Goal: Task Accomplishment & Management: Use online tool/utility

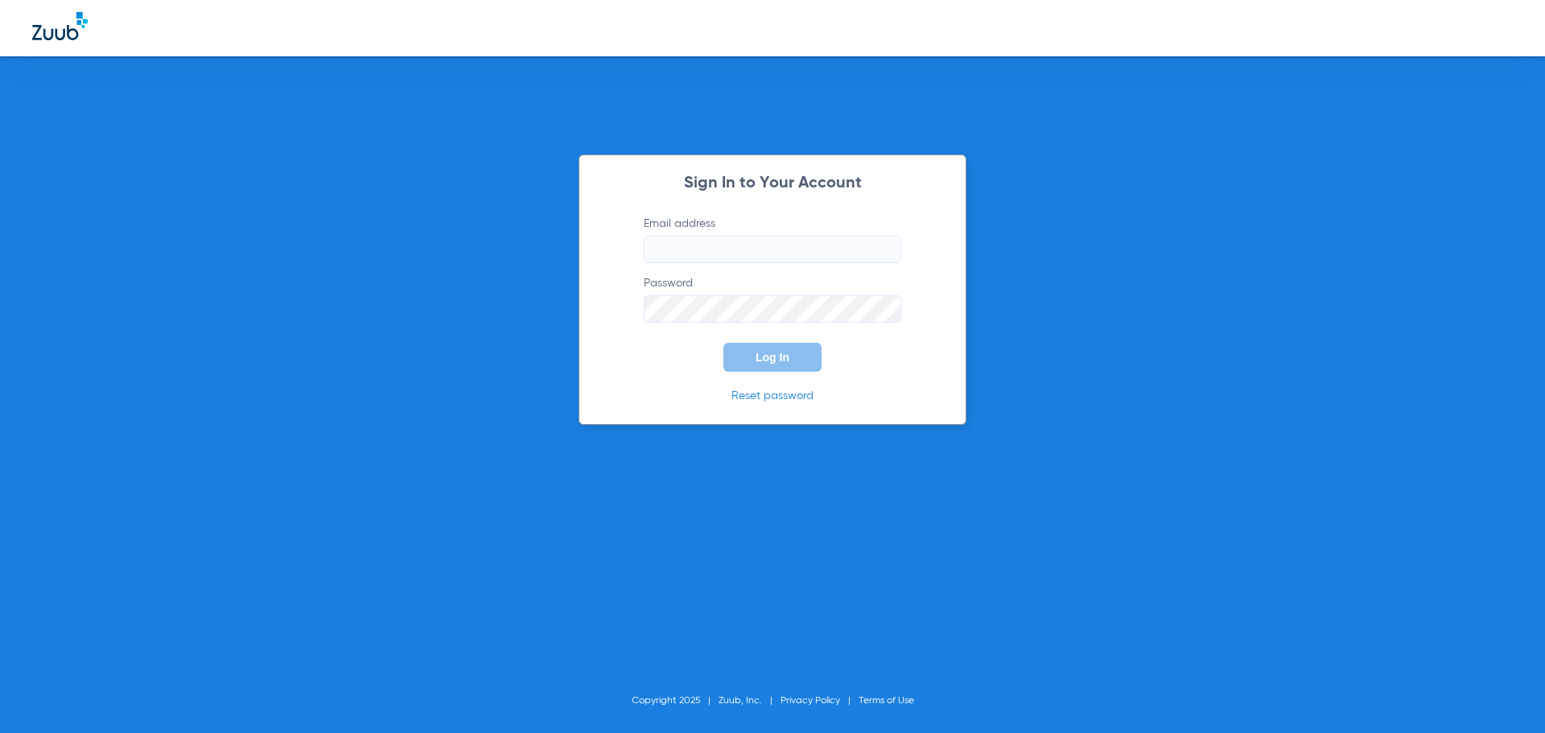
click at [489, 230] on div "Sign In to Your Account Email address Password Log In Reset password Copyright …" at bounding box center [772, 366] width 1545 height 733
type input "[EMAIL_ADDRESS][DOMAIN_NAME]"
click at [781, 366] on button "Log In" at bounding box center [773, 357] width 98 height 29
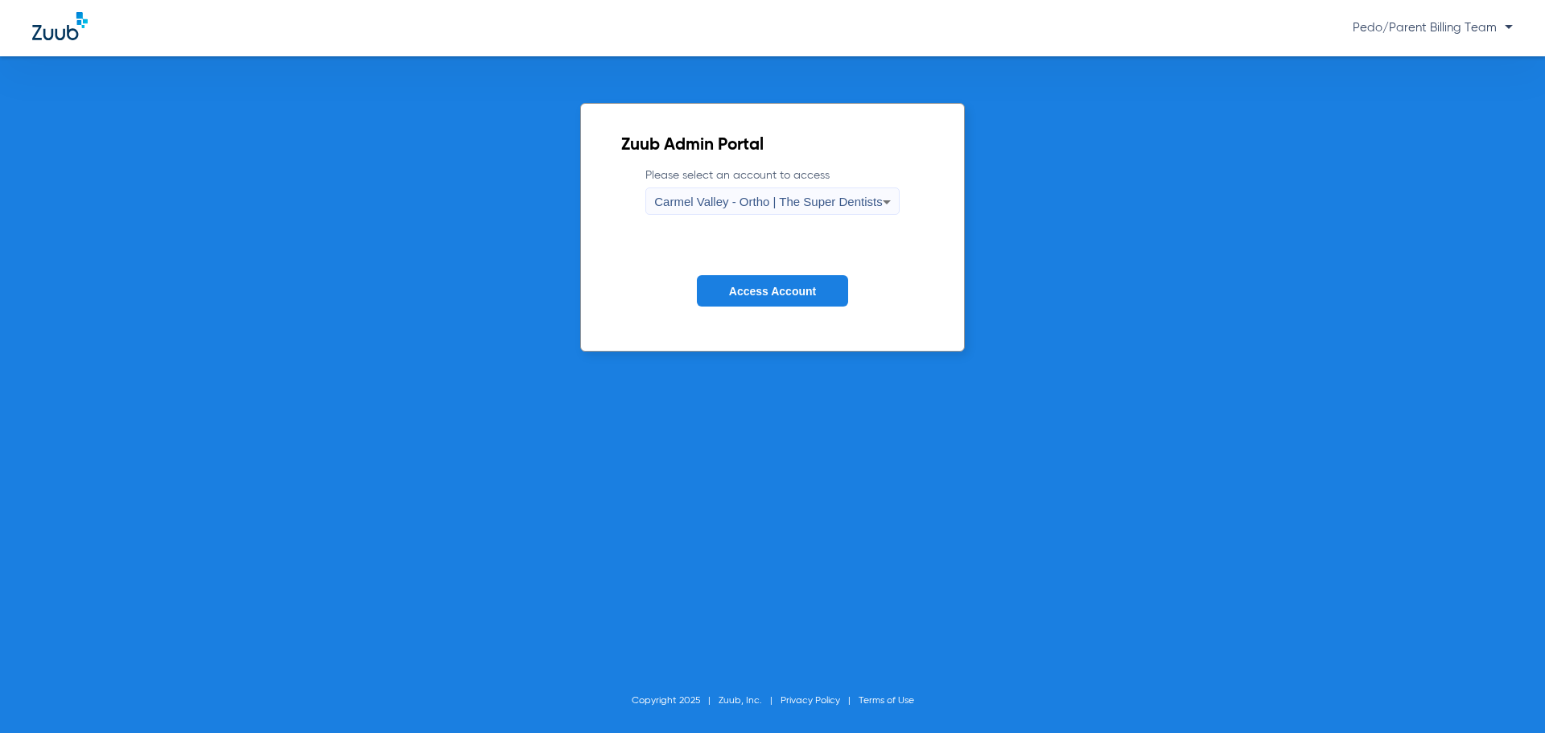
click at [794, 196] on span "Carmel Valley - Ortho | The Super Dentists" at bounding box center [768, 202] width 228 height 14
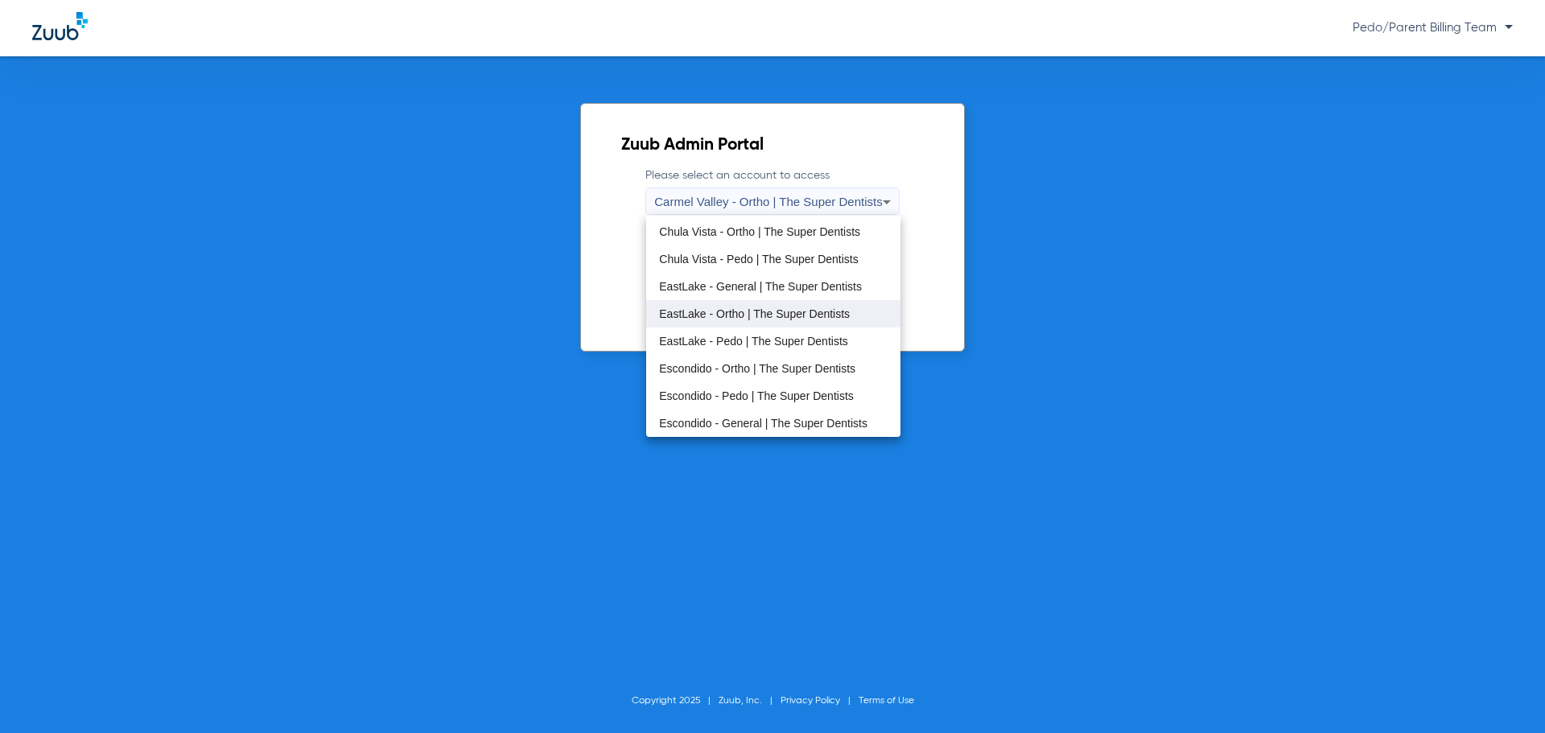
scroll to position [80, 0]
click at [743, 320] on mat-option "EastLake - Pedo | The Super Dentists" at bounding box center [773, 312] width 254 height 27
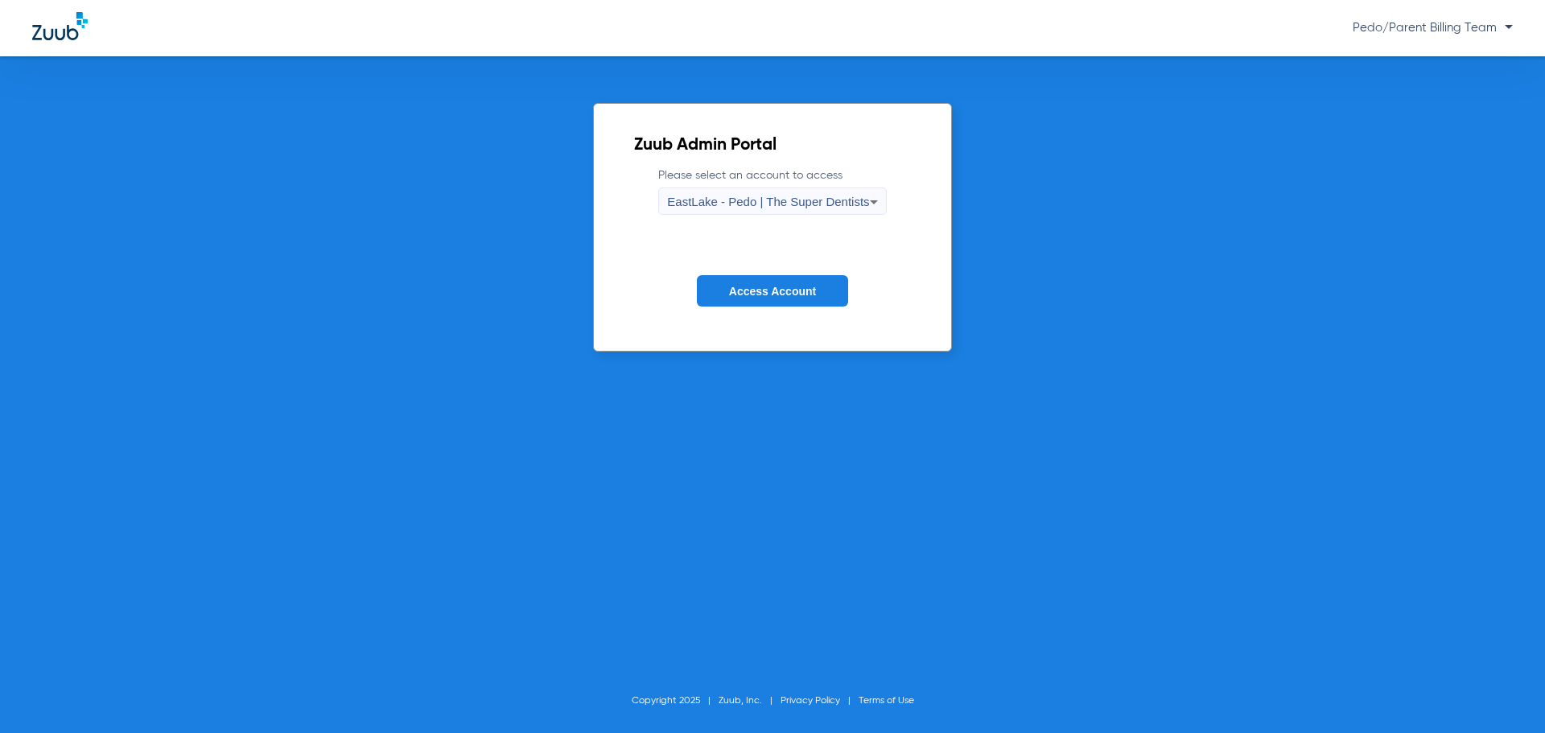
click at [776, 279] on button "Access Account" at bounding box center [772, 290] width 151 height 31
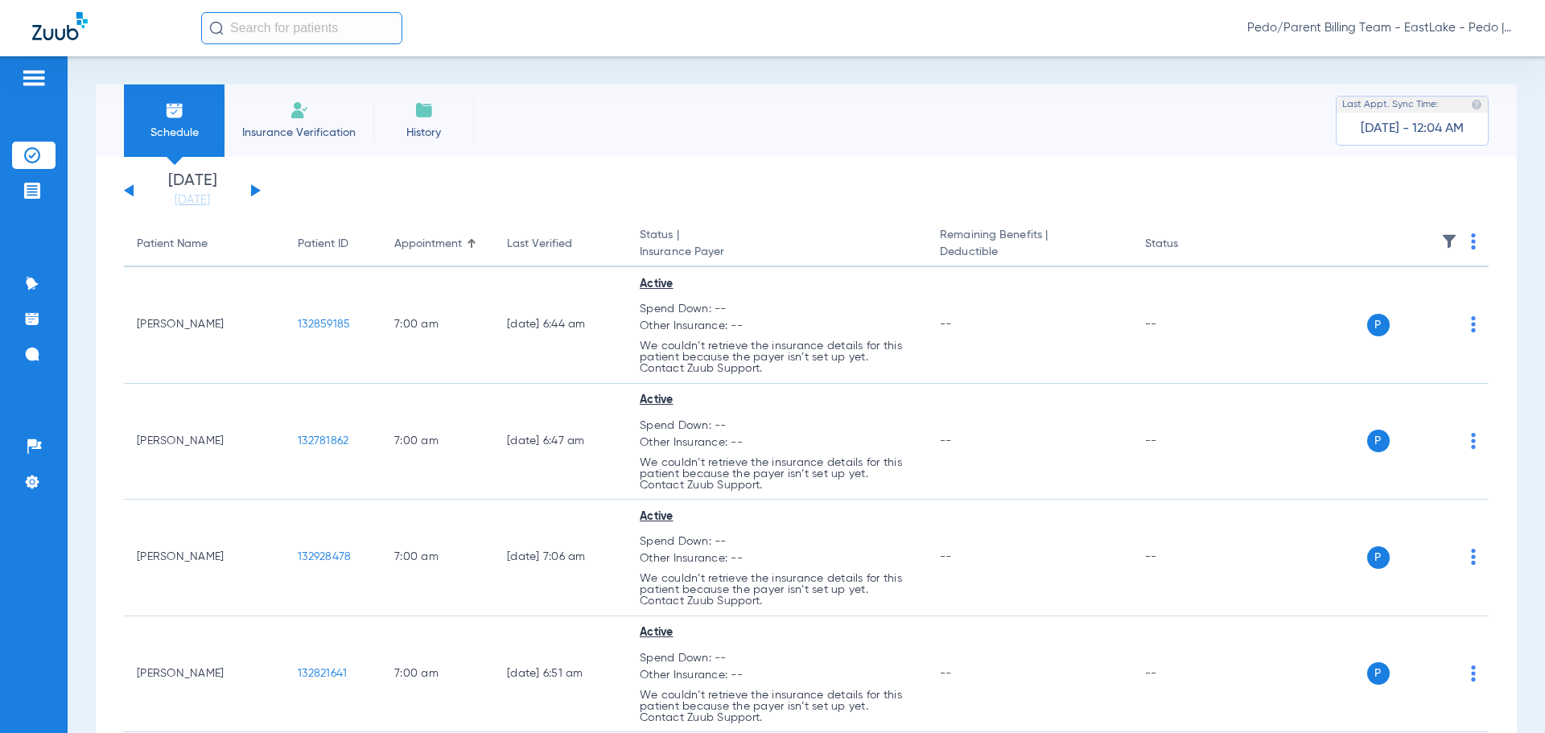
click at [252, 31] on input "text" at bounding box center [301, 28] width 201 height 32
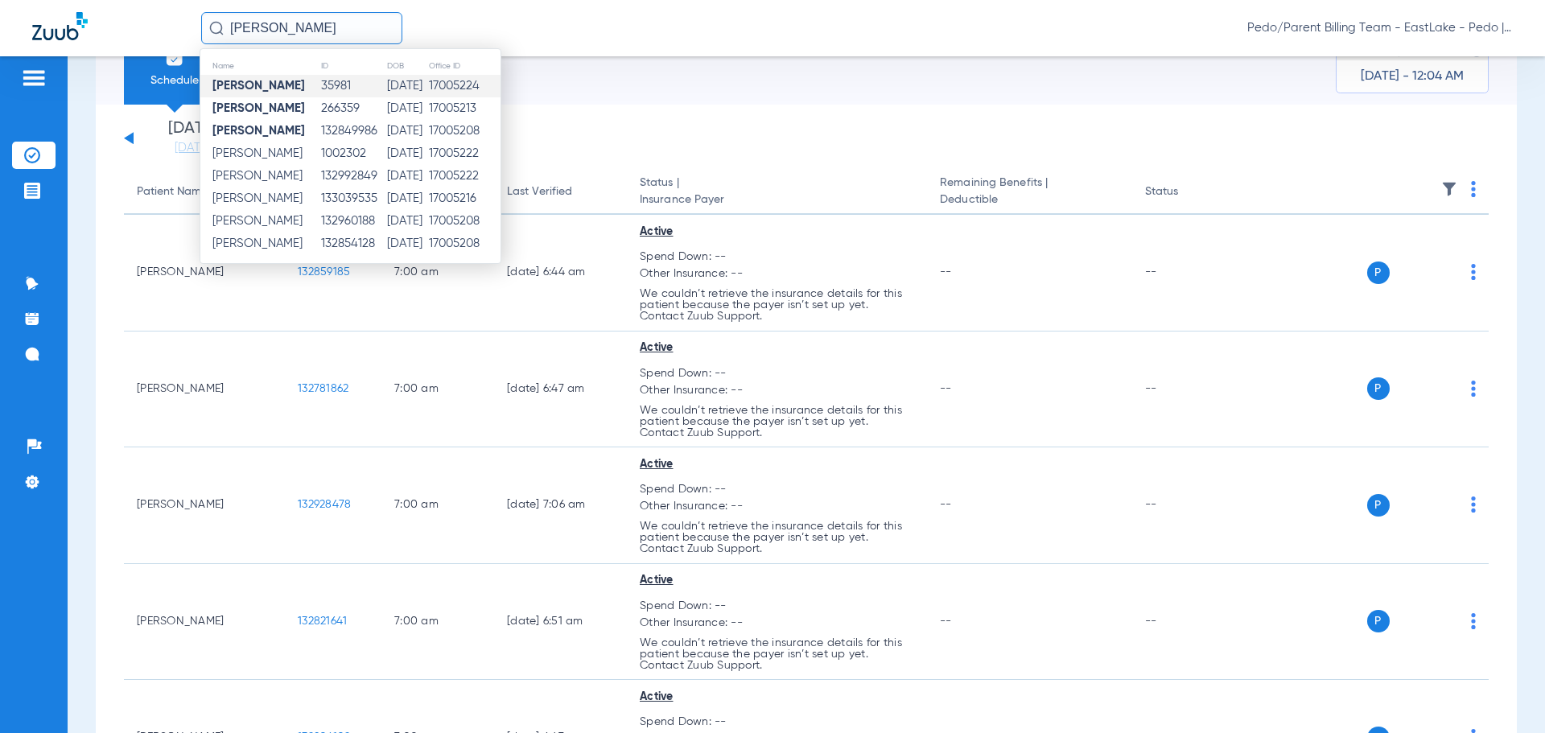
scroll to position [80, 0]
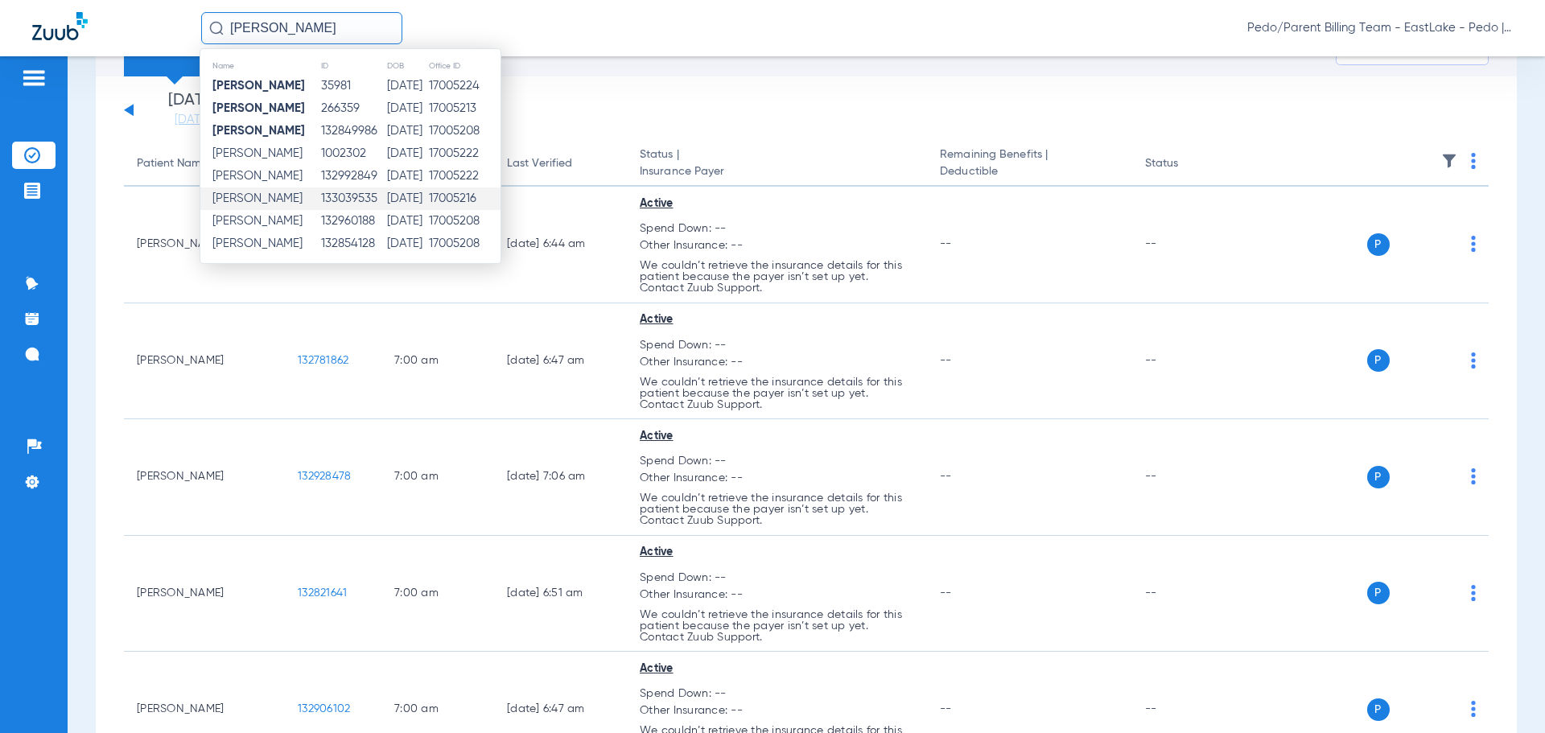
click at [399, 200] on td "[DATE]" at bounding box center [407, 199] width 42 height 23
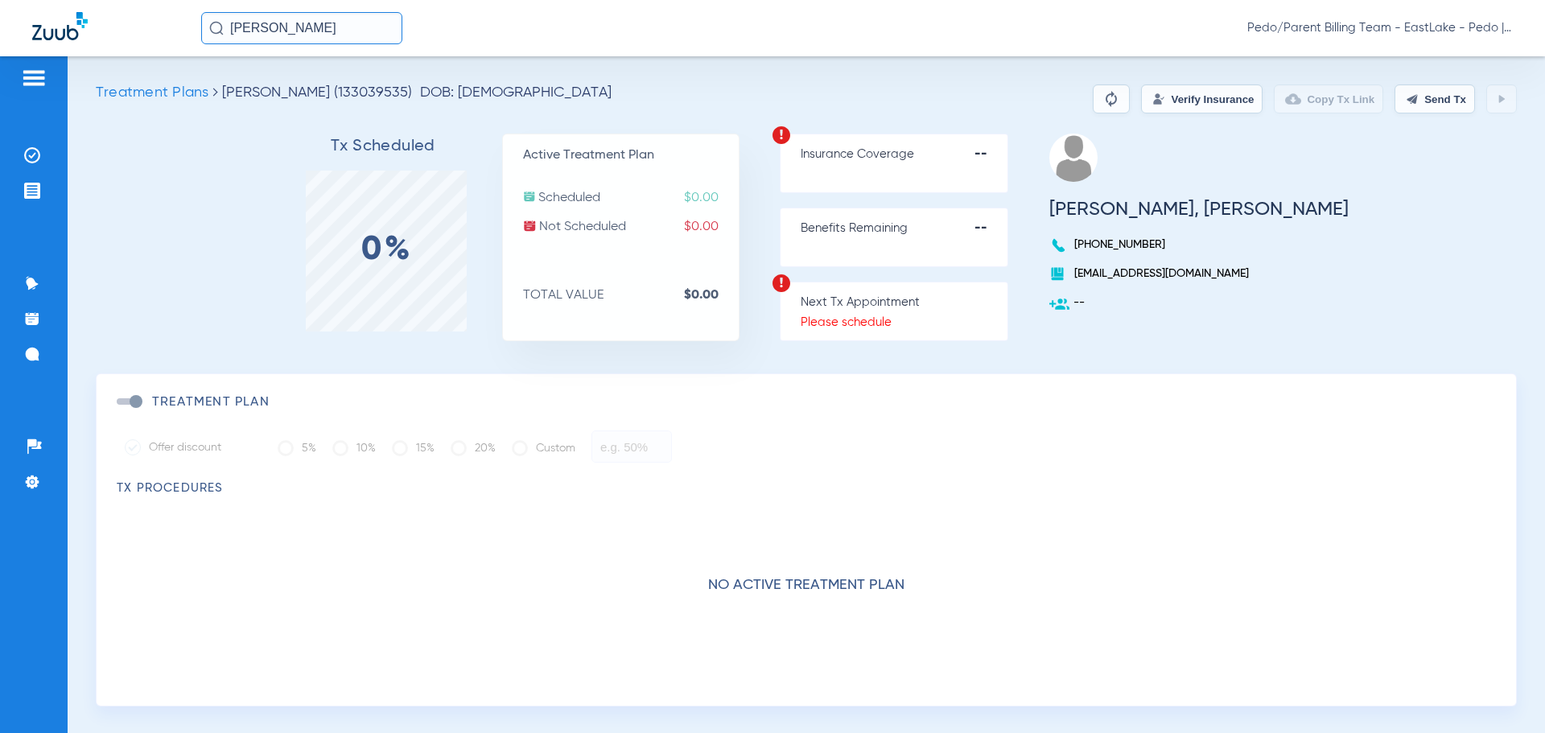
click at [359, 24] on input "[PERSON_NAME]" at bounding box center [301, 28] width 201 height 32
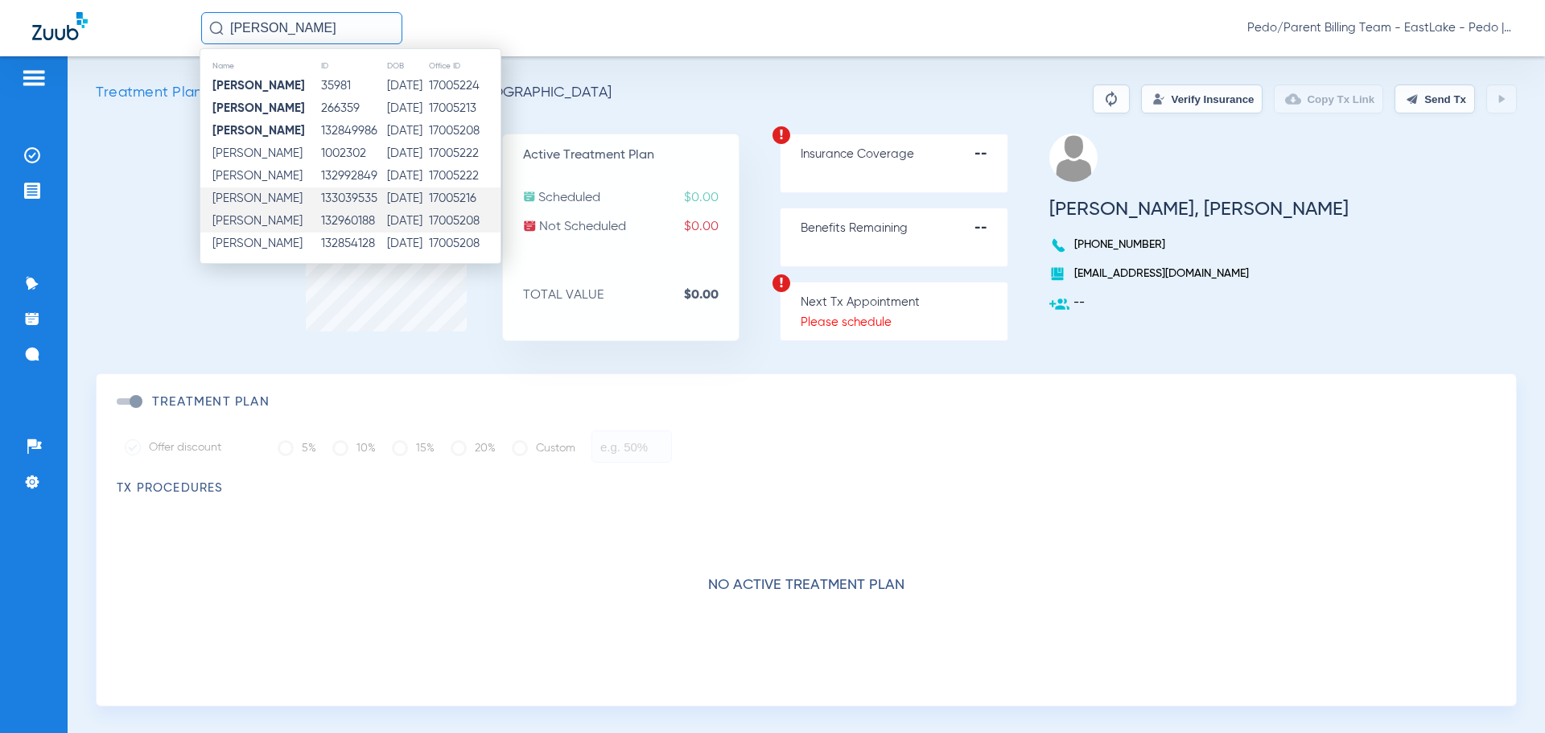
click at [412, 213] on td "[DATE]" at bounding box center [407, 221] width 42 height 23
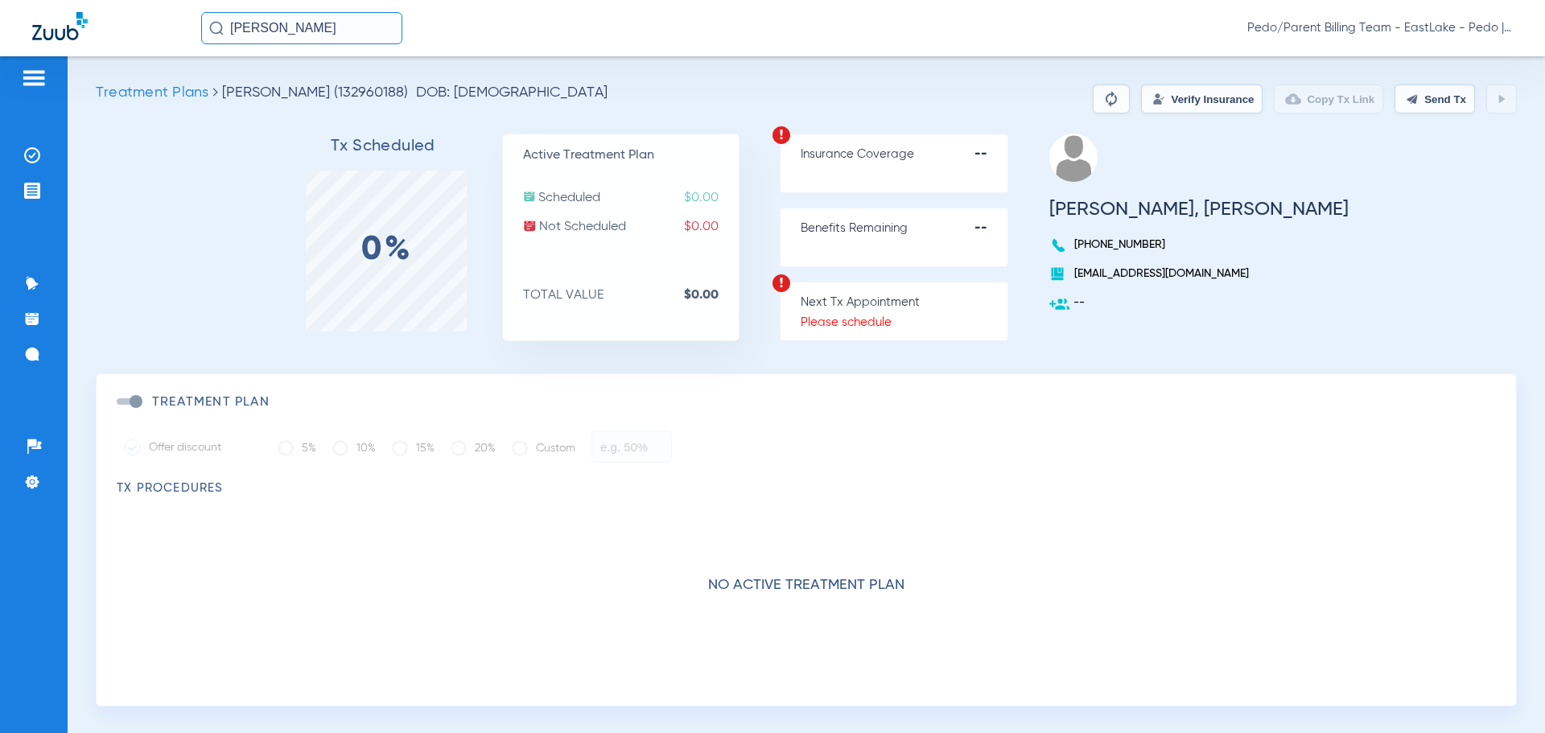
click at [369, 31] on input "[PERSON_NAME]" at bounding box center [301, 28] width 201 height 32
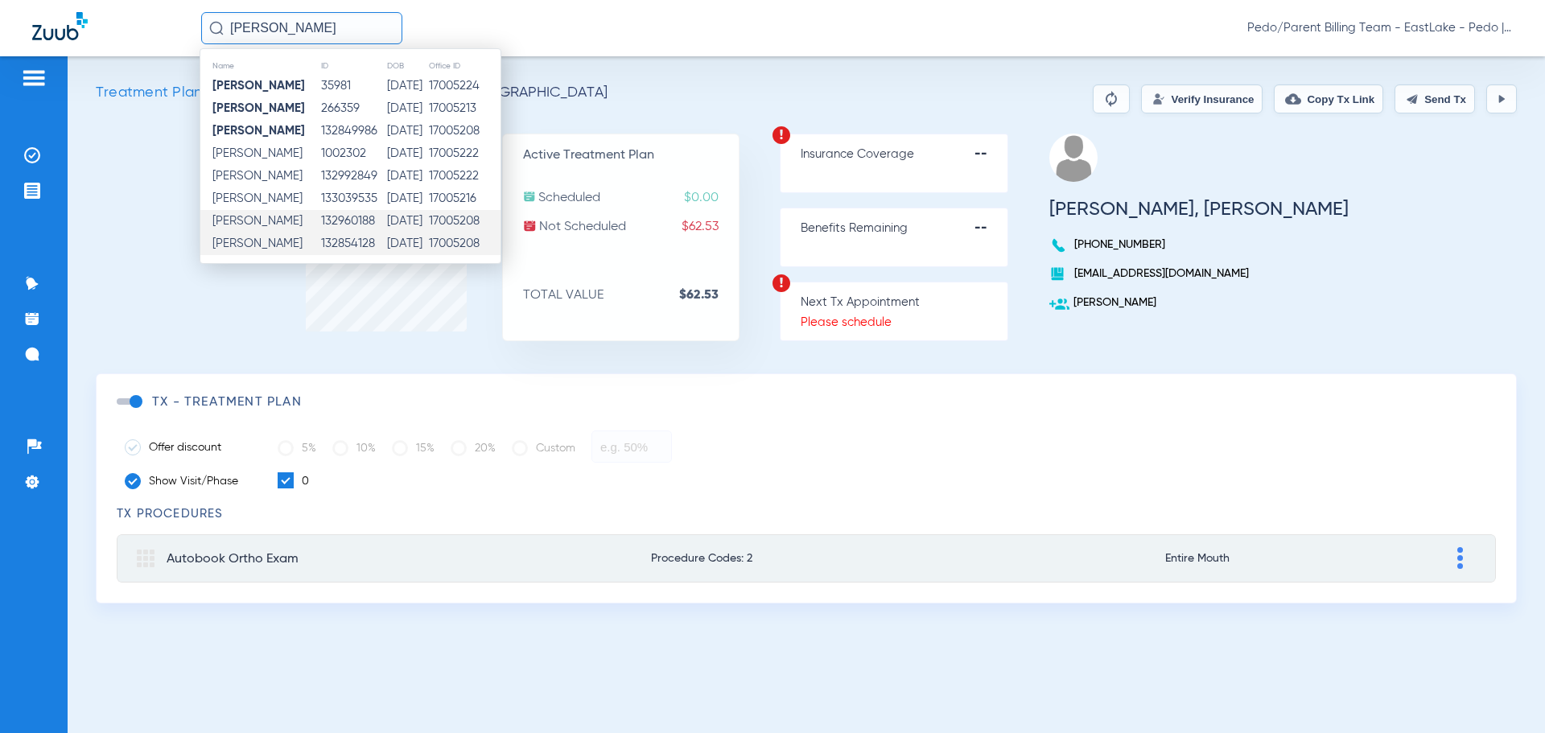
click at [386, 247] on td "[DATE]" at bounding box center [407, 244] width 42 height 23
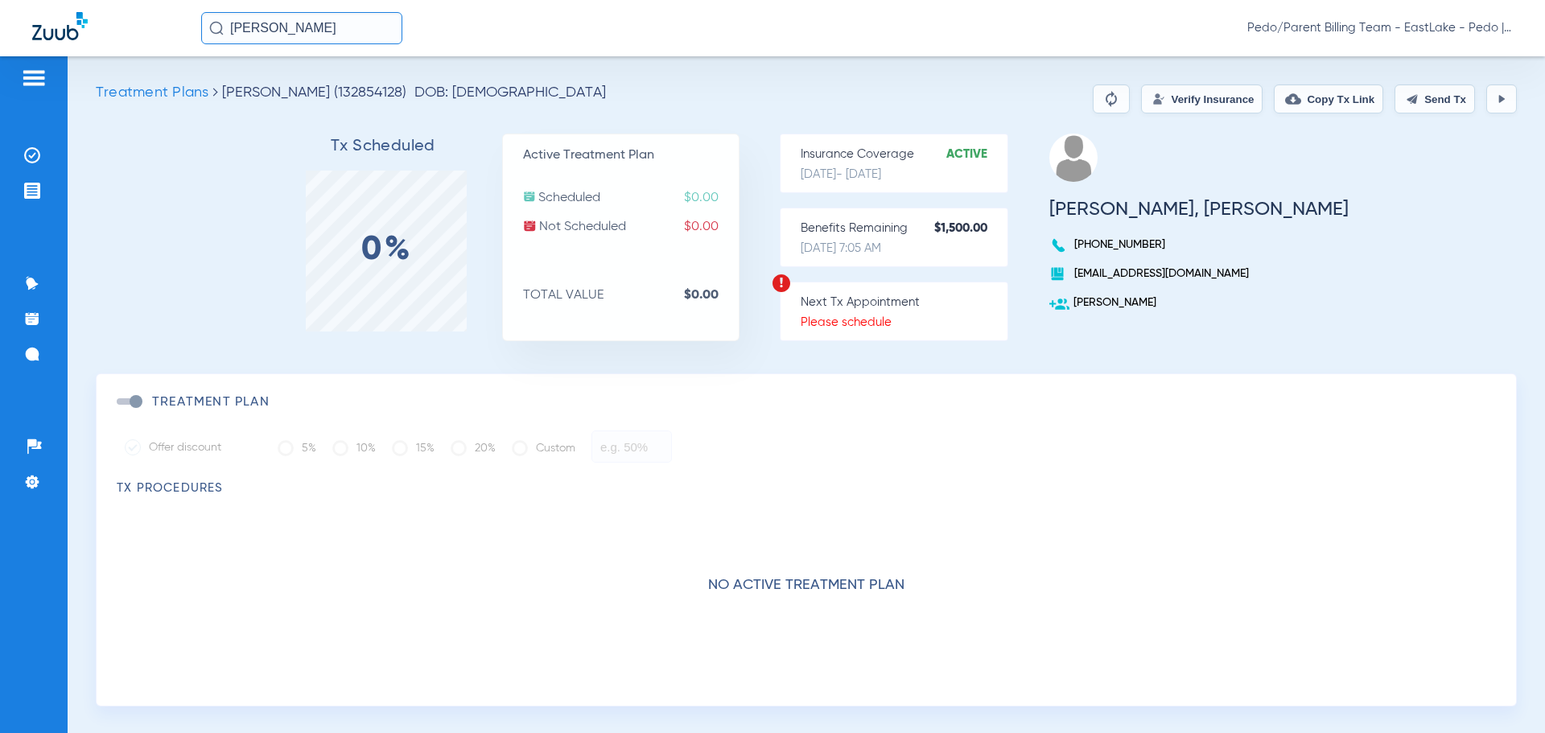
click at [1161, 90] on button "Verify Insurance" at bounding box center [1202, 99] width 122 height 29
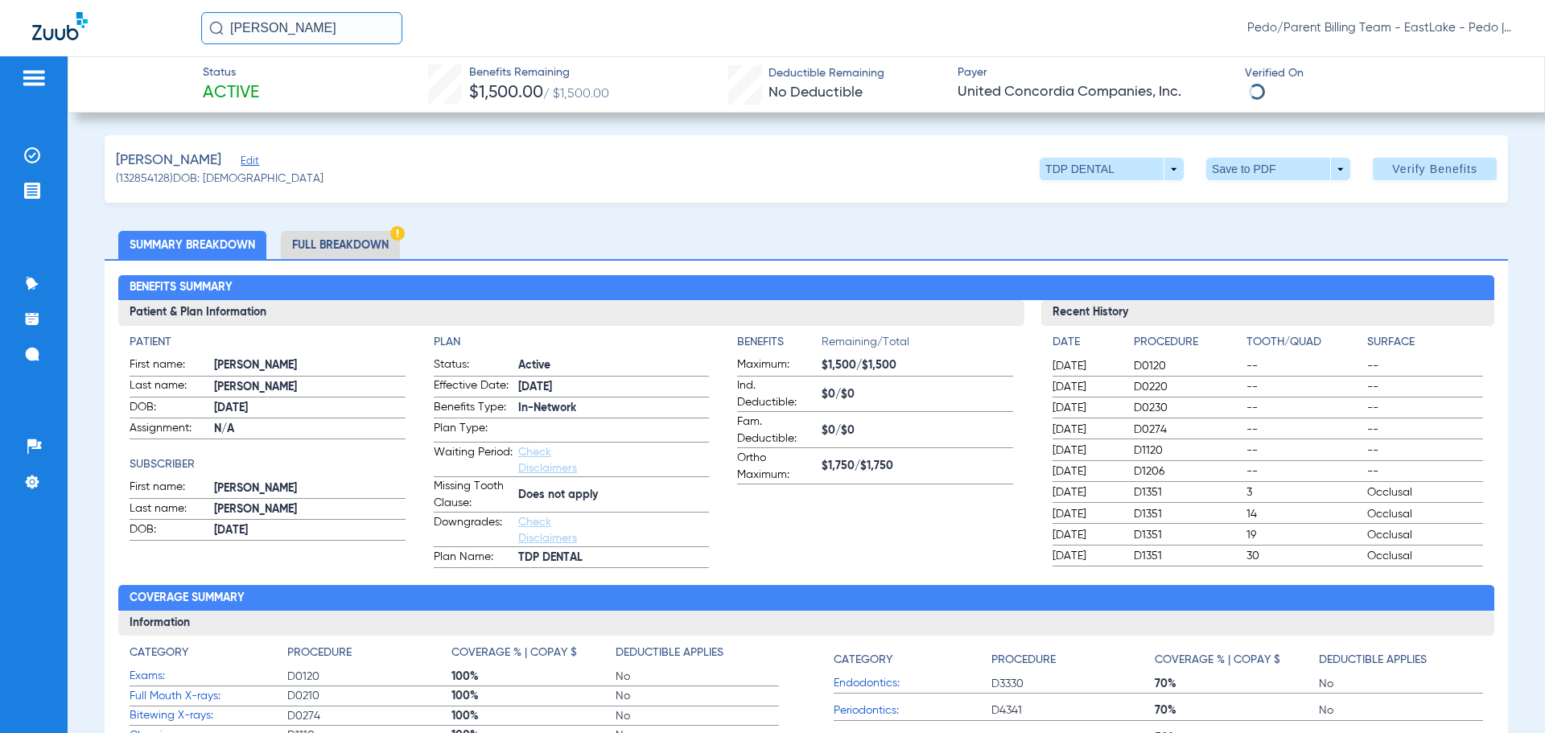
click at [345, 245] on li "Full Breakdown" at bounding box center [340, 245] width 119 height 28
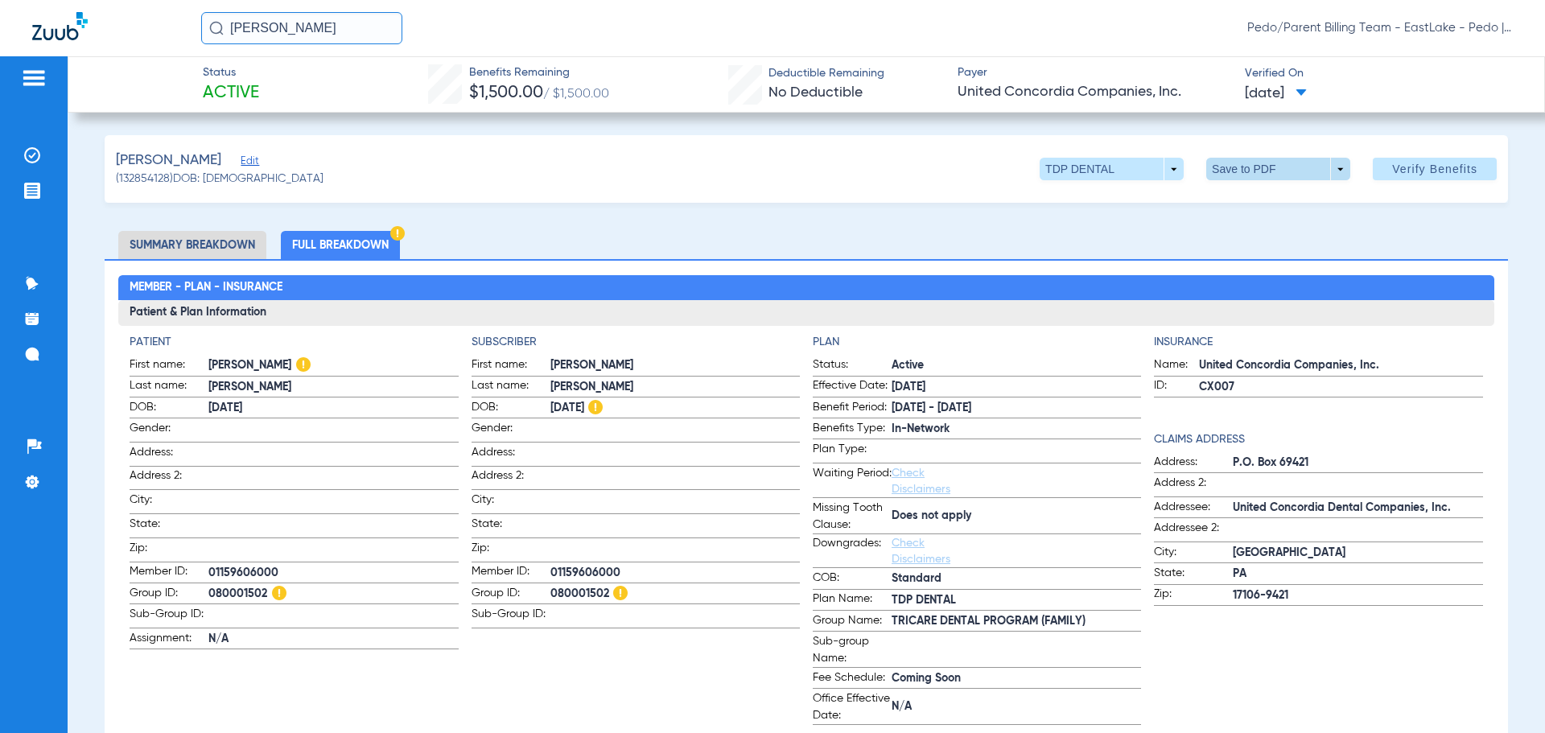
click at [1259, 174] on span at bounding box center [1278, 169] width 39 height 39
click at [1255, 205] on span "Save to PDF" at bounding box center [1272, 201] width 64 height 11
click at [931, 183] on div "[PERSON_NAME] (132854128) DOB: [DEMOGRAPHIC_DATA] TDP DENTAL arrow_drop_down Sa…" at bounding box center [807, 169] width 1404 height 68
click at [274, 24] on input "[PERSON_NAME]" at bounding box center [301, 28] width 201 height 32
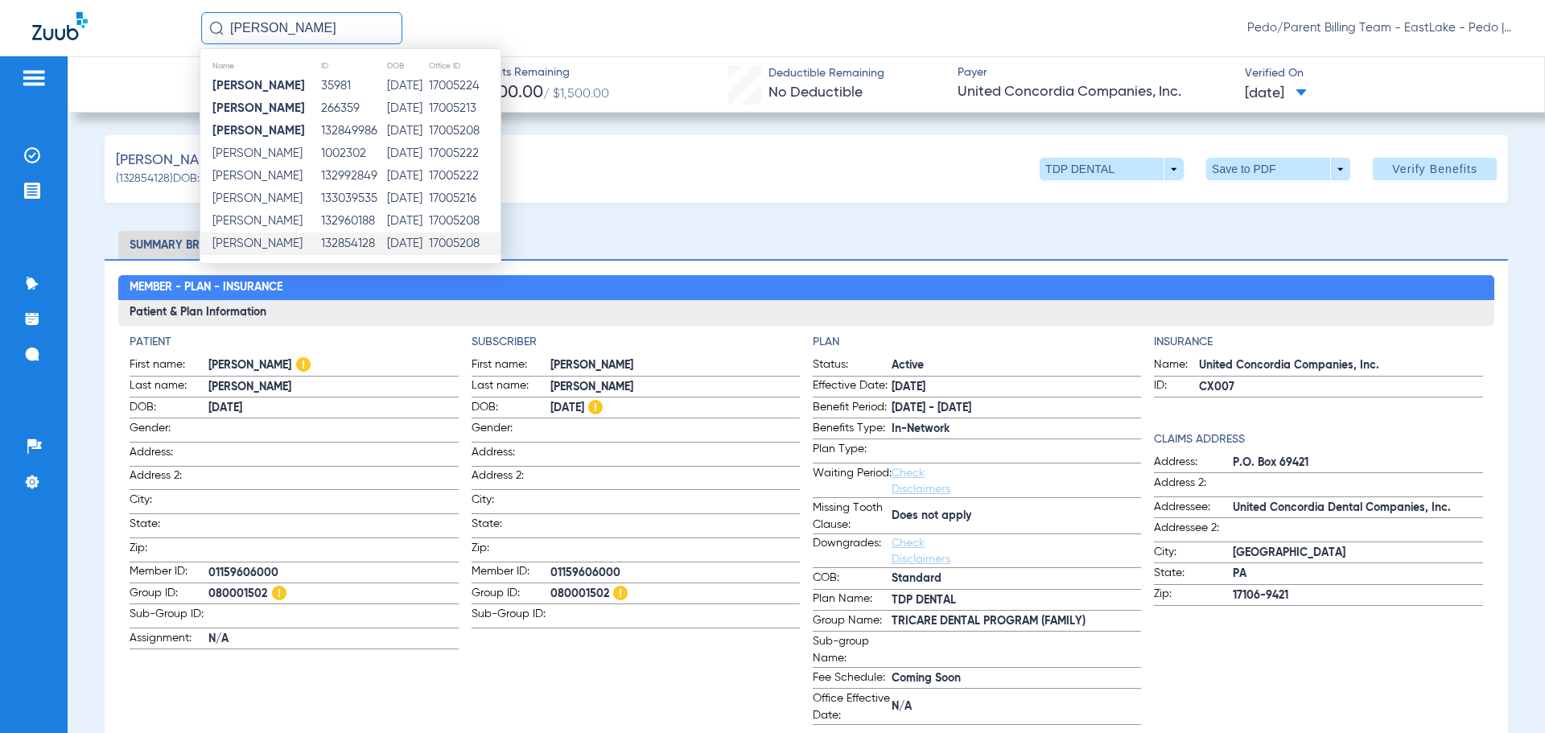
click at [274, 24] on input "[PERSON_NAME]" at bounding box center [301, 28] width 201 height 32
click at [274, 23] on input "[PERSON_NAME]" at bounding box center [301, 28] width 201 height 32
click at [282, 28] on input "[PERSON_NAME]" at bounding box center [301, 28] width 201 height 32
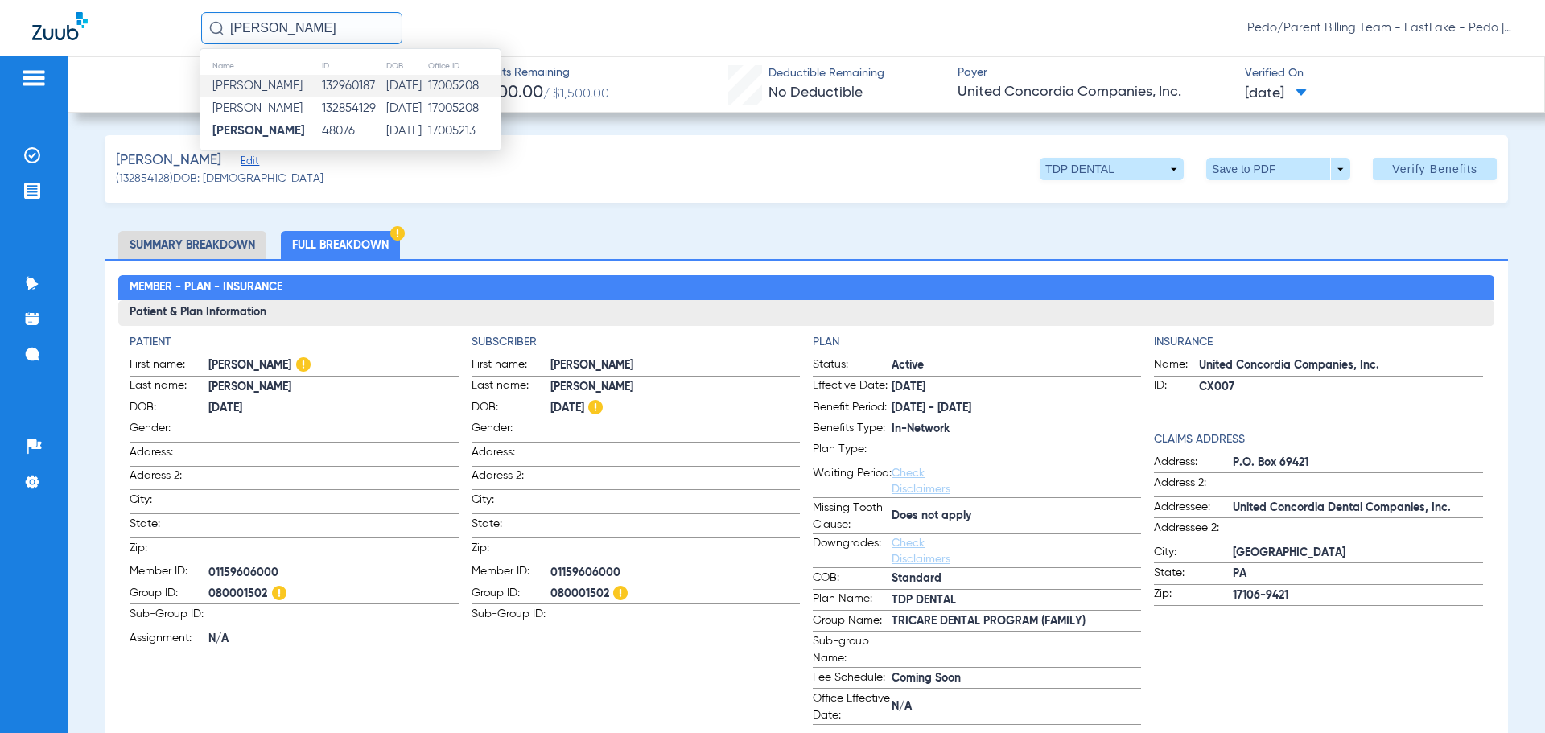
click at [405, 86] on td "[DATE]" at bounding box center [406, 86] width 43 height 23
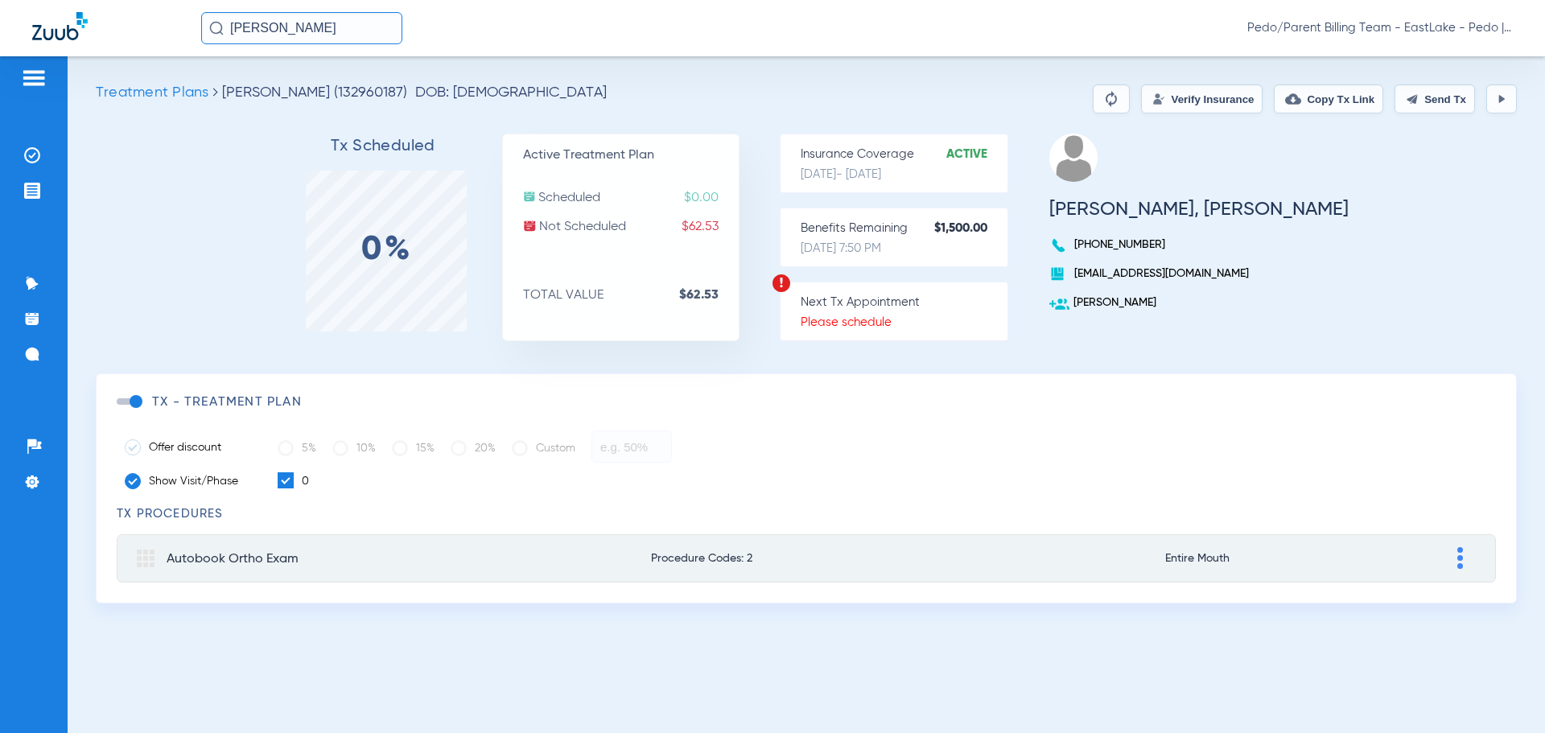
click at [395, 22] on input "[PERSON_NAME]" at bounding box center [301, 28] width 201 height 32
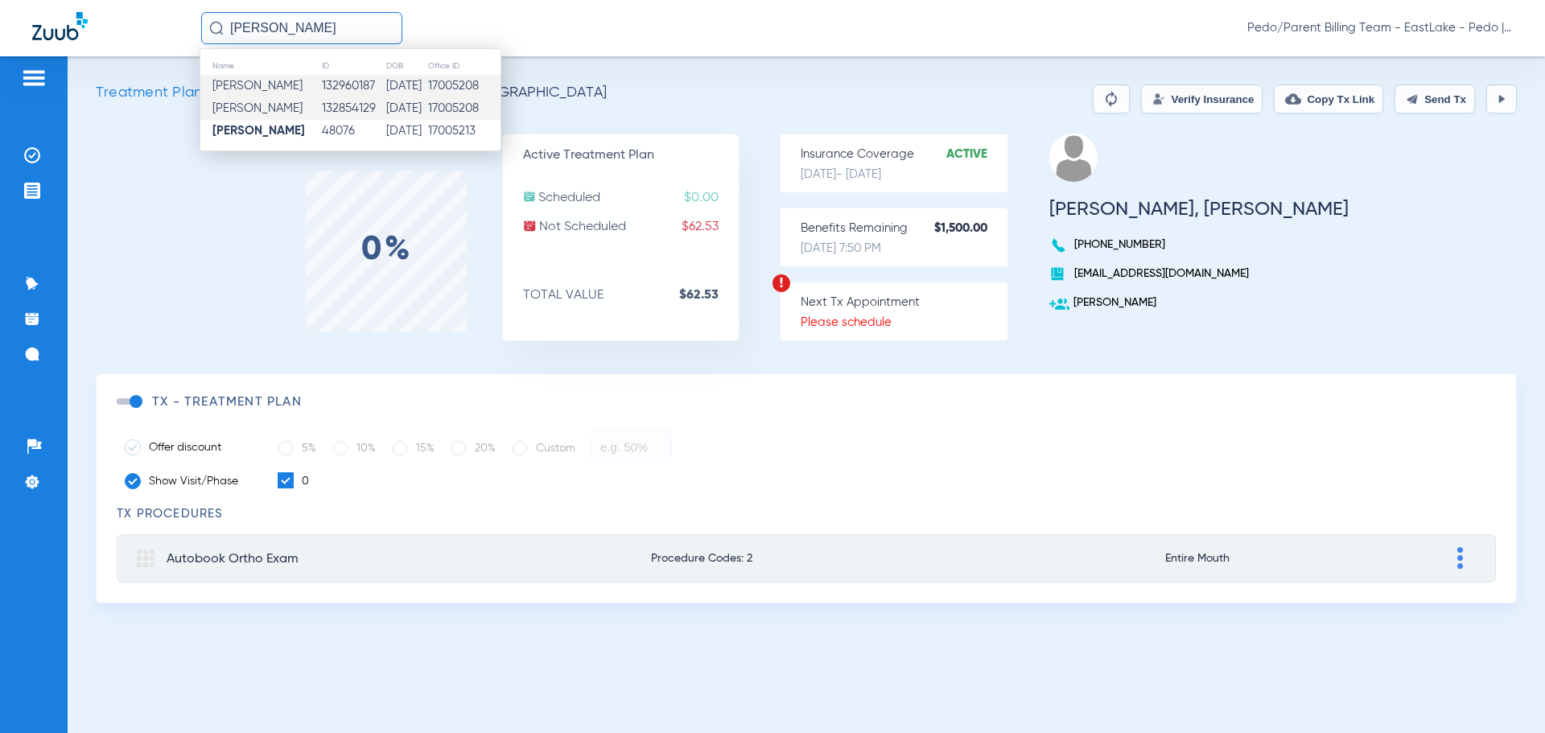
click at [385, 113] on td "[DATE]" at bounding box center [406, 108] width 43 height 23
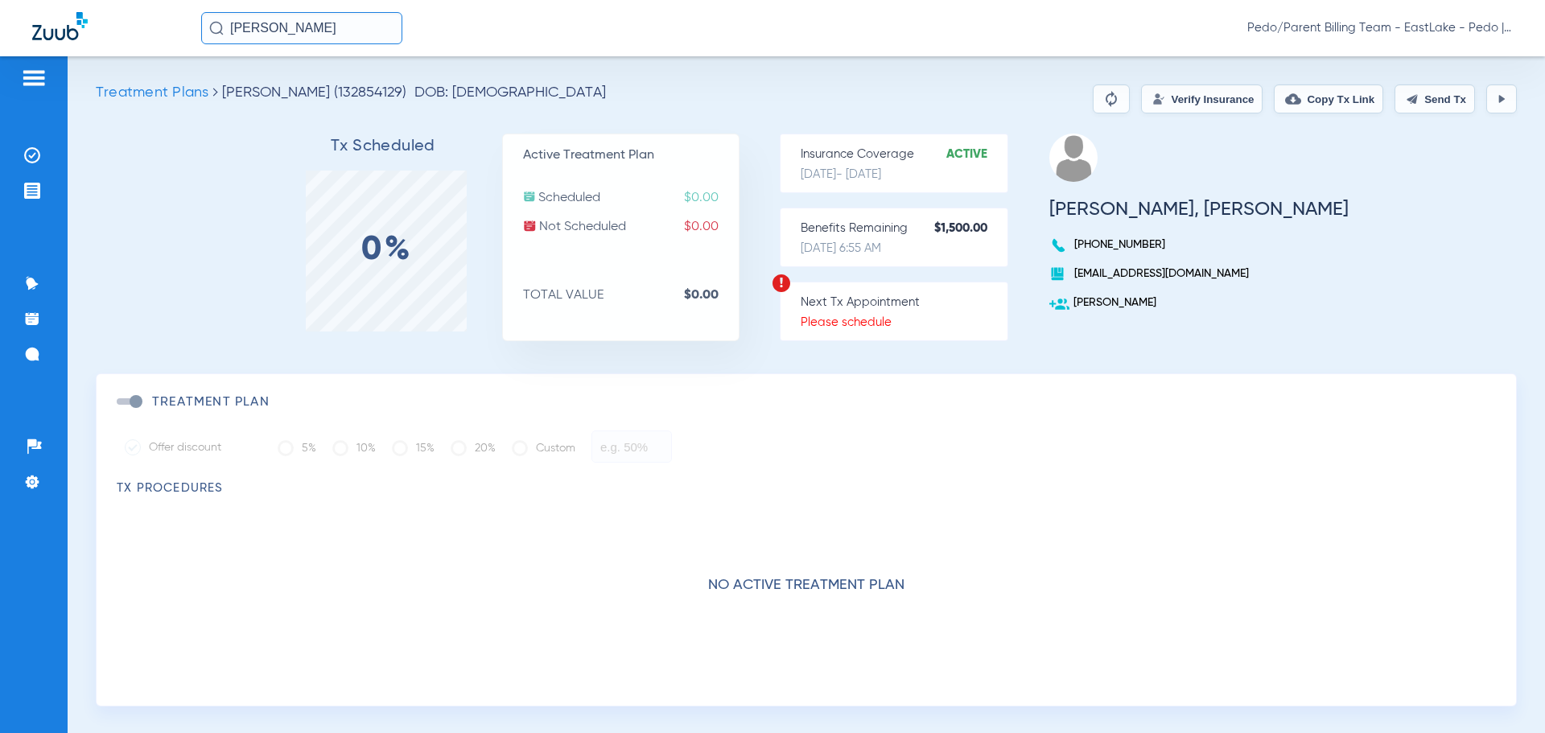
click at [1163, 96] on button "Verify Insurance" at bounding box center [1202, 99] width 122 height 29
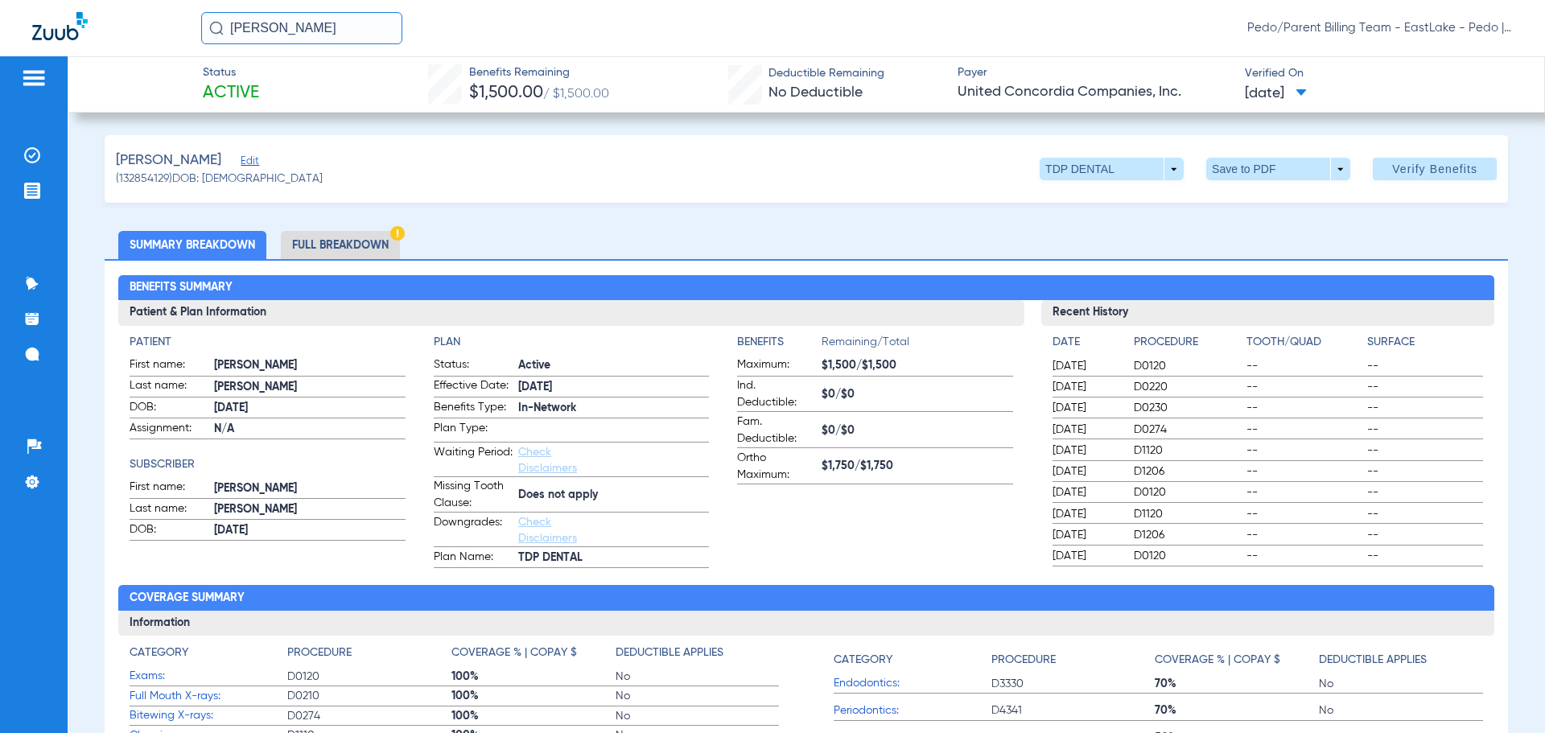
click at [346, 242] on li "Full Breakdown" at bounding box center [340, 245] width 119 height 28
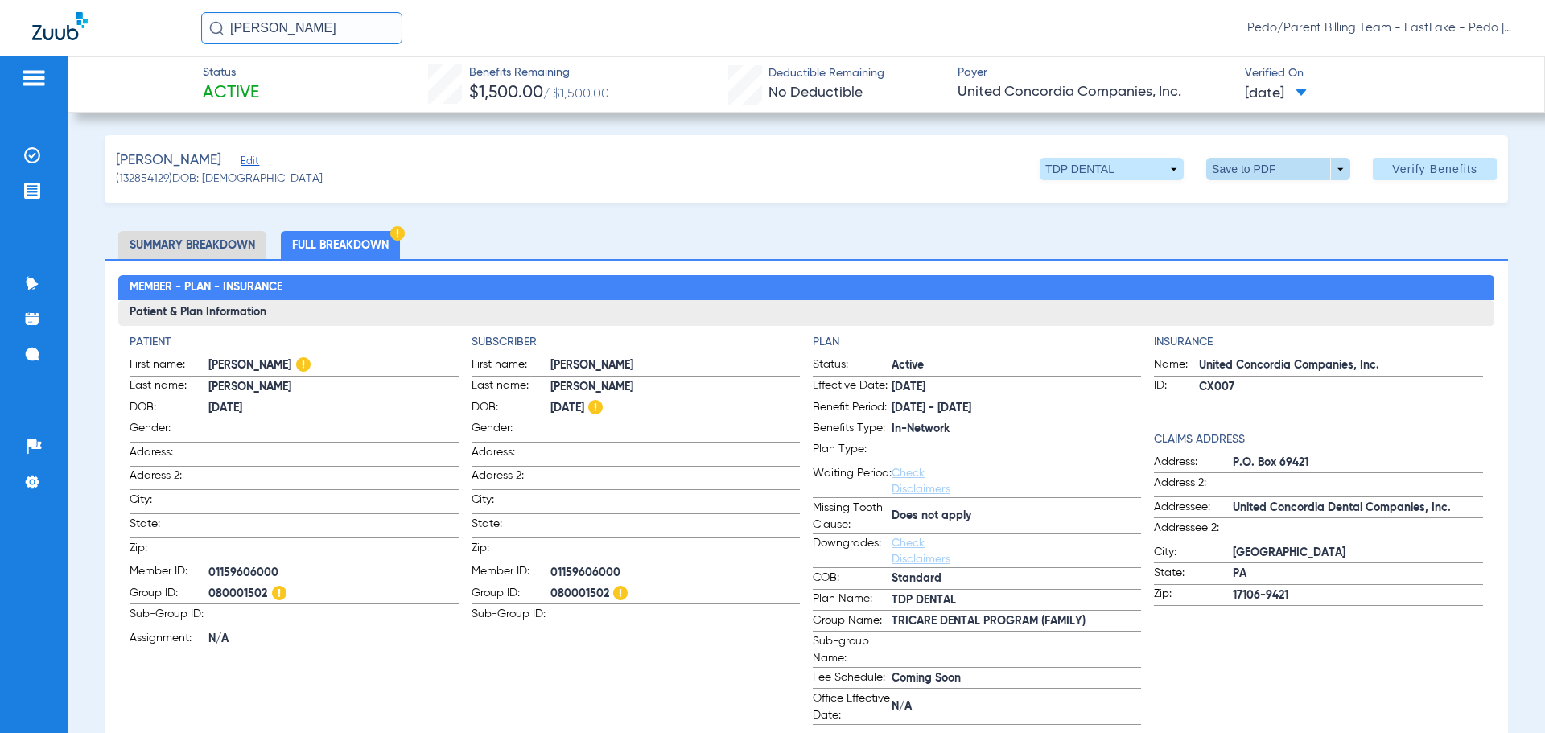
click at [1259, 171] on span at bounding box center [1278, 169] width 39 height 39
click at [1262, 206] on span "Save to PDF" at bounding box center [1272, 201] width 64 height 11
drag, startPoint x: 1051, startPoint y: 225, endPoint x: 1035, endPoint y: 242, distance: 23.3
drag, startPoint x: 370, startPoint y: 31, endPoint x: 225, endPoint y: 32, distance: 145.7
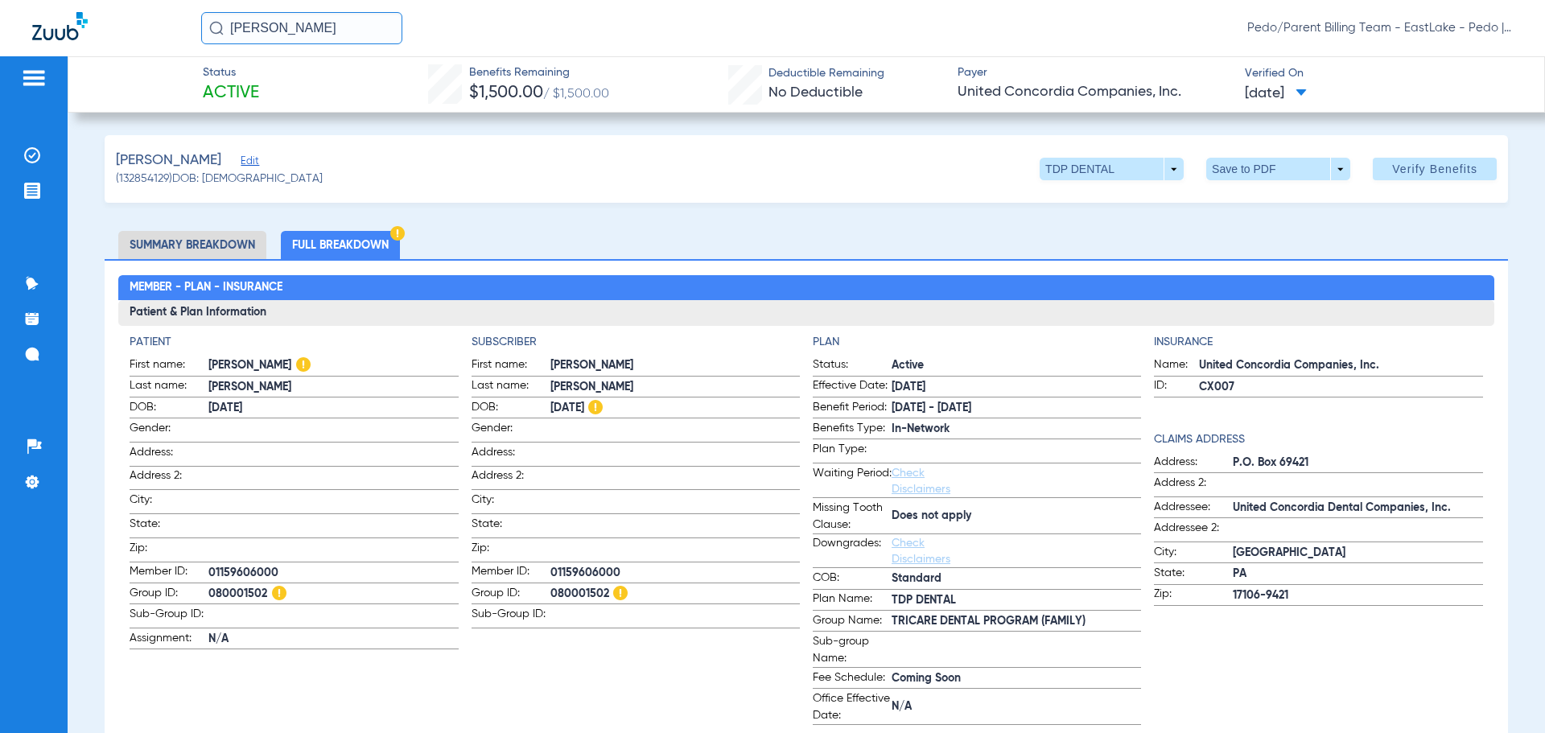
click at [225, 32] on input "[PERSON_NAME]" at bounding box center [301, 28] width 201 height 32
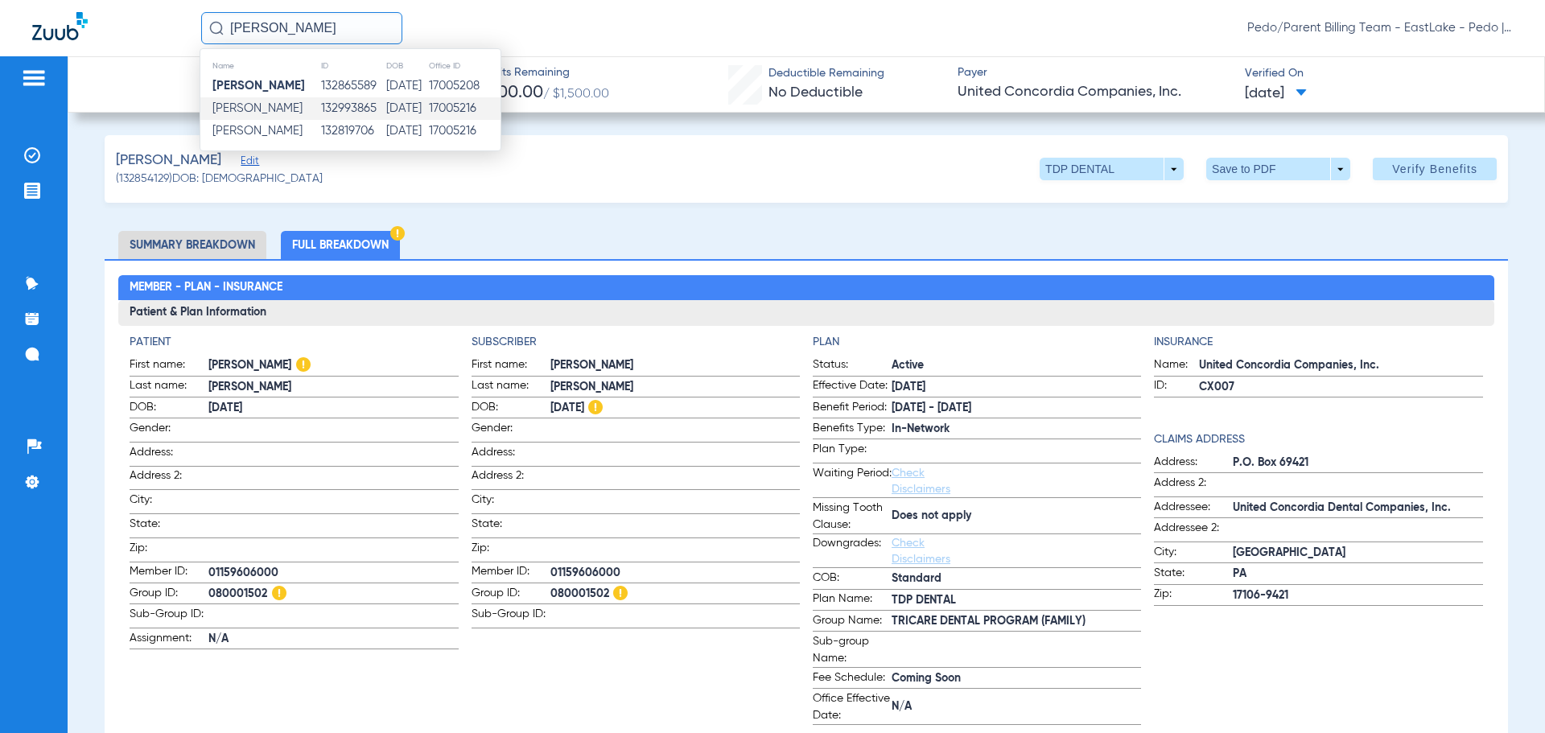
click at [360, 106] on td "132993865" at bounding box center [352, 108] width 65 height 23
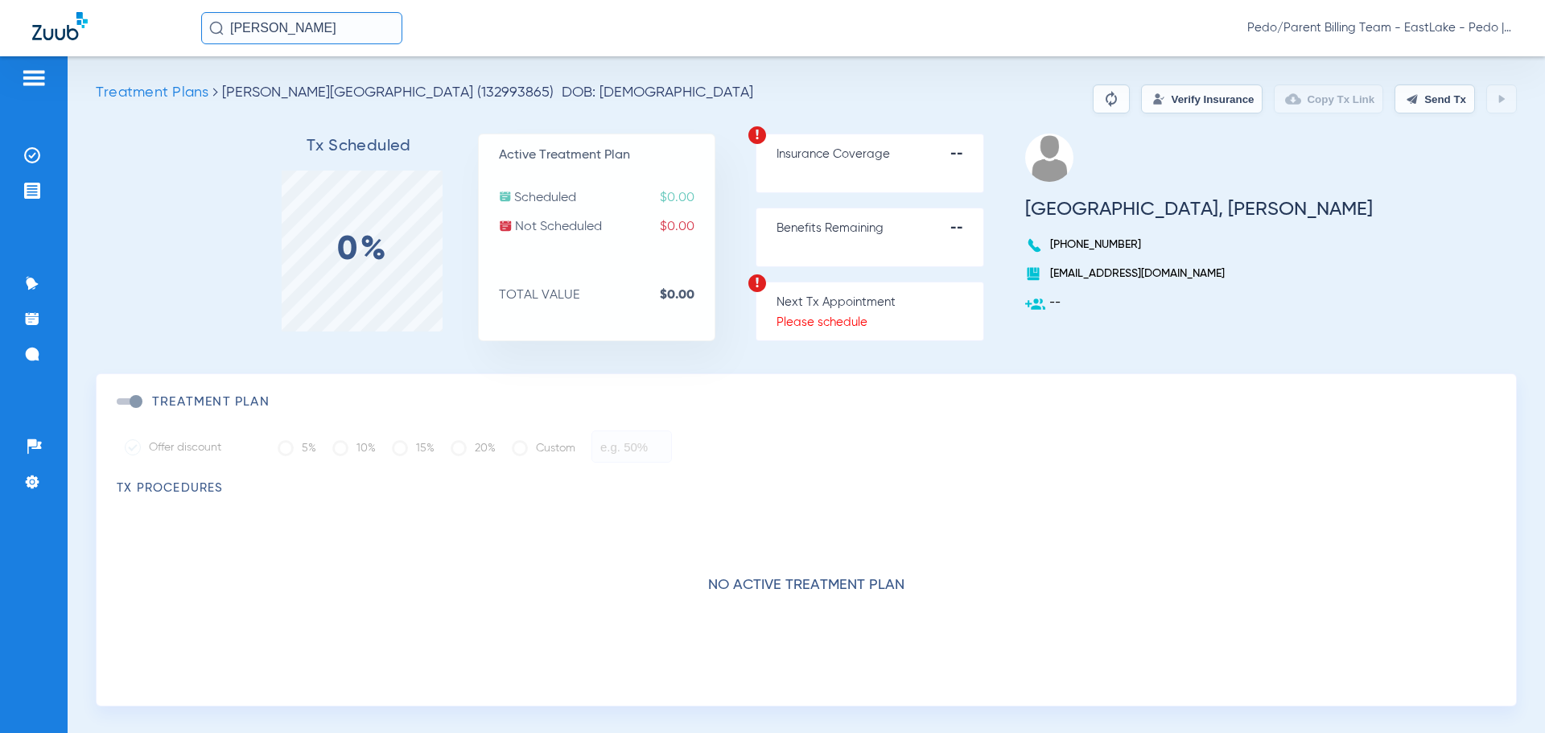
click at [370, 35] on input "[PERSON_NAME]" at bounding box center [301, 28] width 201 height 32
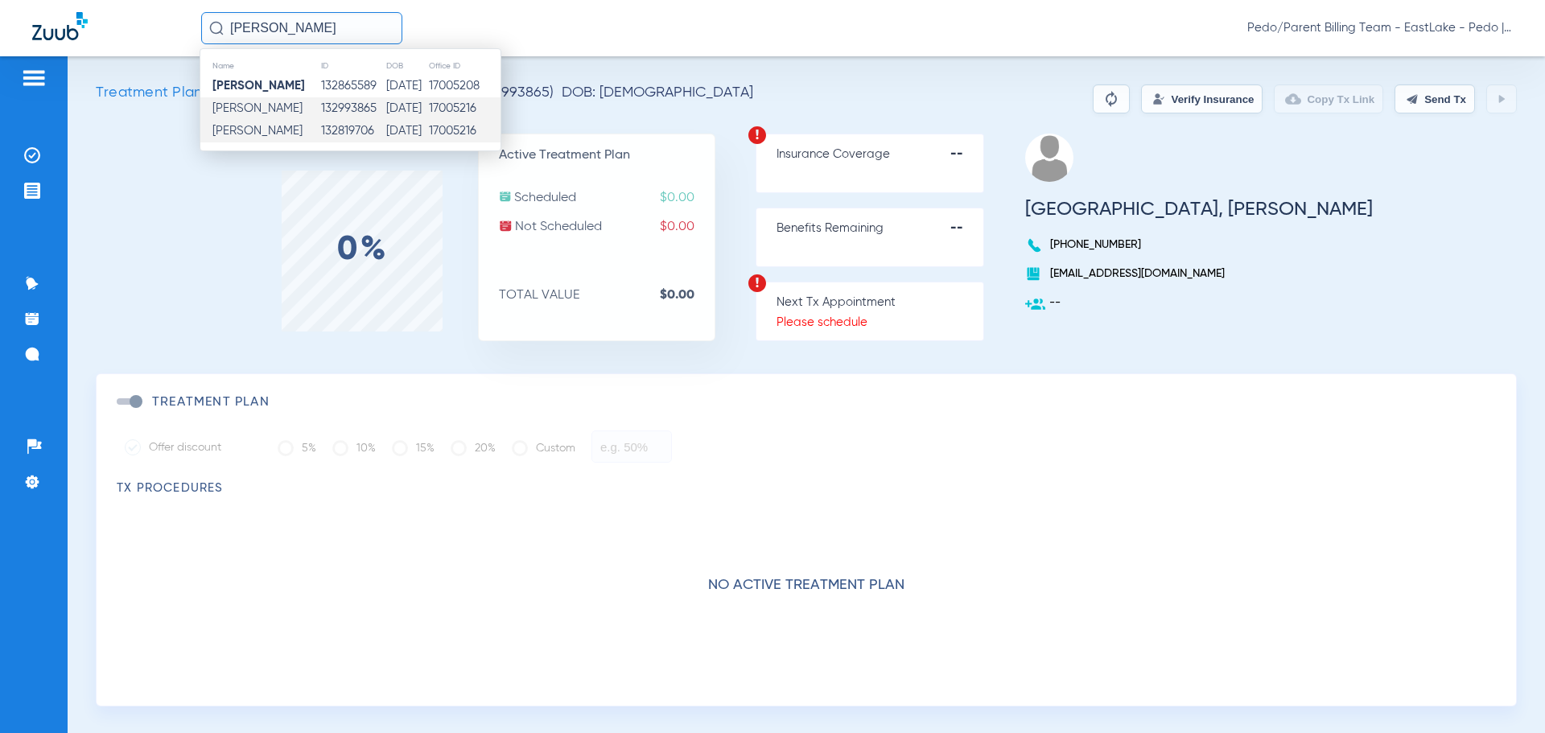
click at [357, 134] on td "132819706" at bounding box center [352, 131] width 65 height 23
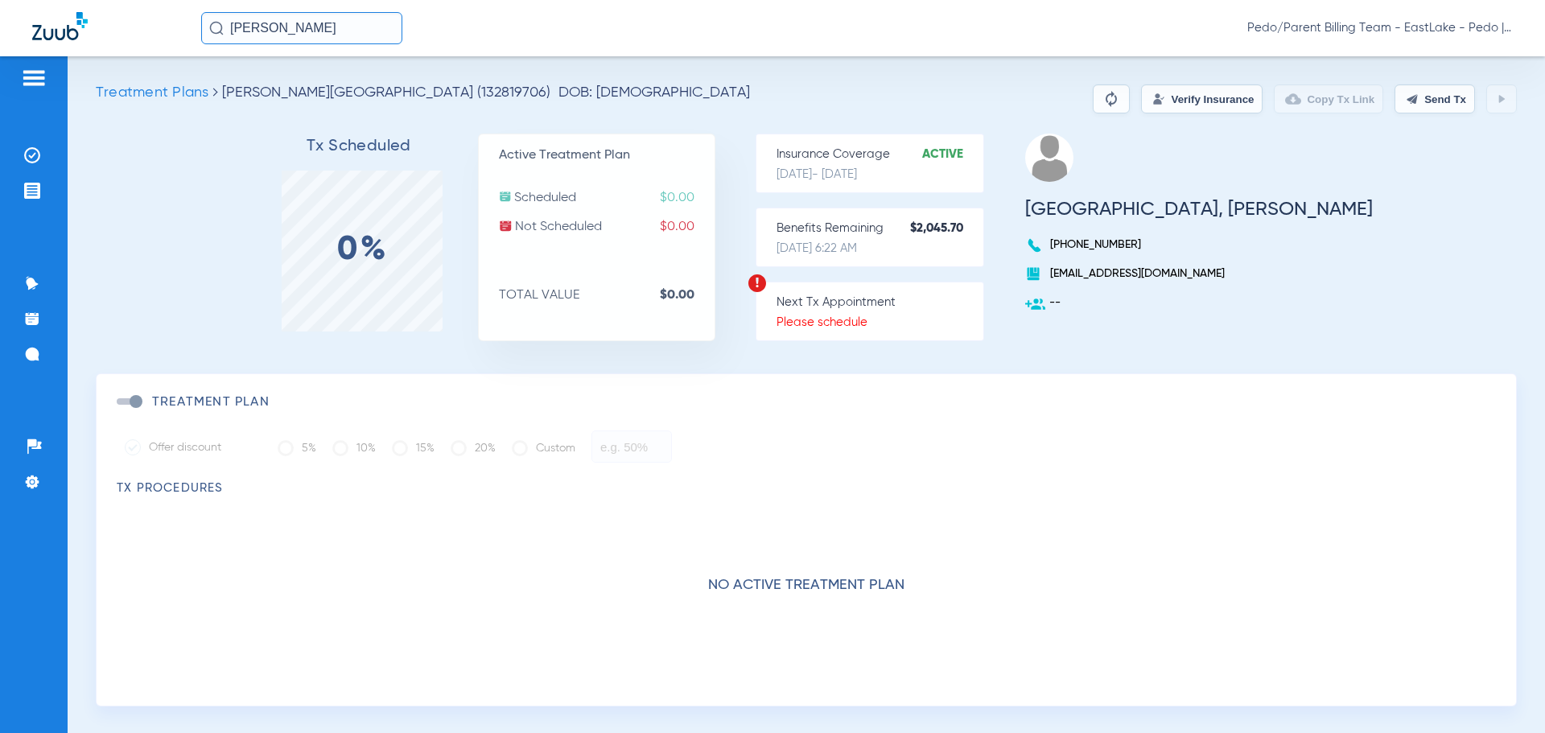
click at [1186, 93] on button "Verify Insurance" at bounding box center [1202, 99] width 122 height 29
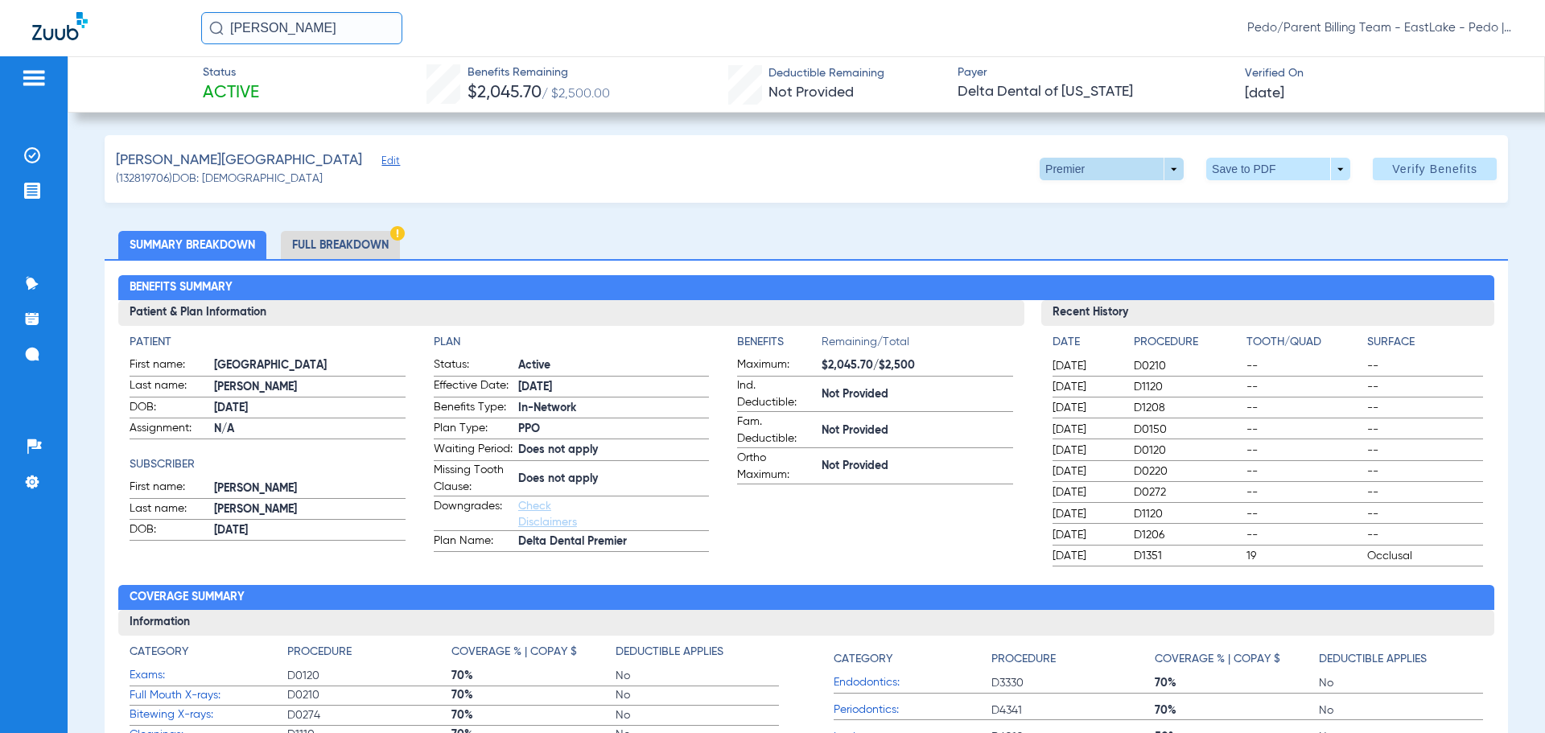
click at [1112, 167] on span at bounding box center [1112, 169] width 39 height 39
click at [753, 221] on div at bounding box center [772, 366] width 1545 height 733
click at [335, 241] on li "Full Breakdown" at bounding box center [340, 245] width 119 height 28
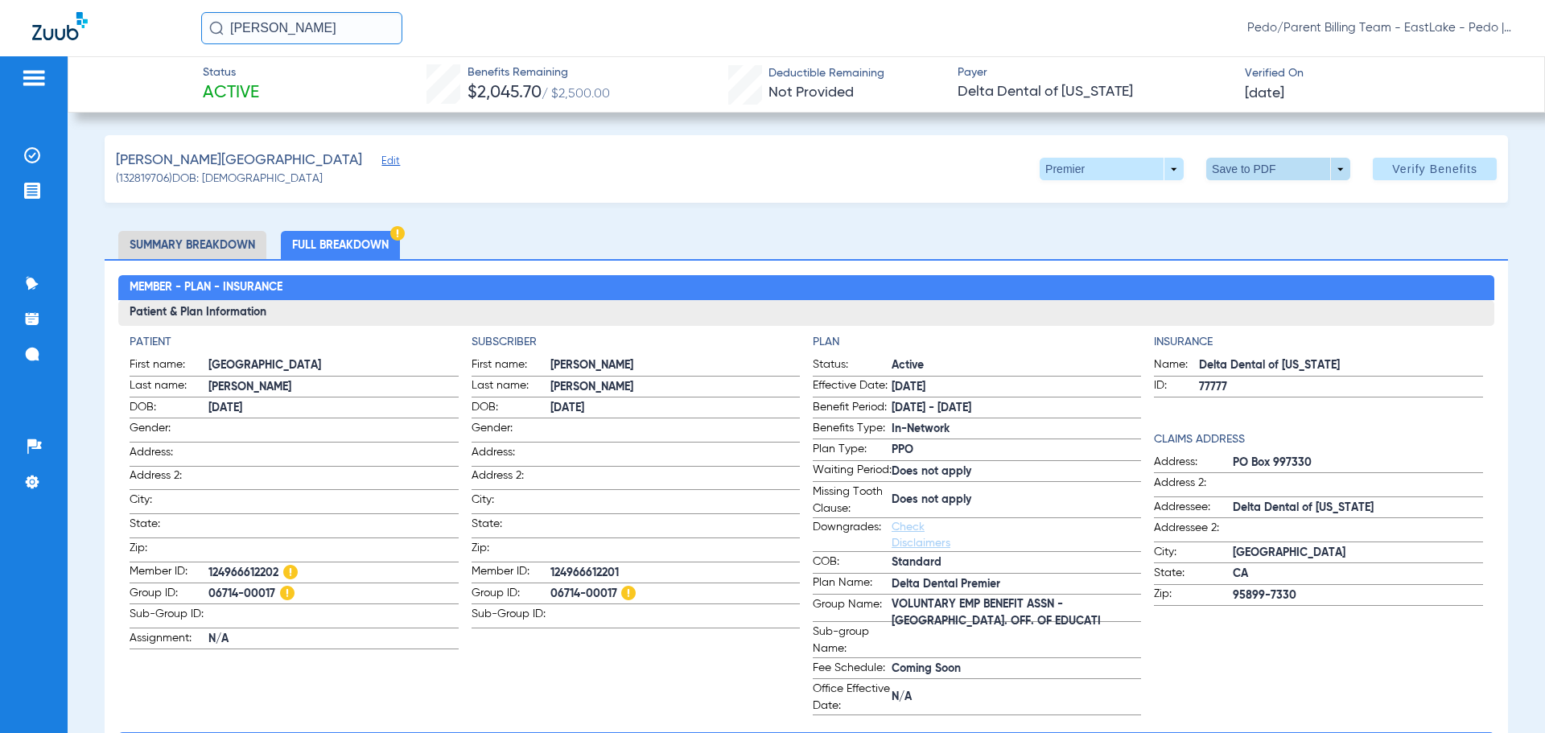
click at [1260, 179] on span at bounding box center [1278, 169] width 39 height 39
click at [1258, 197] on span "Save to PDF" at bounding box center [1272, 201] width 64 height 11
drag, startPoint x: 353, startPoint y: 27, endPoint x: 207, endPoint y: 31, distance: 146.5
click at [207, 31] on input "[PERSON_NAME]" at bounding box center [301, 28] width 201 height 32
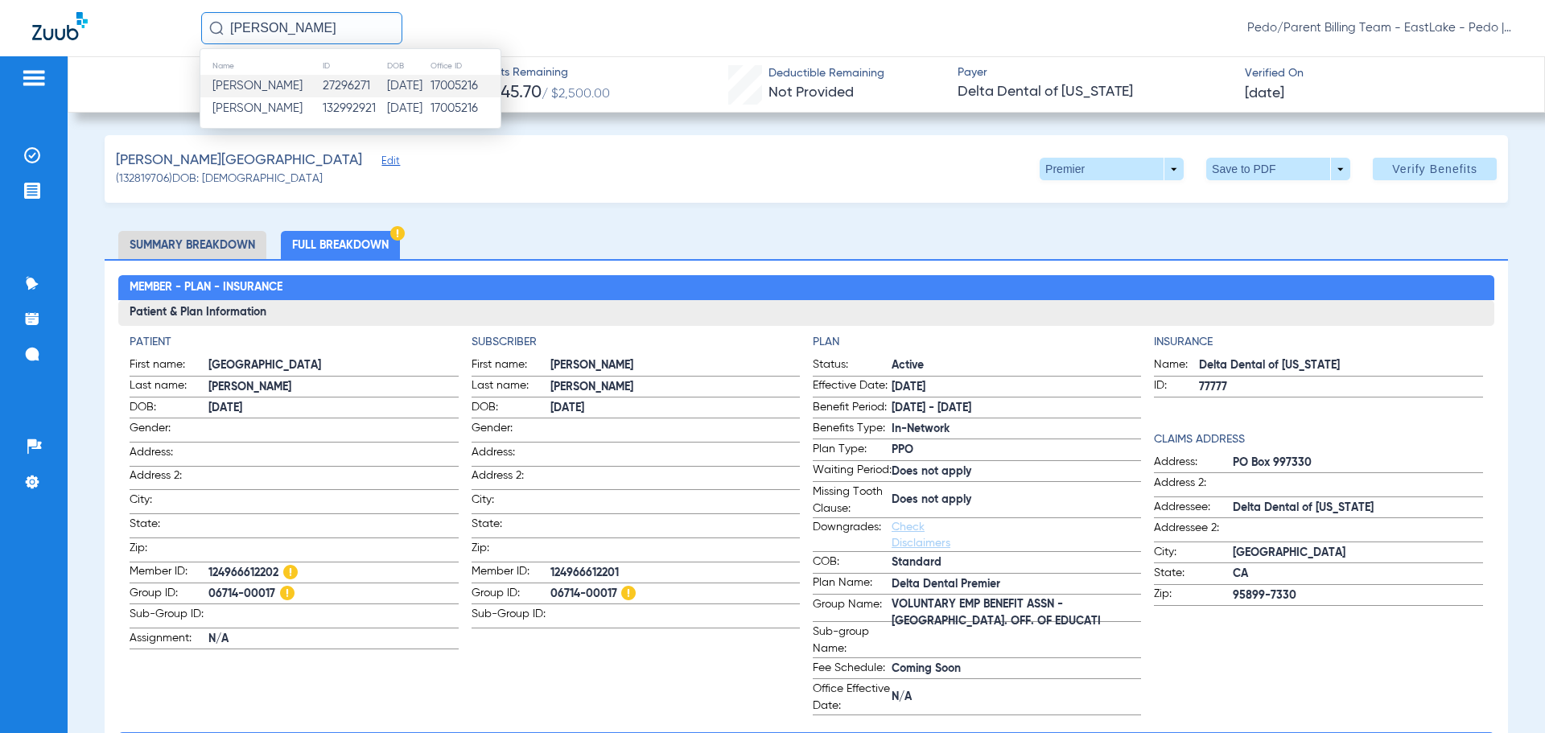
click at [421, 89] on td "[DATE]" at bounding box center [407, 86] width 43 height 23
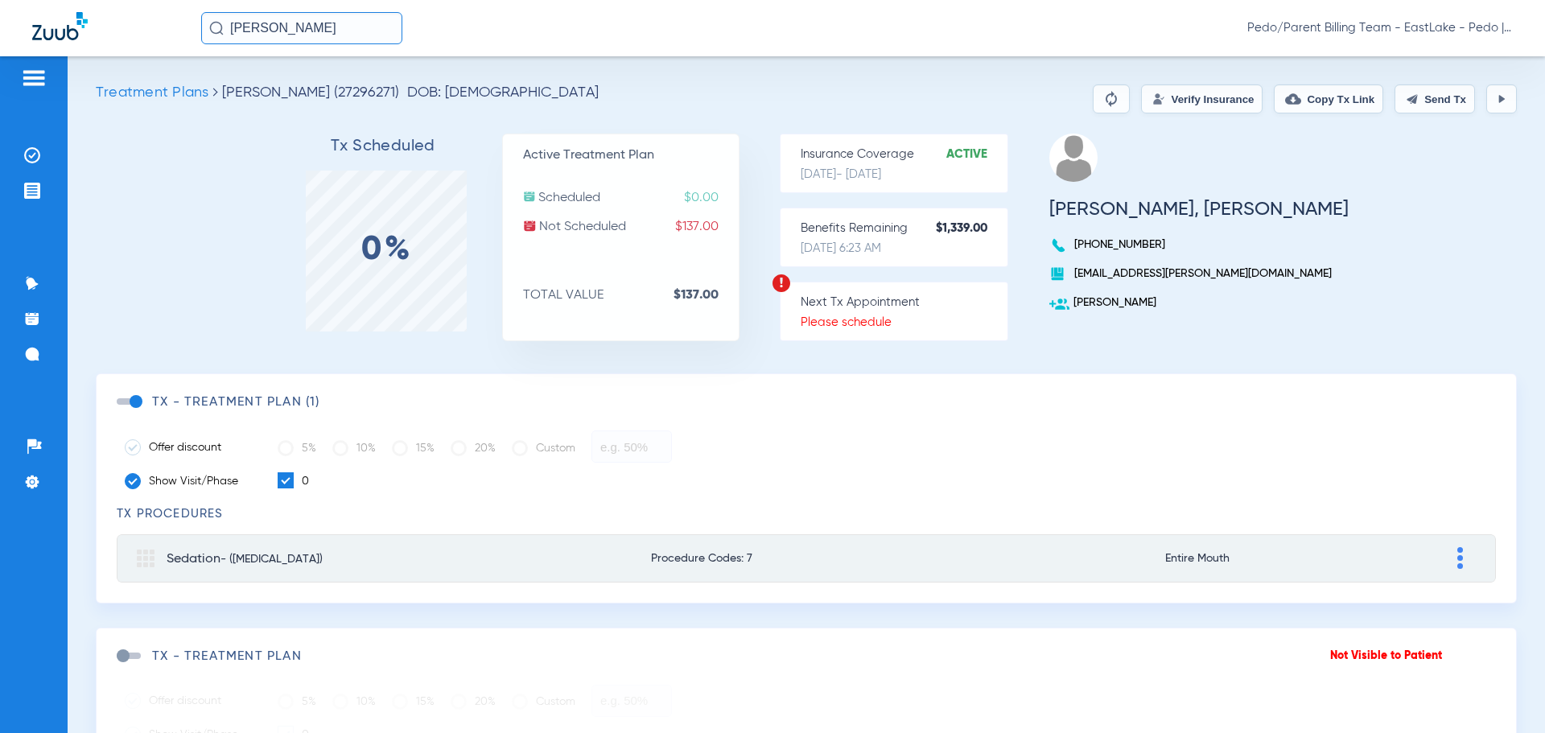
click at [1167, 93] on button "Verify Insurance" at bounding box center [1202, 99] width 122 height 29
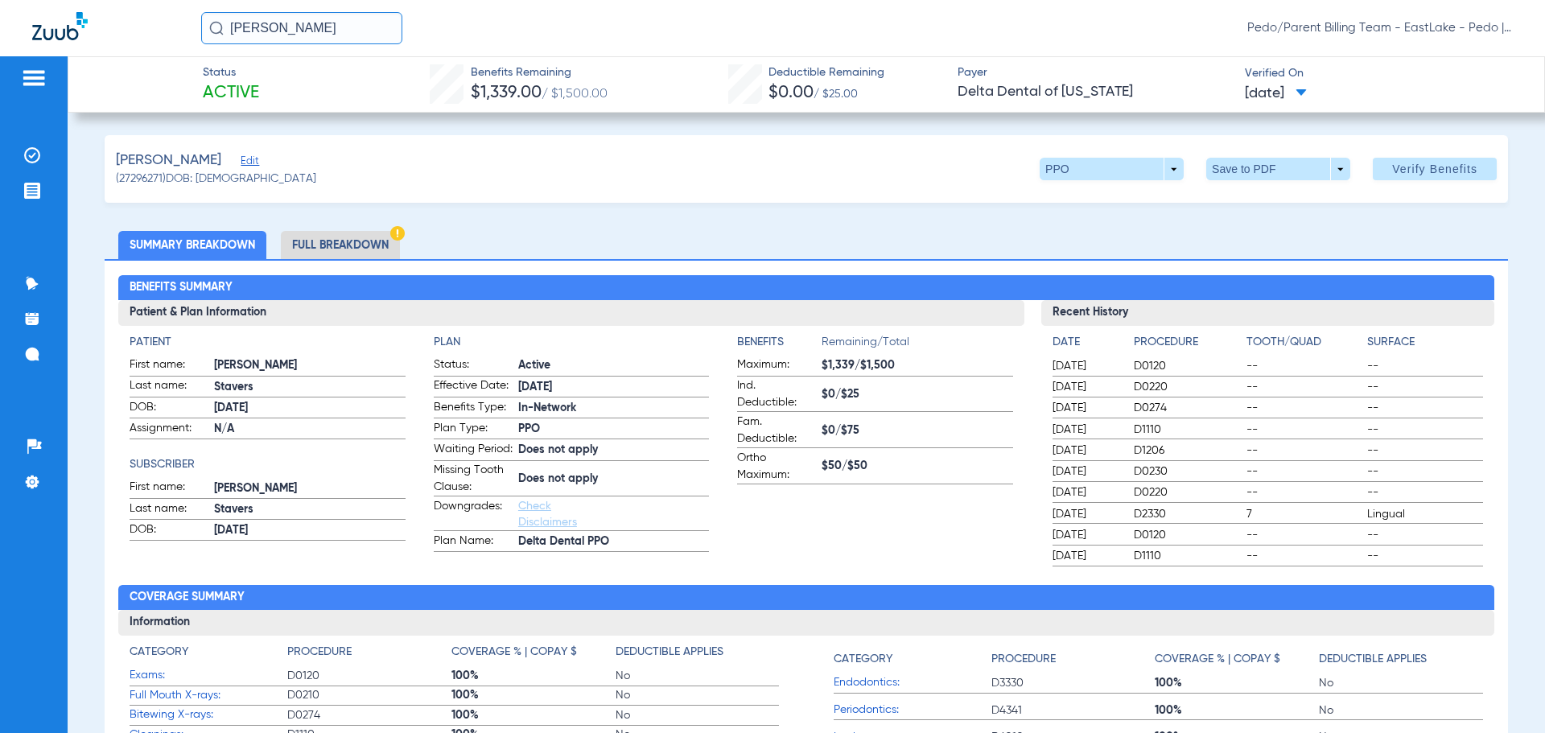
click at [321, 251] on li "Full Breakdown" at bounding box center [340, 245] width 119 height 28
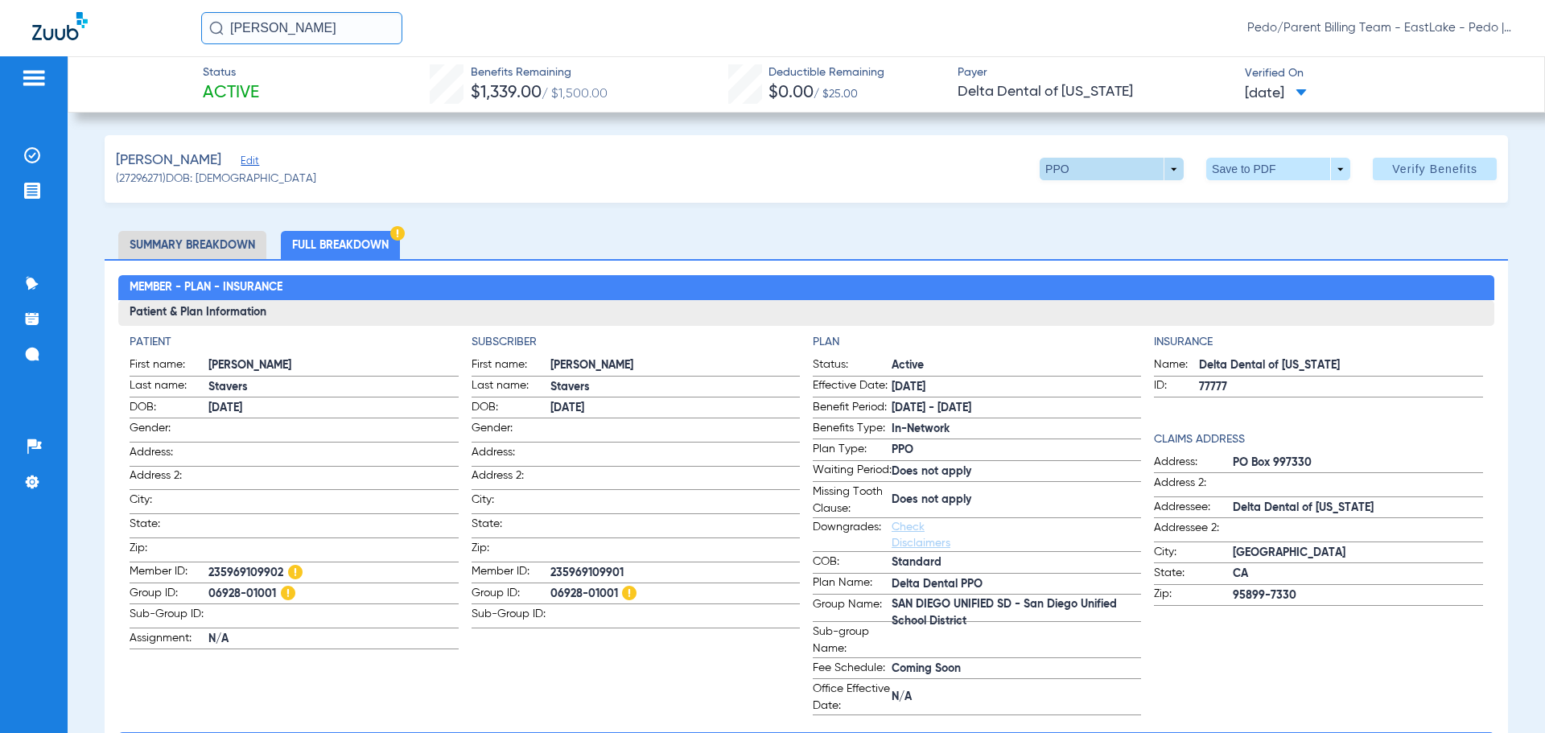
click at [1130, 174] on span at bounding box center [1112, 169] width 144 height 23
click at [810, 239] on div at bounding box center [772, 366] width 1545 height 733
click at [1270, 165] on span at bounding box center [1278, 169] width 39 height 39
click at [1259, 192] on button "insert_drive_file Save to PDF" at bounding box center [1256, 201] width 122 height 32
click at [1004, 245] on ul "Summary Breakdown Full Breakdown" at bounding box center [807, 245] width 1404 height 28
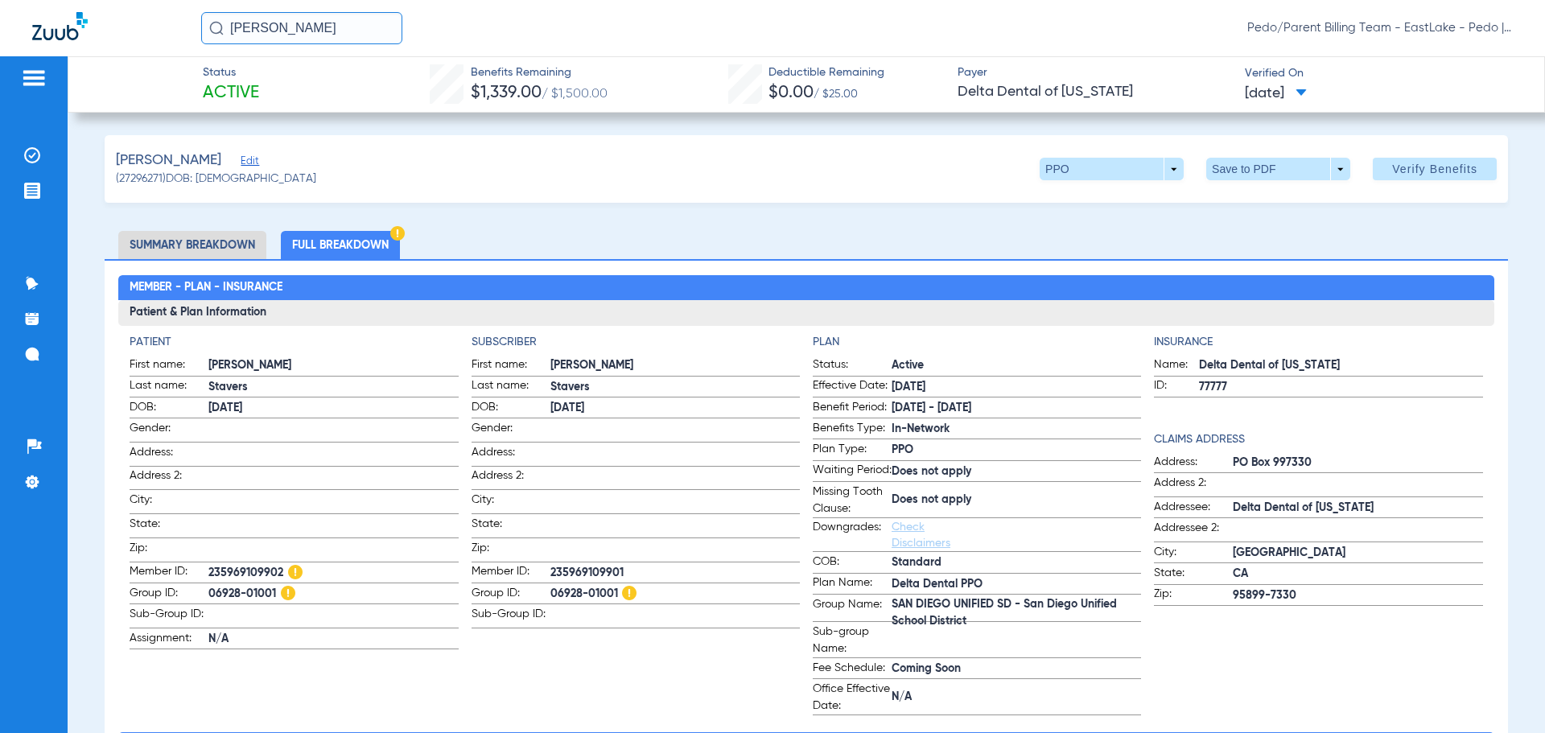
drag, startPoint x: 320, startPoint y: 29, endPoint x: 175, endPoint y: 46, distance: 145.8
click at [175, 46] on div "[PERSON_NAME]/Parent Billing Team - EastLake - Pedo | The Super Dentists" at bounding box center [772, 28] width 1545 height 56
click at [369, 35] on input "[PERSON_NAME]" at bounding box center [301, 28] width 201 height 32
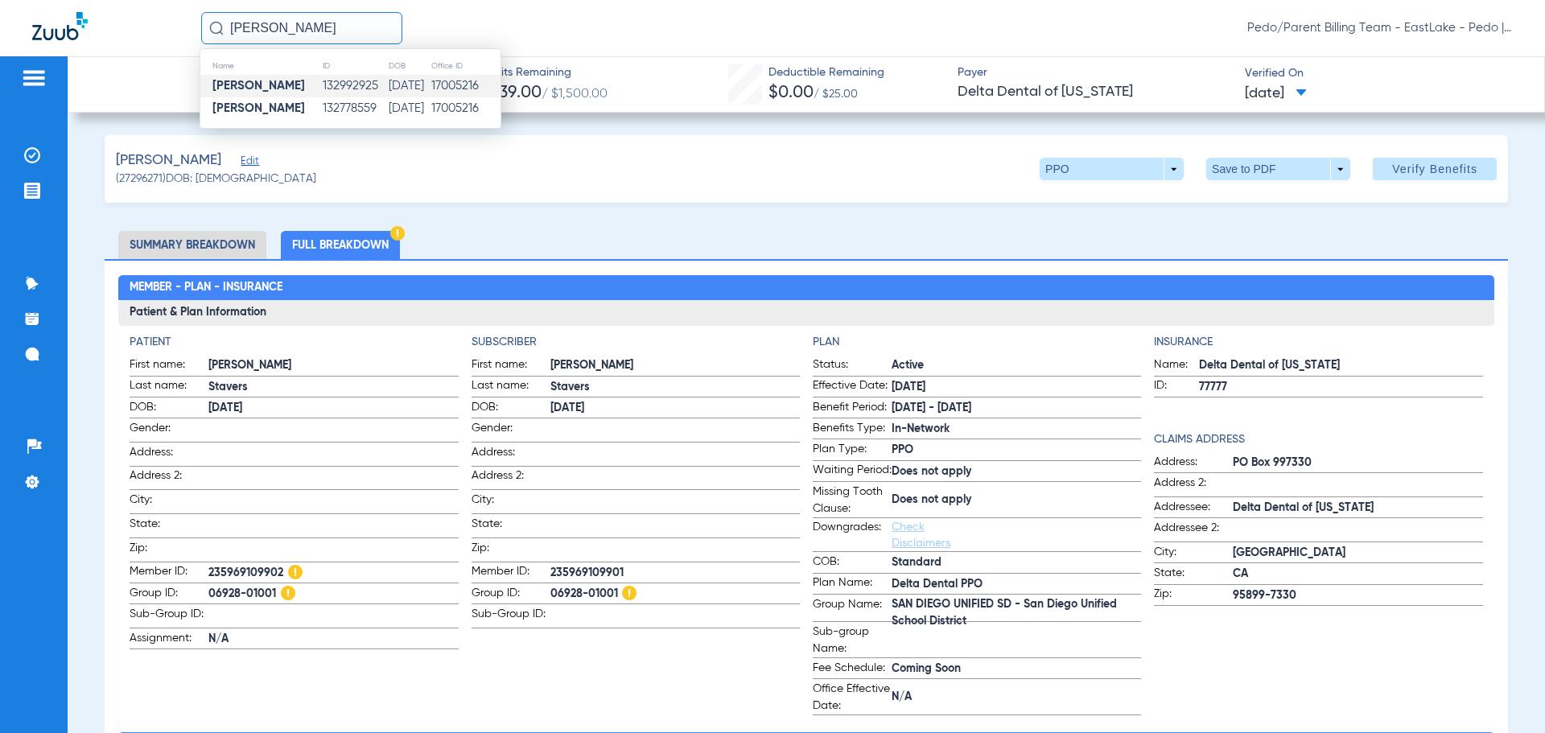
click at [388, 86] on td "[DATE]" at bounding box center [409, 86] width 43 height 23
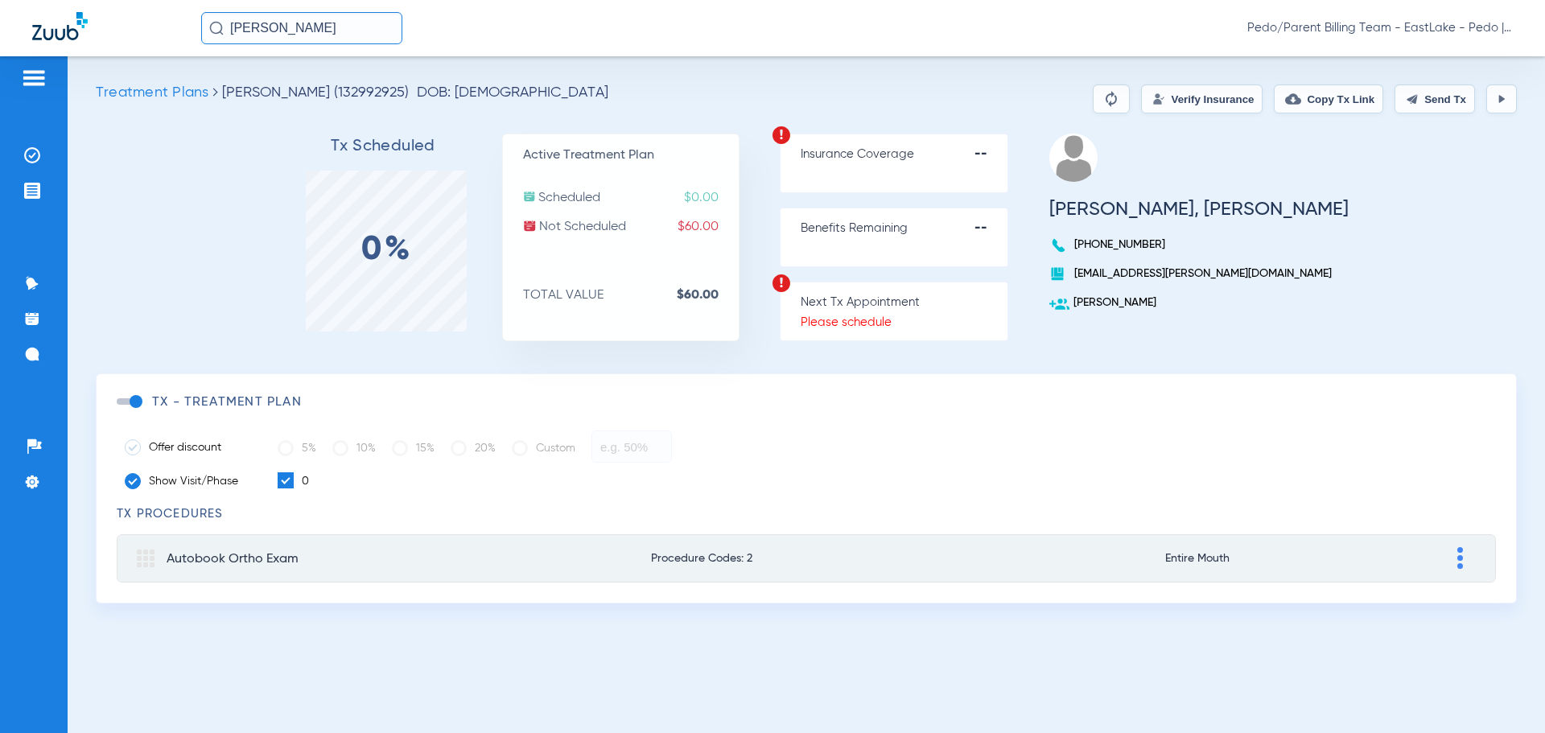
click at [356, 28] on input "[PERSON_NAME]" at bounding box center [301, 28] width 201 height 32
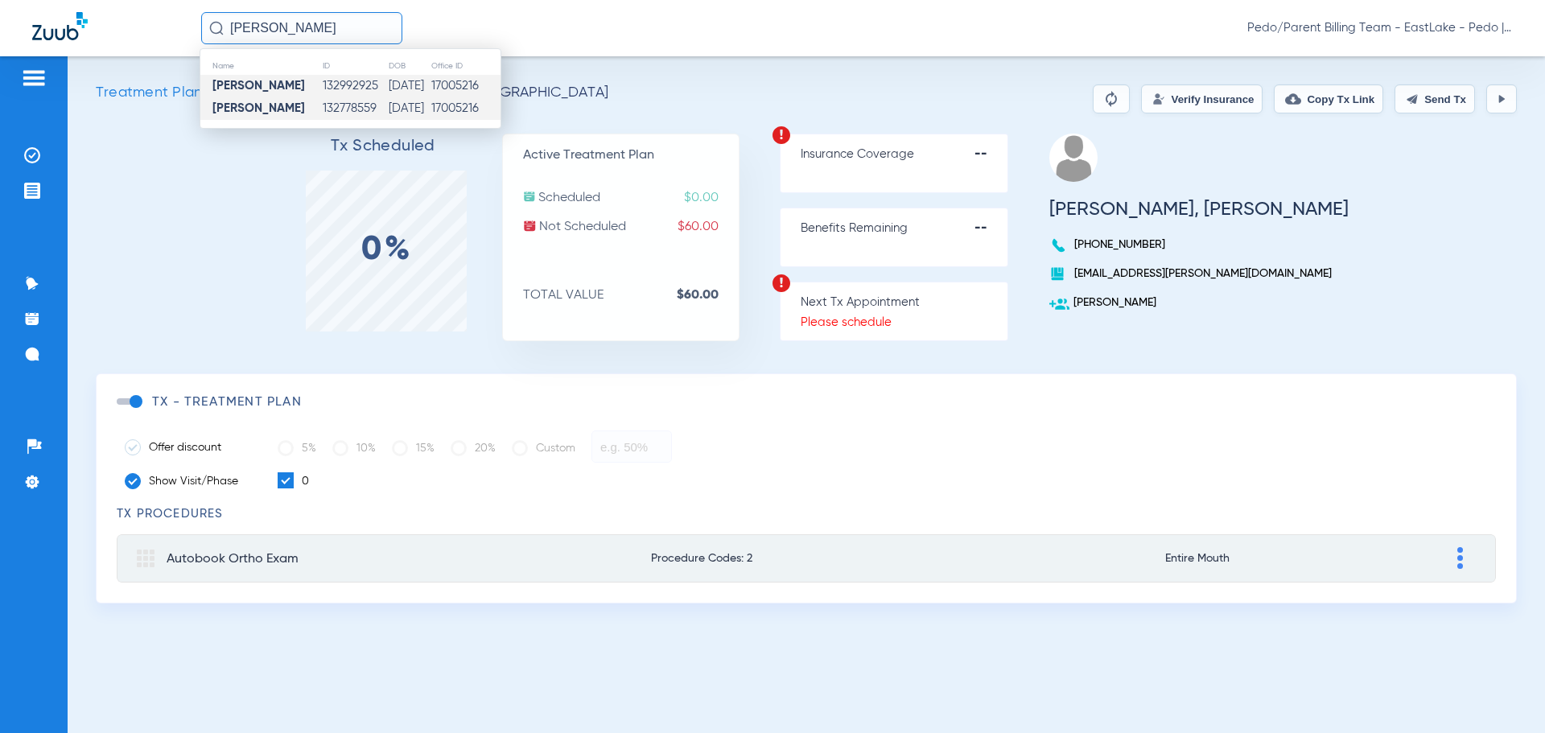
click at [388, 108] on td "[DATE]" at bounding box center [409, 108] width 43 height 23
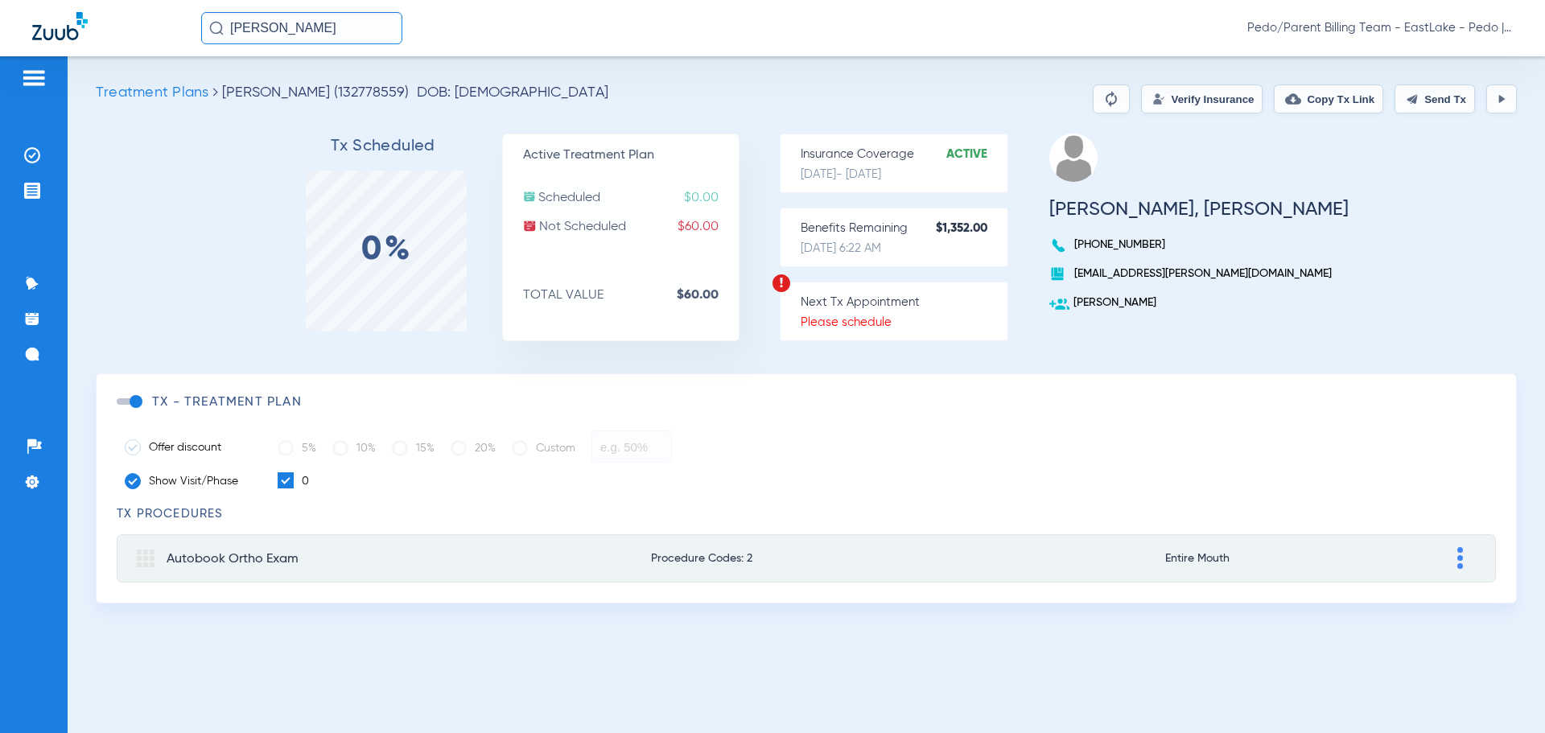
click at [1198, 98] on button "Verify Insurance" at bounding box center [1202, 99] width 122 height 29
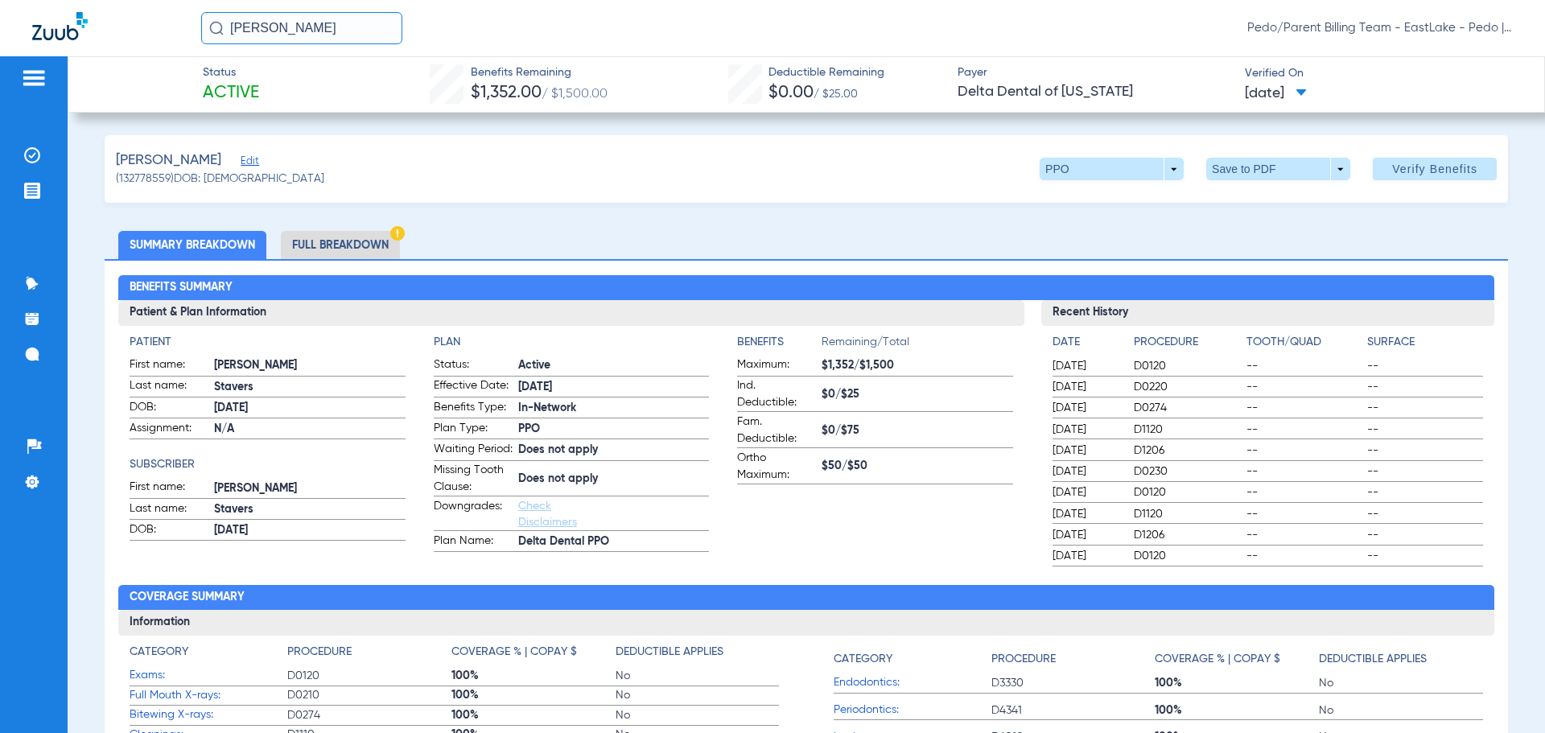
click at [357, 243] on li "Full Breakdown" at bounding box center [340, 245] width 119 height 28
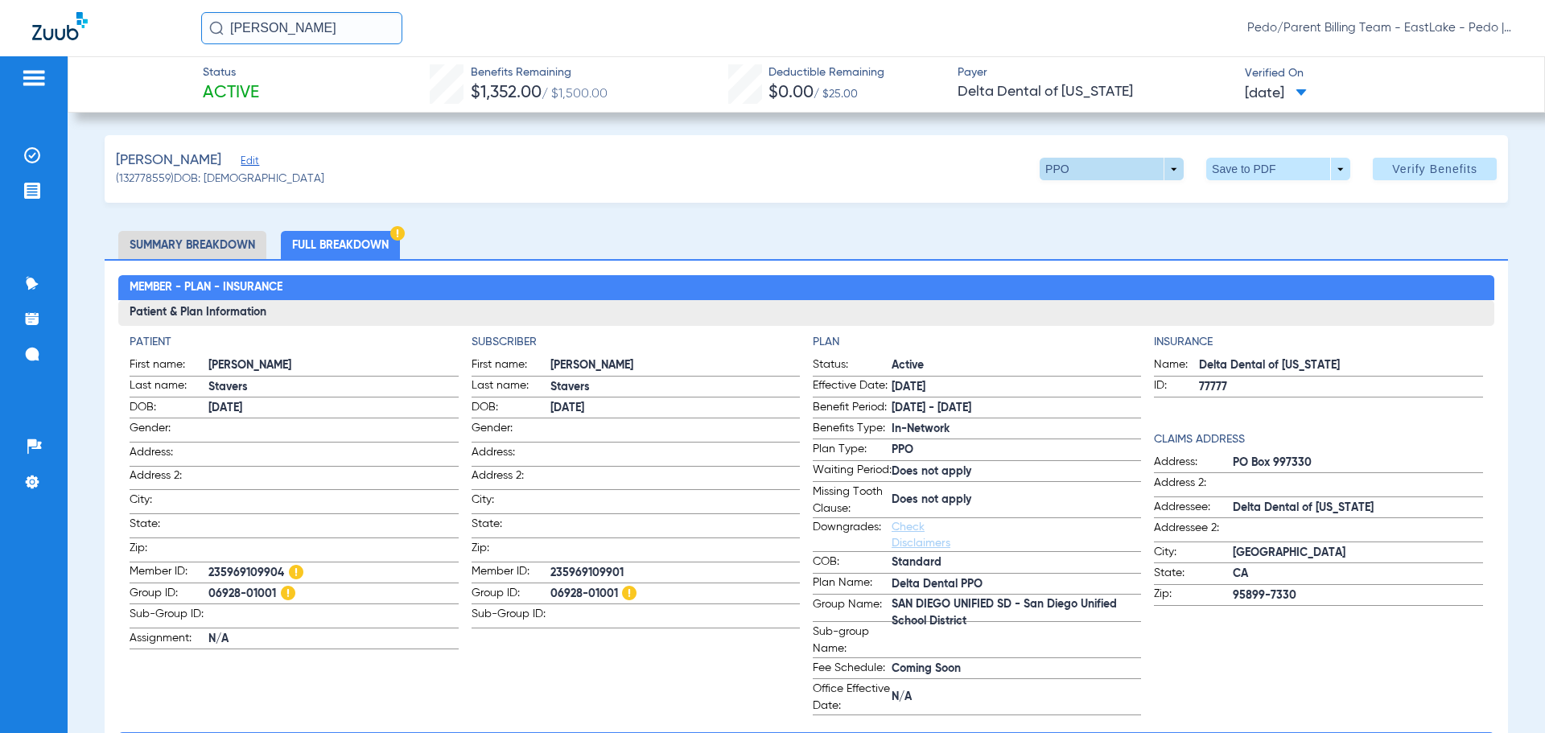
click at [1138, 176] on span at bounding box center [1112, 169] width 144 height 23
click at [1138, 176] on div at bounding box center [772, 366] width 1545 height 733
click at [1274, 171] on span at bounding box center [1278, 169] width 39 height 39
click at [1264, 201] on span "Save to PDF" at bounding box center [1272, 201] width 64 height 11
drag, startPoint x: 382, startPoint y: 24, endPoint x: 219, endPoint y: 27, distance: 163.4
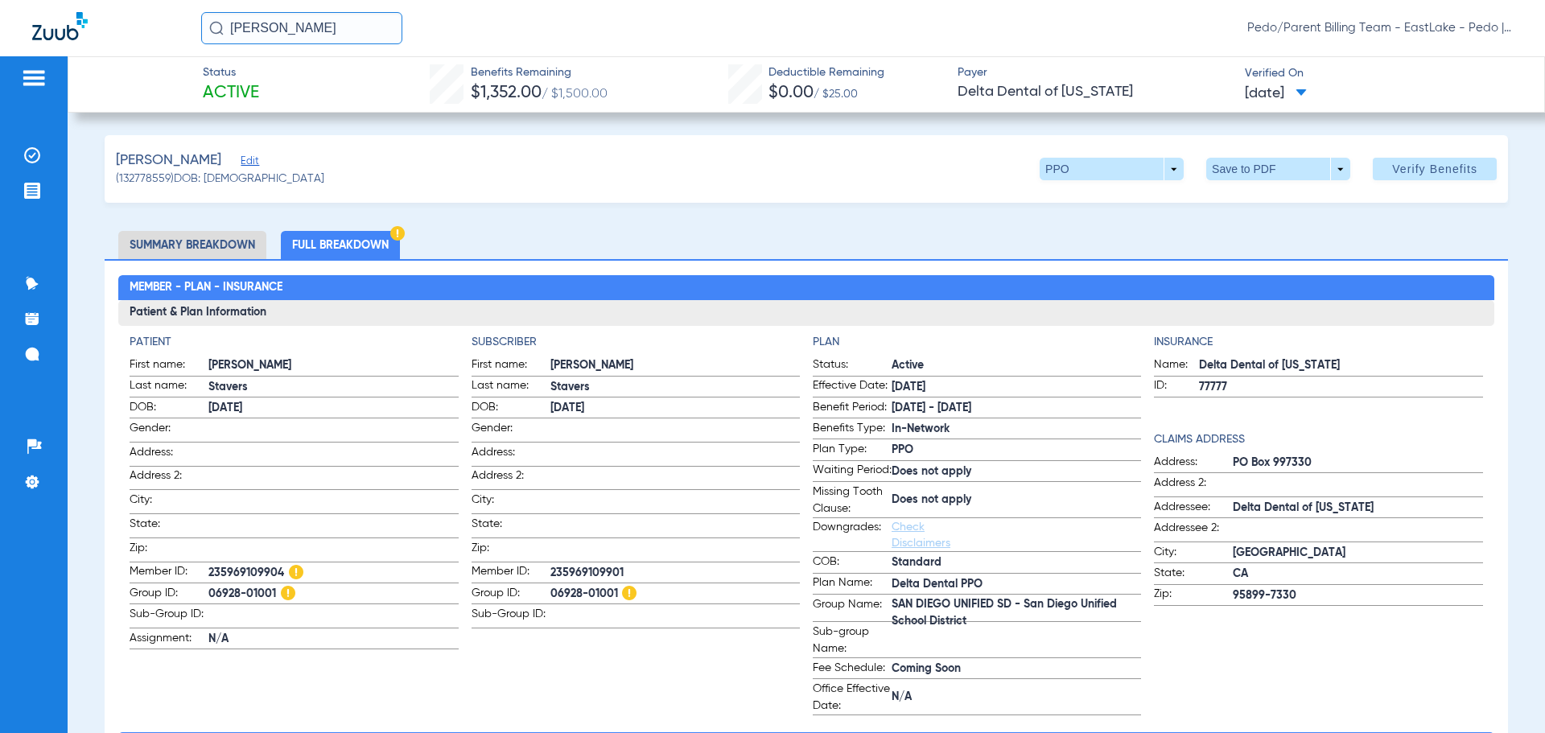
click at [219, 27] on div "[PERSON_NAME]" at bounding box center [301, 28] width 201 height 32
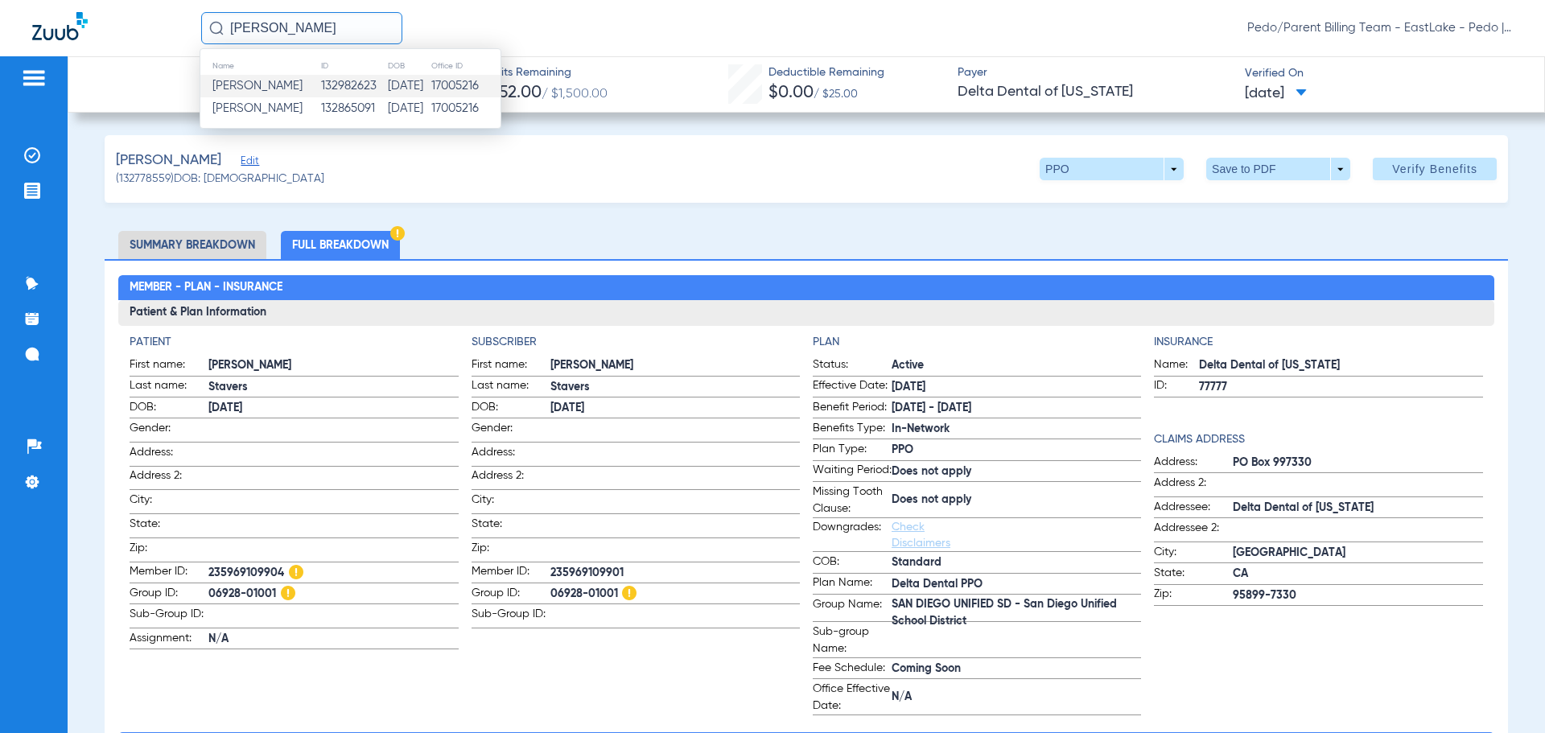
click at [343, 93] on td "132982623" at bounding box center [353, 86] width 67 height 23
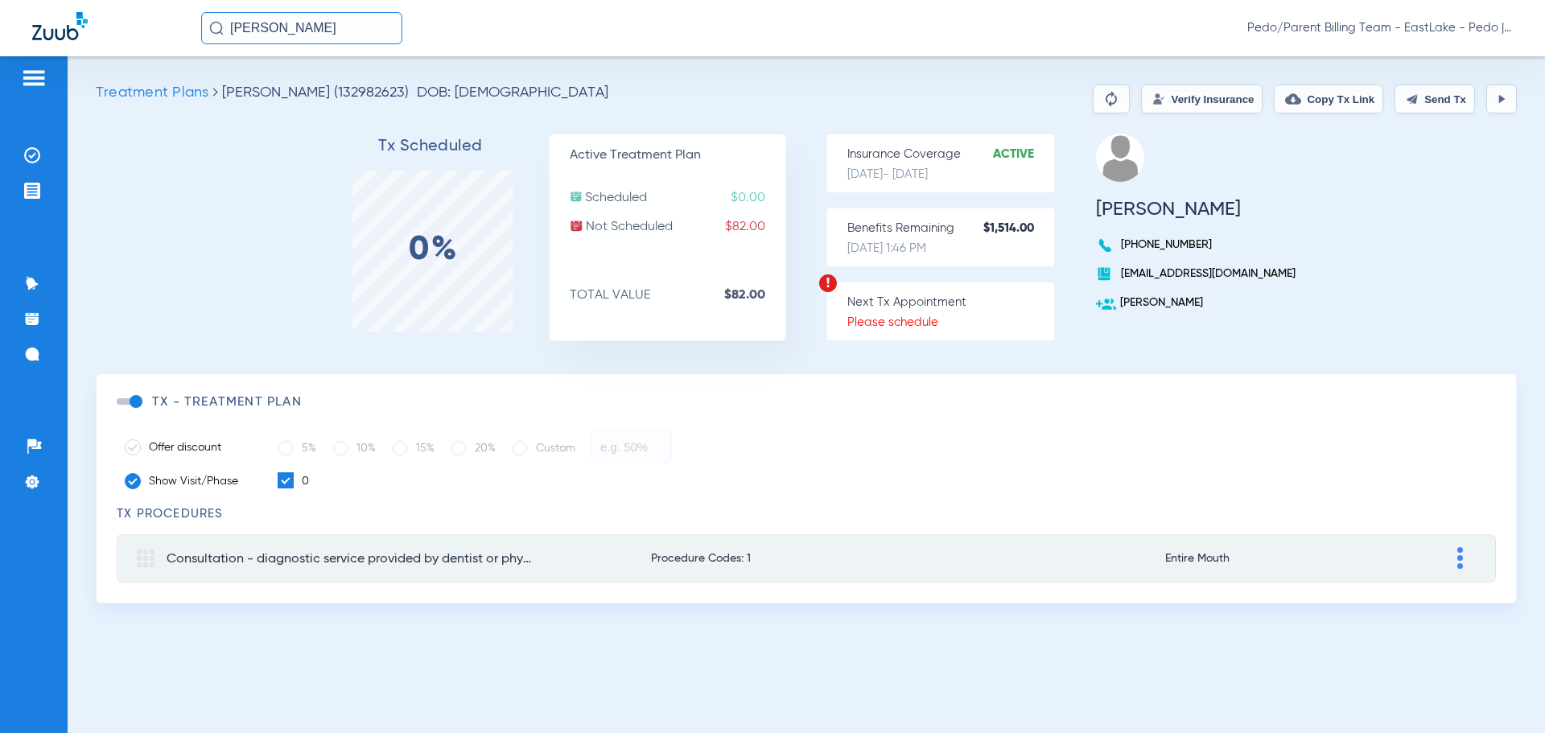
click at [368, 39] on input "[PERSON_NAME]" at bounding box center [301, 28] width 201 height 32
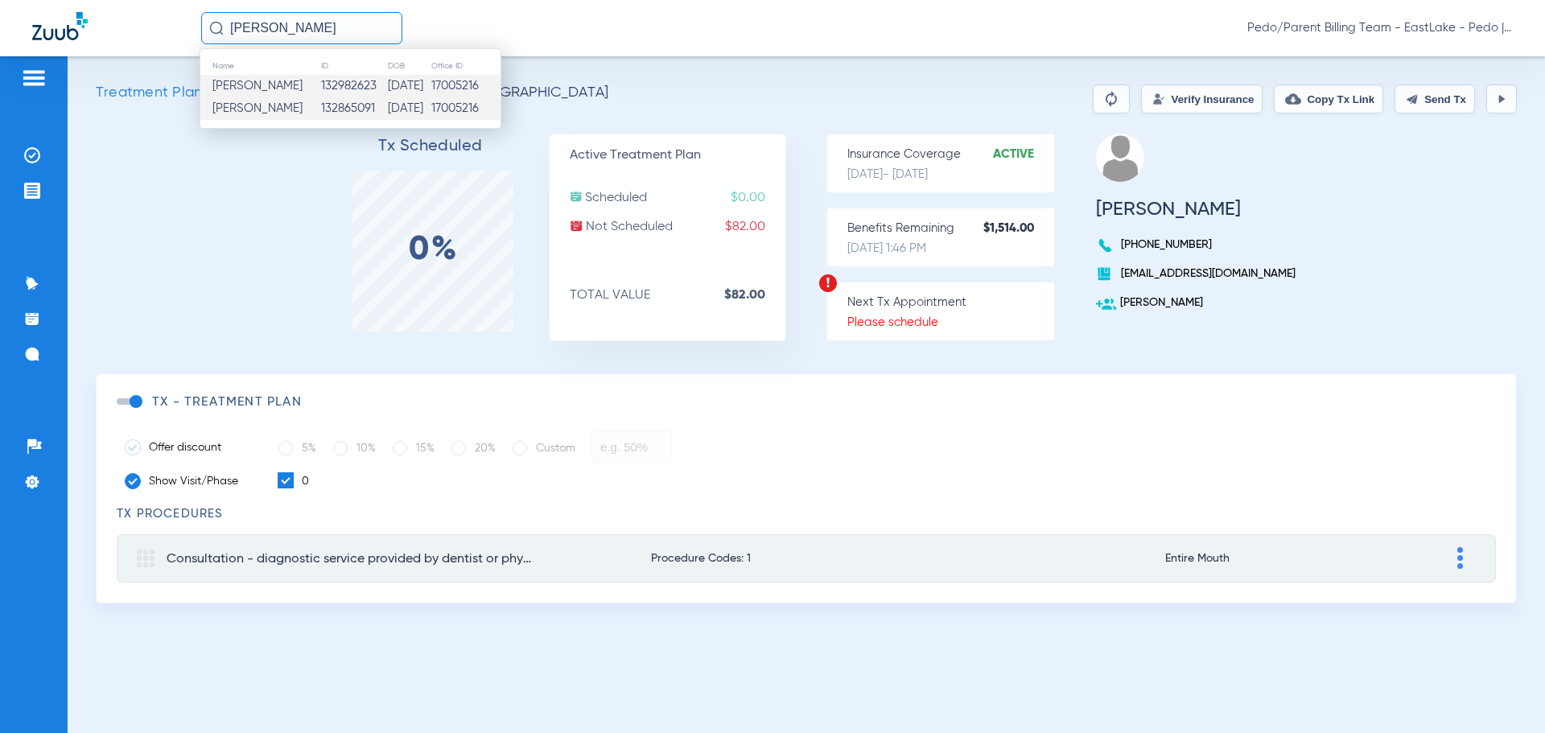
click at [336, 117] on td "132865091" at bounding box center [353, 108] width 67 height 23
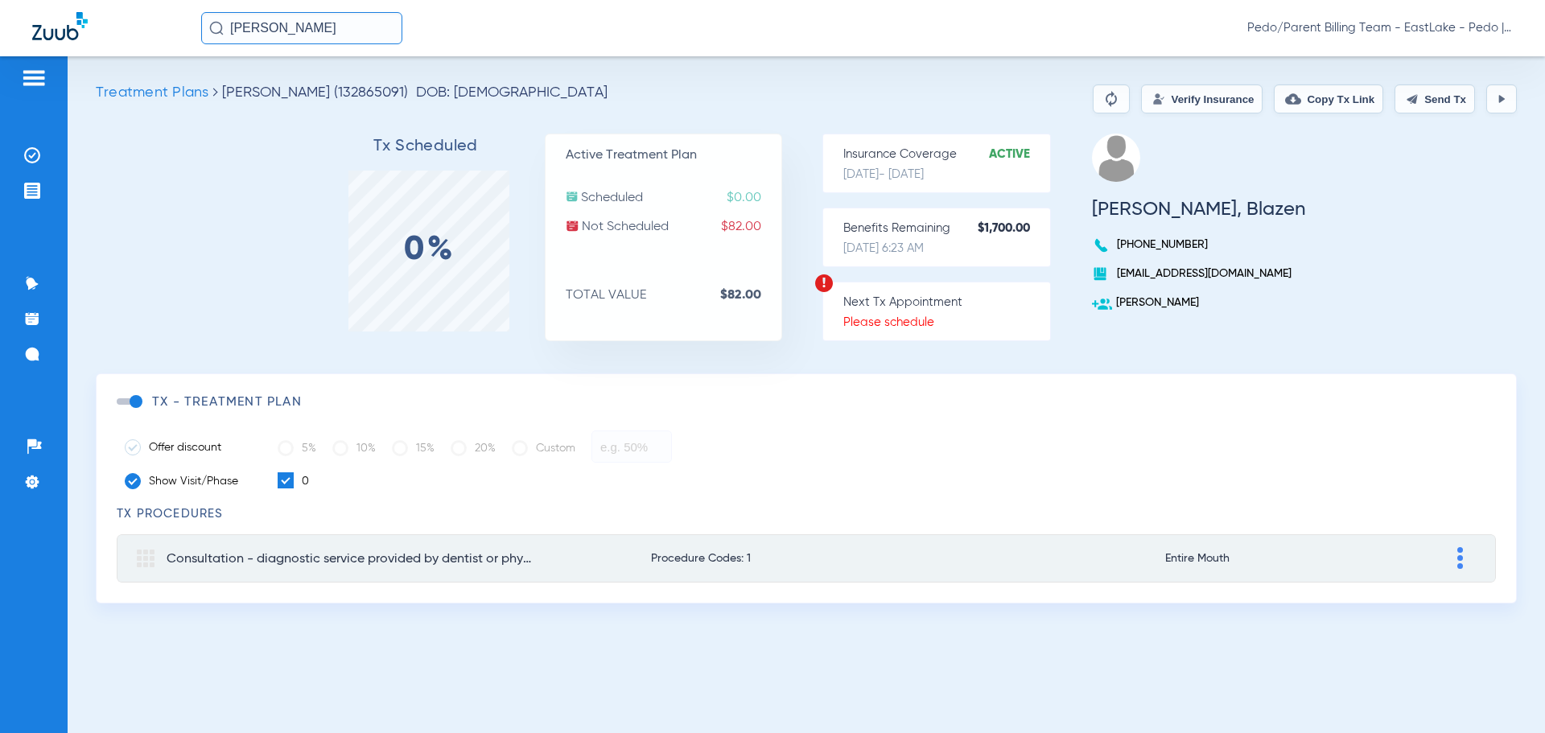
click at [1153, 103] on button "Verify Insurance" at bounding box center [1202, 99] width 122 height 29
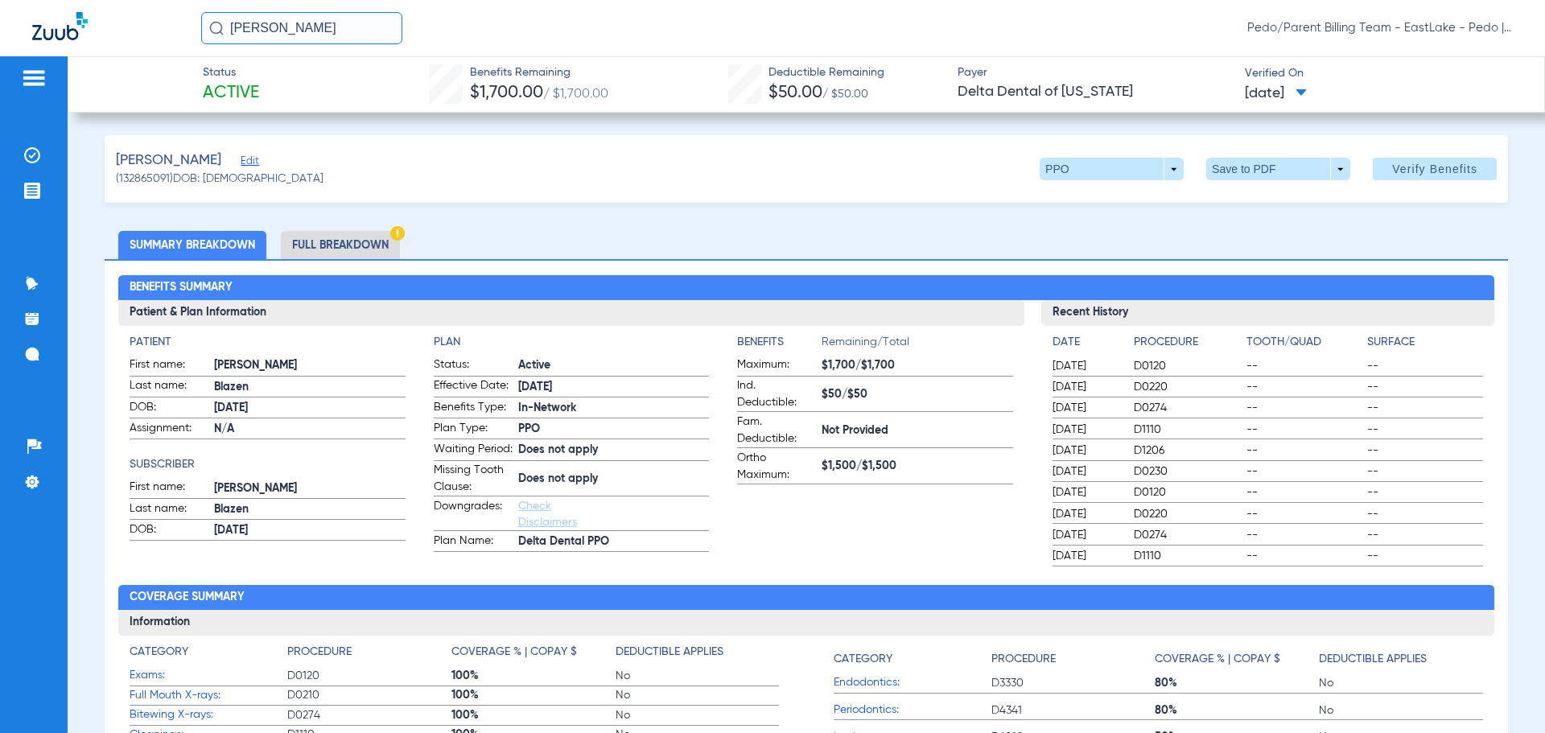
click at [355, 241] on li "Full Breakdown" at bounding box center [340, 245] width 119 height 28
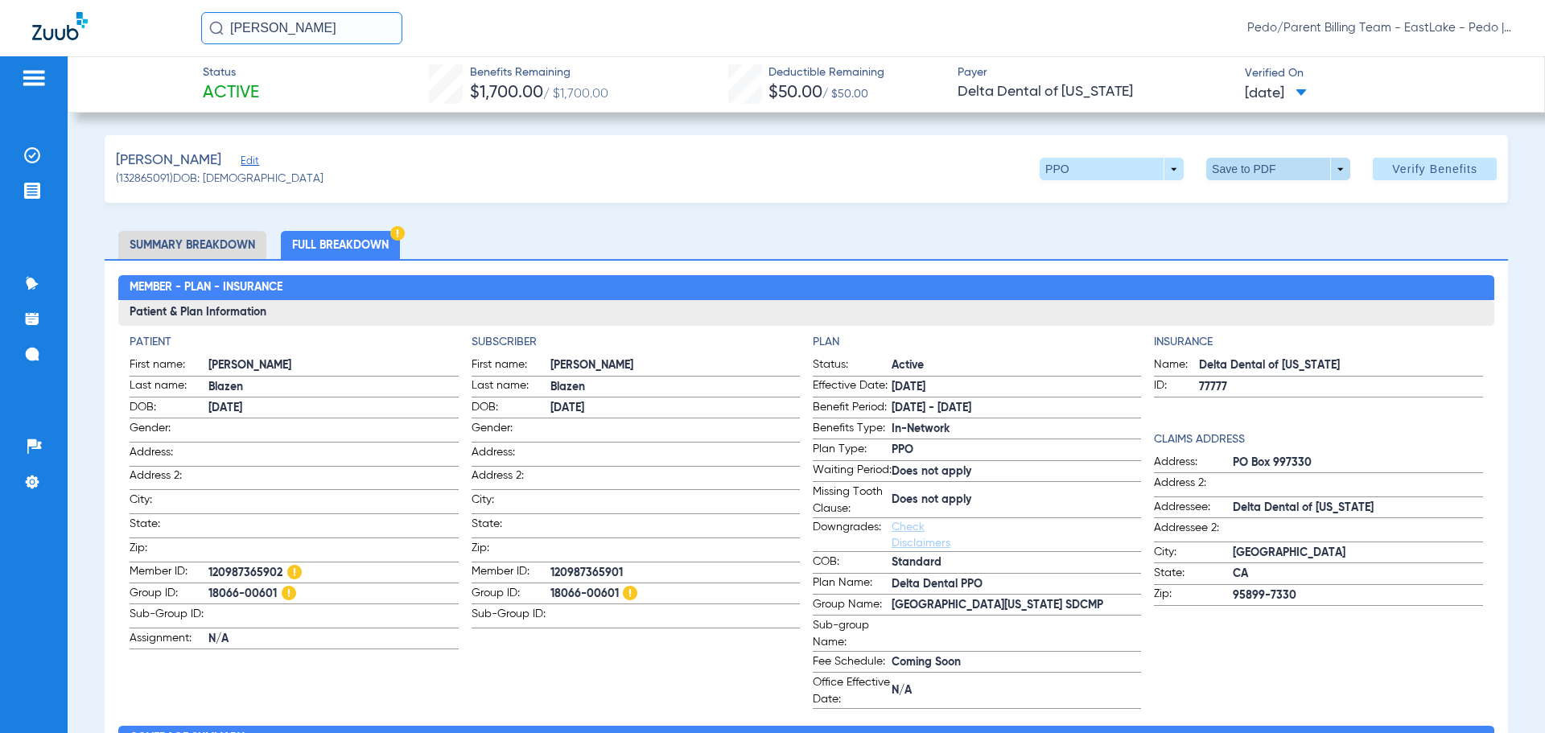
click at [1267, 174] on span at bounding box center [1278, 169] width 39 height 39
click at [1260, 203] on span "Save to PDF" at bounding box center [1272, 201] width 64 height 11
click at [1259, 174] on span at bounding box center [1278, 169] width 39 height 39
click at [1272, 204] on span "Save to PDF" at bounding box center [1272, 201] width 64 height 11
drag, startPoint x: 328, startPoint y: 27, endPoint x: 193, endPoint y: 47, distance: 136.0
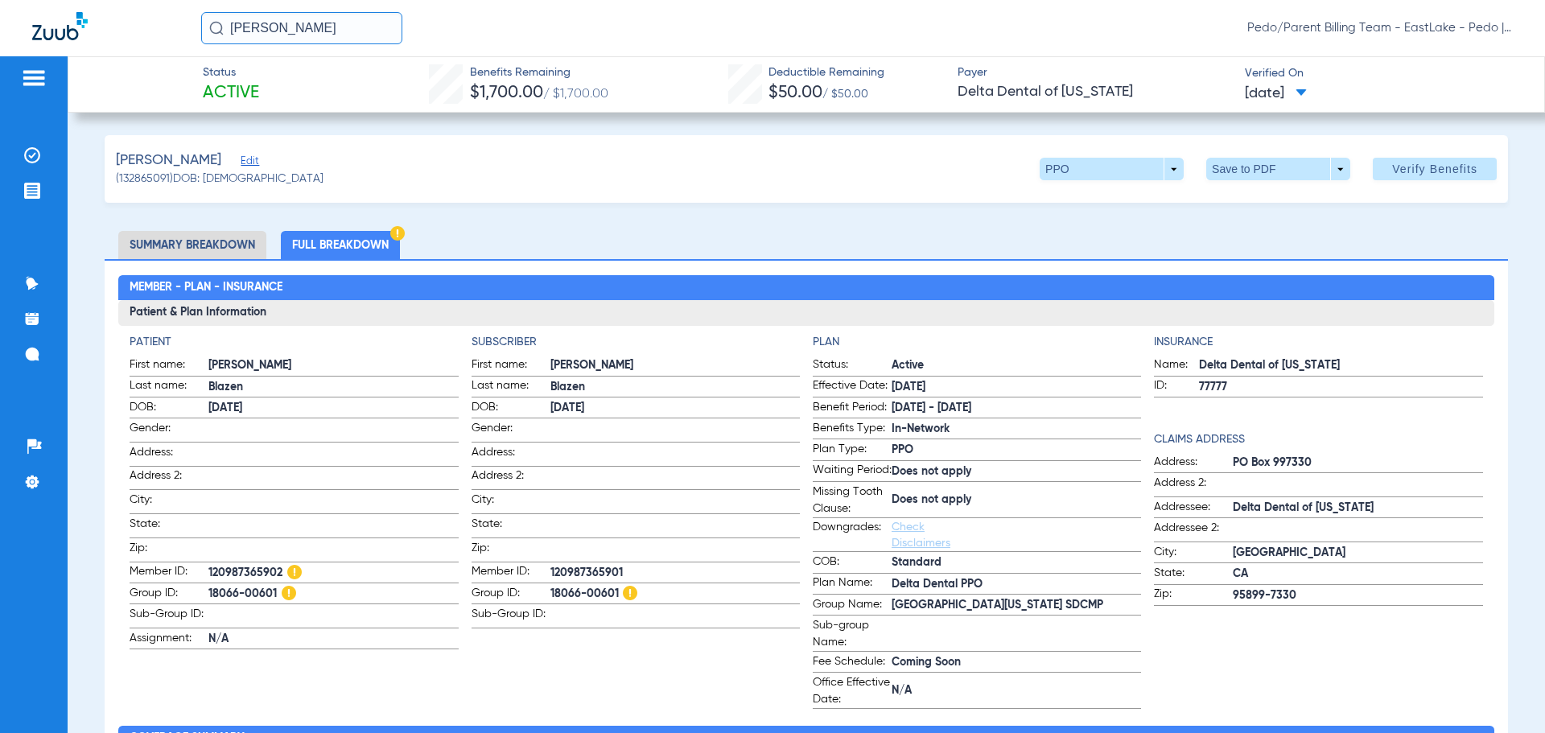
click at [193, 46] on div "[PERSON_NAME] Pedo/Parent Billing Team - EastLake - Pedo | The Super Dentists" at bounding box center [772, 28] width 1545 height 56
click at [385, 26] on input "[PERSON_NAME] CUNNIN6" at bounding box center [301, 28] width 201 height 32
click at [382, 33] on input "[PERSON_NAME] CUNNIN6" at bounding box center [301, 28] width 201 height 32
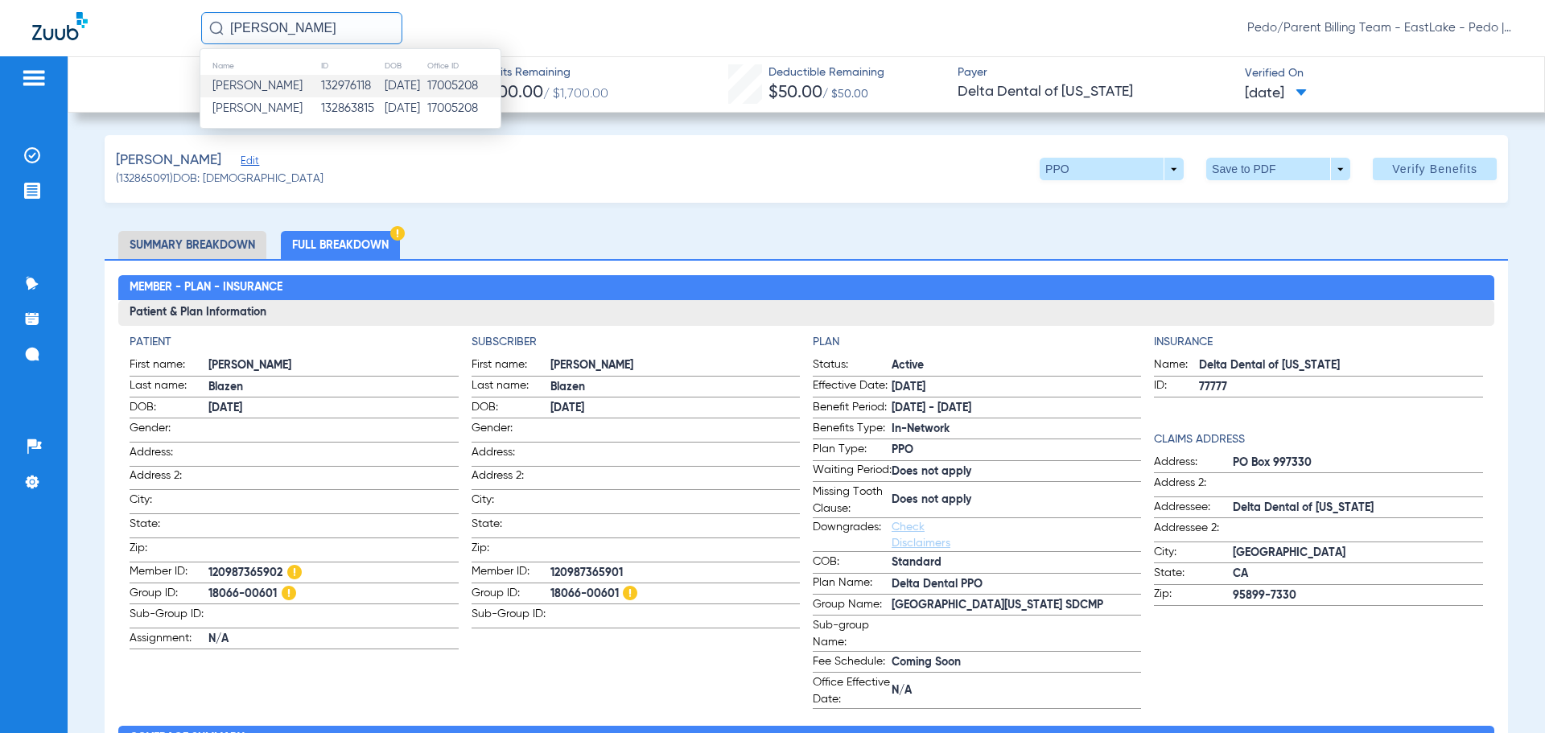
click at [384, 85] on td "132976118" at bounding box center [352, 86] width 64 height 23
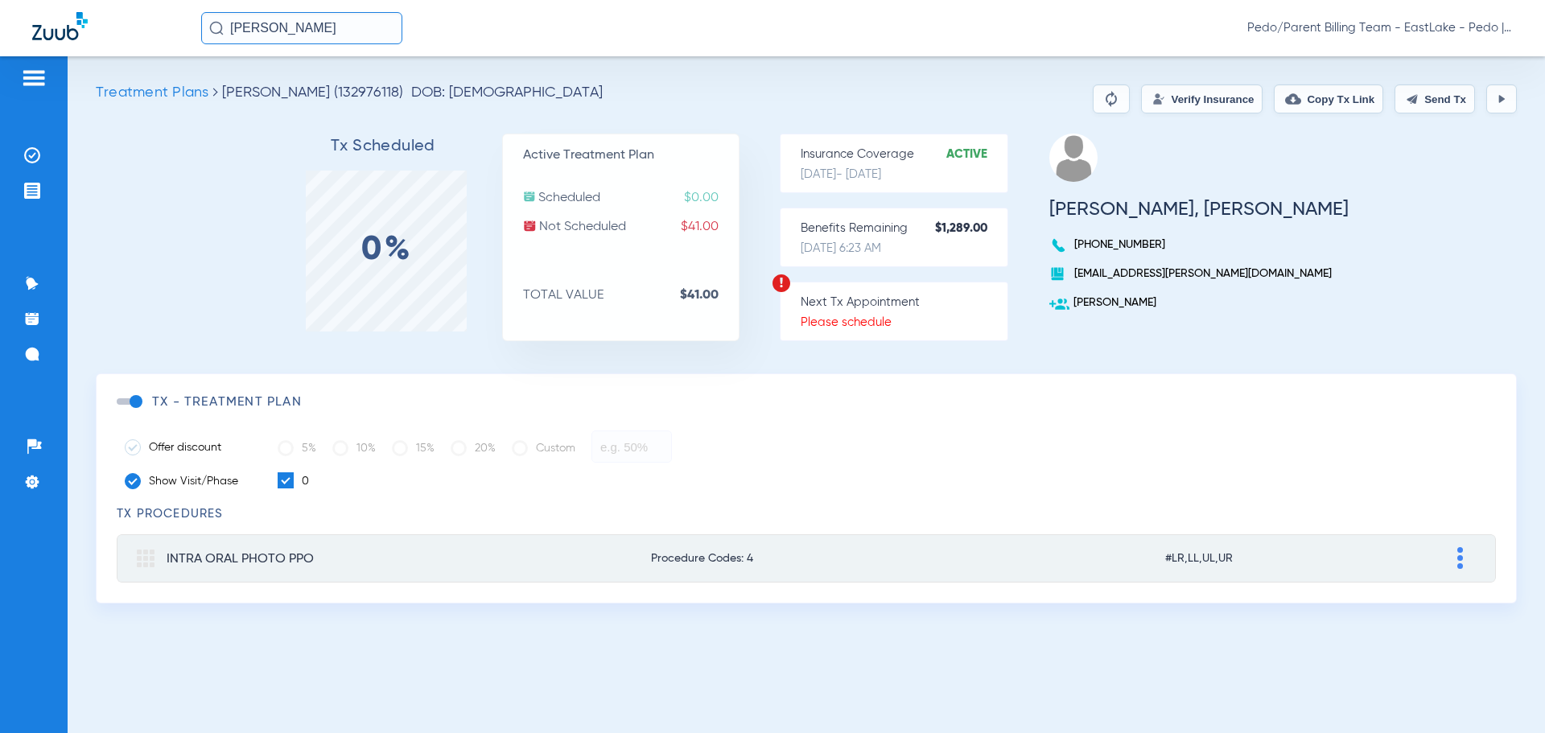
click at [1181, 95] on button "Verify Insurance" at bounding box center [1202, 99] width 122 height 29
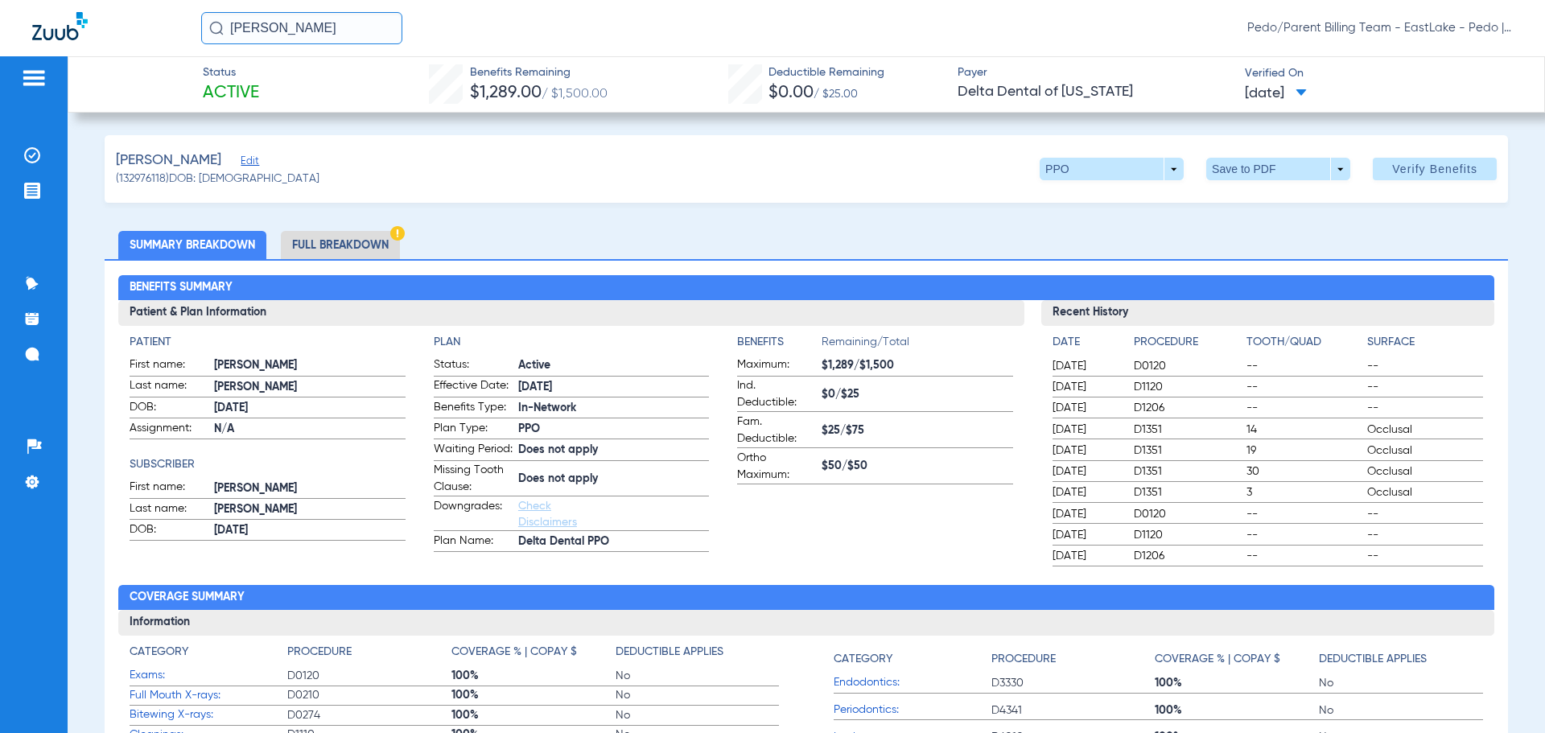
click at [340, 248] on li "Full Breakdown" at bounding box center [340, 245] width 119 height 28
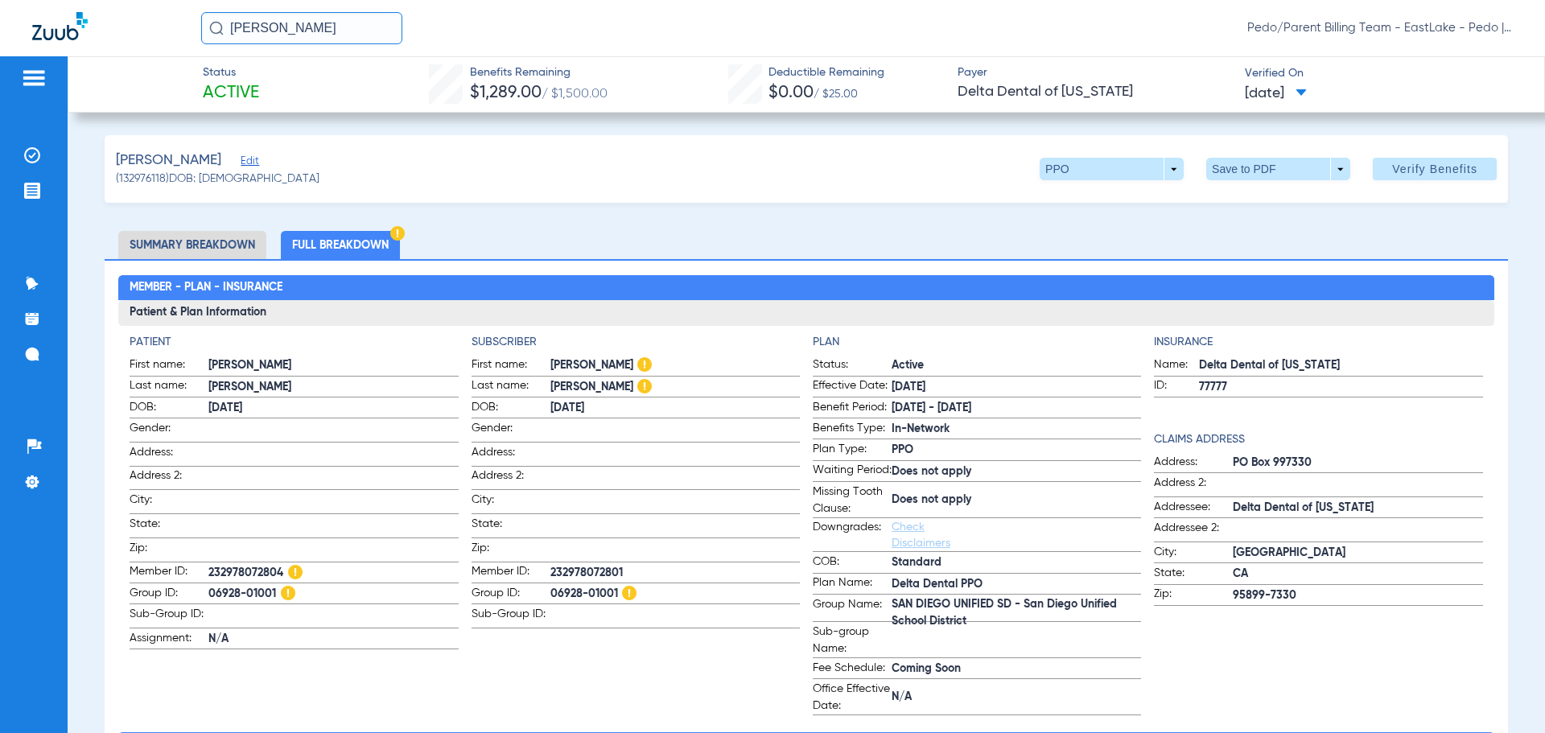
click at [434, 680] on app-patient-information "Patient First name: [PERSON_NAME] Last name: [PERSON_NAME] DOB: [DEMOGRAPHIC_DA…" at bounding box center [294, 524] width 328 height 381
click at [1259, 163] on span at bounding box center [1278, 169] width 39 height 39
click at [1253, 210] on button "insert_drive_file Save to PDF" at bounding box center [1256, 201] width 122 height 32
drag, startPoint x: 352, startPoint y: 33, endPoint x: 240, endPoint y: 41, distance: 112.2
click at [240, 41] on input "[PERSON_NAME]" at bounding box center [301, 28] width 201 height 32
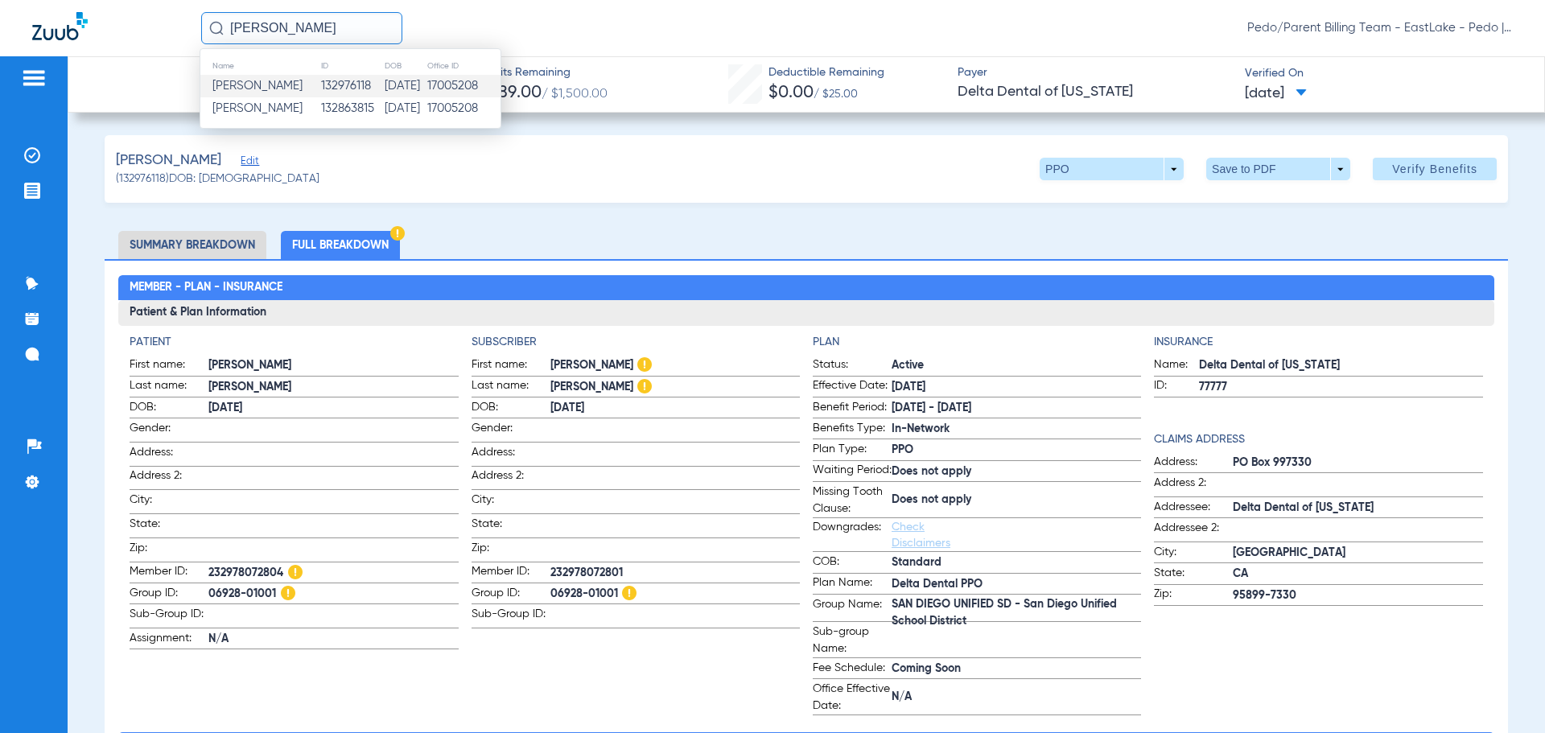
click at [240, 41] on input "[PERSON_NAME]" at bounding box center [301, 28] width 201 height 32
drag, startPoint x: 350, startPoint y: 28, endPoint x: 214, endPoint y: 35, distance: 136.2
click at [214, 35] on input "[PERSON_NAME]" at bounding box center [301, 28] width 201 height 32
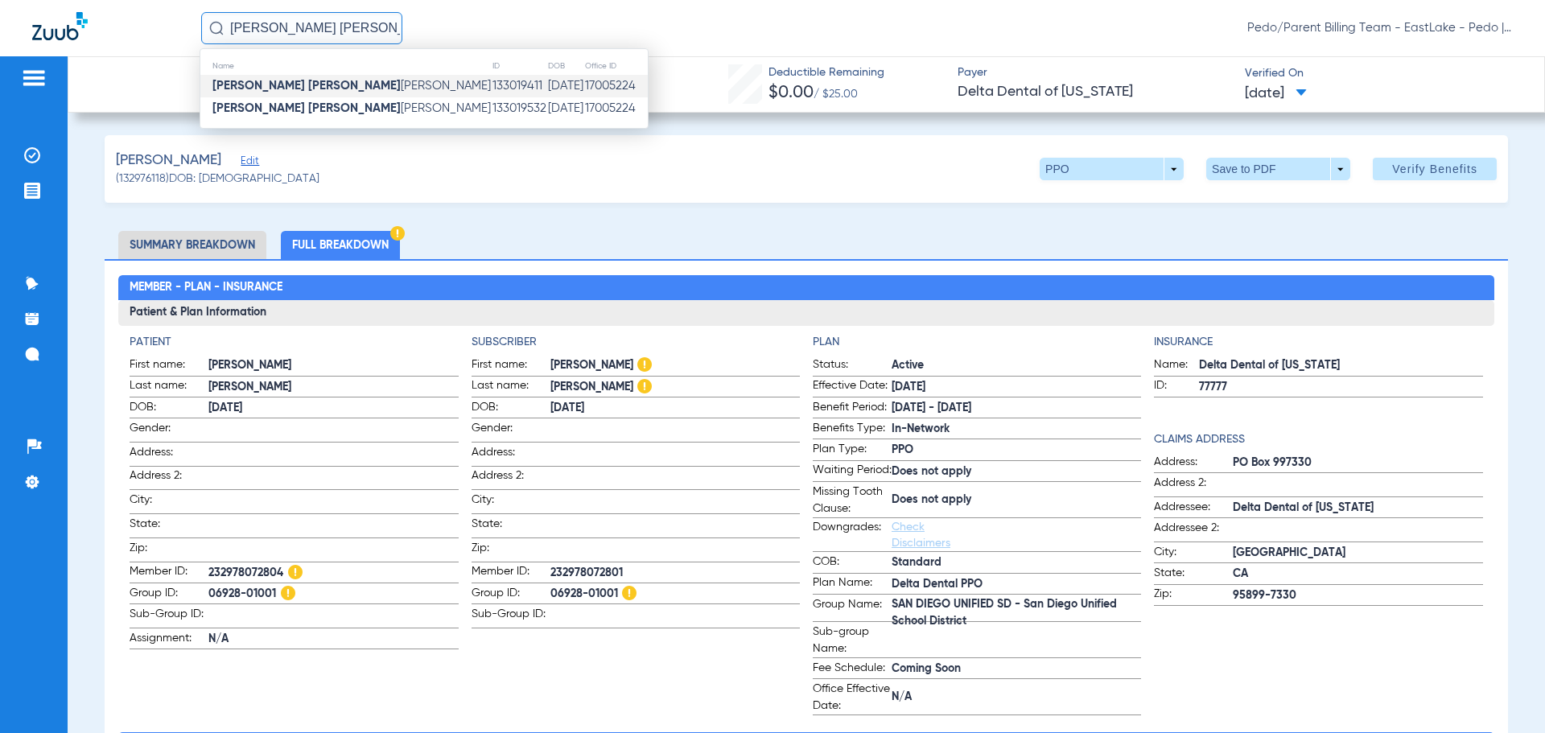
click at [547, 81] on td "[DATE]" at bounding box center [565, 86] width 37 height 23
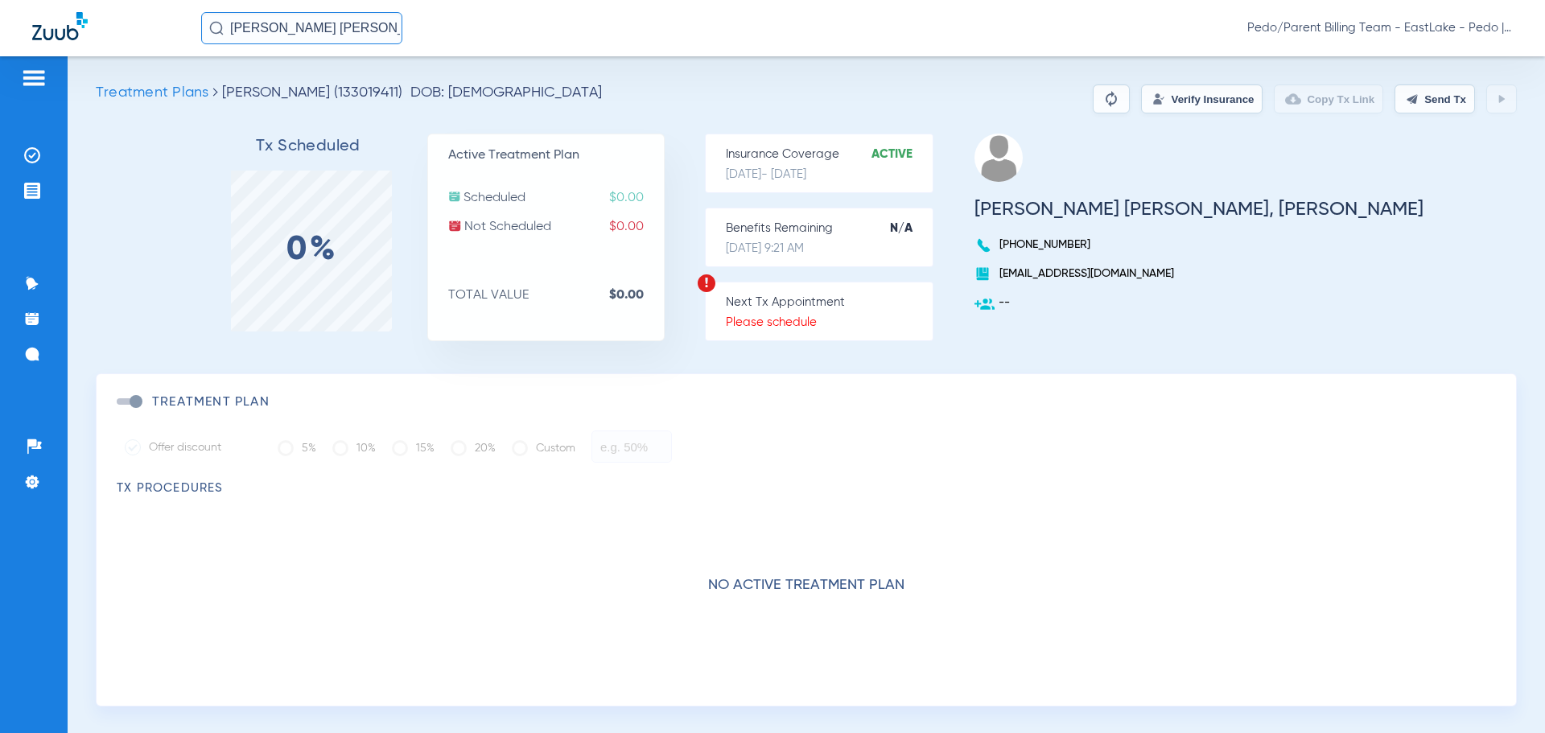
click at [1161, 100] on button "Verify Insurance" at bounding box center [1202, 99] width 122 height 29
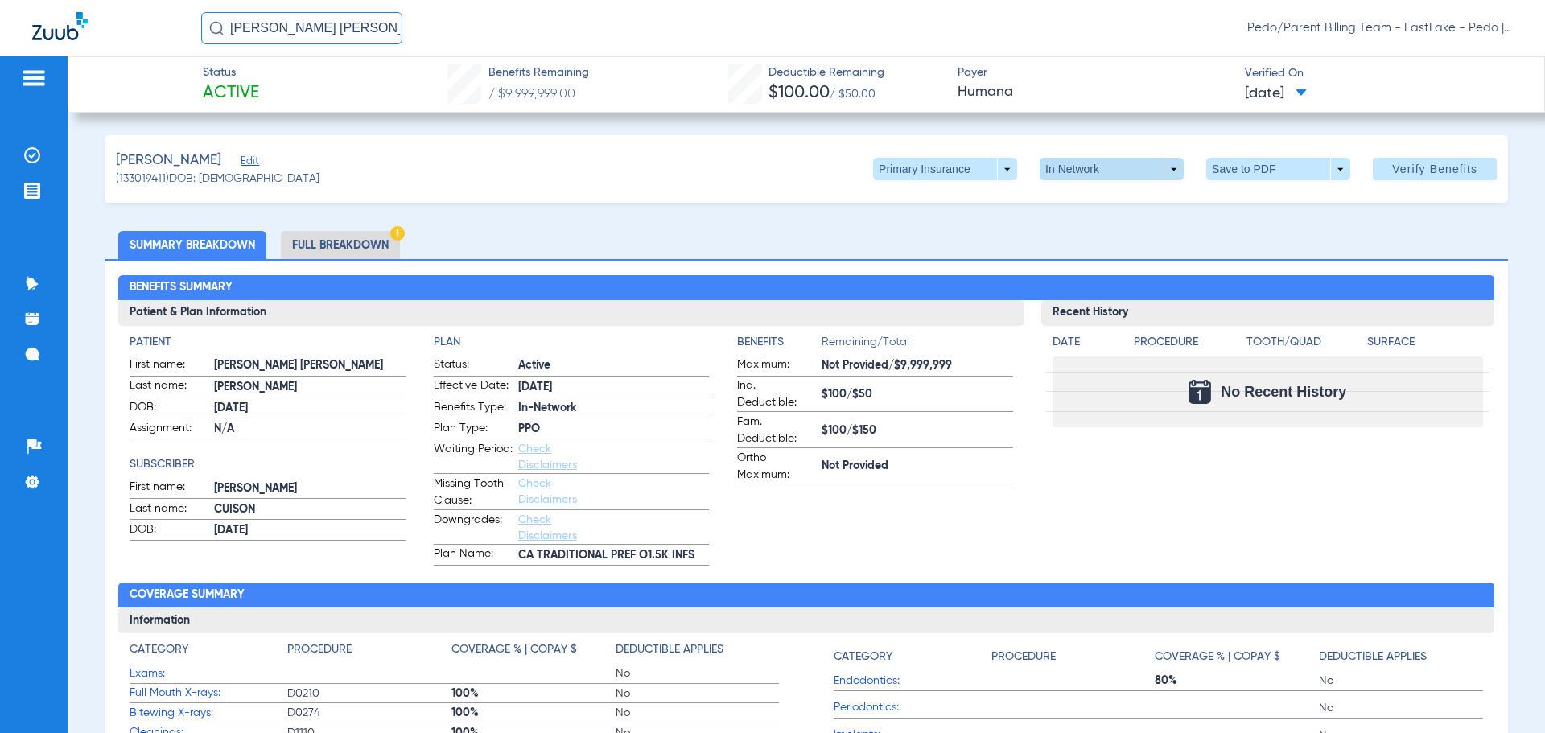
click at [1150, 172] on span at bounding box center [1112, 169] width 144 height 23
click at [1088, 234] on span "Out of Network" at bounding box center [1078, 233] width 75 height 11
click at [311, 249] on li "Full Breakdown" at bounding box center [340, 245] width 119 height 28
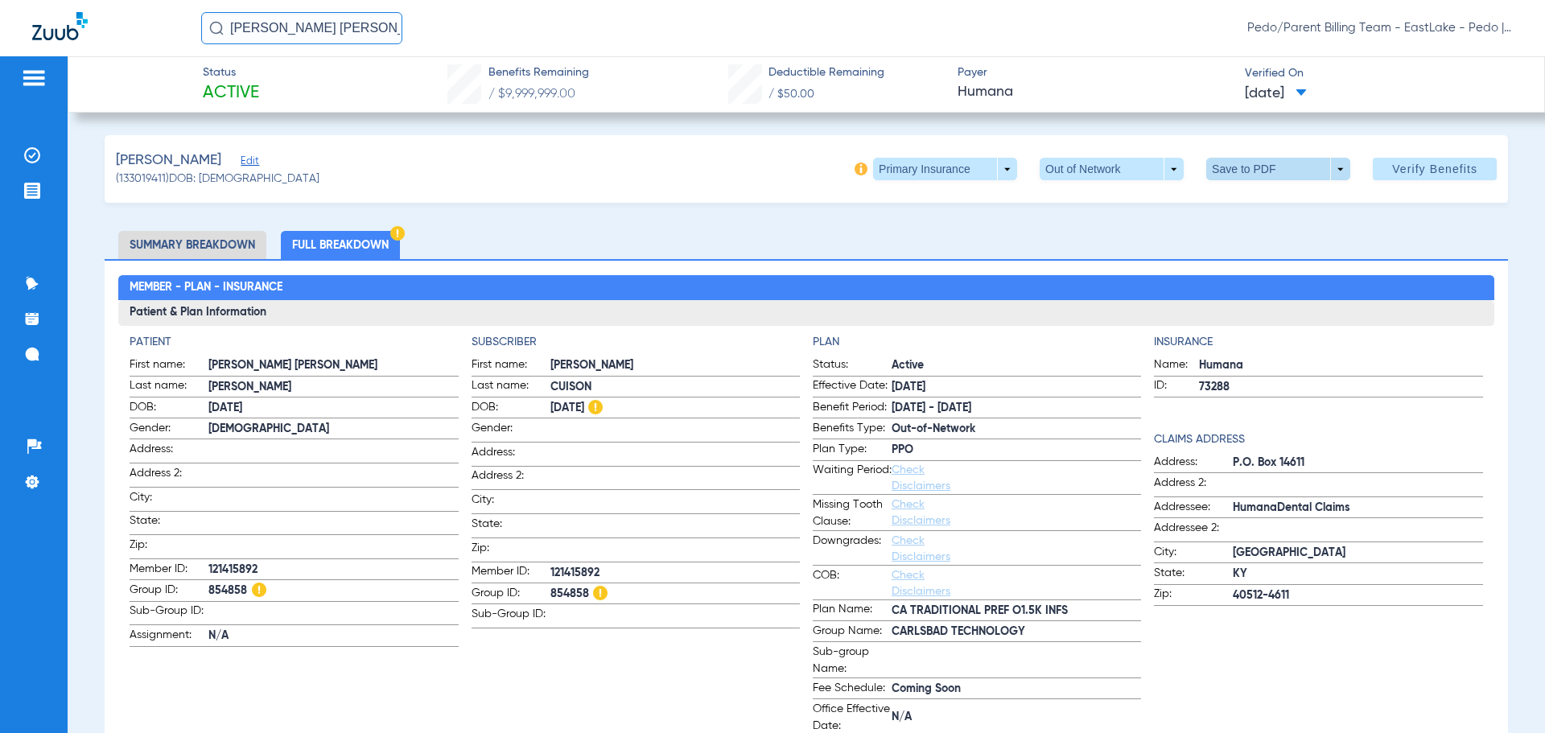
click at [1271, 170] on span at bounding box center [1278, 169] width 39 height 39
click at [1264, 206] on span "Save to PDF" at bounding box center [1272, 201] width 64 height 11
click at [989, 167] on span at bounding box center [945, 169] width 144 height 23
click at [950, 236] on span "Secondary Insurance" at bounding box center [928, 233] width 106 height 11
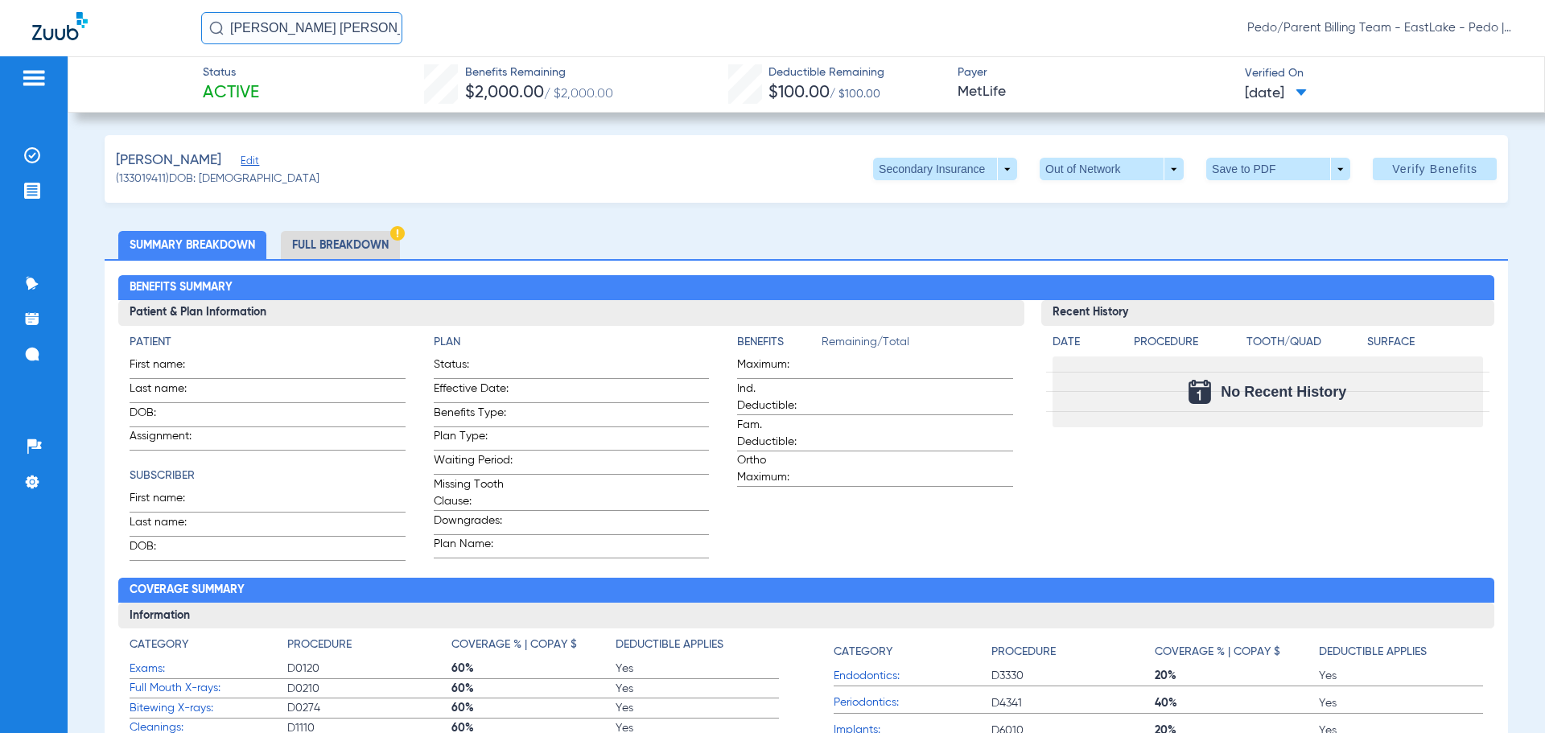
click at [314, 246] on li "Full Breakdown" at bounding box center [340, 245] width 119 height 28
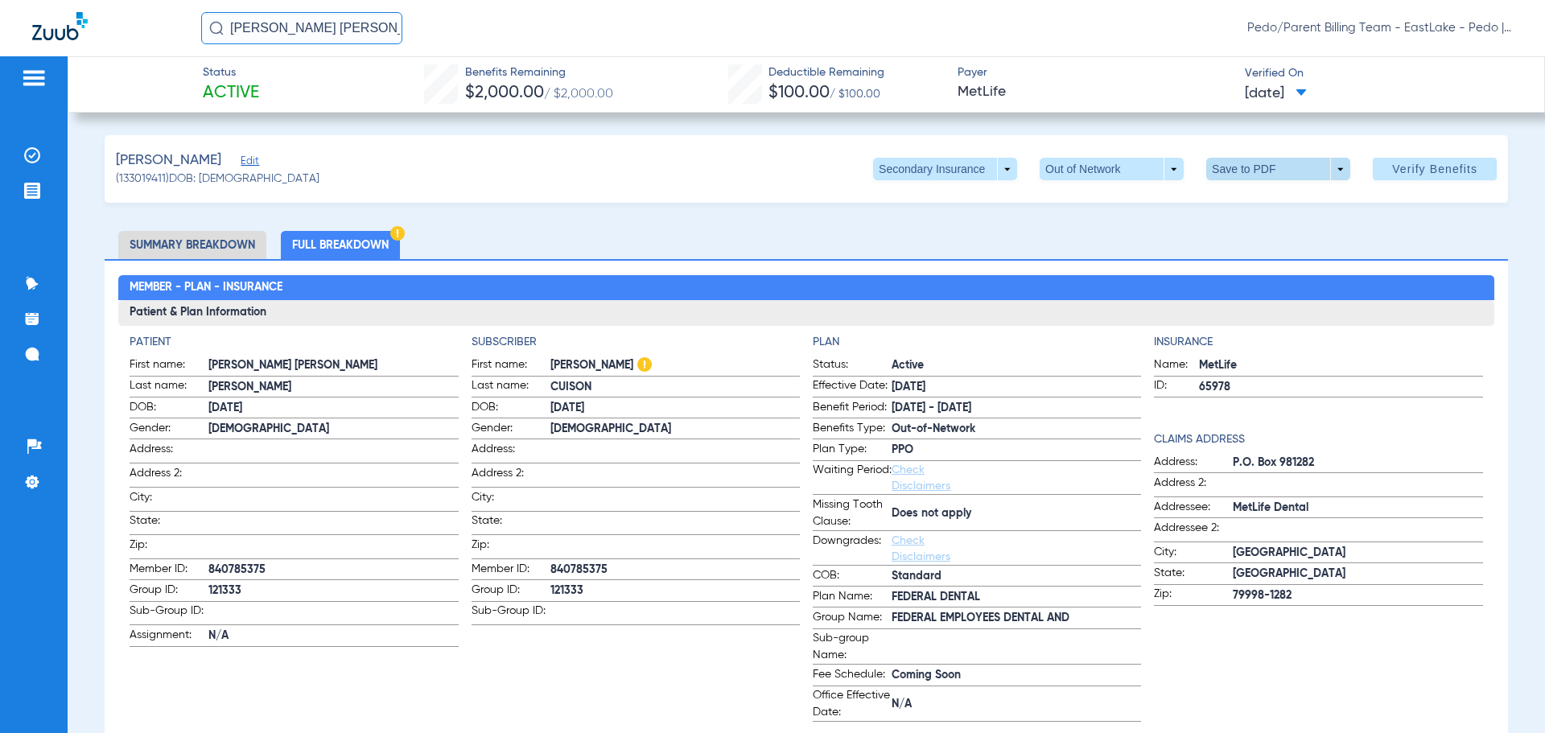
click at [1259, 172] on span at bounding box center [1278, 169] width 39 height 39
click at [1284, 208] on button "insert_drive_file Save to PDF" at bounding box center [1256, 201] width 122 height 32
drag, startPoint x: 329, startPoint y: 34, endPoint x: 223, endPoint y: 39, distance: 106.4
click at [223, 39] on input "[PERSON_NAME] [PERSON_NAME]" at bounding box center [301, 28] width 201 height 32
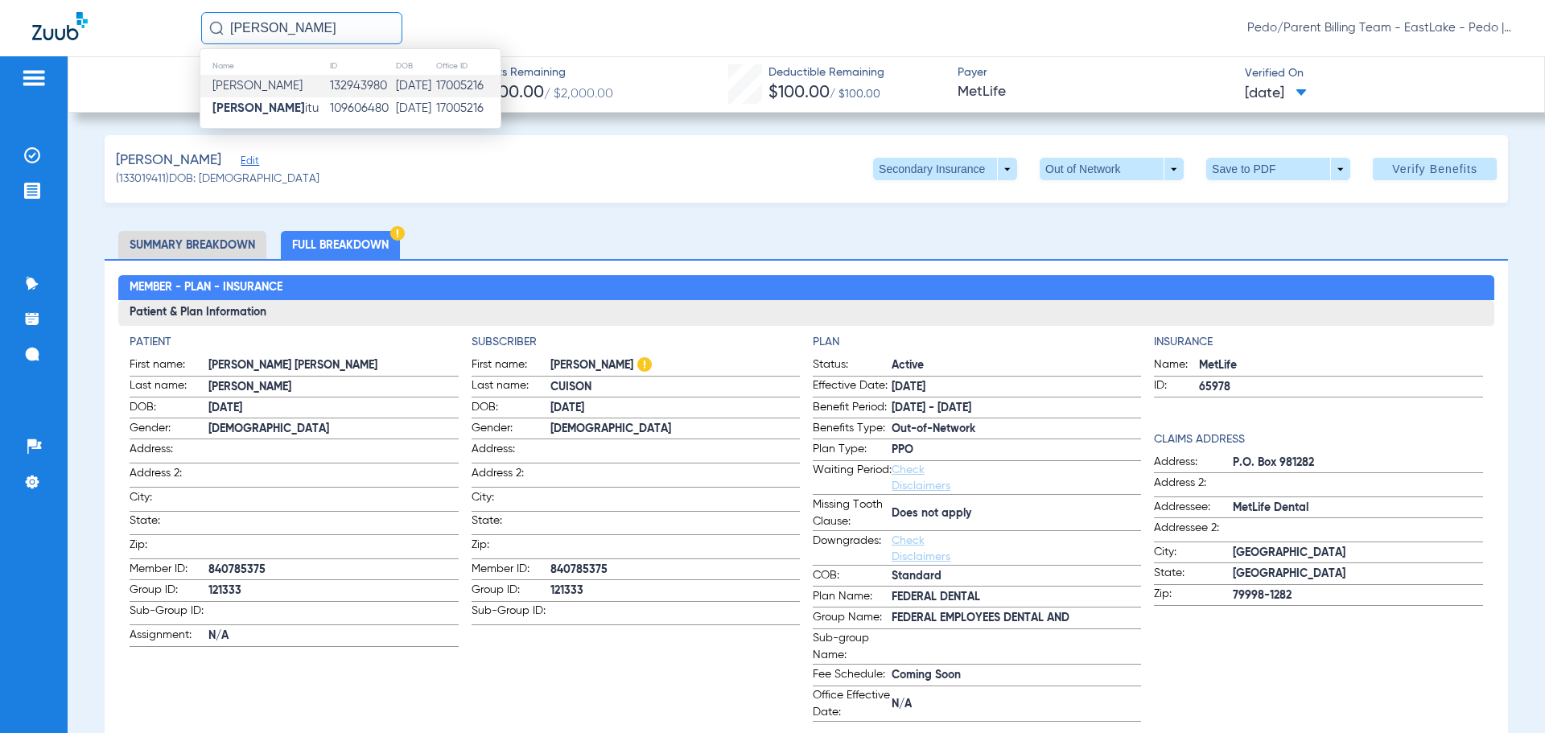
click at [349, 85] on td "132943980" at bounding box center [361, 86] width 65 height 23
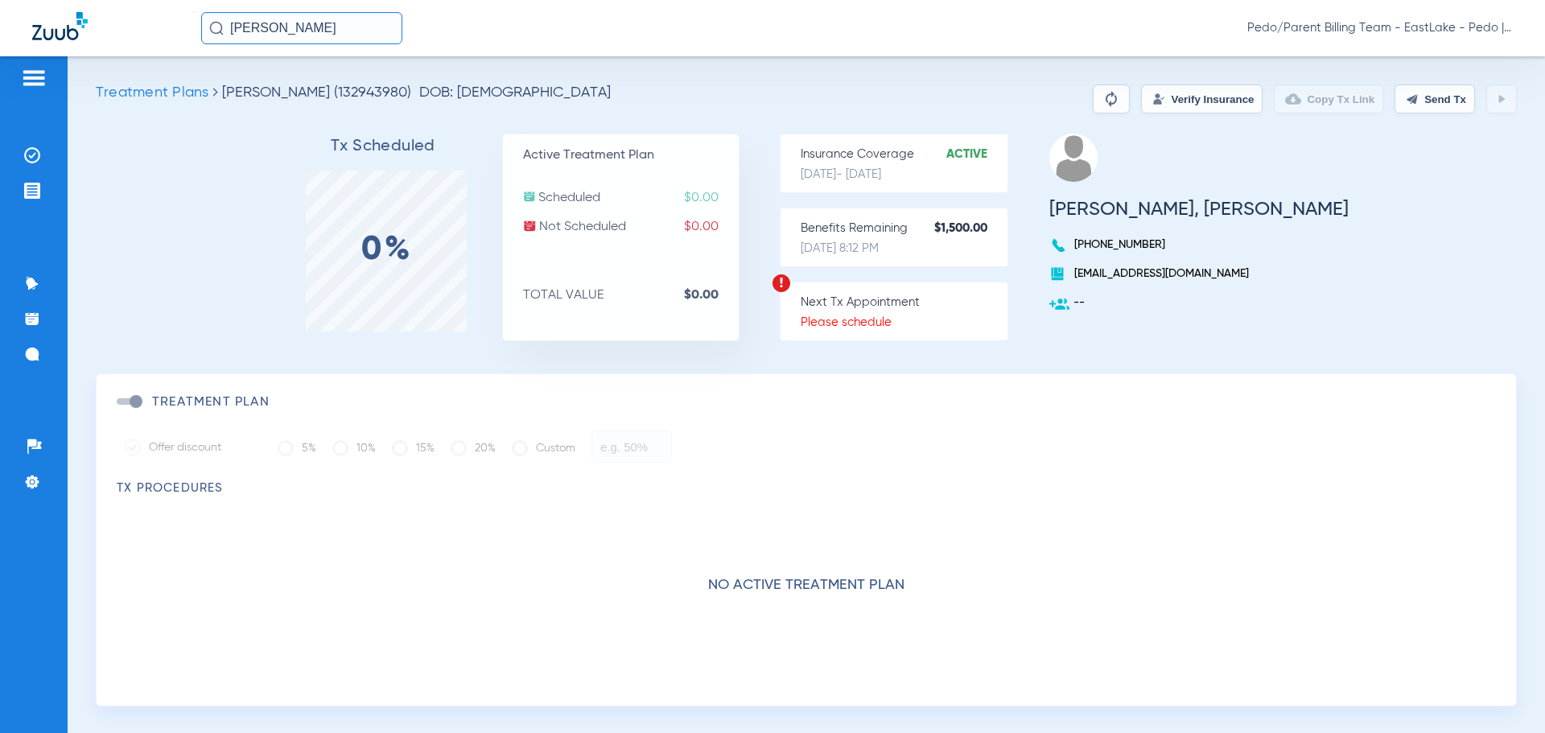
click at [345, 23] on input "[PERSON_NAME]" at bounding box center [301, 28] width 201 height 32
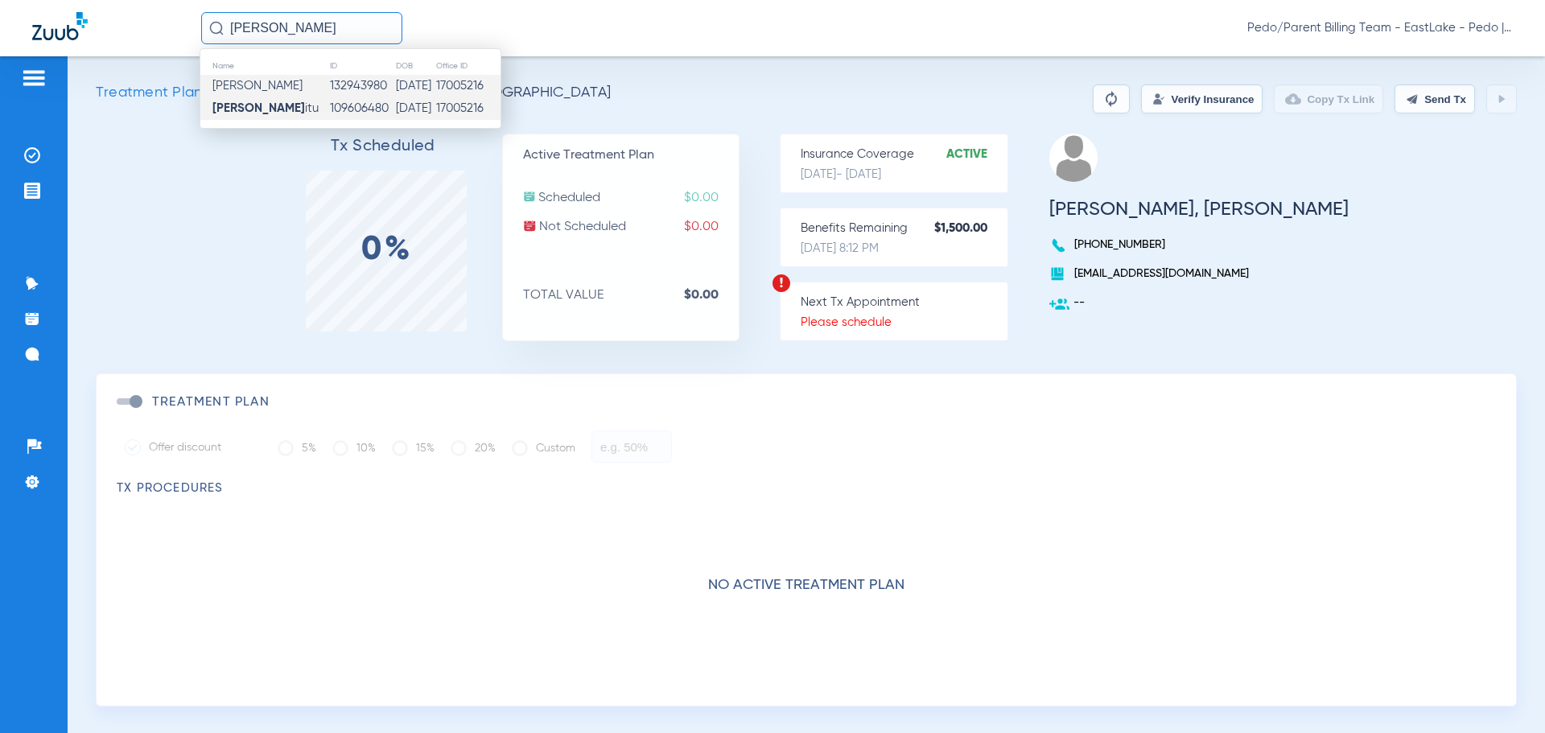
click at [364, 112] on td "109606480" at bounding box center [361, 108] width 65 height 23
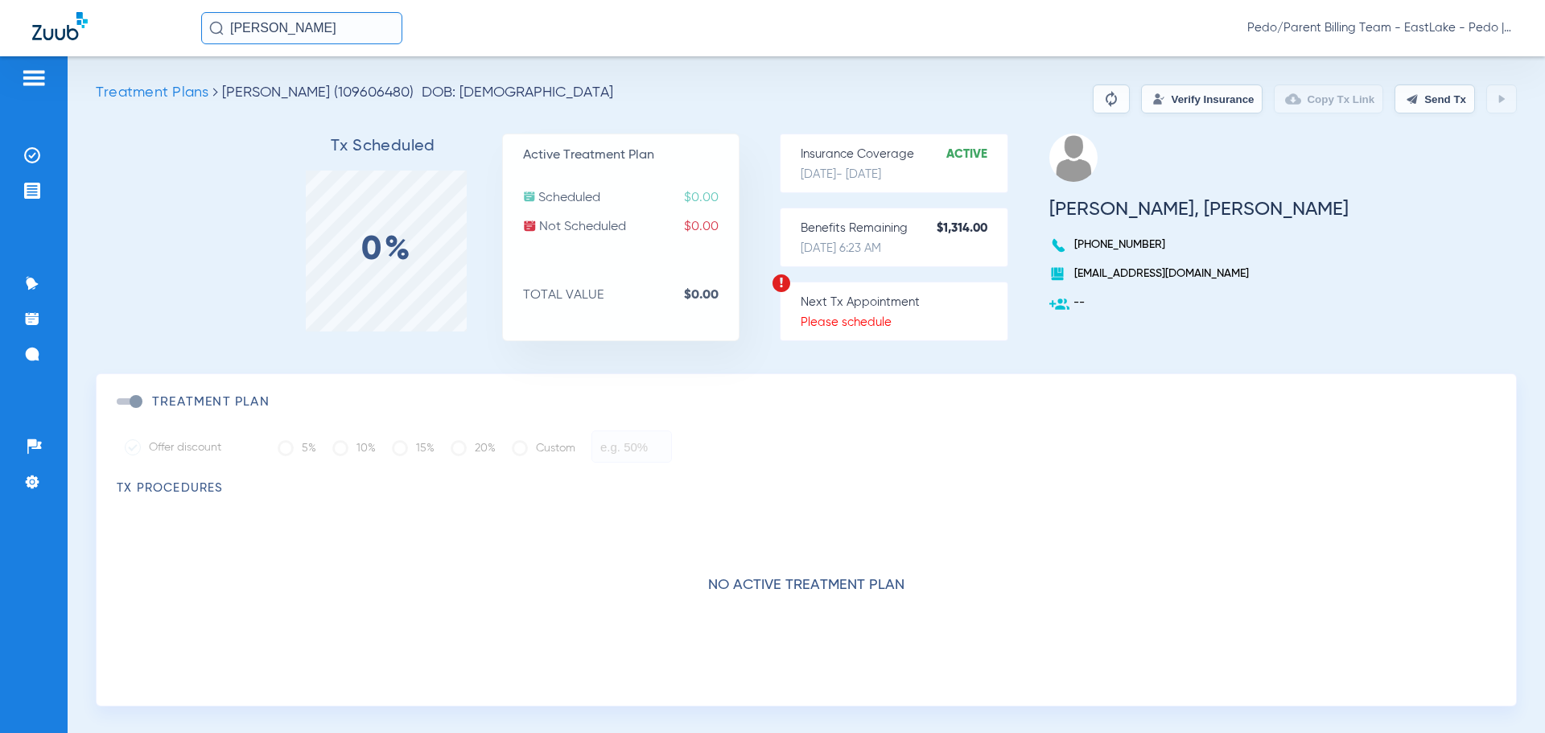
click at [1154, 122] on app-patient "Treatment Plans [PERSON_NAME] (109606480) DOB: [DEMOGRAPHIC_DATA] Verify Insura…" at bounding box center [806, 396] width 1421 height 622
click at [1156, 99] on button "Verify Insurance" at bounding box center [1202, 99] width 122 height 29
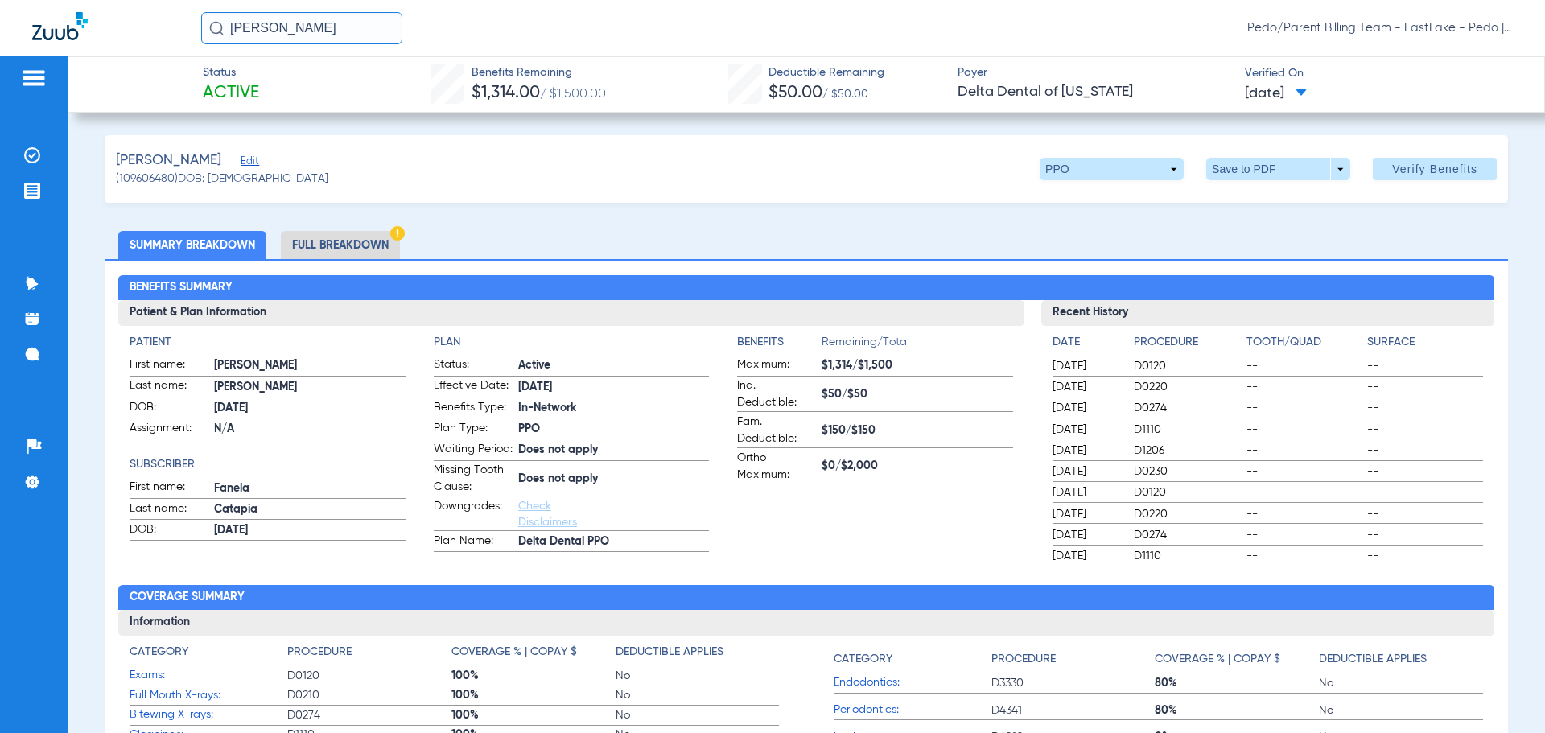
click at [349, 245] on li "Full Breakdown" at bounding box center [340, 245] width 119 height 28
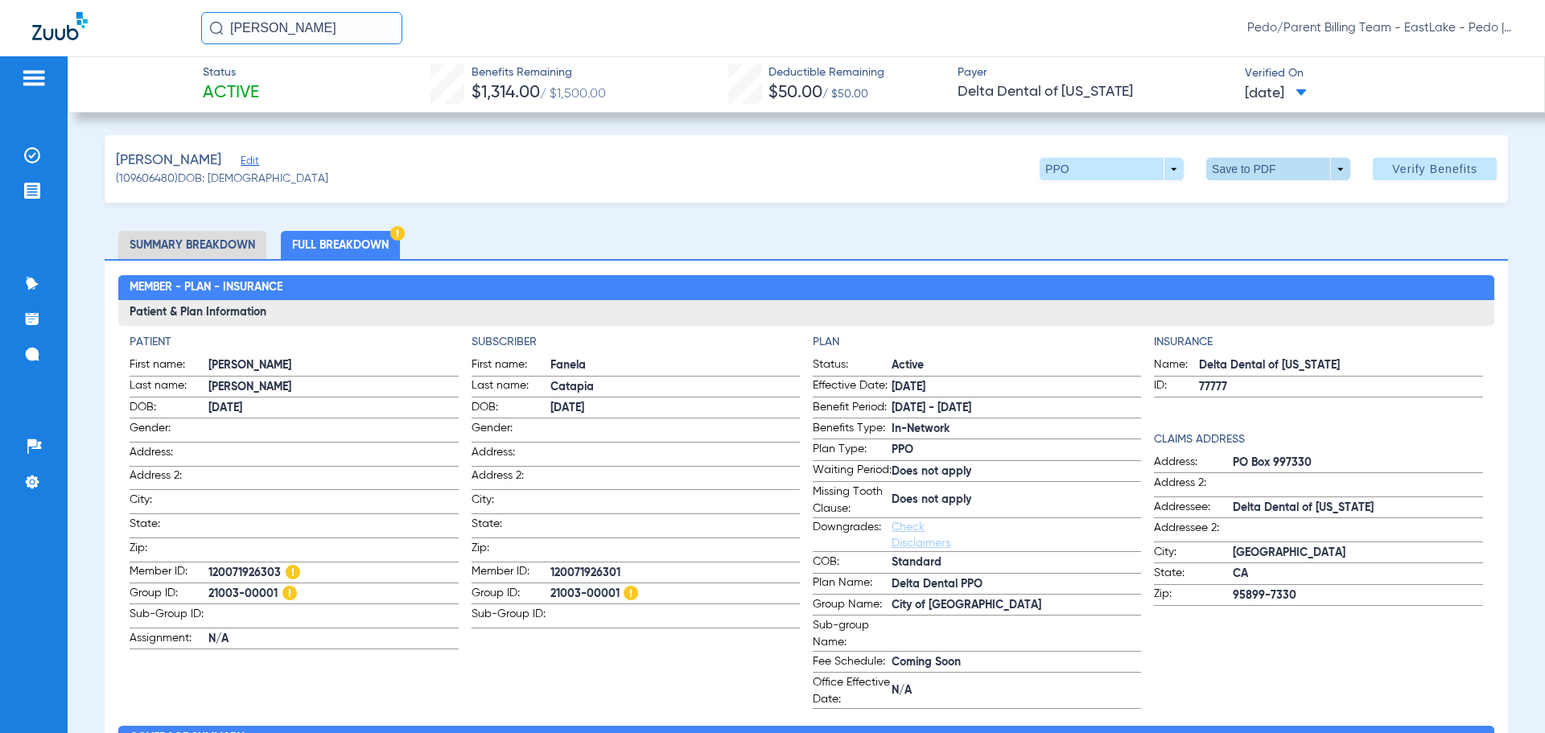
click at [1264, 171] on span at bounding box center [1278, 169] width 39 height 39
click at [1276, 208] on button "insert_drive_file Save to PDF" at bounding box center [1256, 201] width 122 height 32
drag, startPoint x: 894, startPoint y: 176, endPoint x: 818, endPoint y: 157, distance: 78.9
click at [894, 175] on div "[PERSON_NAME] (109606480) DOB: [DEMOGRAPHIC_DATA] PPO arrow_drop_down Save to P…" at bounding box center [807, 169] width 1404 height 68
drag, startPoint x: 324, startPoint y: 33, endPoint x: 198, endPoint y: 47, distance: 127.1
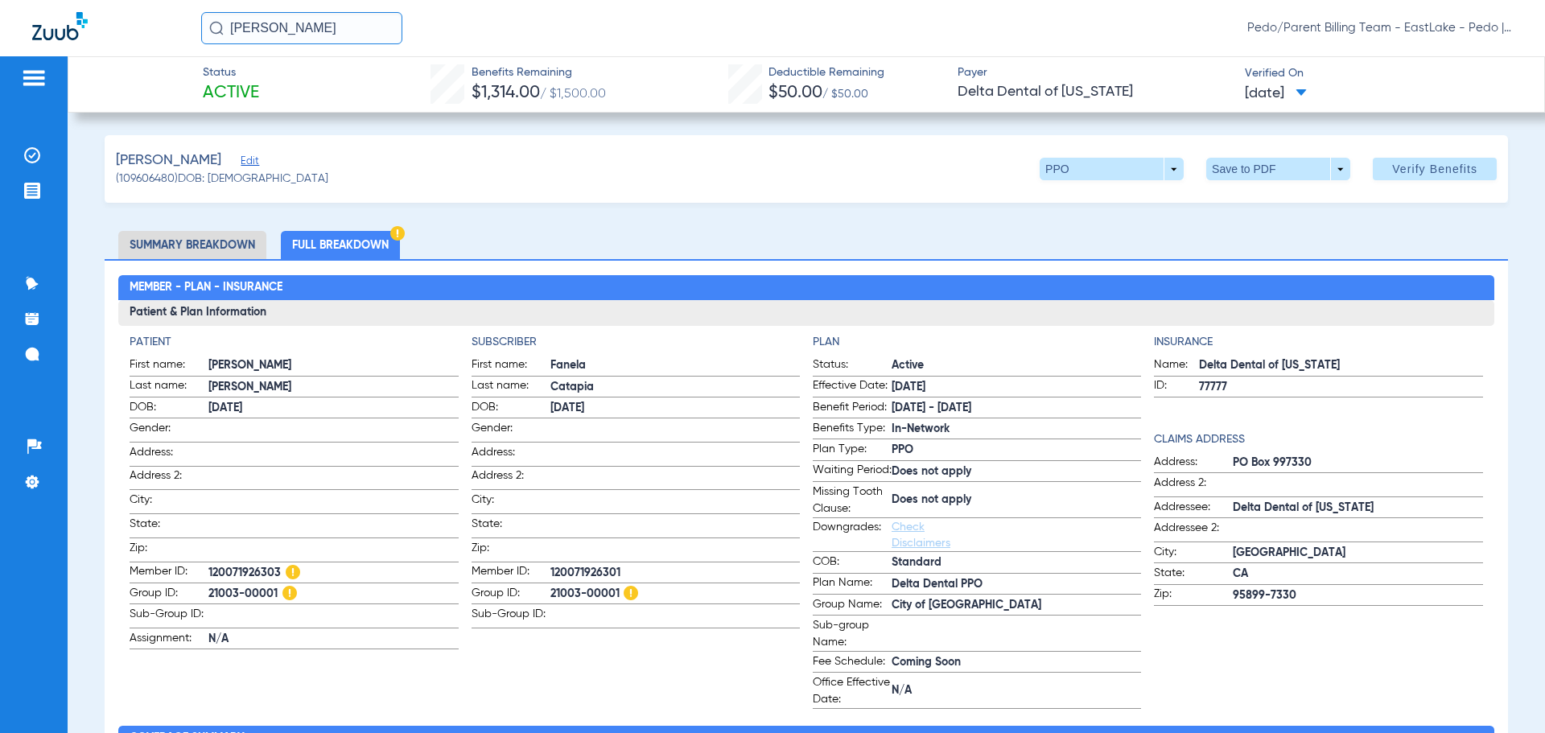
click at [198, 47] on div "[PERSON_NAME] Pedo/Parent Billing Team - EastLake - Pedo | The Super Dentists" at bounding box center [772, 28] width 1545 height 56
click at [346, 31] on input "[PERSON_NAME]" at bounding box center [301, 28] width 201 height 32
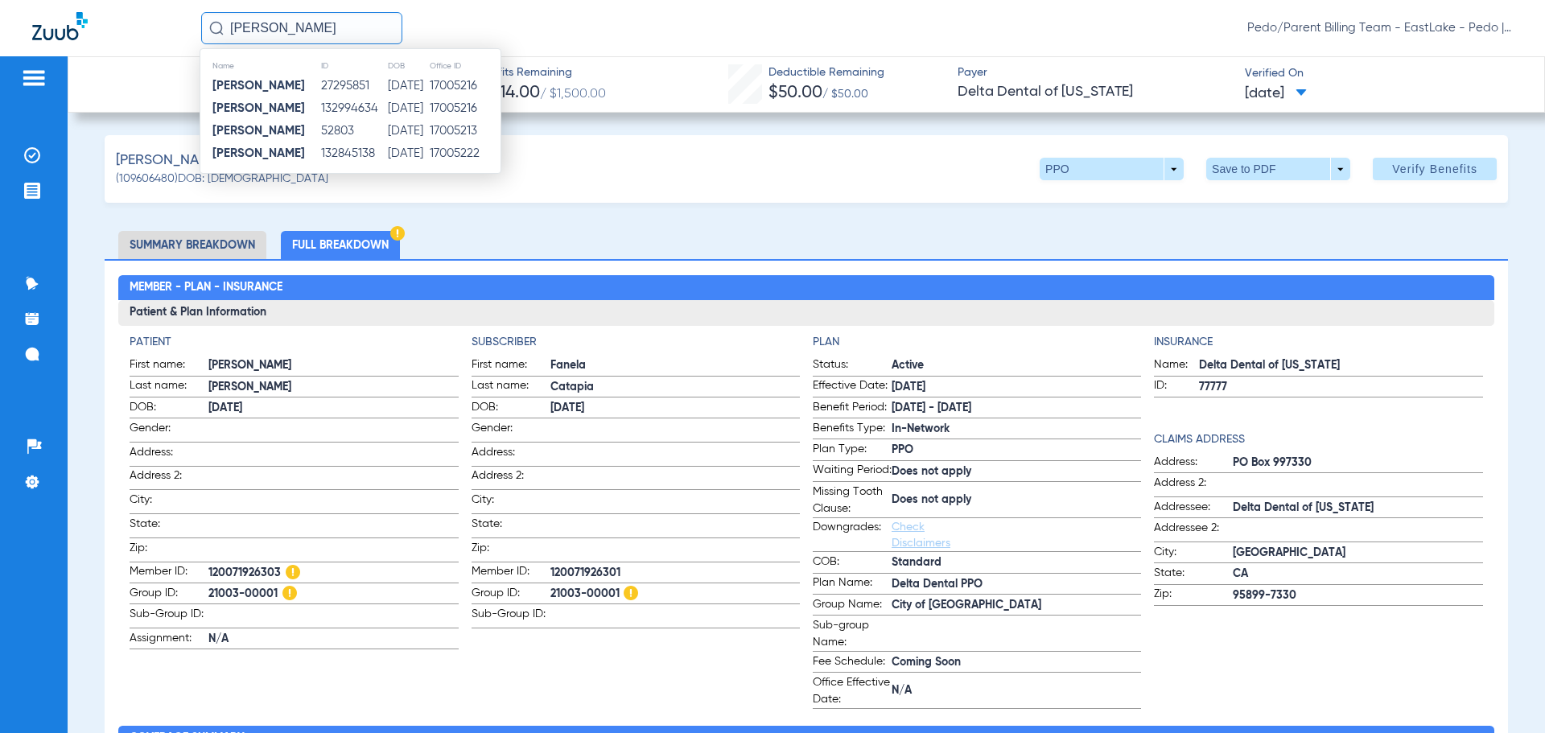
click at [352, 27] on input "[PERSON_NAME]" at bounding box center [301, 28] width 201 height 32
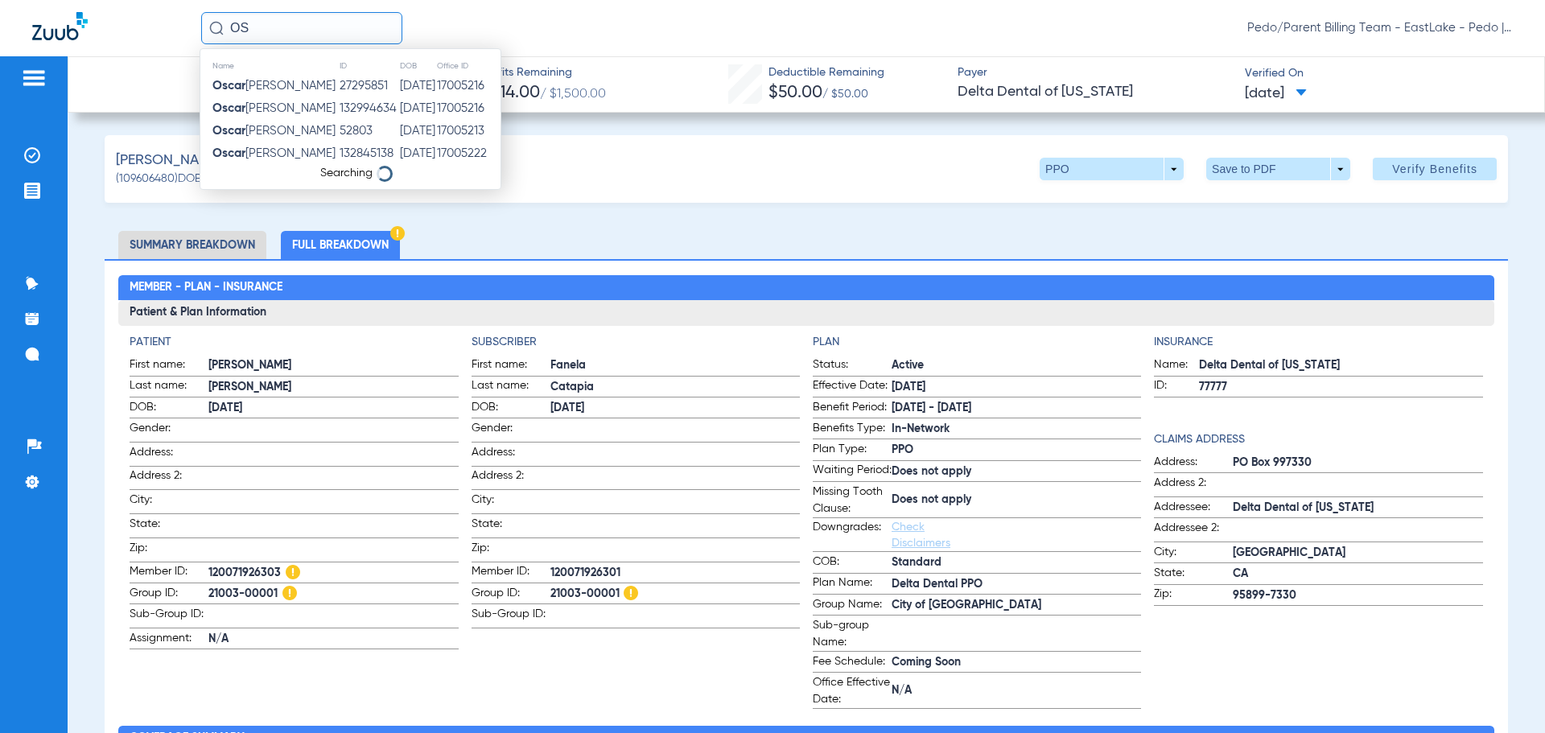
type input "O"
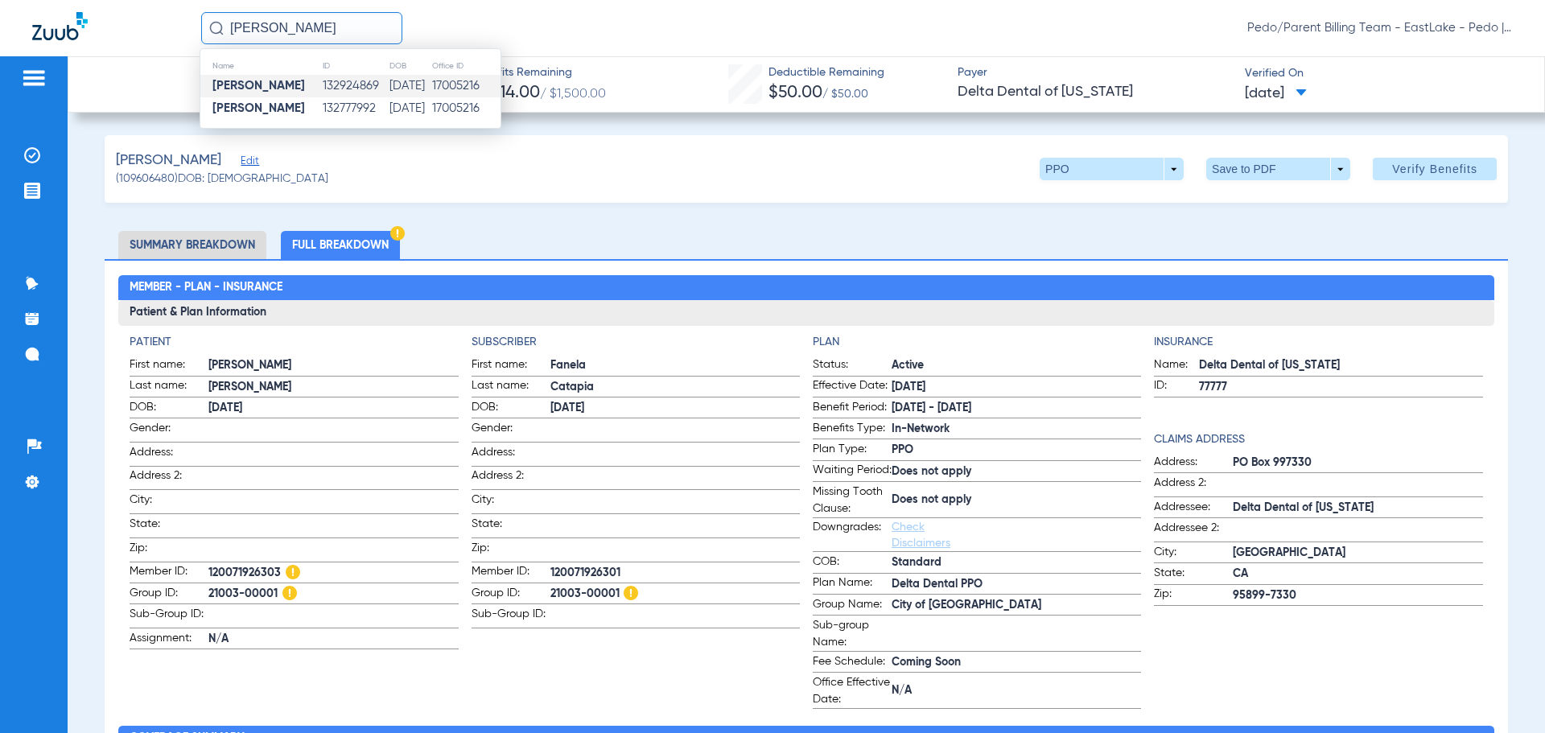
click at [389, 81] on td "[DATE]" at bounding box center [410, 86] width 43 height 23
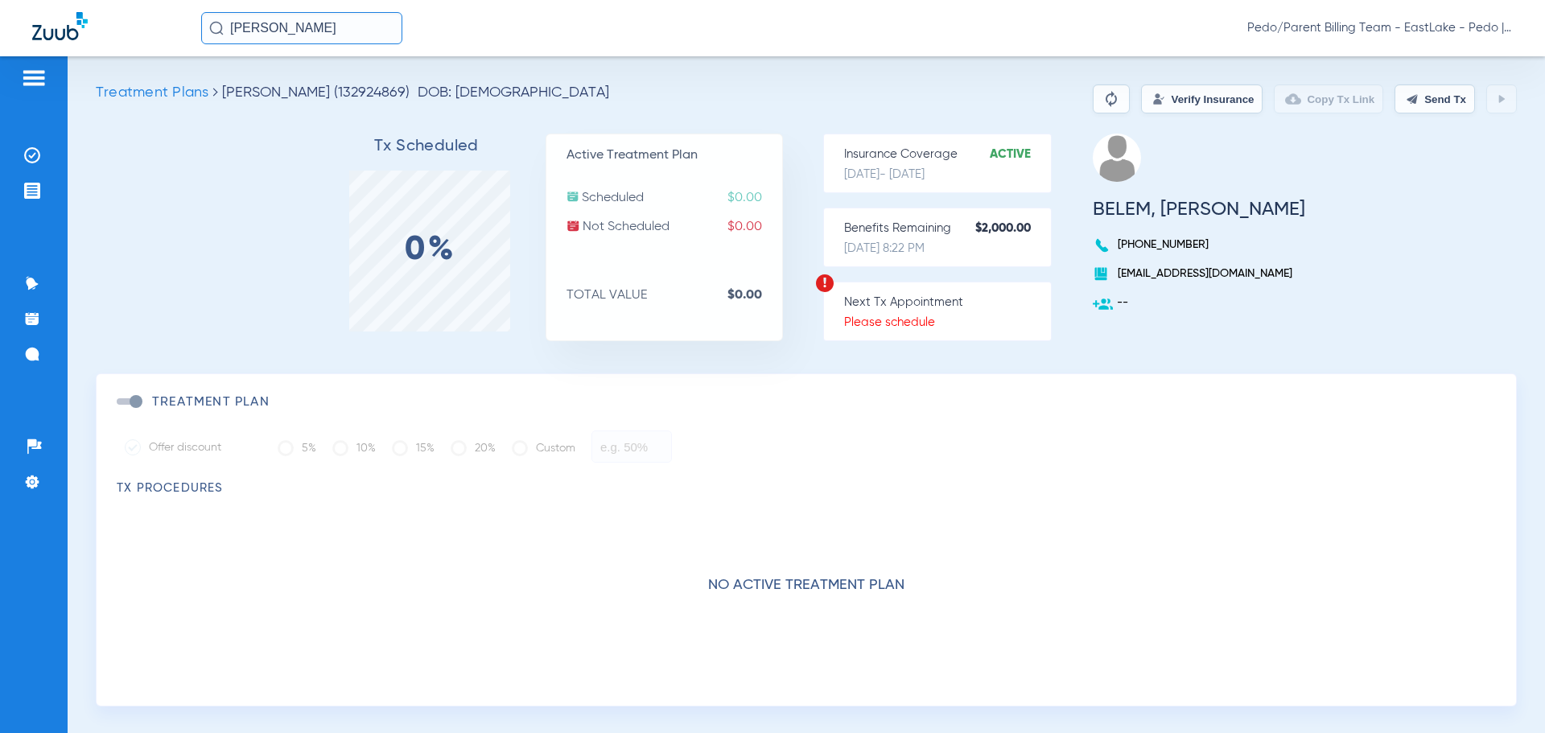
click at [352, 33] on input "[PERSON_NAME]" at bounding box center [301, 28] width 201 height 32
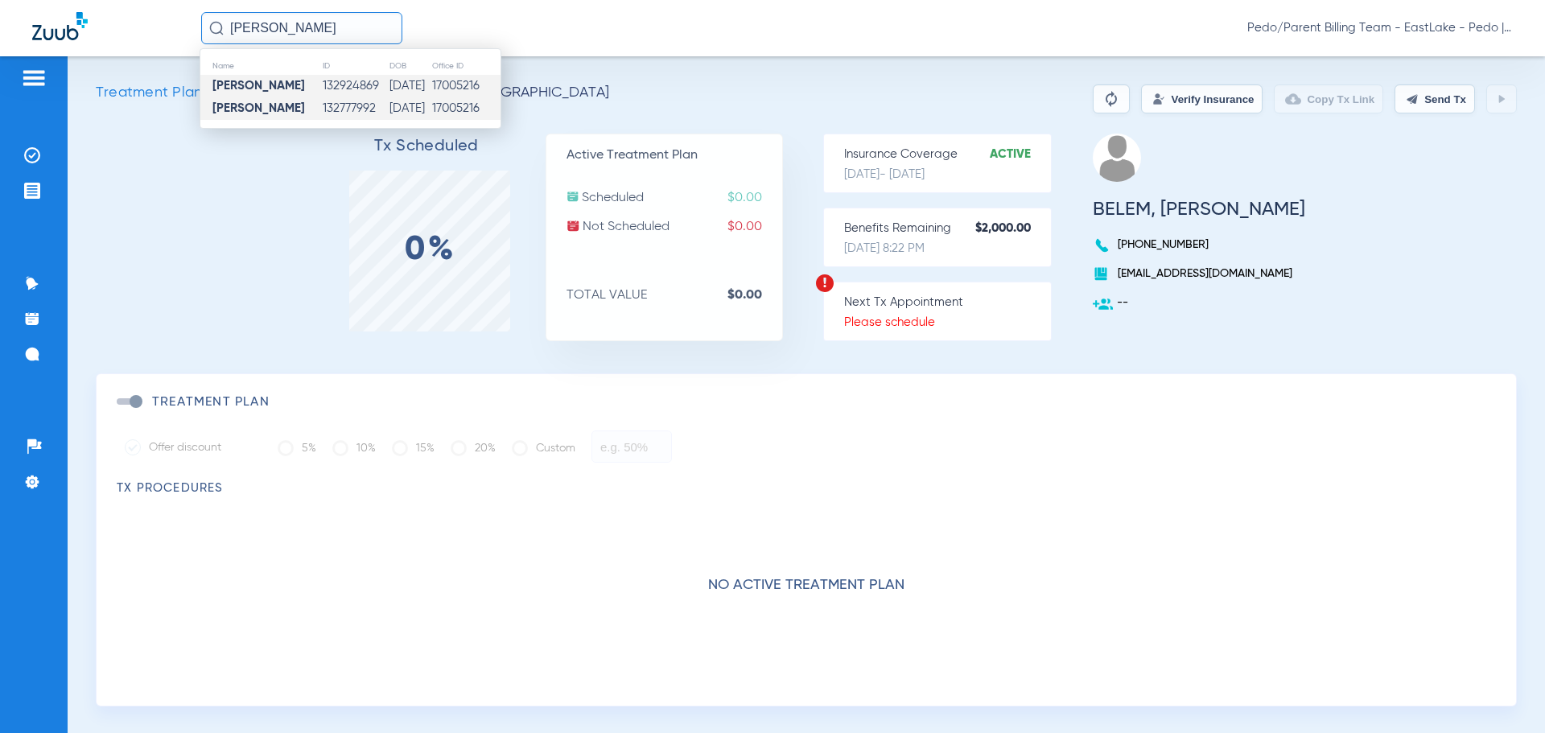
click at [342, 107] on td "132777992" at bounding box center [355, 108] width 67 height 23
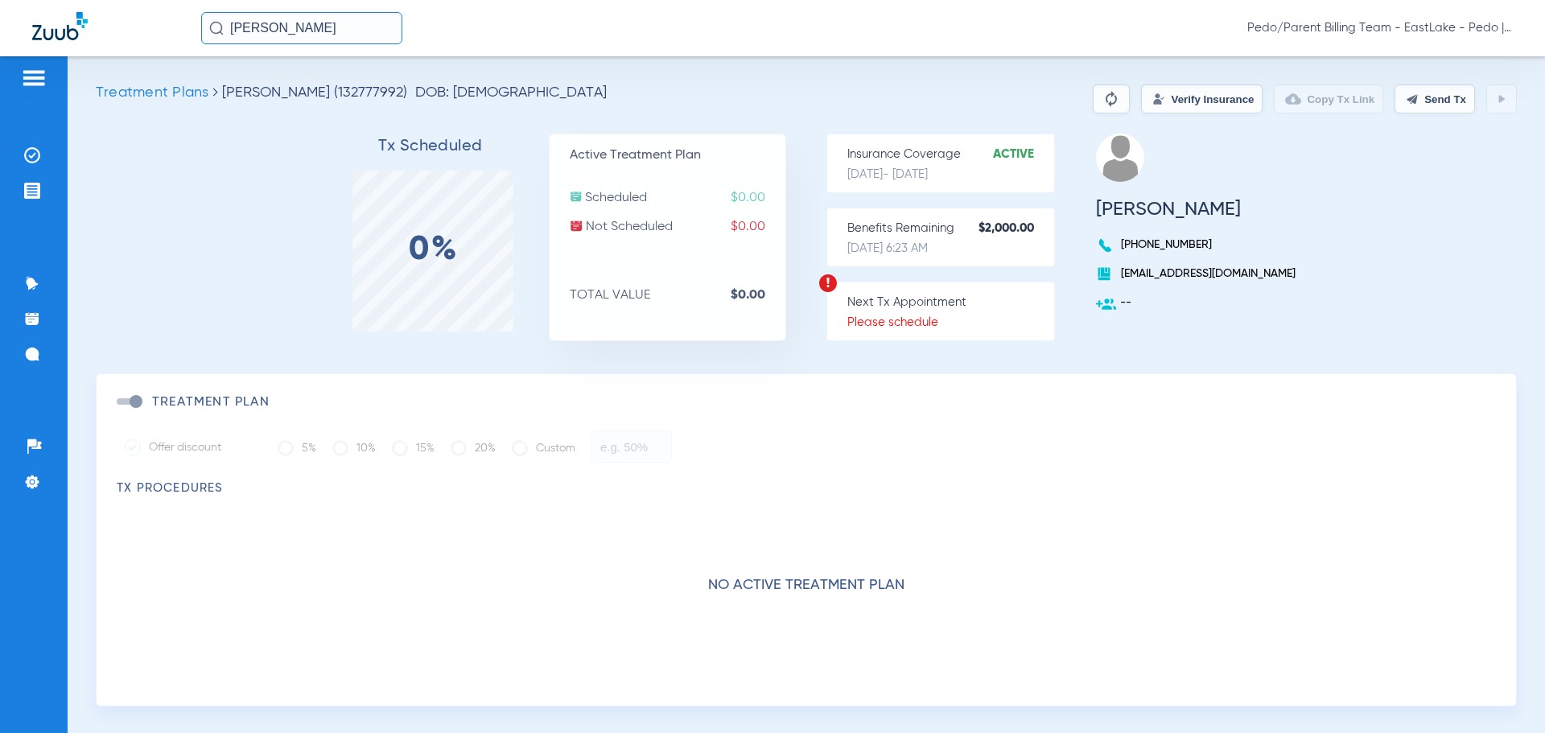
click at [1165, 99] on button "Verify Insurance" at bounding box center [1202, 99] width 122 height 29
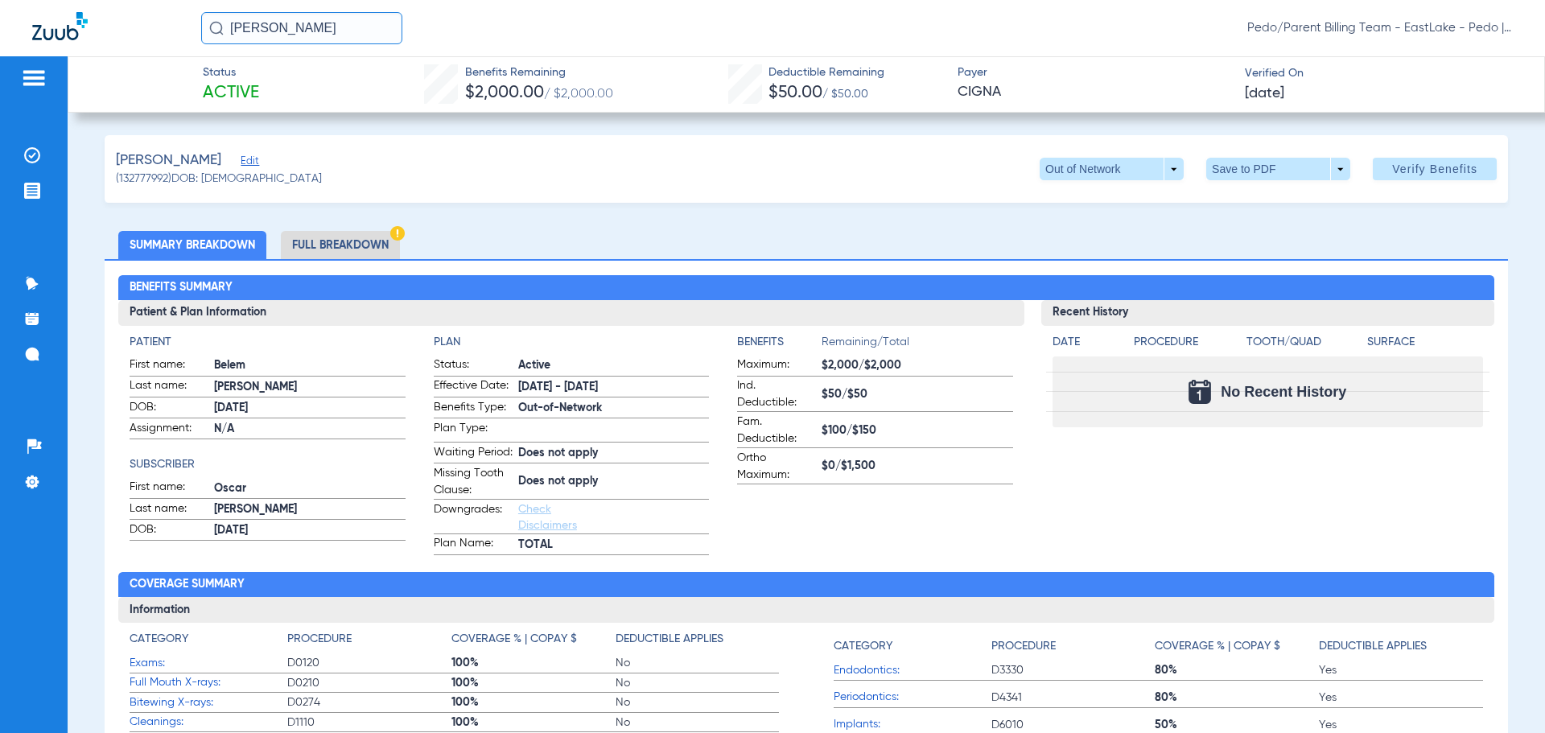
click at [583, 192] on div "[PERSON_NAME] Edit (132777992) DOB: [DEMOGRAPHIC_DATA] Out of Network arrow_dro…" at bounding box center [807, 169] width 1404 height 68
click at [1093, 175] on span at bounding box center [1112, 169] width 39 height 39
click at [1083, 175] on div at bounding box center [772, 366] width 1545 height 733
click at [345, 250] on li "Full Breakdown" at bounding box center [340, 245] width 119 height 28
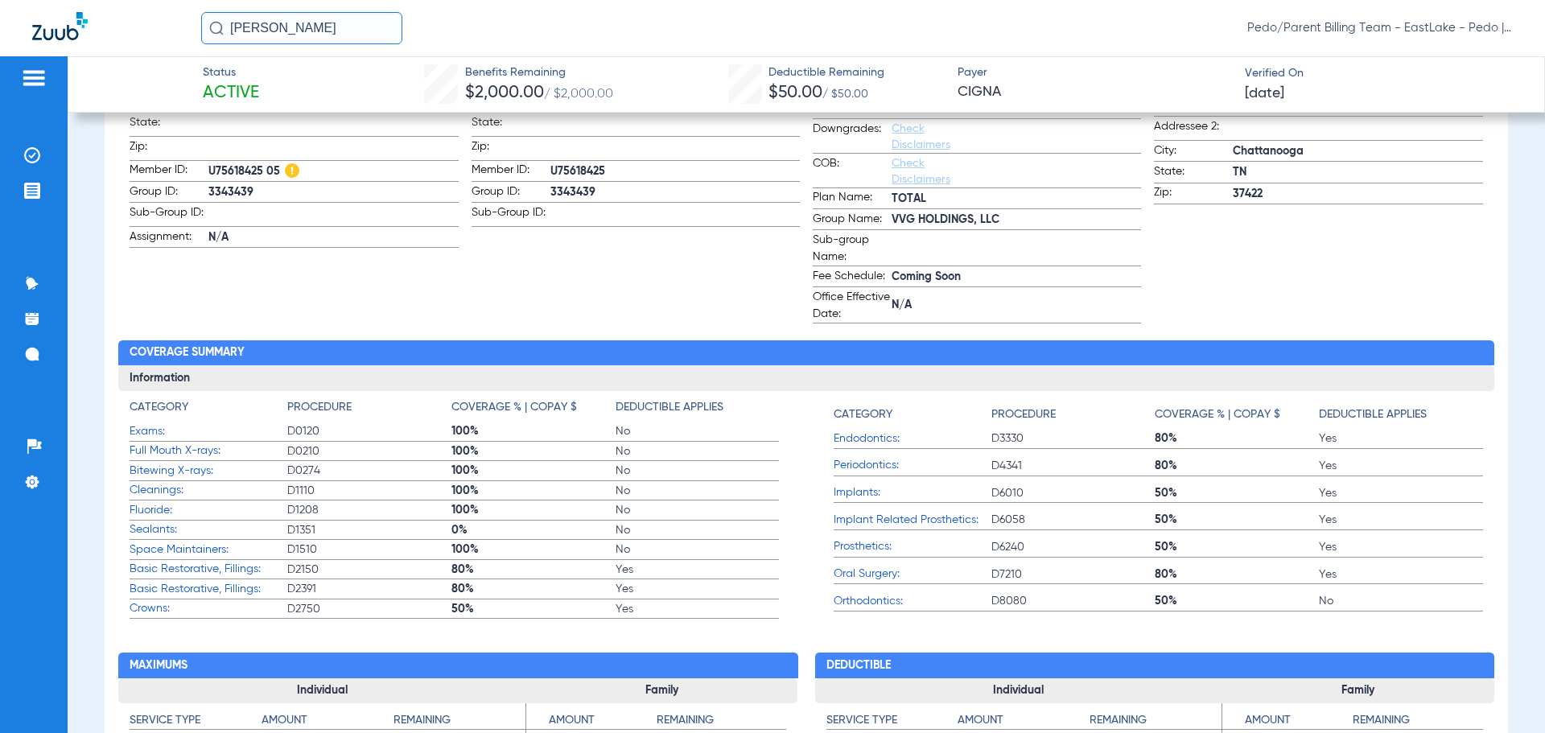
scroll to position [402, 0]
click at [612, 270] on app-subscriber-information "Subscriber First name: [PERSON_NAME] Last name: [PERSON_NAME]: [DEMOGRAPHIC_DAT…" at bounding box center [636, 127] width 328 height 391
click at [554, 286] on app-subscriber-information "Subscriber First name: [PERSON_NAME] Last name: [PERSON_NAME]: [DEMOGRAPHIC_DAT…" at bounding box center [636, 127] width 328 height 391
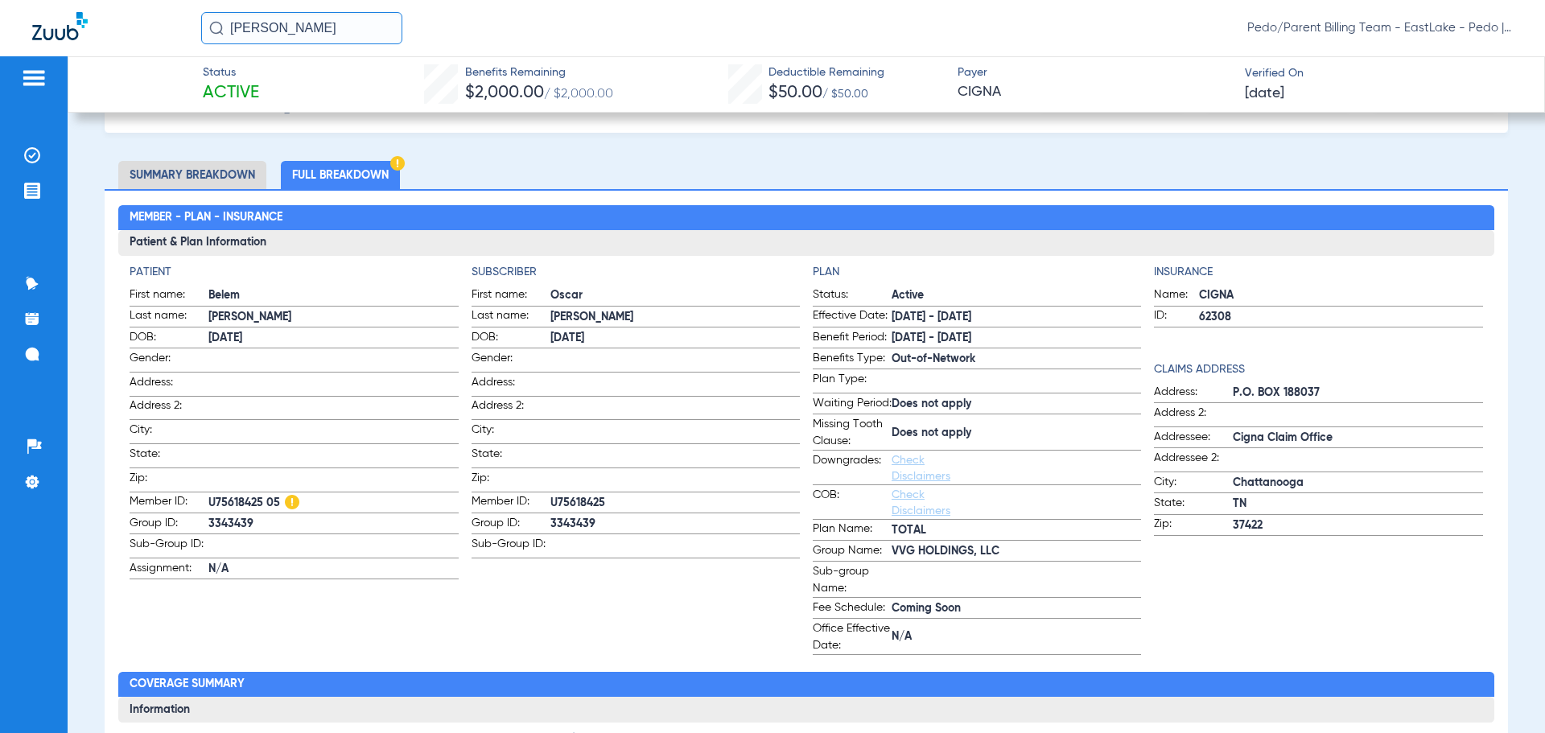
scroll to position [0, 0]
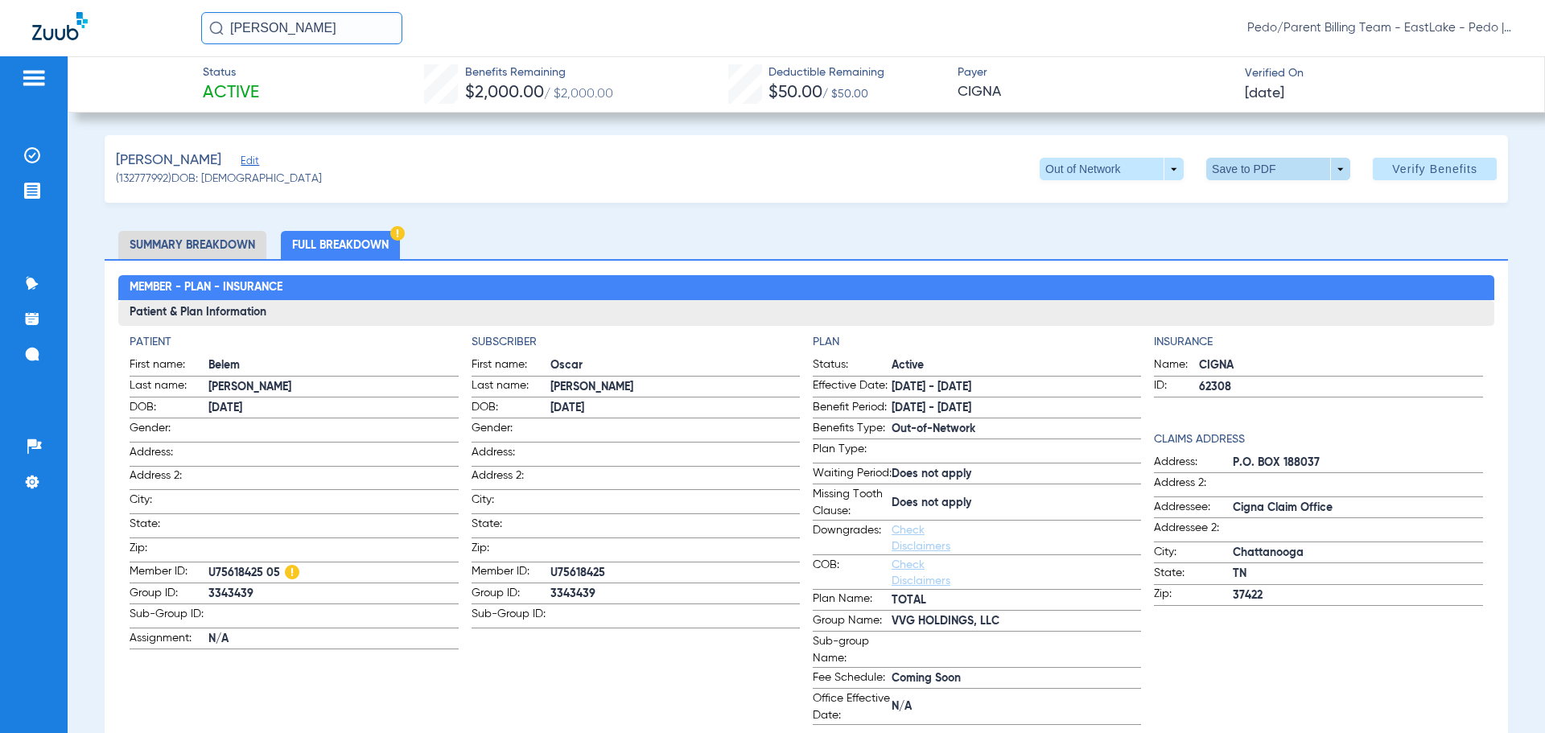
click at [1259, 171] on span at bounding box center [1278, 169] width 39 height 39
click at [1264, 206] on span "Save to PDF" at bounding box center [1272, 201] width 64 height 11
click at [930, 196] on div "[PERSON_NAME] Edit (132777992) DOB: [DEMOGRAPHIC_DATA] Out of Network arrow_dro…" at bounding box center [807, 169] width 1404 height 68
drag, startPoint x: 336, startPoint y: 32, endPoint x: 216, endPoint y: 61, distance: 122.6
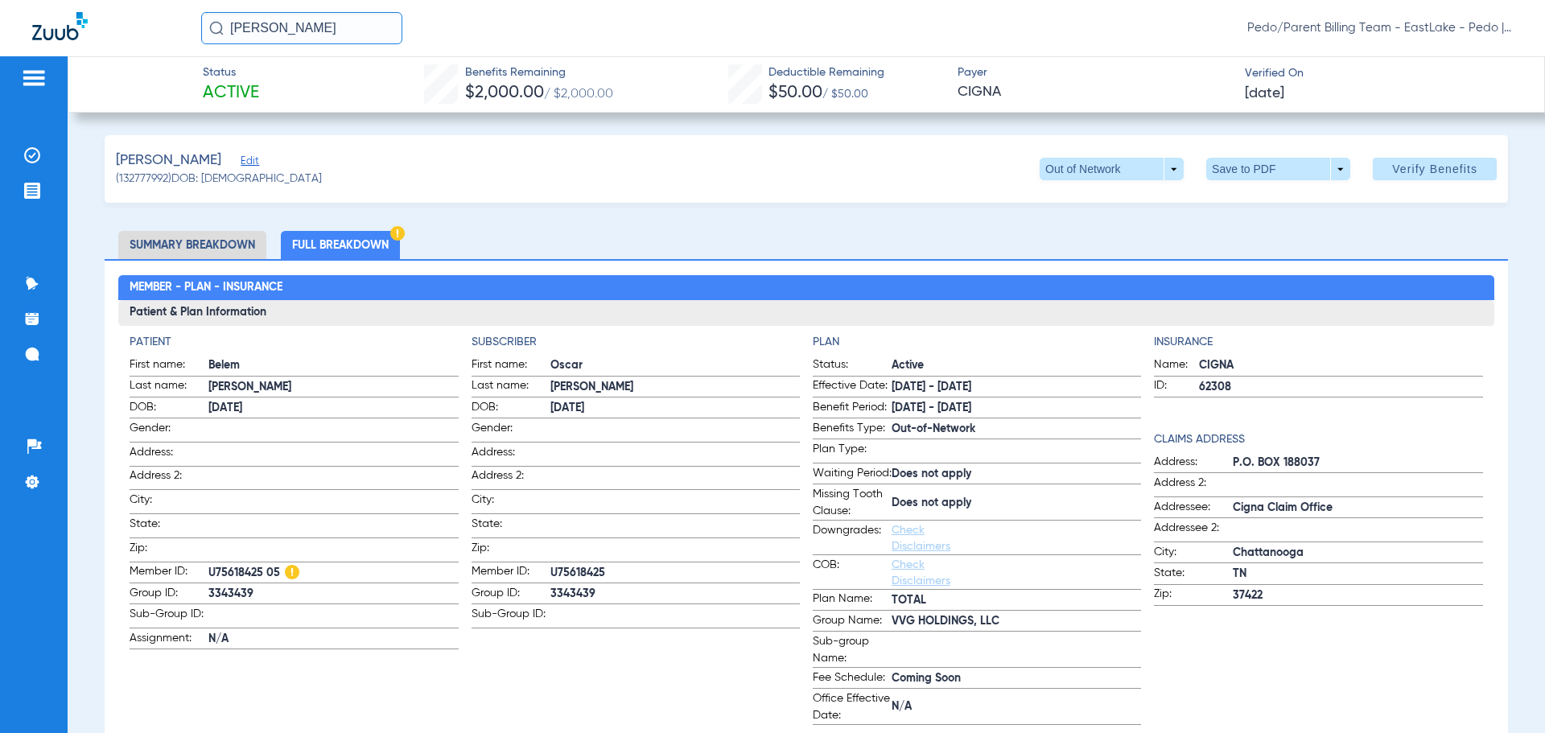
click at [216, 61] on app-portal-wrapper "[PERSON_NAME] Pedo/Parent Billing Team - EastLake - Pedo | The Super Dentists P…" at bounding box center [772, 394] width 1545 height 789
click at [372, 36] on input "[PERSON_NAME]" at bounding box center [301, 28] width 201 height 32
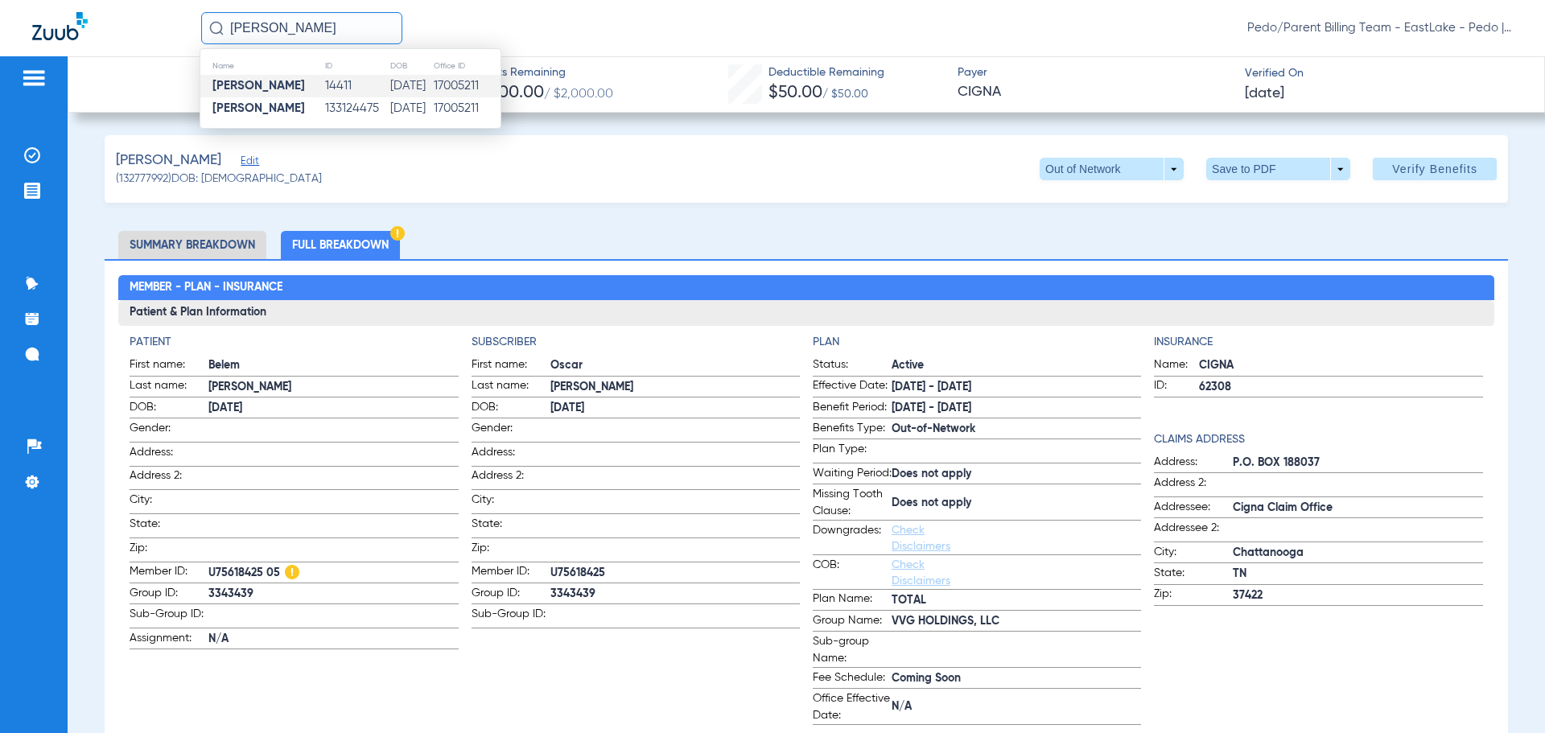
click at [390, 89] on td "[DATE]" at bounding box center [411, 86] width 43 height 23
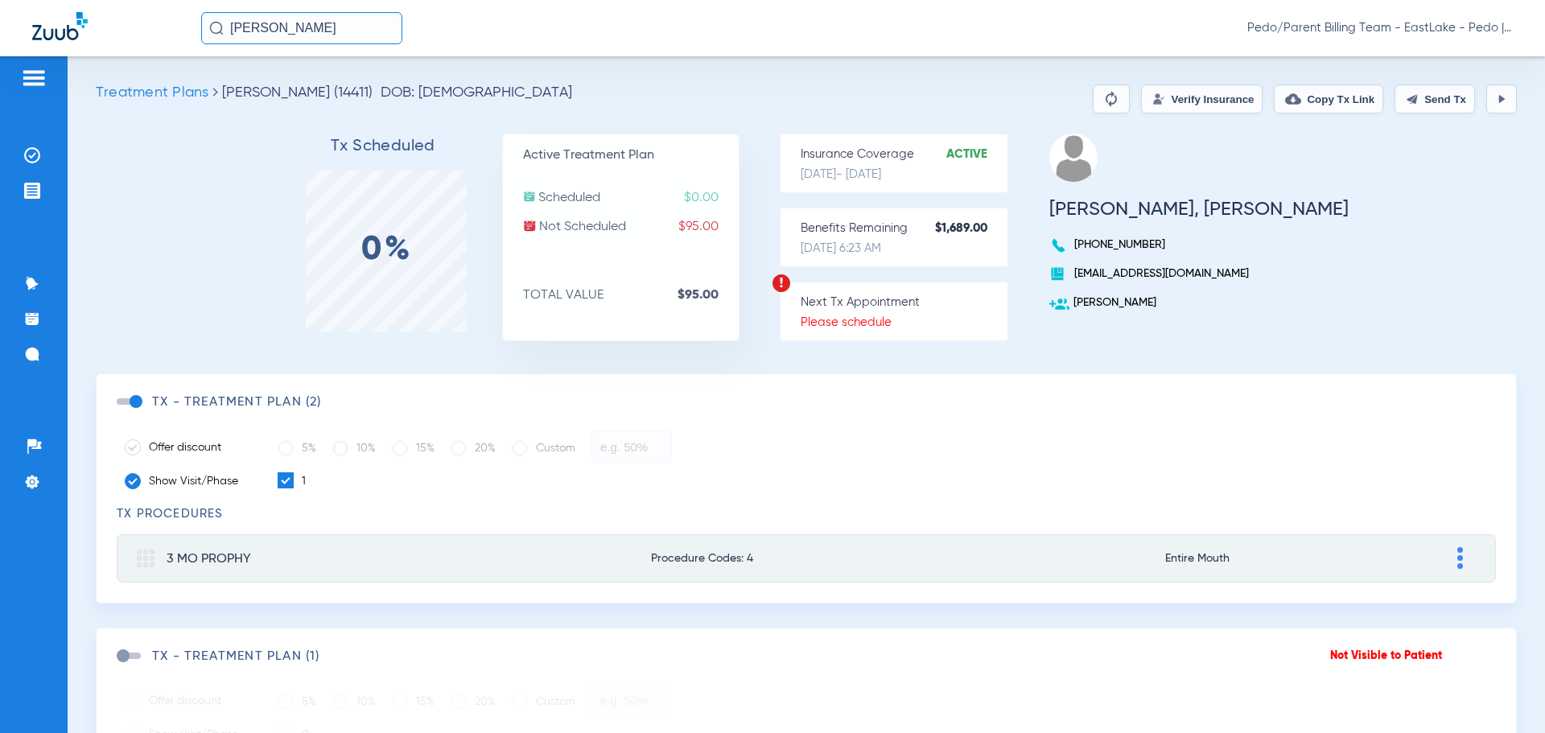
click at [1173, 97] on button "Verify Insurance" at bounding box center [1202, 99] width 122 height 29
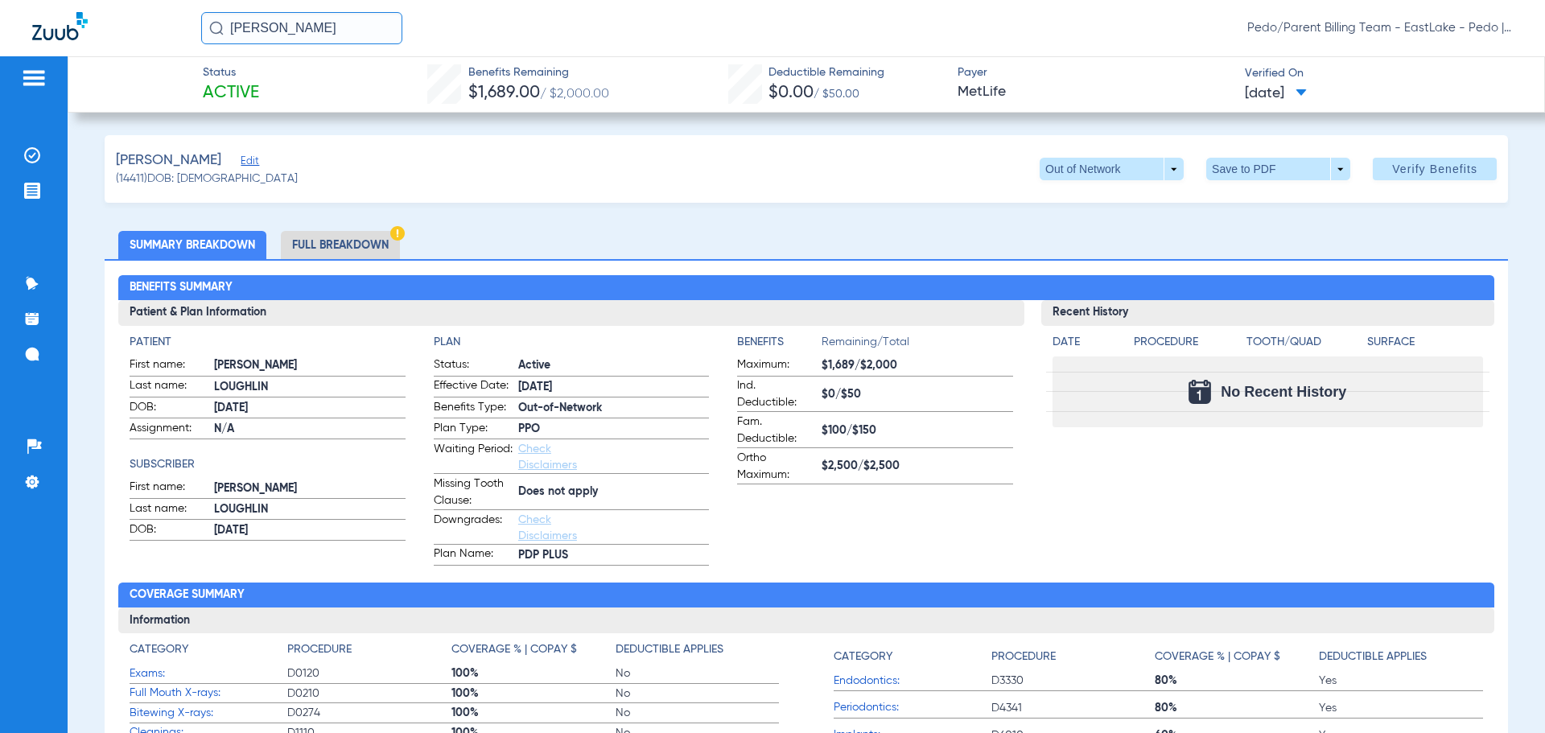
click at [328, 245] on li "Full Breakdown" at bounding box center [340, 245] width 119 height 28
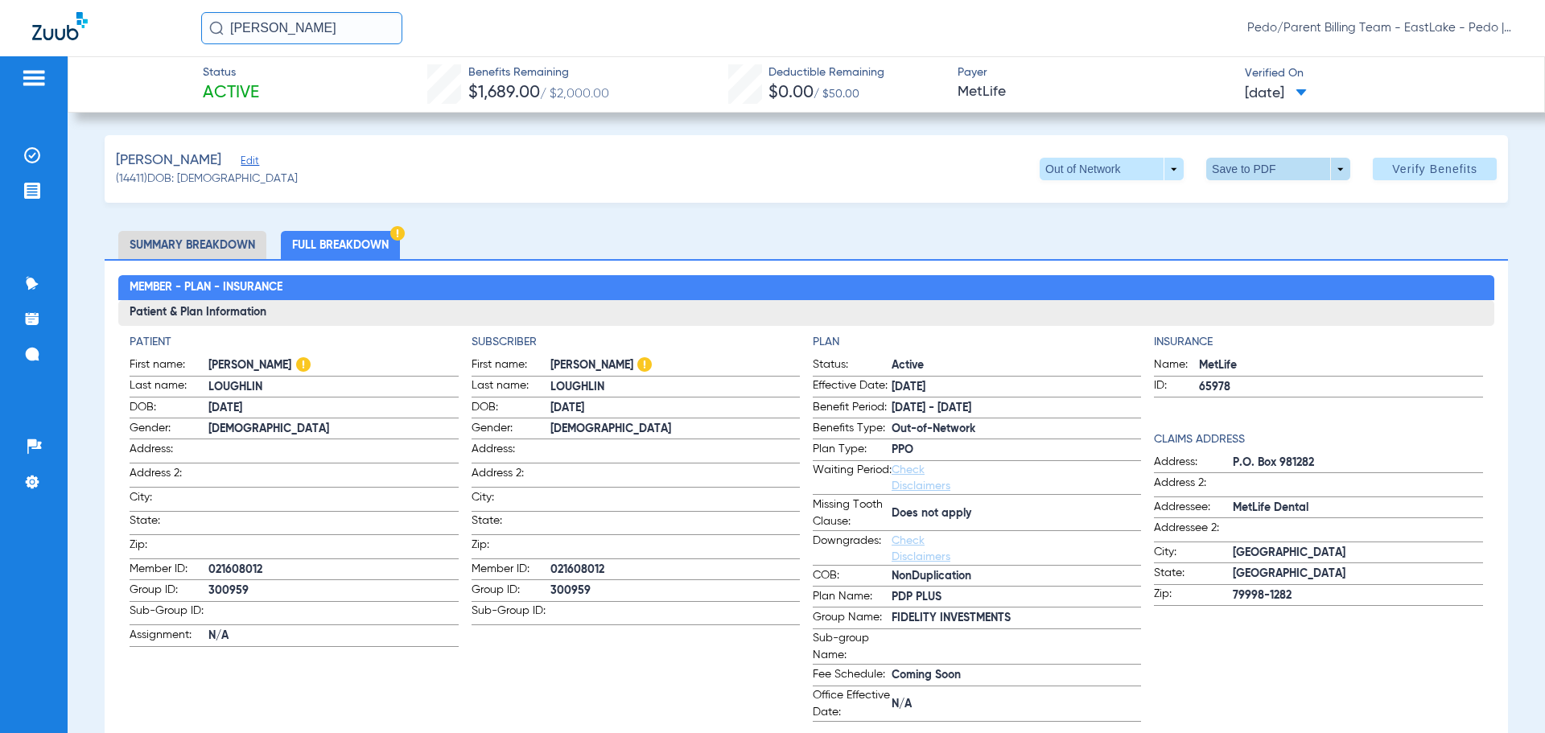
click at [1259, 175] on span at bounding box center [1278, 169] width 39 height 39
click at [1252, 202] on span "Save to PDF" at bounding box center [1272, 201] width 64 height 11
click at [29, 156] on img at bounding box center [32, 155] width 16 height 16
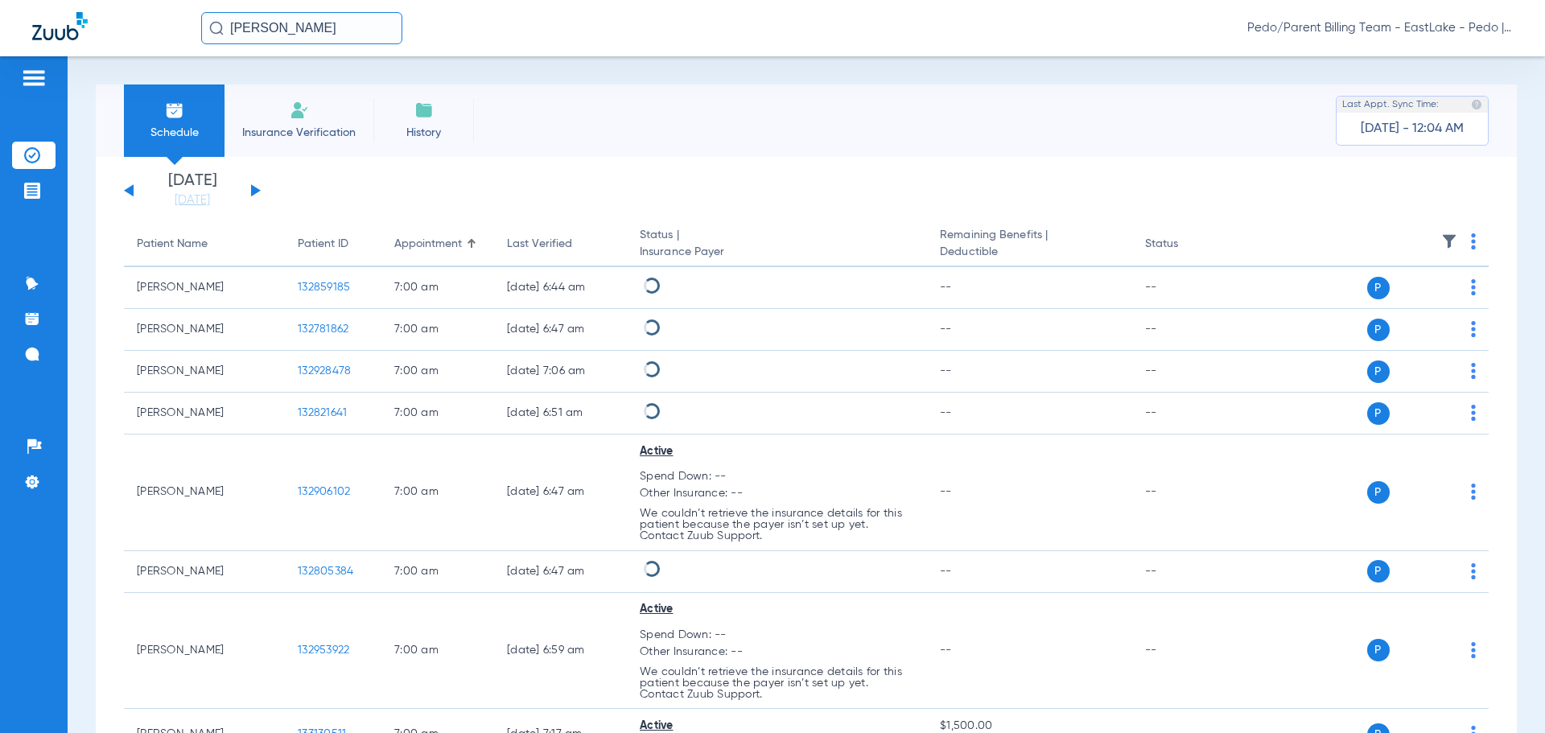
drag, startPoint x: 226, startPoint y: 29, endPoint x: 200, endPoint y: 27, distance: 26.7
click at [200, 27] on div "[PERSON_NAME] Pedo/Parent Billing Team - EastLake - Pedo | The Super Dentists" at bounding box center [772, 28] width 1545 height 56
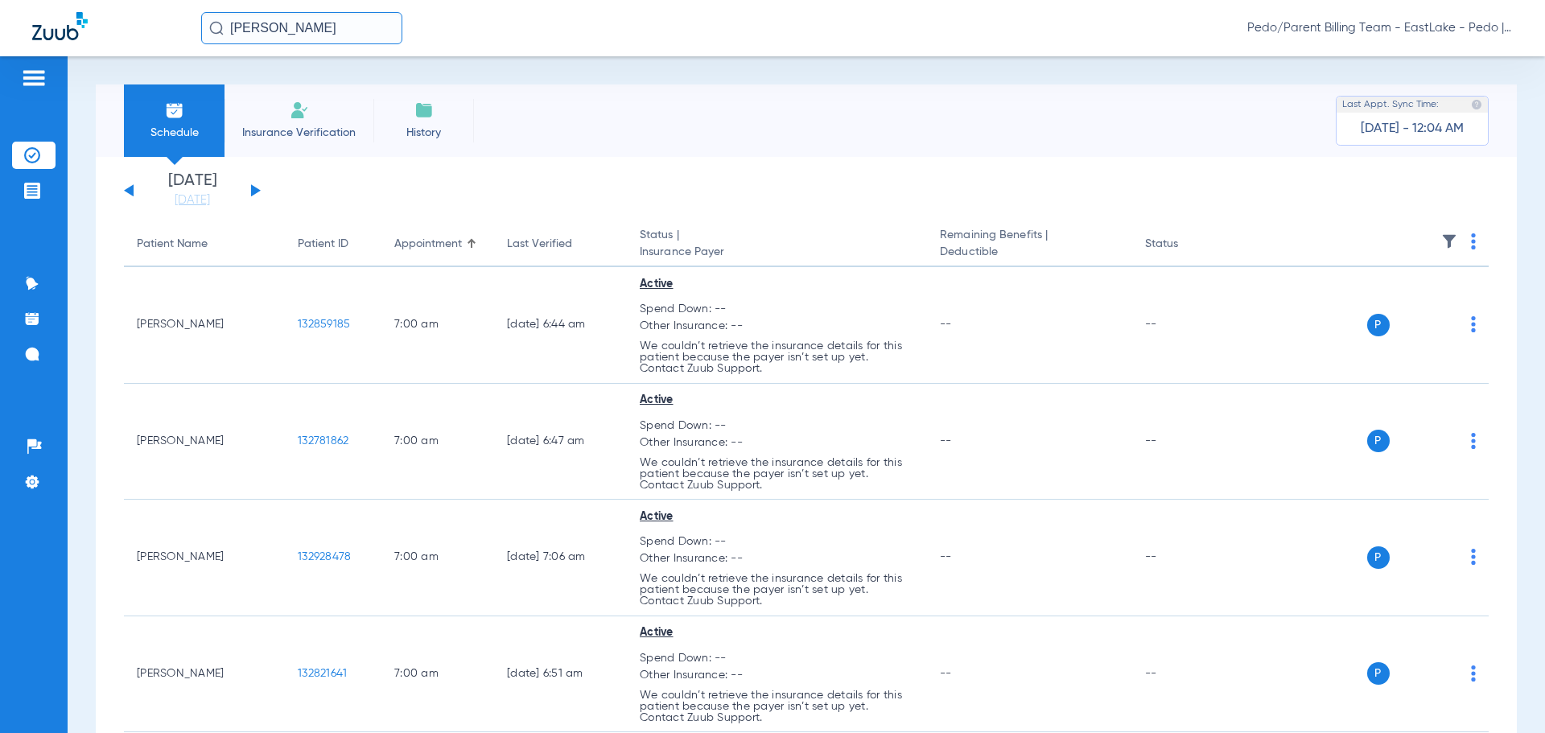
click at [340, 27] on input "[PERSON_NAME]" at bounding box center [301, 28] width 201 height 32
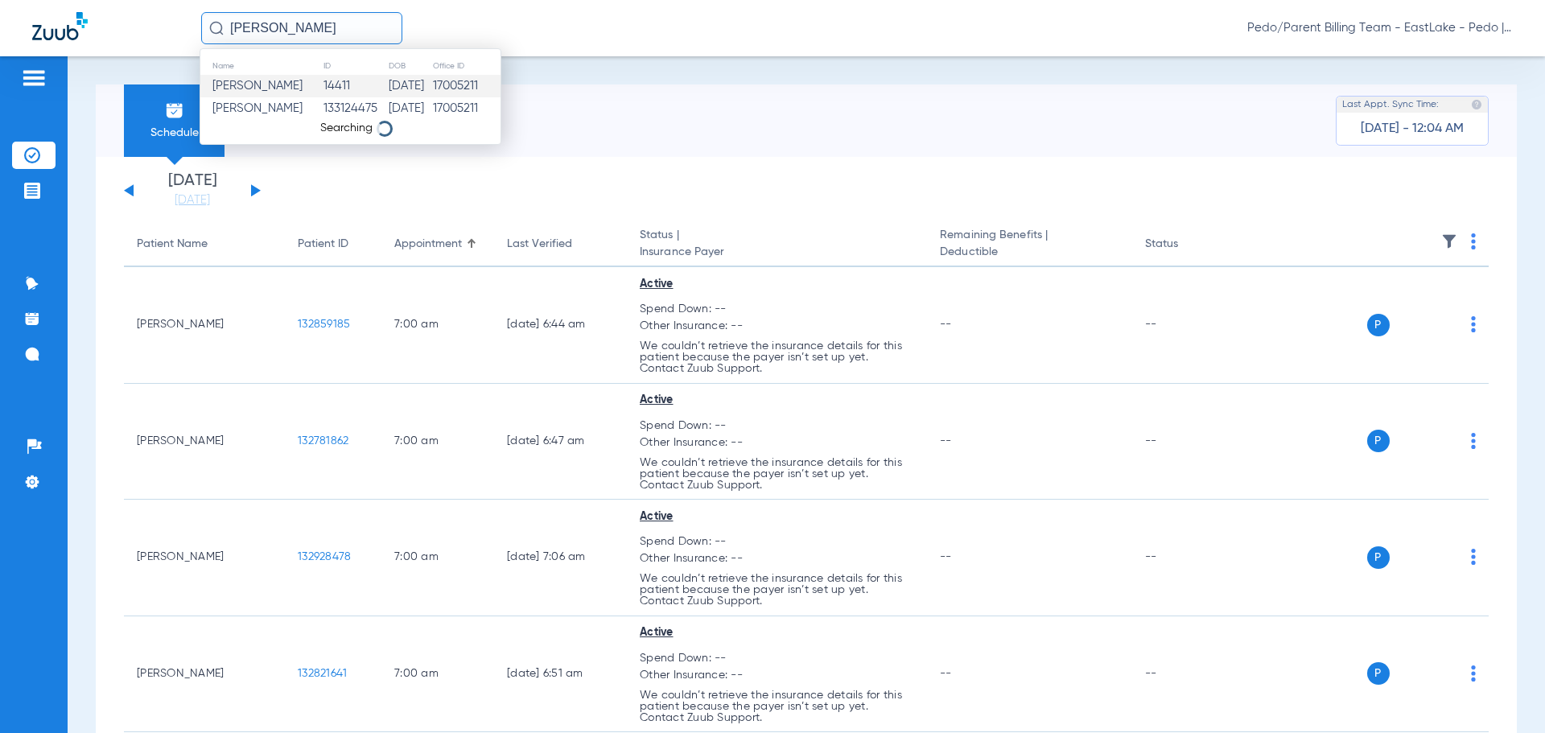
click at [362, 31] on input "[PERSON_NAME]" at bounding box center [301, 28] width 201 height 32
click at [393, 85] on td "[DATE]" at bounding box center [412, 86] width 39 height 23
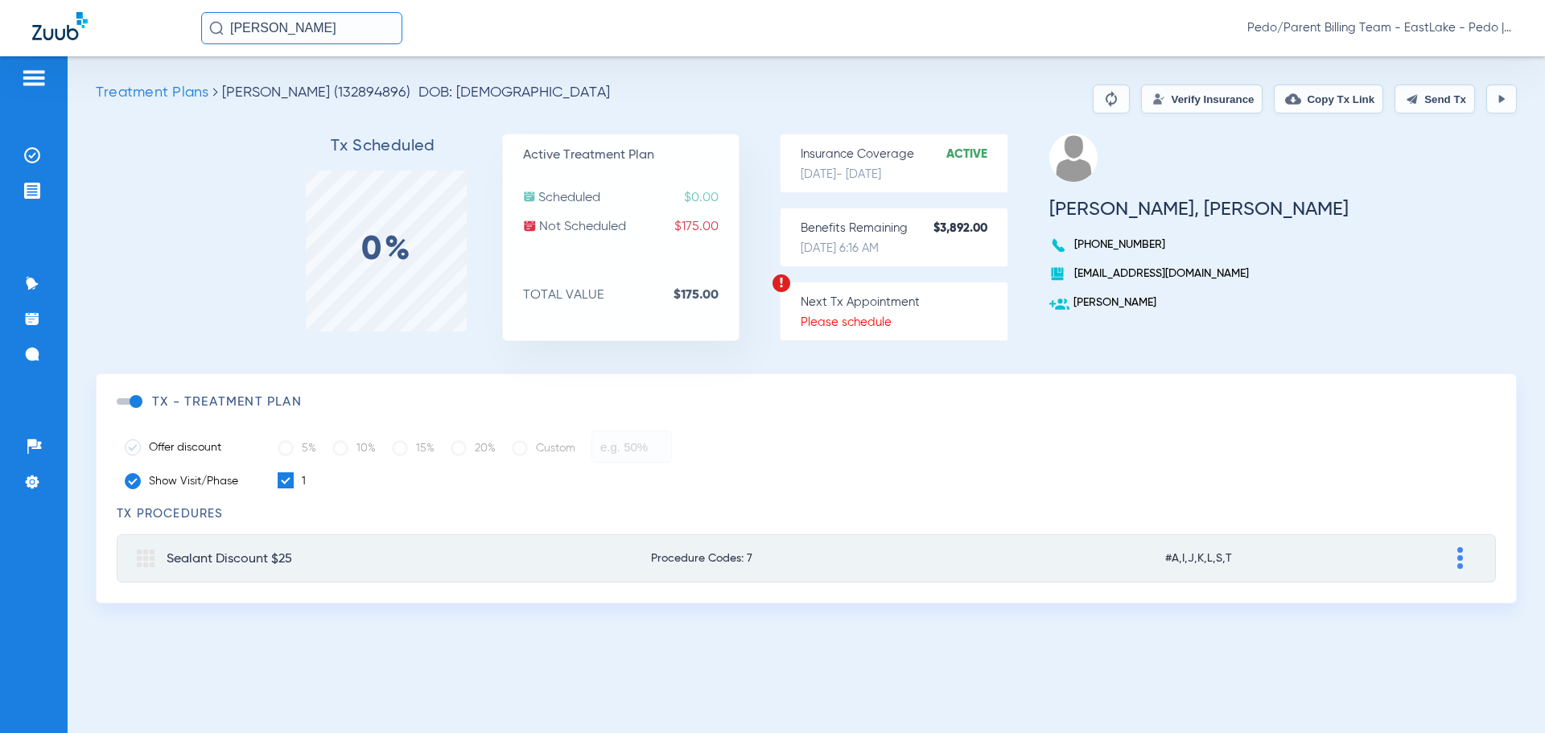
click at [1147, 98] on button "Verify Insurance" at bounding box center [1202, 99] width 122 height 29
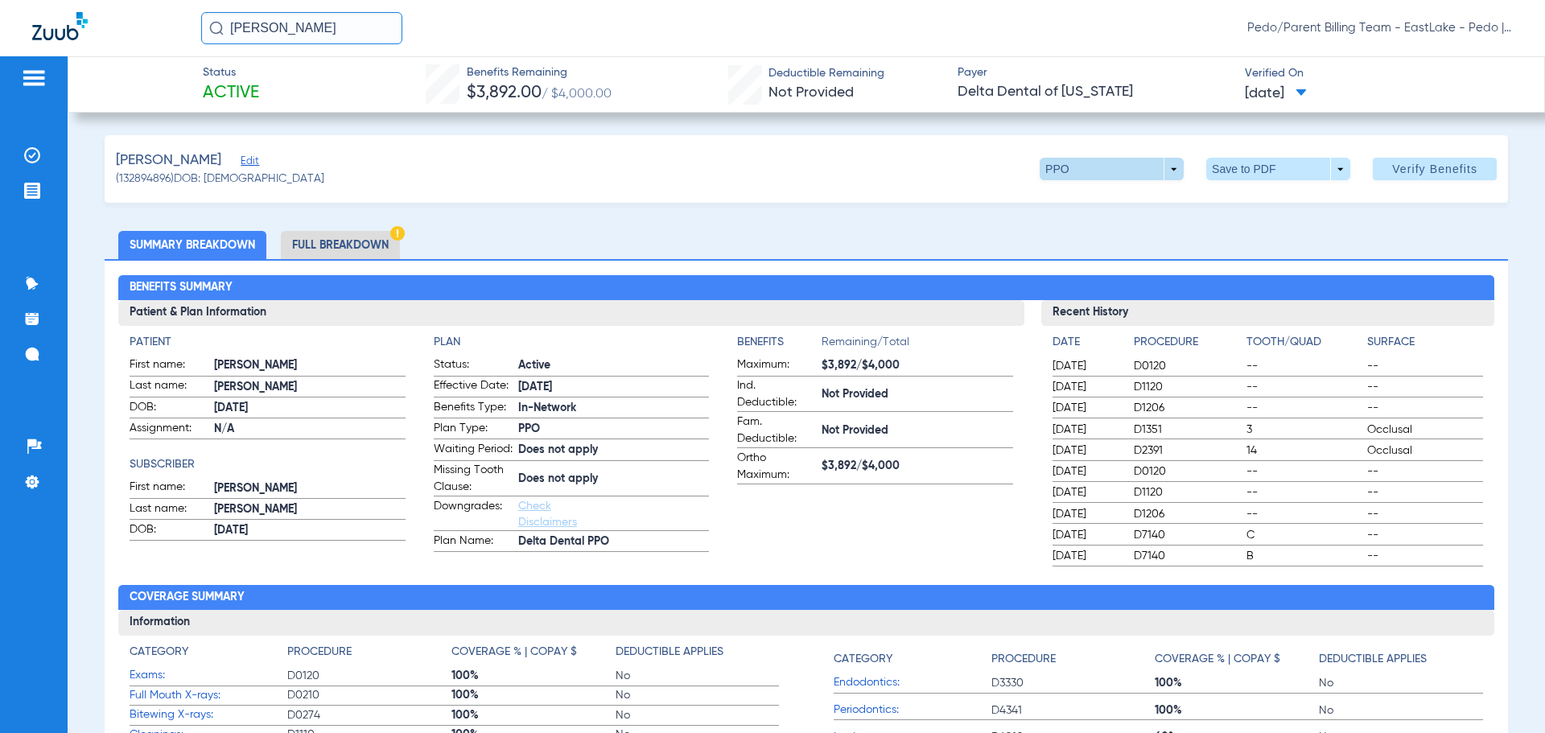
click at [1073, 168] on span at bounding box center [1112, 169] width 144 height 23
click at [1073, 168] on div at bounding box center [772, 366] width 1545 height 733
click at [336, 242] on li "Full Breakdown" at bounding box center [340, 245] width 119 height 28
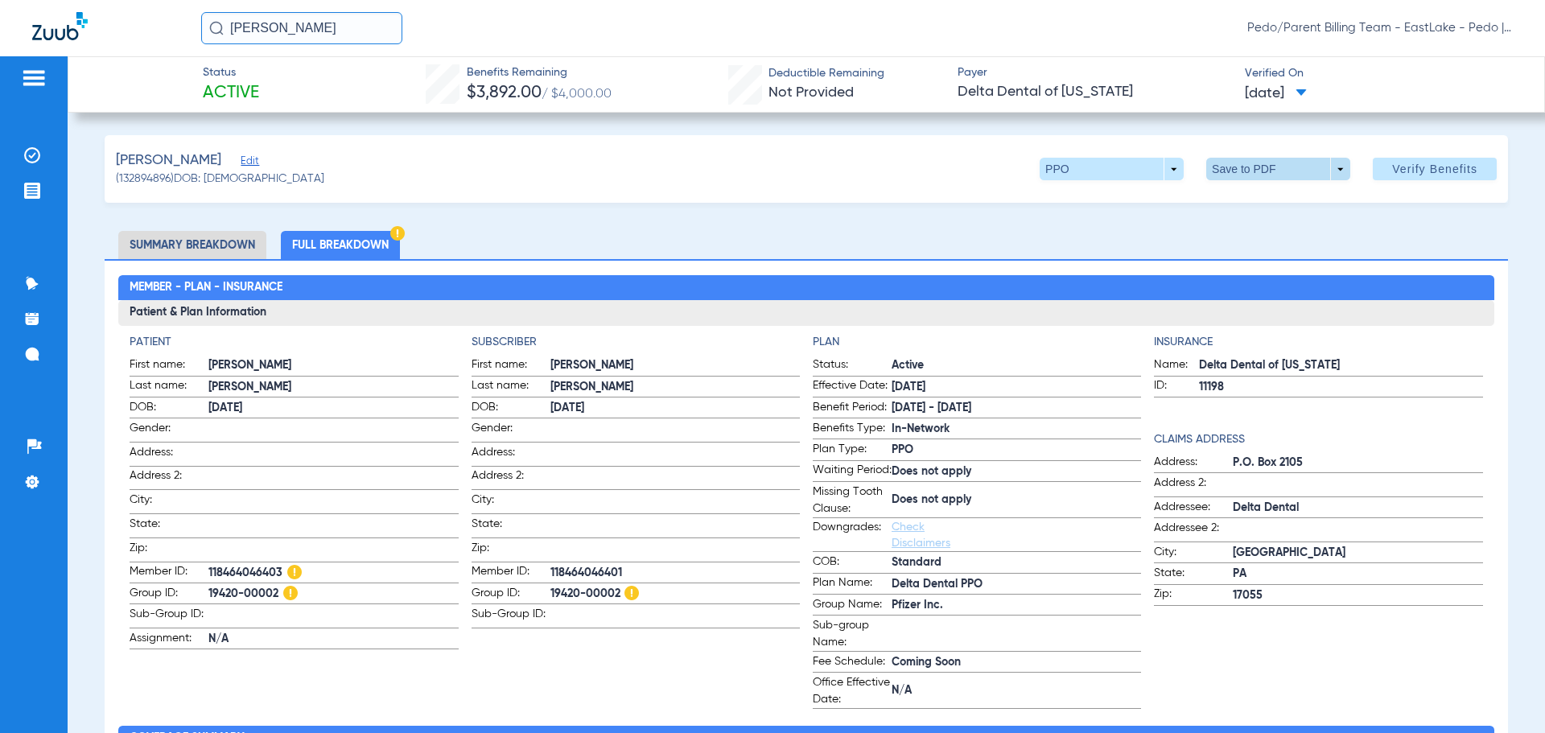
click at [1259, 168] on span at bounding box center [1278, 169] width 39 height 39
click at [1255, 198] on span "Save to PDF" at bounding box center [1272, 201] width 64 height 11
click at [951, 321] on h3 "Patient & Plan Information" at bounding box center [805, 313] width 1375 height 26
drag, startPoint x: 349, startPoint y: 34, endPoint x: 227, endPoint y: 25, distance: 122.6
click at [227, 25] on input "[PERSON_NAME]" at bounding box center [301, 28] width 201 height 32
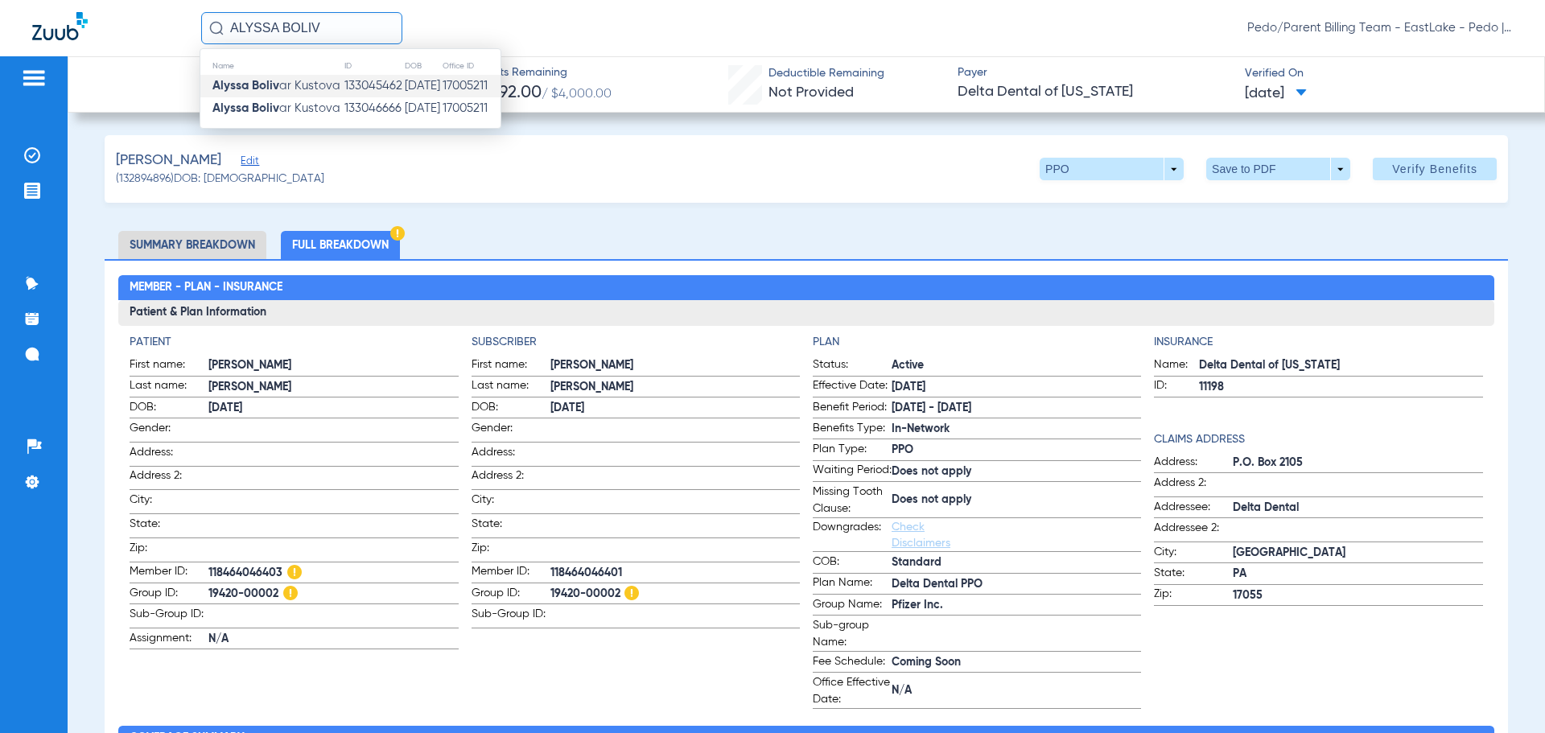
click at [407, 93] on td "[DATE]" at bounding box center [423, 86] width 38 height 23
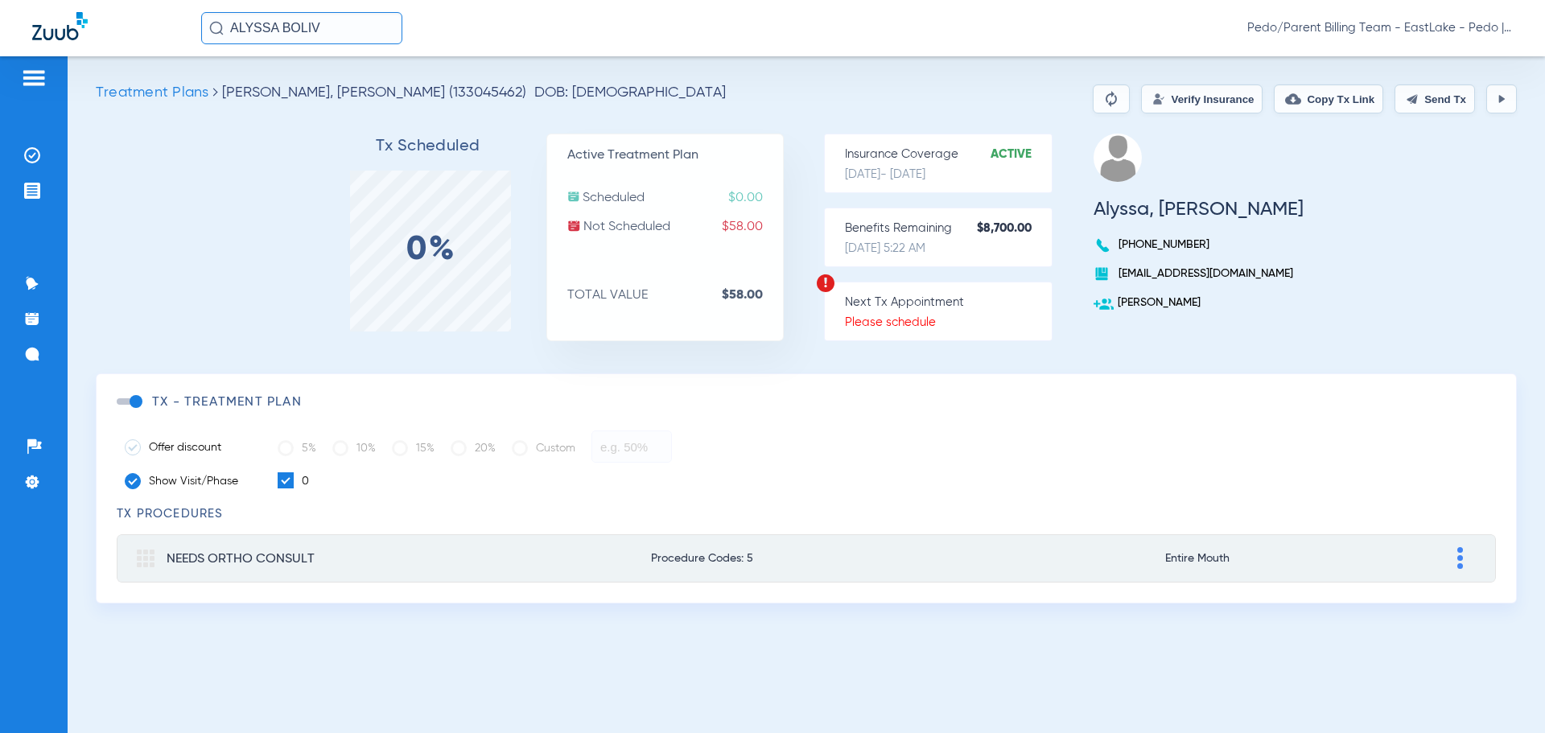
click at [360, 28] on input "ALYSSA BOLIV" at bounding box center [301, 28] width 201 height 32
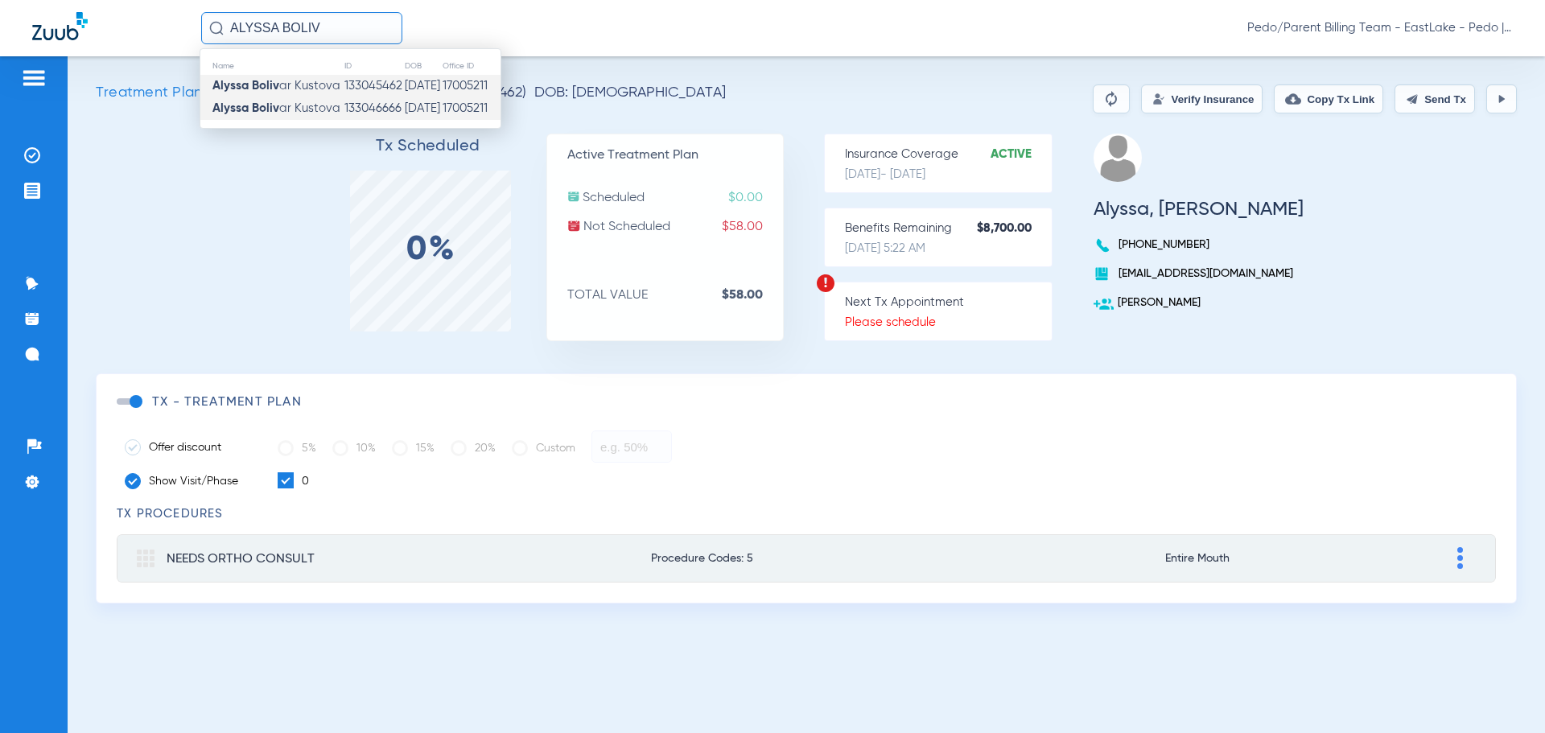
click at [364, 101] on td "133046666" at bounding box center [374, 108] width 60 height 23
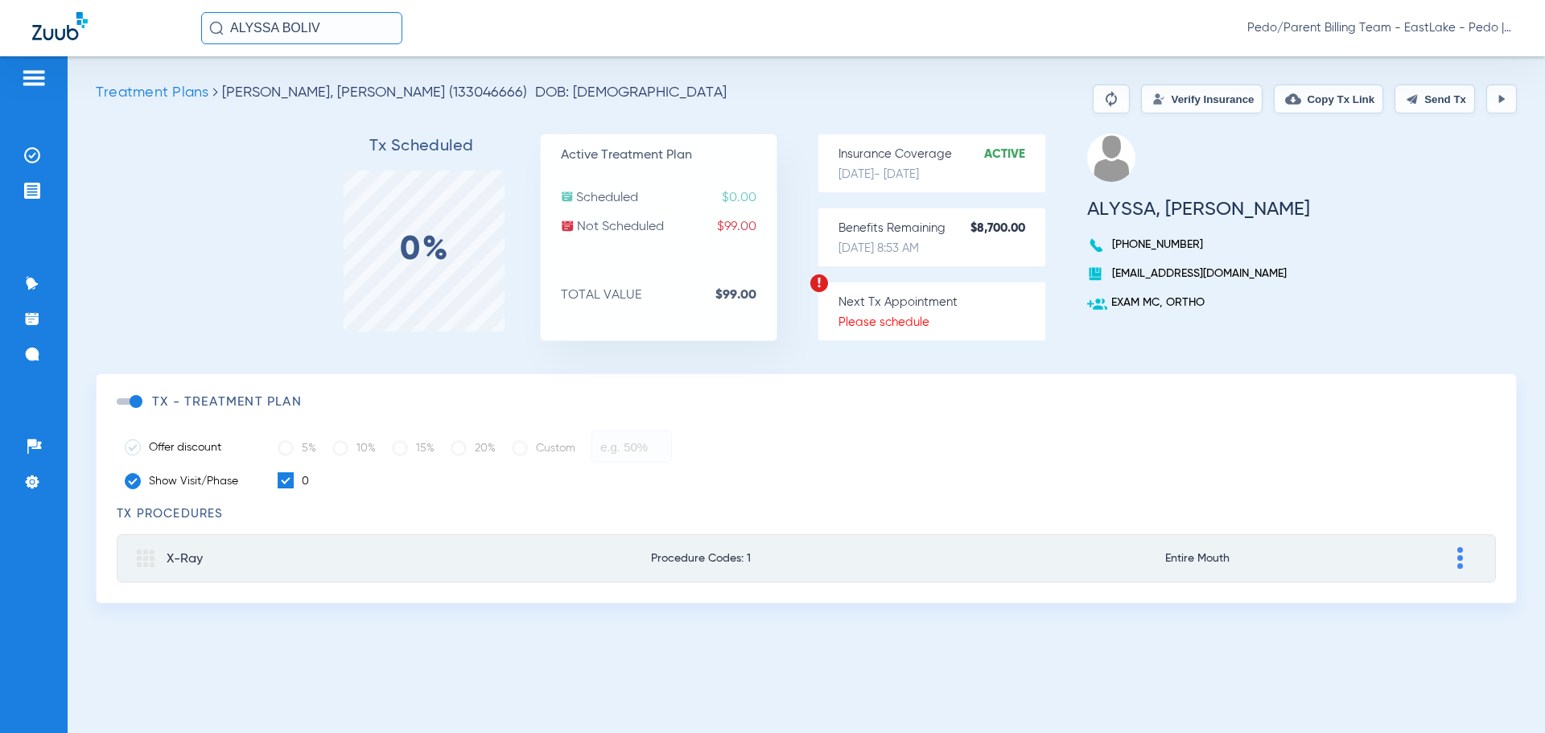
click at [1194, 98] on button "Verify Insurance" at bounding box center [1202, 99] width 122 height 29
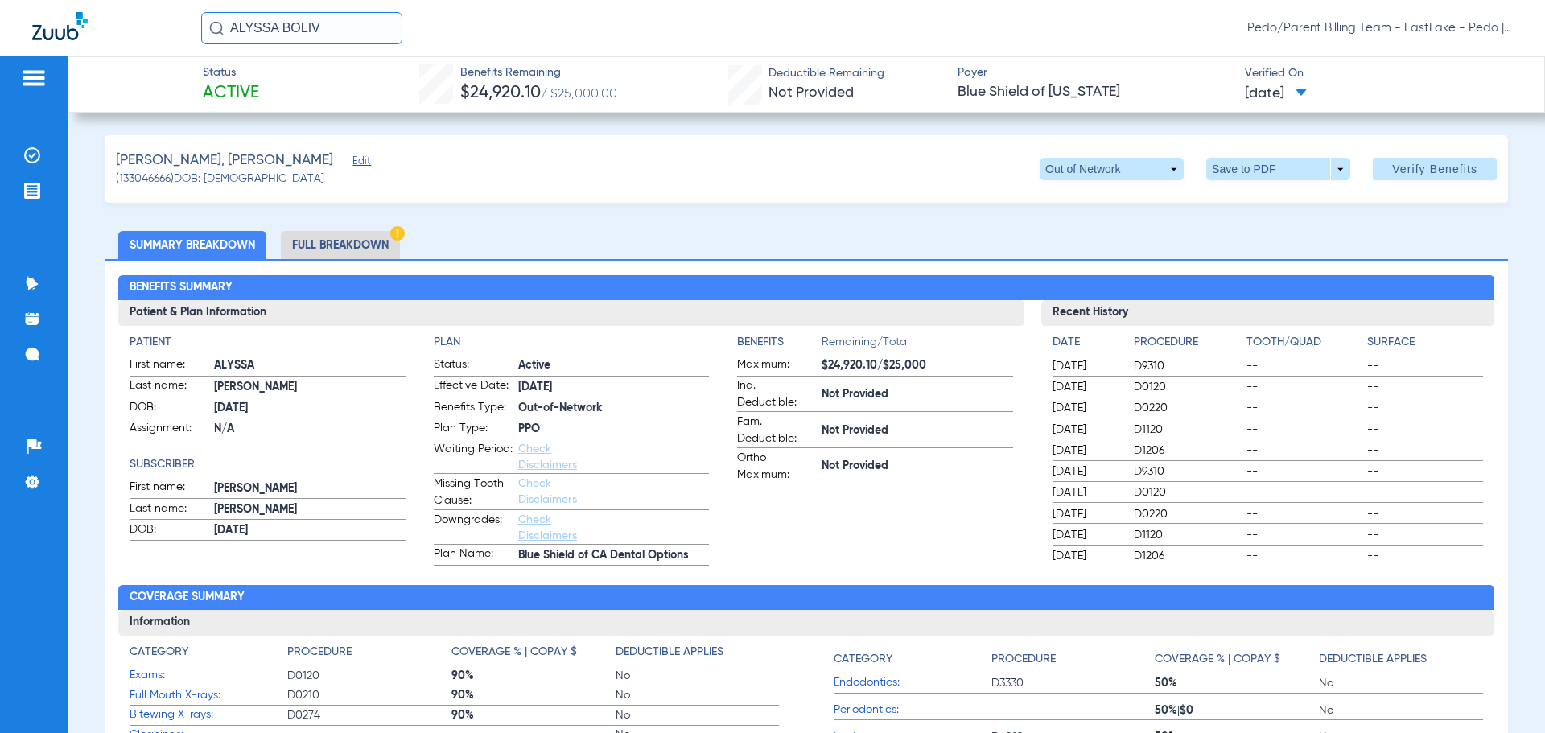
click at [340, 249] on li "Full Breakdown" at bounding box center [340, 245] width 119 height 28
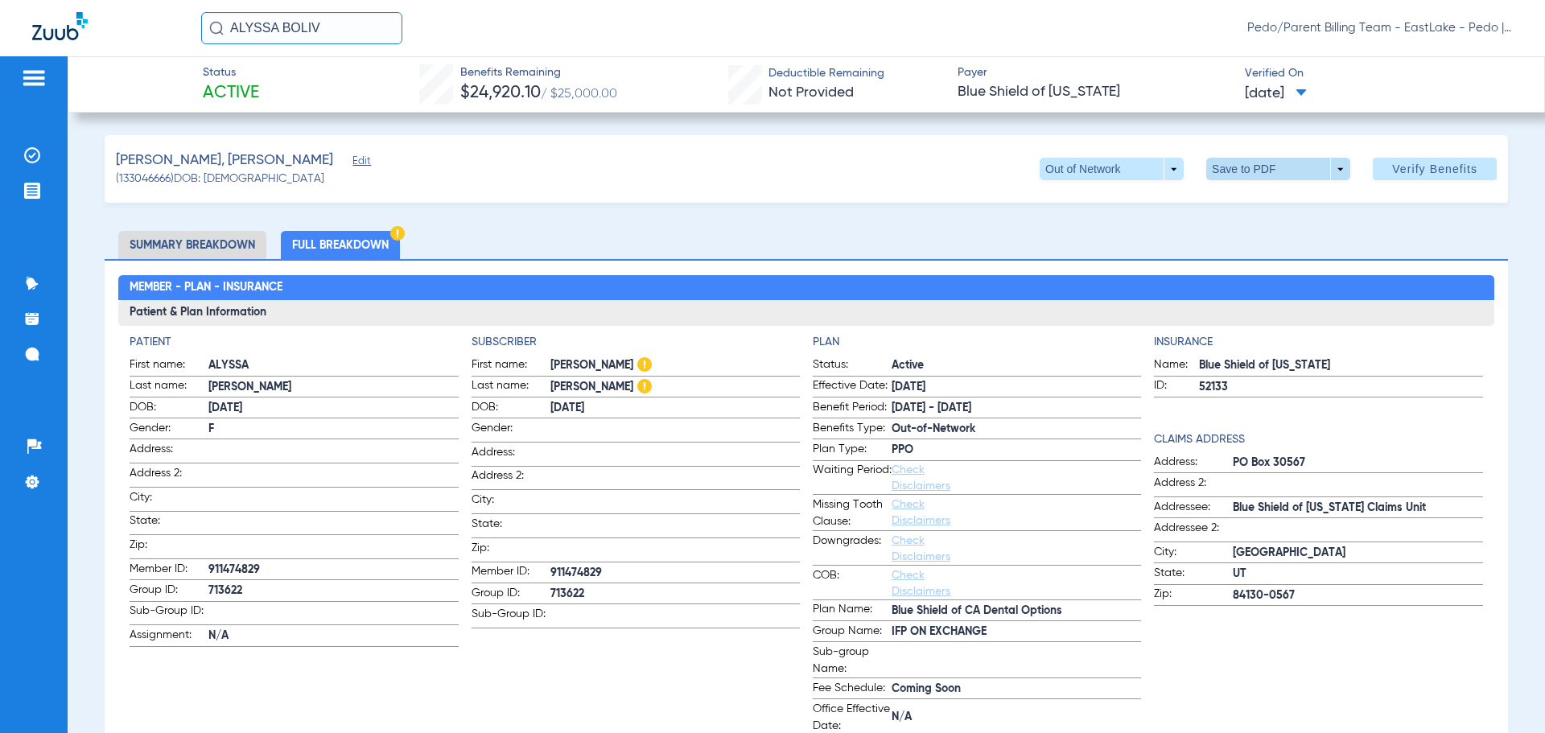
click at [1272, 178] on span at bounding box center [1278, 169] width 39 height 39
click at [1265, 207] on span "Save to PDF" at bounding box center [1272, 201] width 64 height 11
drag, startPoint x: 336, startPoint y: 25, endPoint x: 213, endPoint y: 28, distance: 123.2
click at [213, 28] on div "ALYSSA BOLIV" at bounding box center [301, 28] width 201 height 32
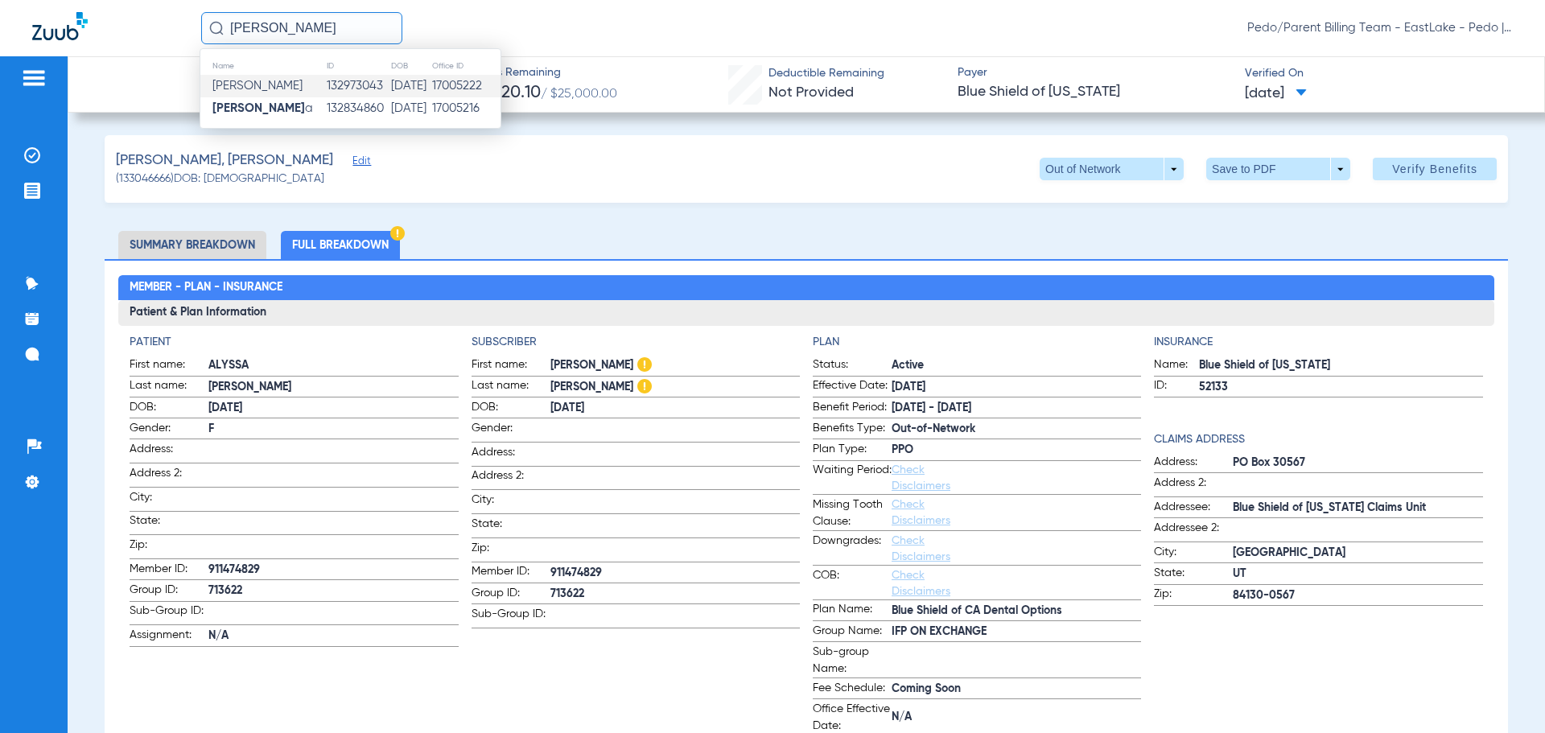
click at [345, 81] on td "132973043" at bounding box center [358, 86] width 65 height 23
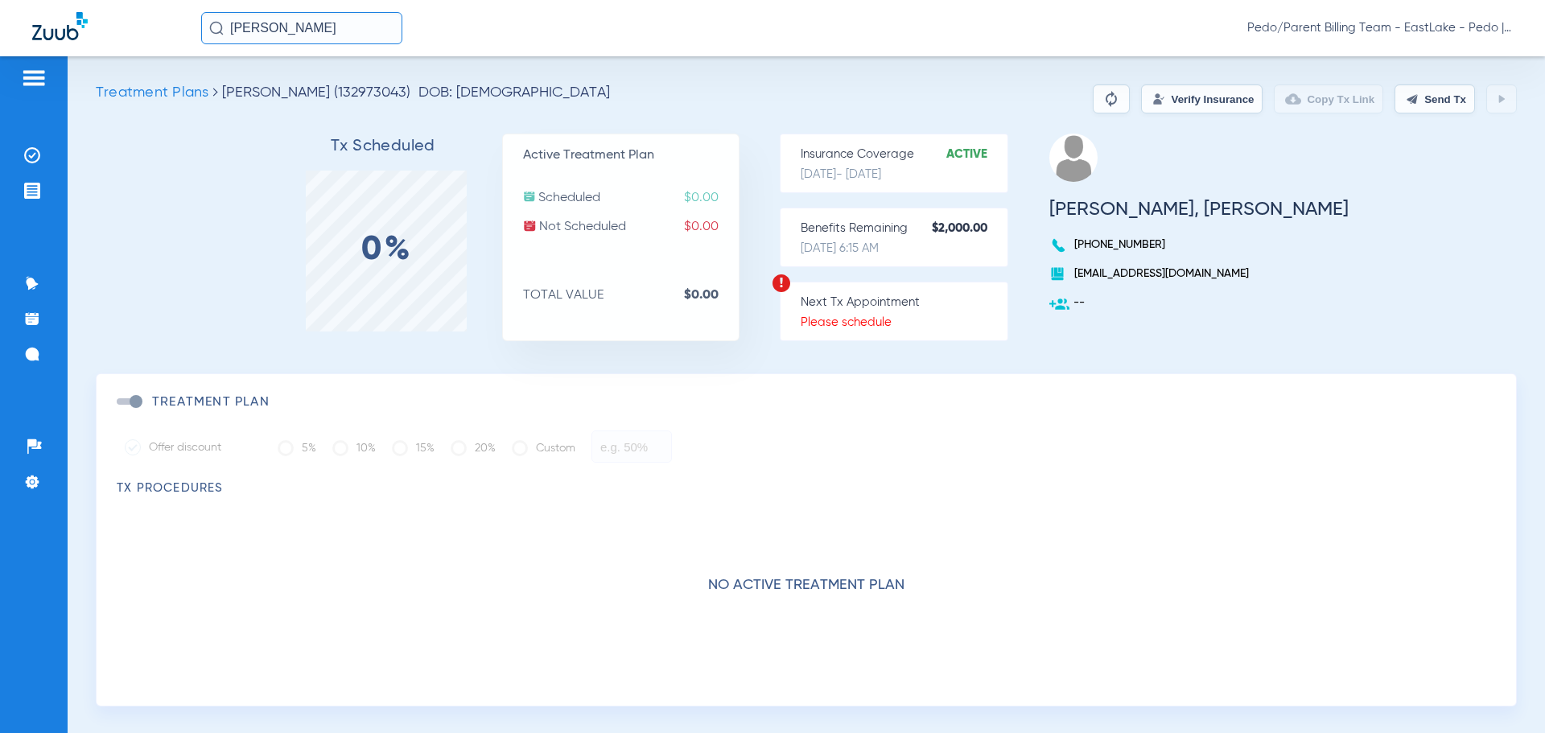
click at [1146, 105] on button "Verify Insurance" at bounding box center [1202, 99] width 122 height 29
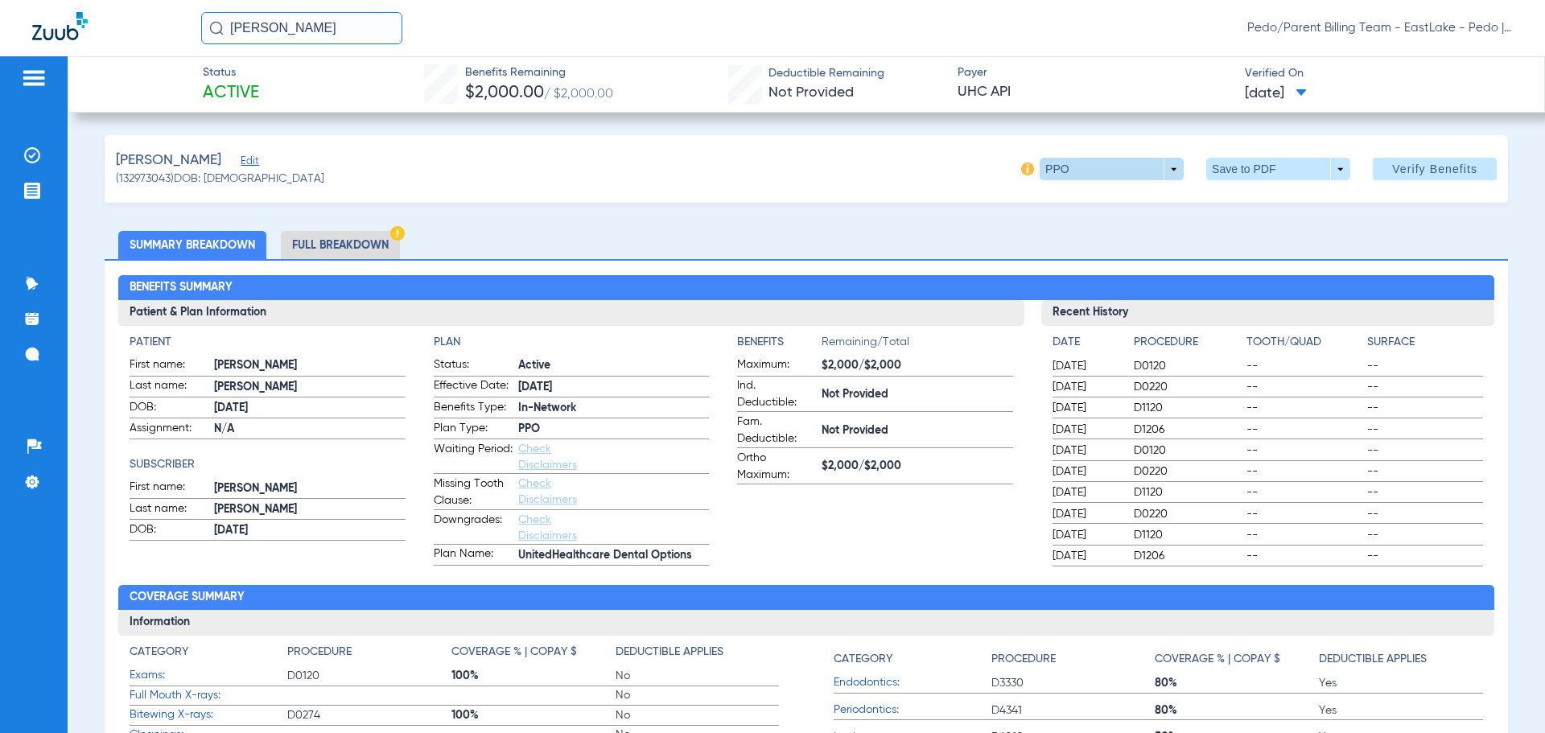
click at [1117, 166] on span at bounding box center [1112, 169] width 39 height 39
click at [1084, 236] on span "Out of Network" at bounding box center [1078, 233] width 75 height 11
click at [339, 239] on li "Full Breakdown" at bounding box center [340, 245] width 119 height 28
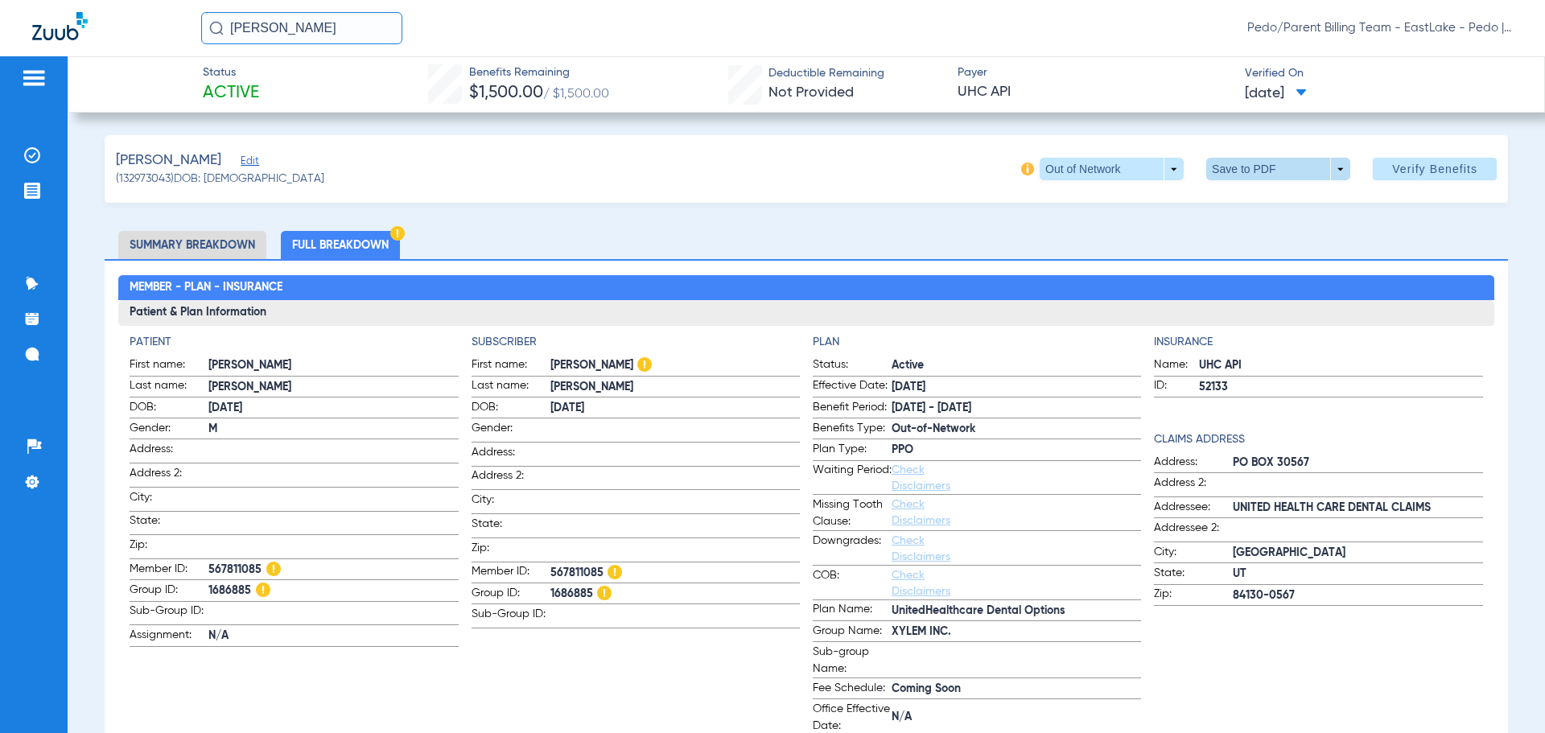
click at [1280, 150] on span at bounding box center [1278, 169] width 39 height 39
click at [1276, 162] on div at bounding box center [772, 366] width 1545 height 733
click at [1276, 175] on span at bounding box center [1278, 169] width 39 height 39
click at [1265, 201] on span "Save to PDF" at bounding box center [1272, 201] width 64 height 11
click at [1259, 159] on span at bounding box center [1278, 169] width 39 height 39
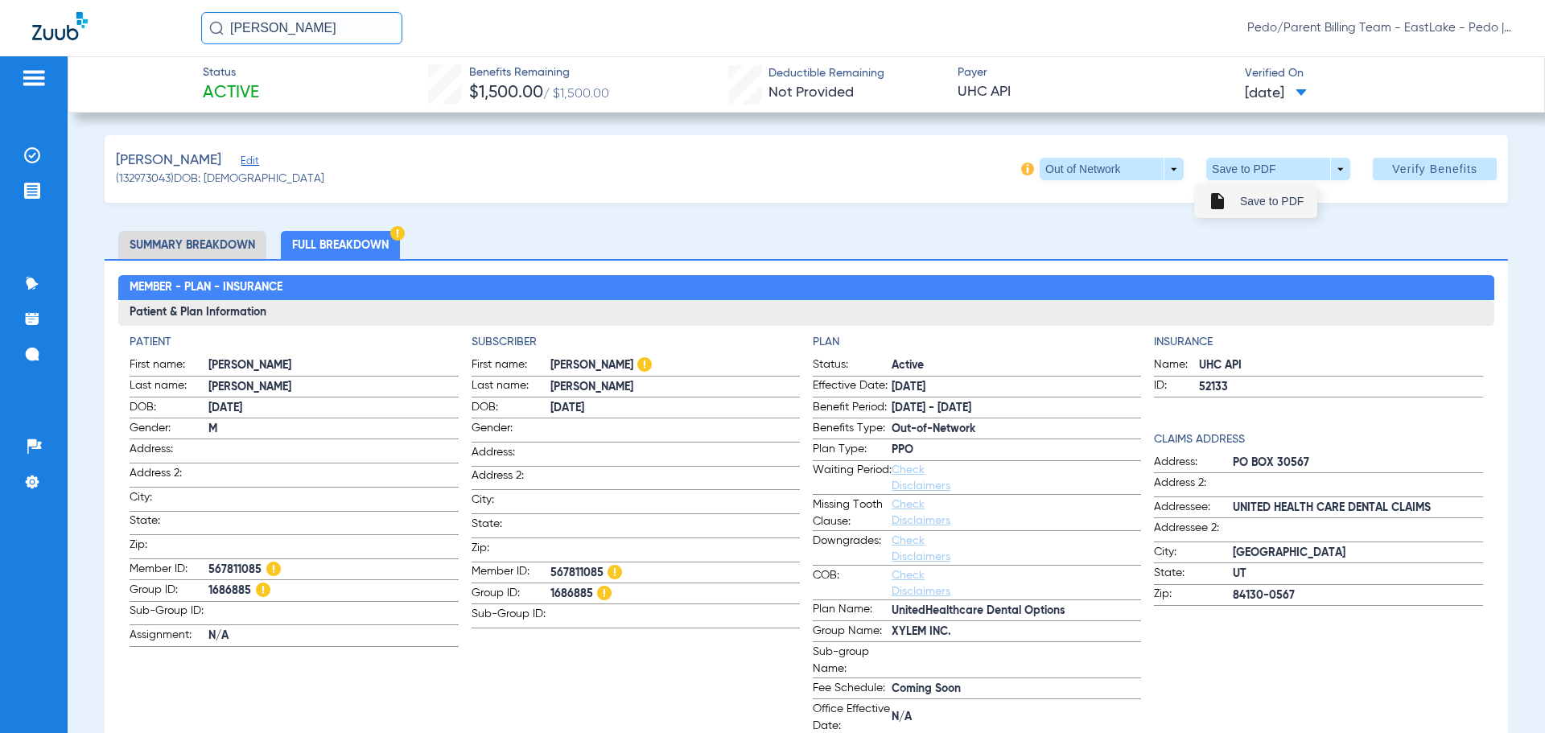
click at [1256, 203] on span "Save to PDF" at bounding box center [1272, 201] width 64 height 11
drag, startPoint x: 301, startPoint y: 31, endPoint x: 225, endPoint y: 38, distance: 76.0
click at [225, 38] on input "[PERSON_NAME]" at bounding box center [301, 28] width 201 height 32
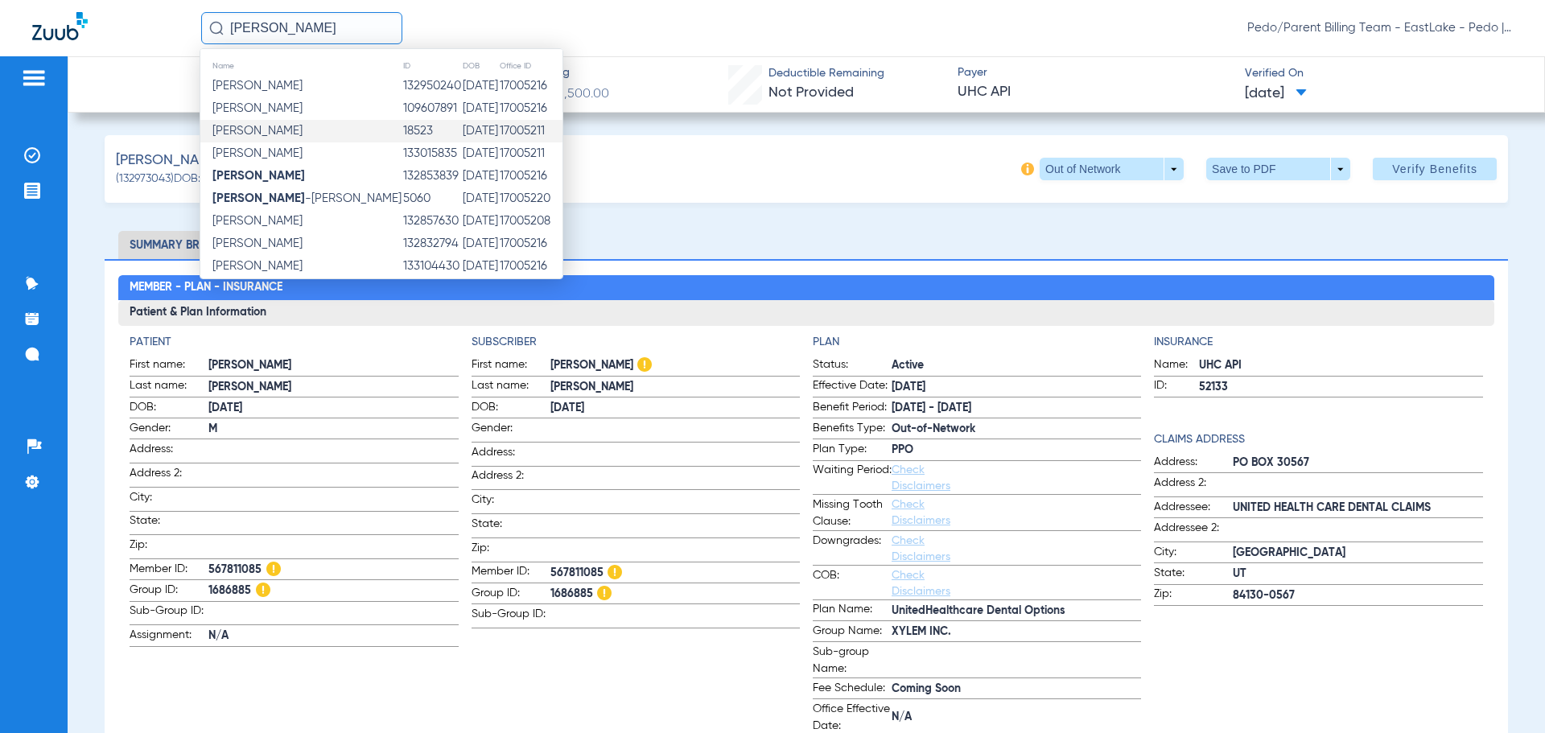
click at [462, 131] on td "[DATE]" at bounding box center [480, 131] width 37 height 23
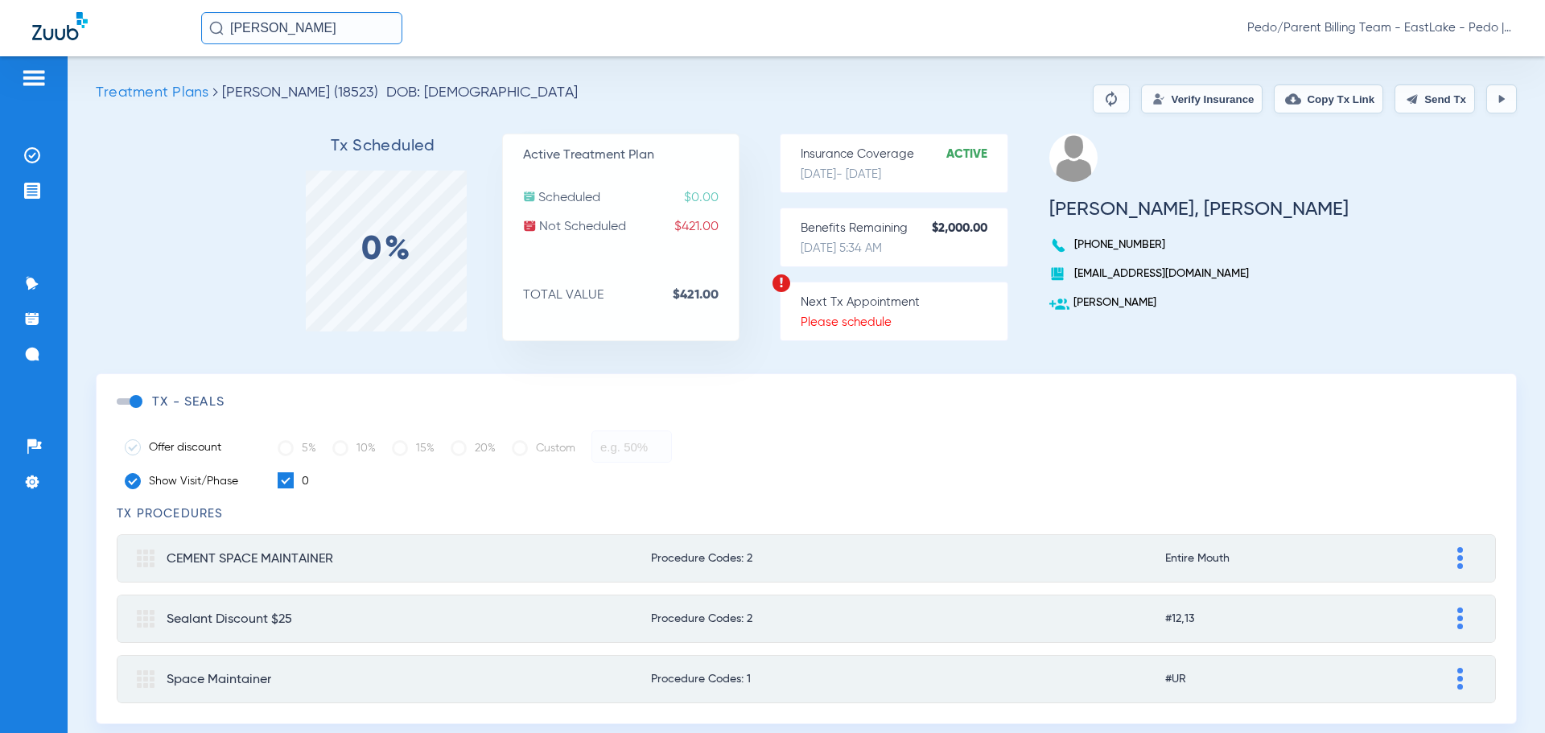
click at [341, 30] on input "[PERSON_NAME]" at bounding box center [301, 28] width 201 height 32
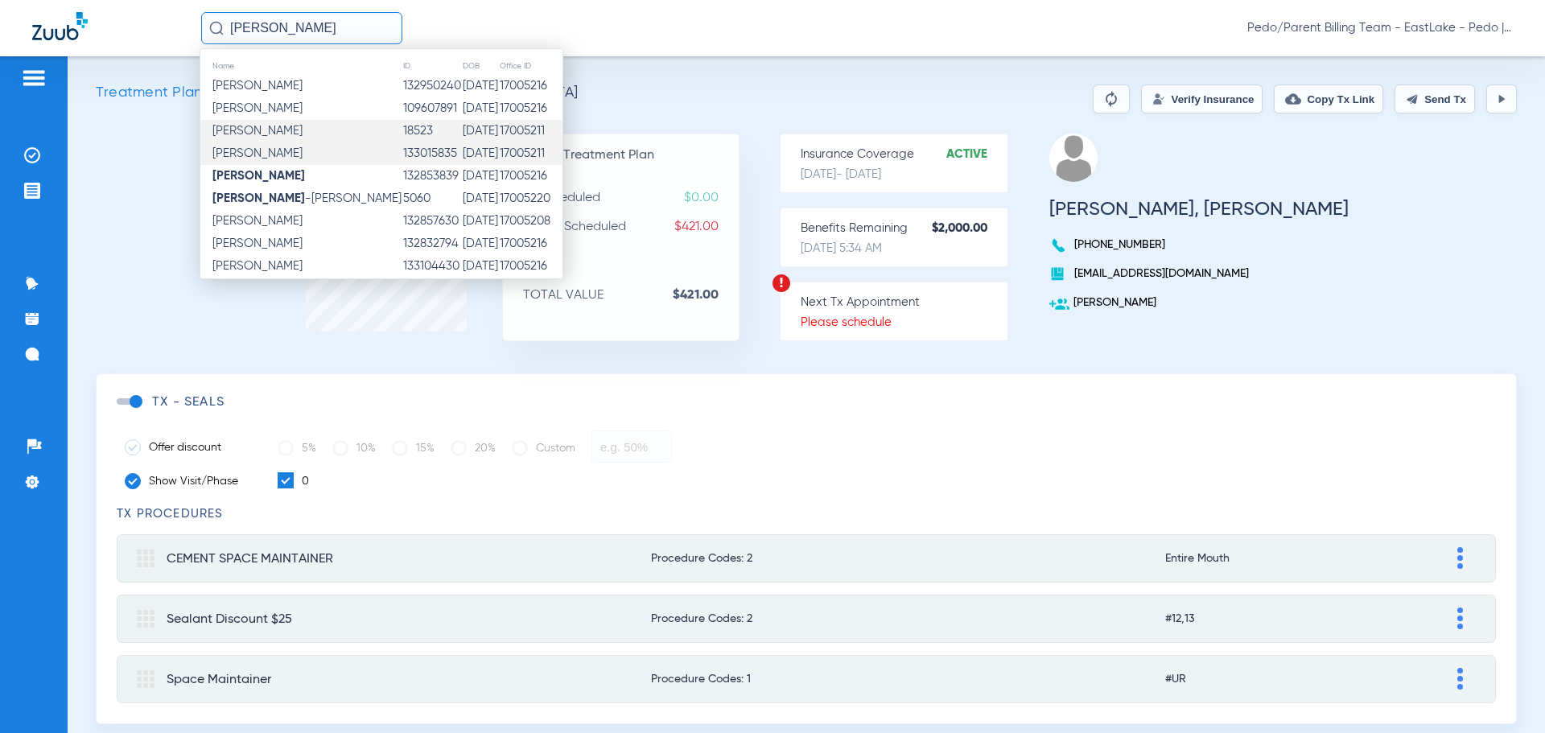
click at [402, 148] on td "133015835" at bounding box center [432, 153] width 60 height 23
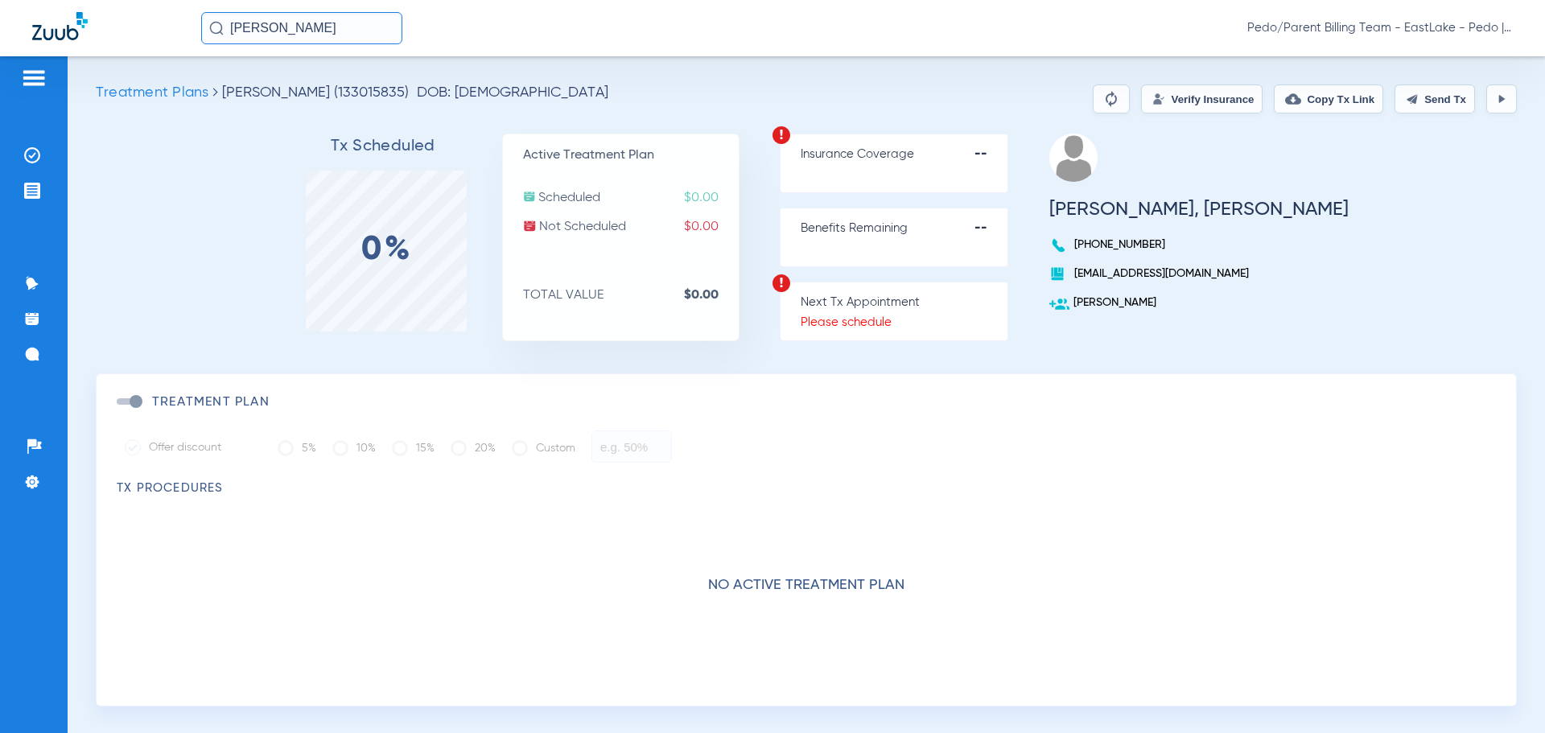
click at [354, 27] on input "[PERSON_NAME]" at bounding box center [301, 28] width 201 height 32
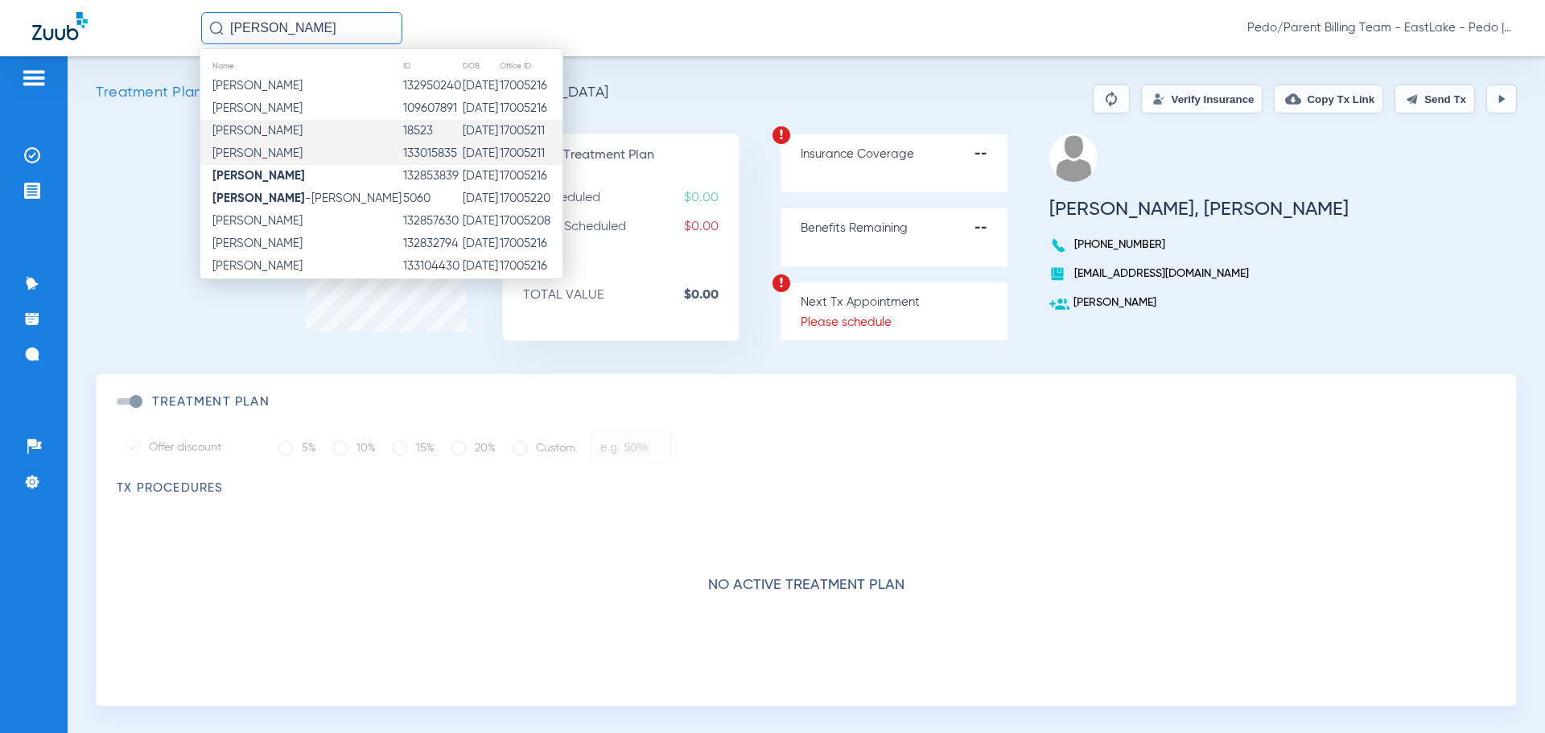
click at [402, 133] on td "18523" at bounding box center [432, 131] width 60 height 23
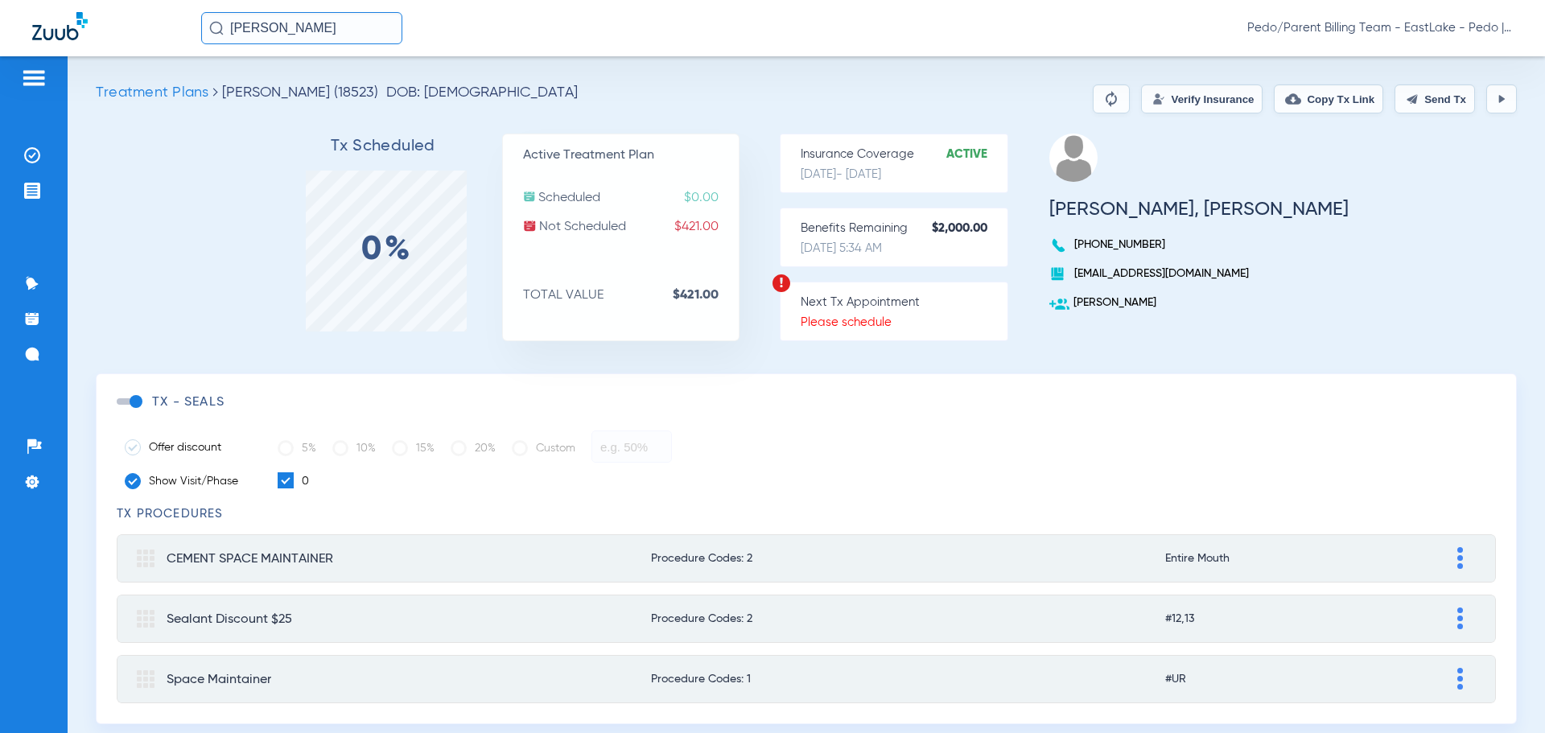
click at [1191, 98] on button "Verify Insurance" at bounding box center [1202, 99] width 122 height 29
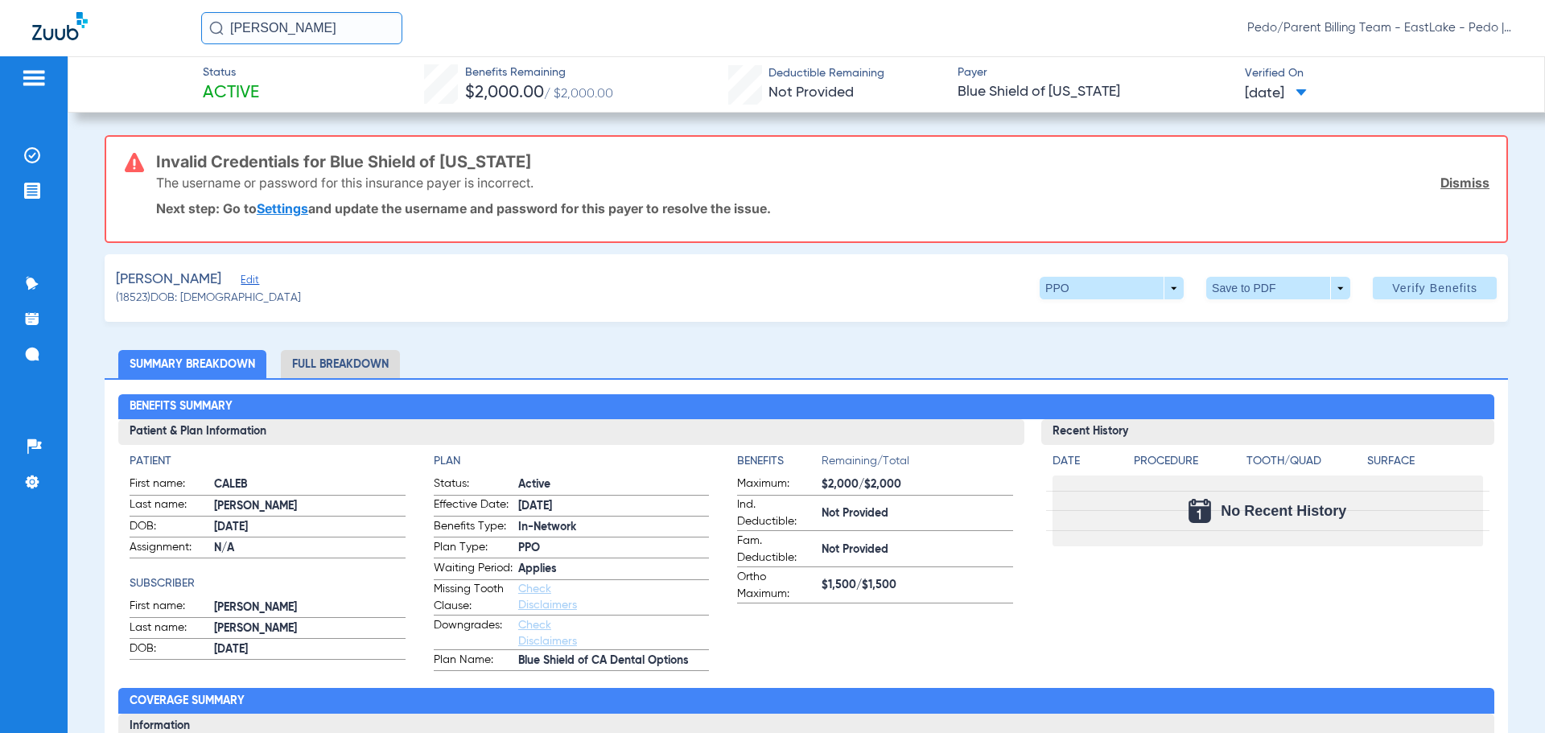
click at [379, 28] on input "[PERSON_NAME]" at bounding box center [301, 28] width 201 height 32
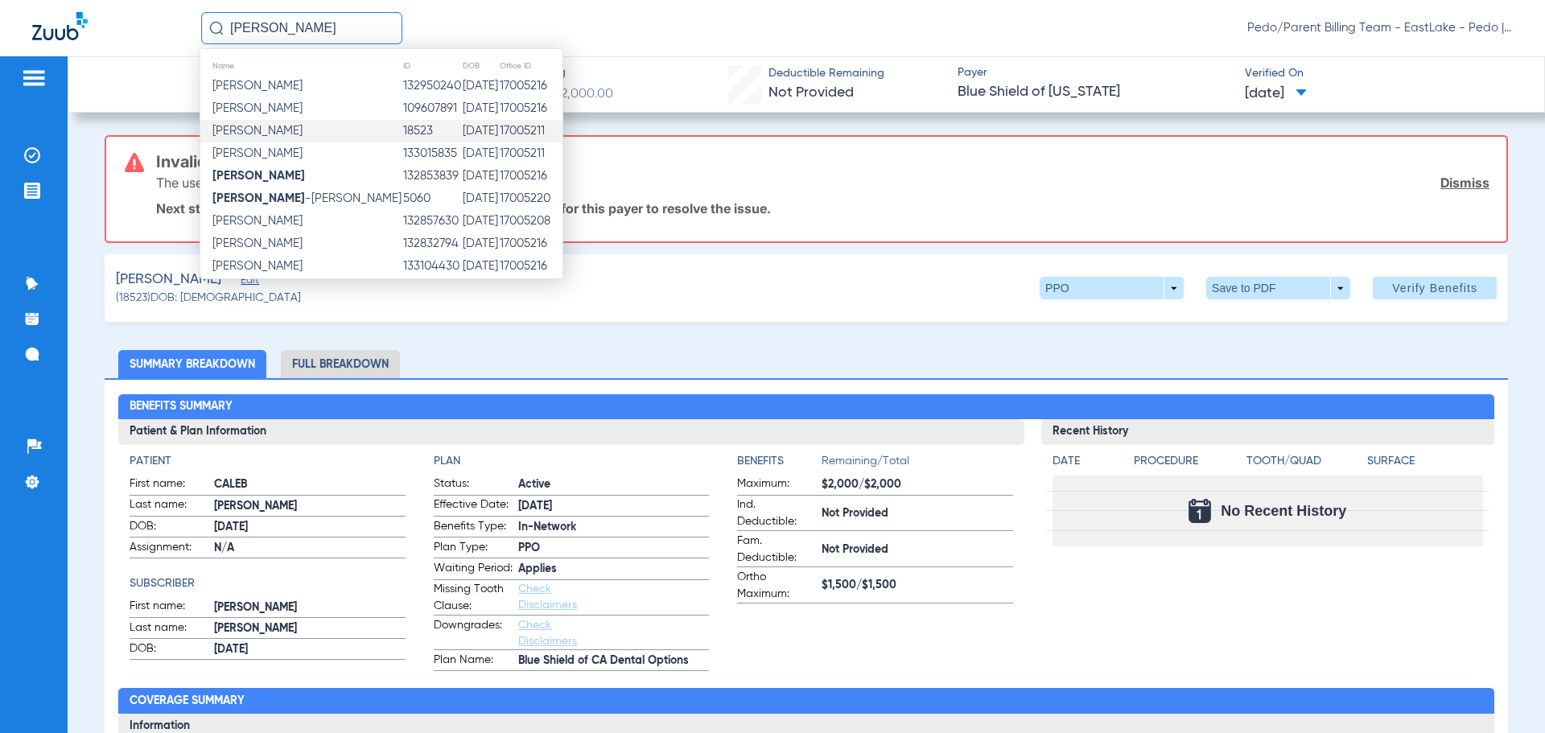
click at [402, 150] on td "133015835" at bounding box center [432, 153] width 60 height 23
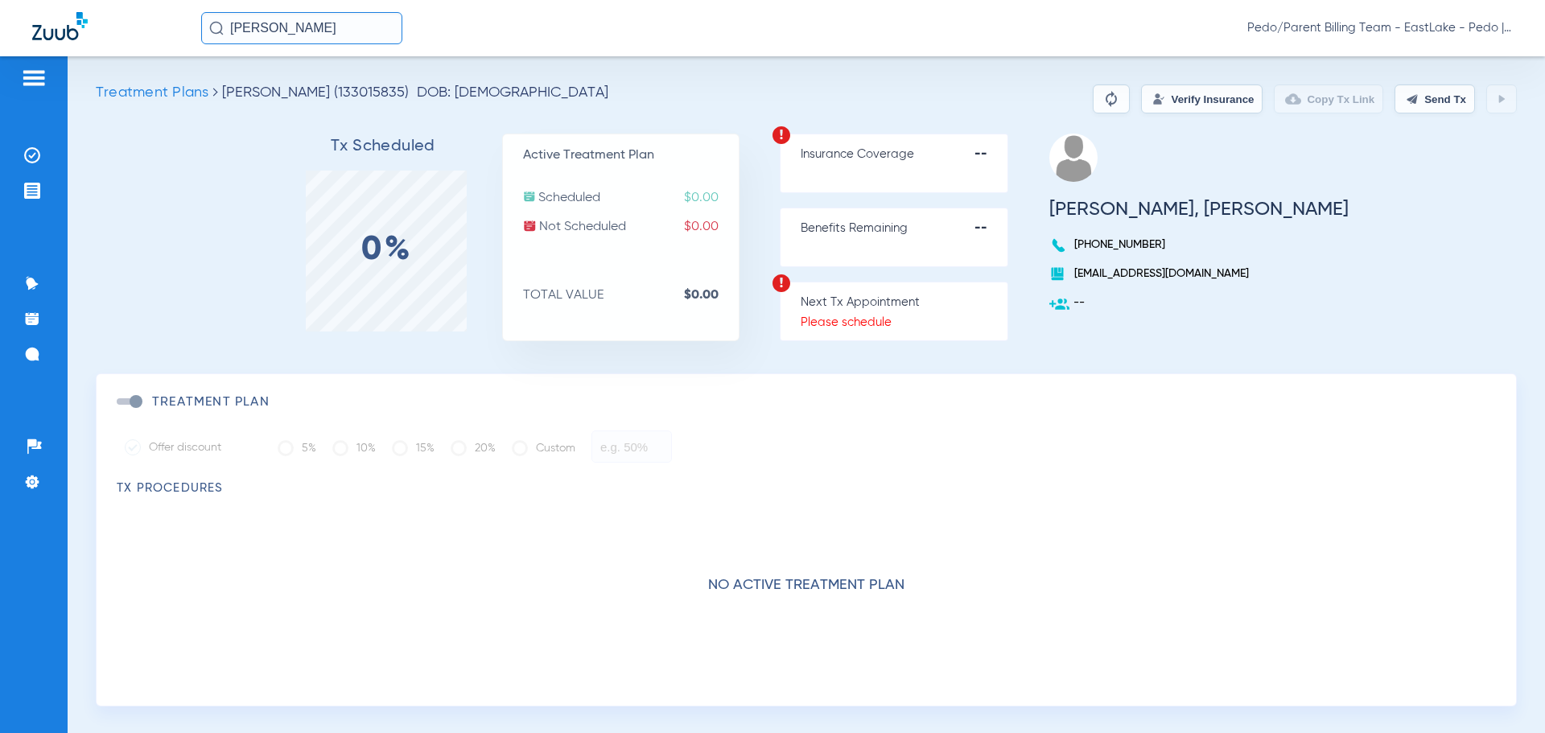
click at [1171, 101] on button "Verify Insurance" at bounding box center [1202, 99] width 122 height 29
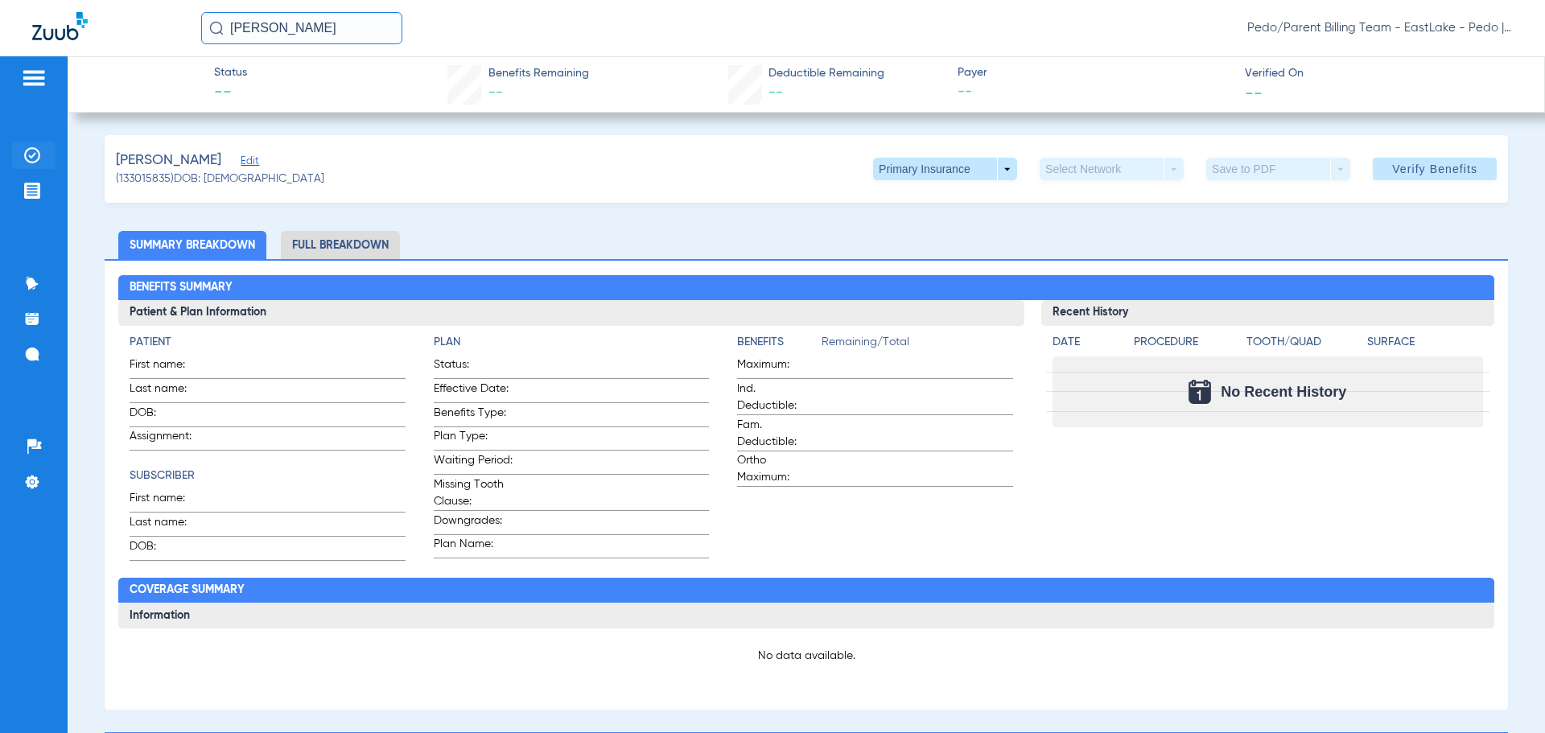
click at [22, 153] on li "Insurance Verification" at bounding box center [33, 155] width 43 height 27
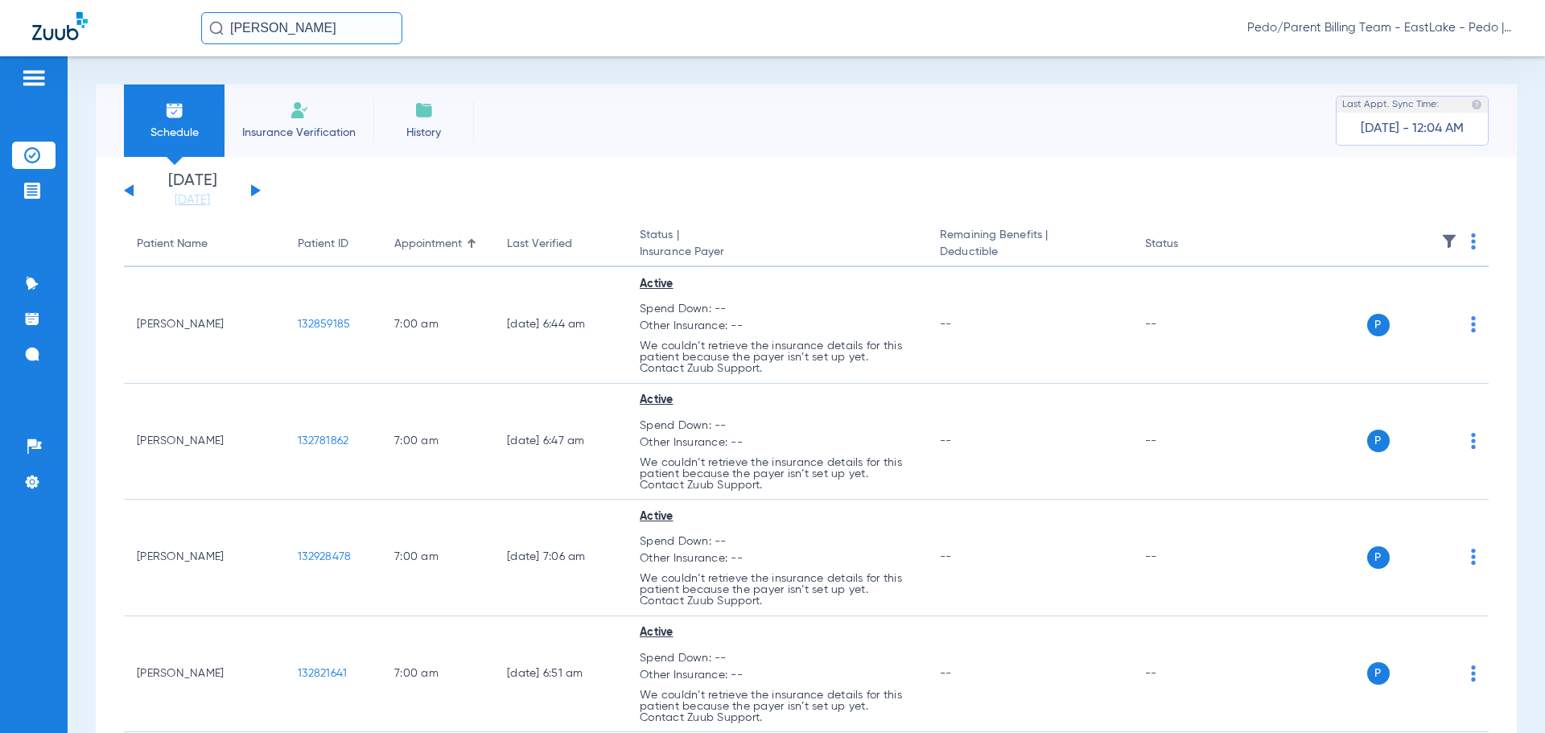
drag, startPoint x: 332, startPoint y: 30, endPoint x: 210, endPoint y: 41, distance: 122.8
click at [210, 41] on input "[PERSON_NAME]" at bounding box center [301, 28] width 201 height 32
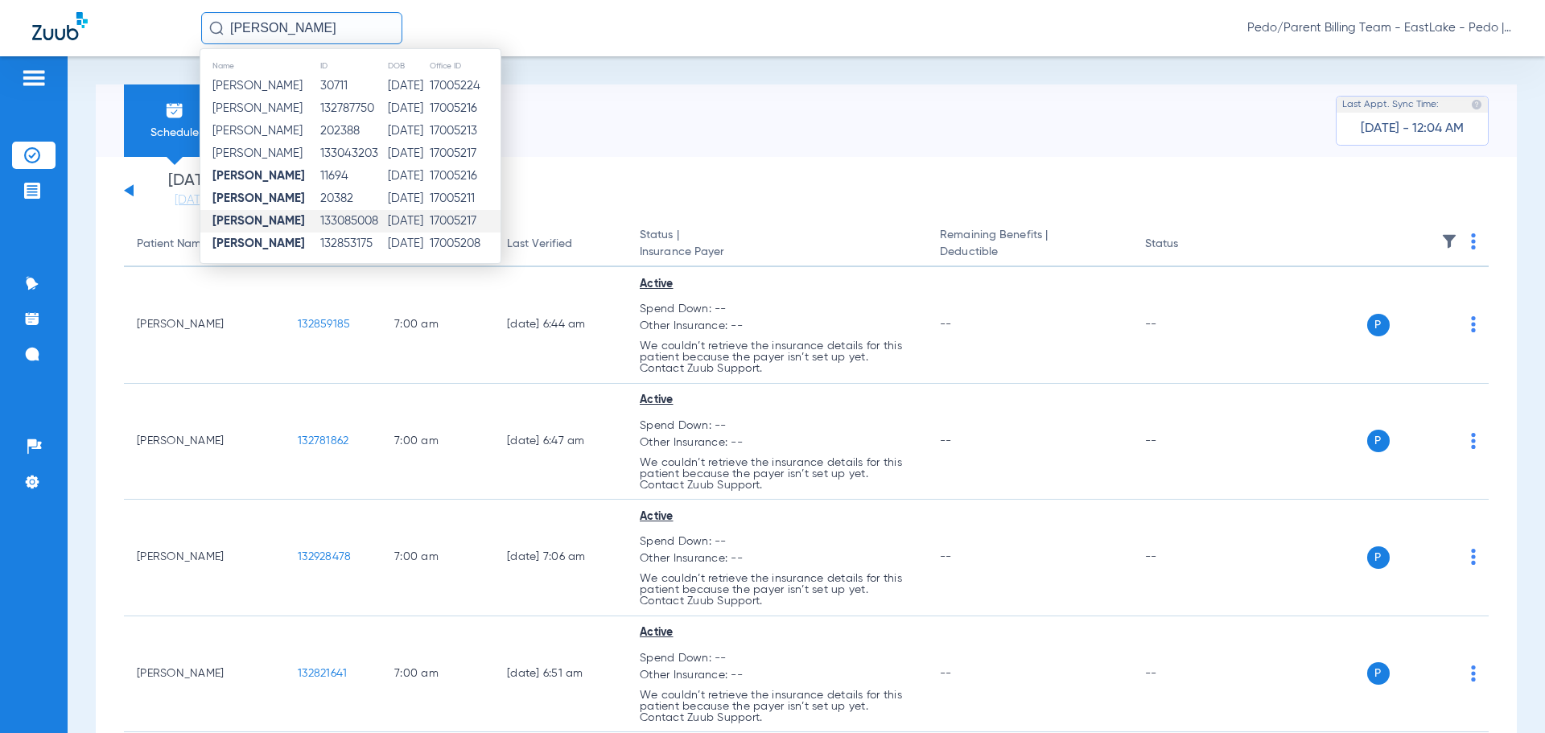
type input "[PERSON_NAME]"
click at [427, 226] on td "[DATE]" at bounding box center [408, 221] width 42 height 23
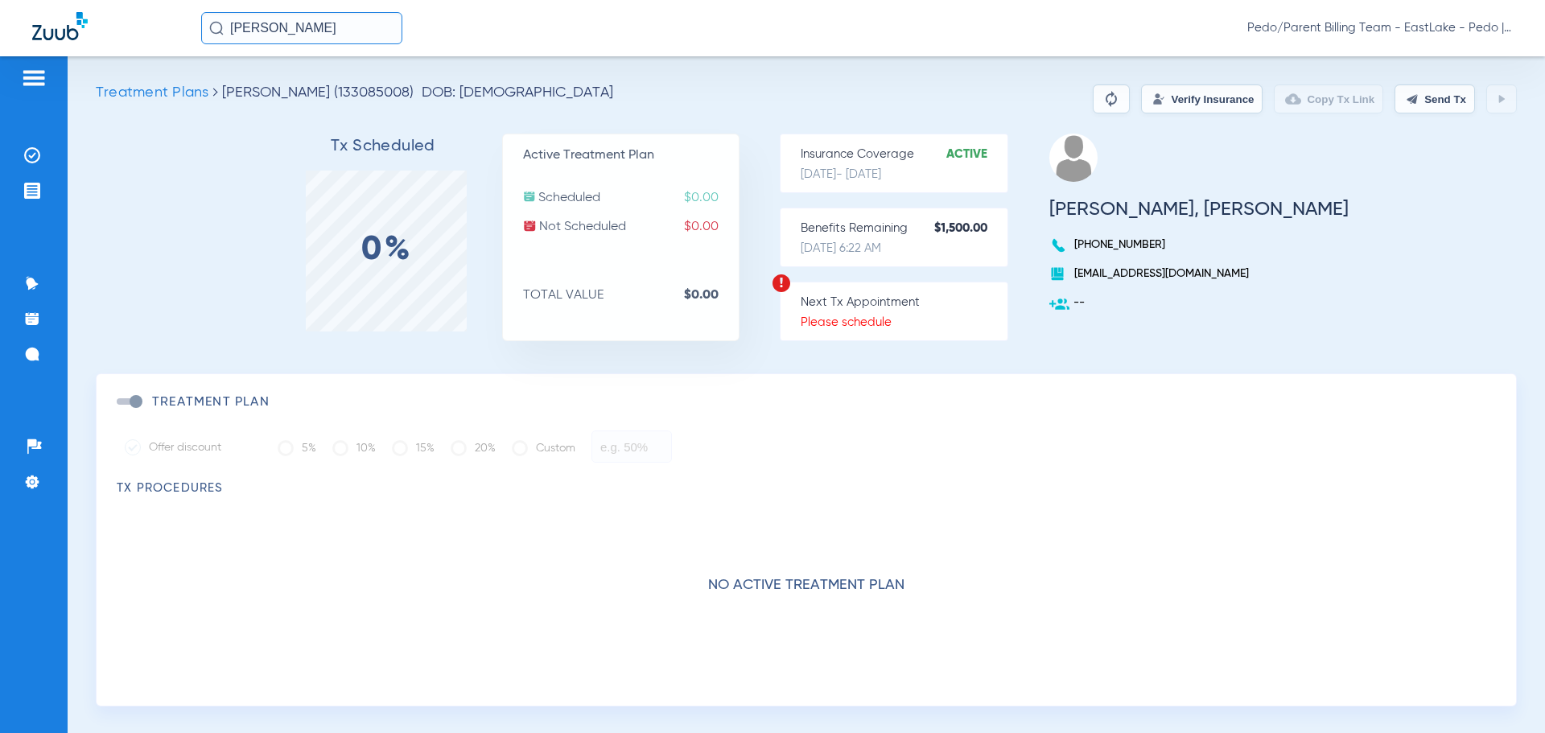
click at [1169, 101] on button "Verify Insurance" at bounding box center [1202, 99] width 122 height 29
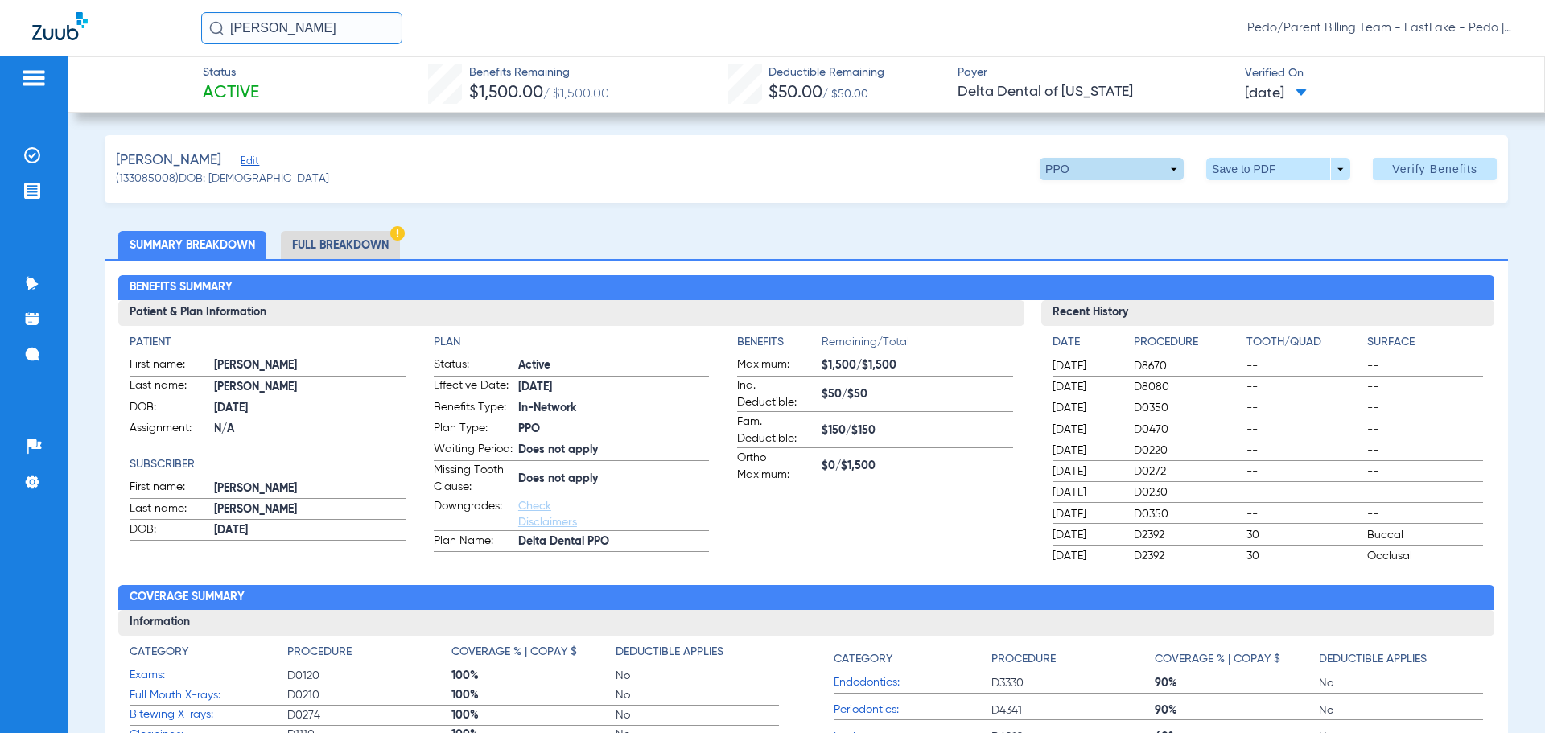
click at [1110, 180] on span at bounding box center [1112, 169] width 39 height 39
click at [1107, 173] on div at bounding box center [772, 366] width 1545 height 733
click at [327, 241] on li "Full Breakdown" at bounding box center [340, 245] width 119 height 28
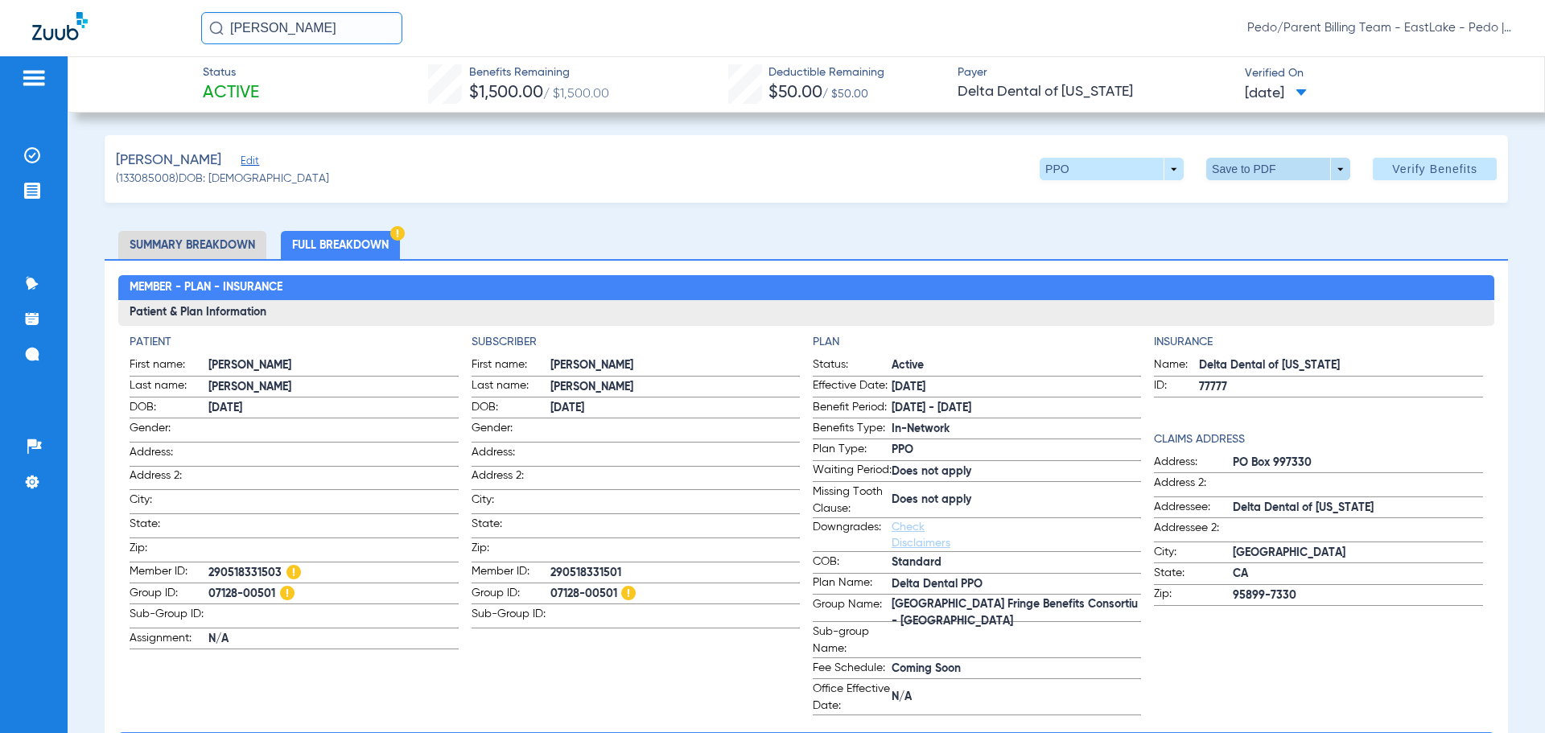
click at [1259, 169] on span at bounding box center [1278, 169] width 39 height 39
click at [1272, 205] on span "Save to PDF" at bounding box center [1272, 201] width 64 height 11
click at [931, 158] on div "[PERSON_NAME] (133085008) DOB: [DEMOGRAPHIC_DATA] PPO arrow_drop_down Save to P…" at bounding box center [807, 169] width 1404 height 68
drag, startPoint x: 364, startPoint y: 34, endPoint x: 237, endPoint y: 29, distance: 126.4
click at [237, 29] on input "[PERSON_NAME]" at bounding box center [301, 28] width 201 height 32
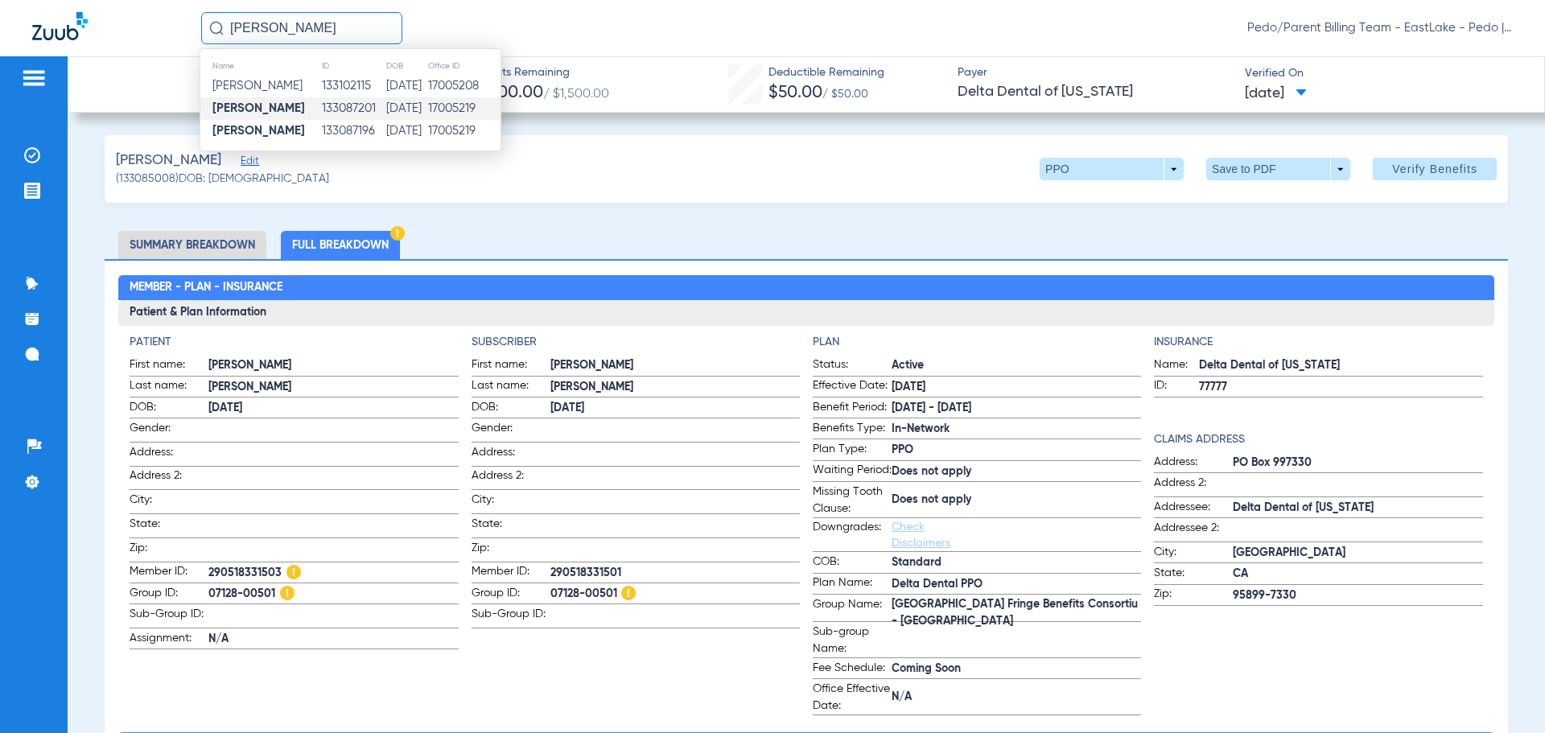
click at [390, 106] on td "[DATE]" at bounding box center [406, 108] width 43 height 23
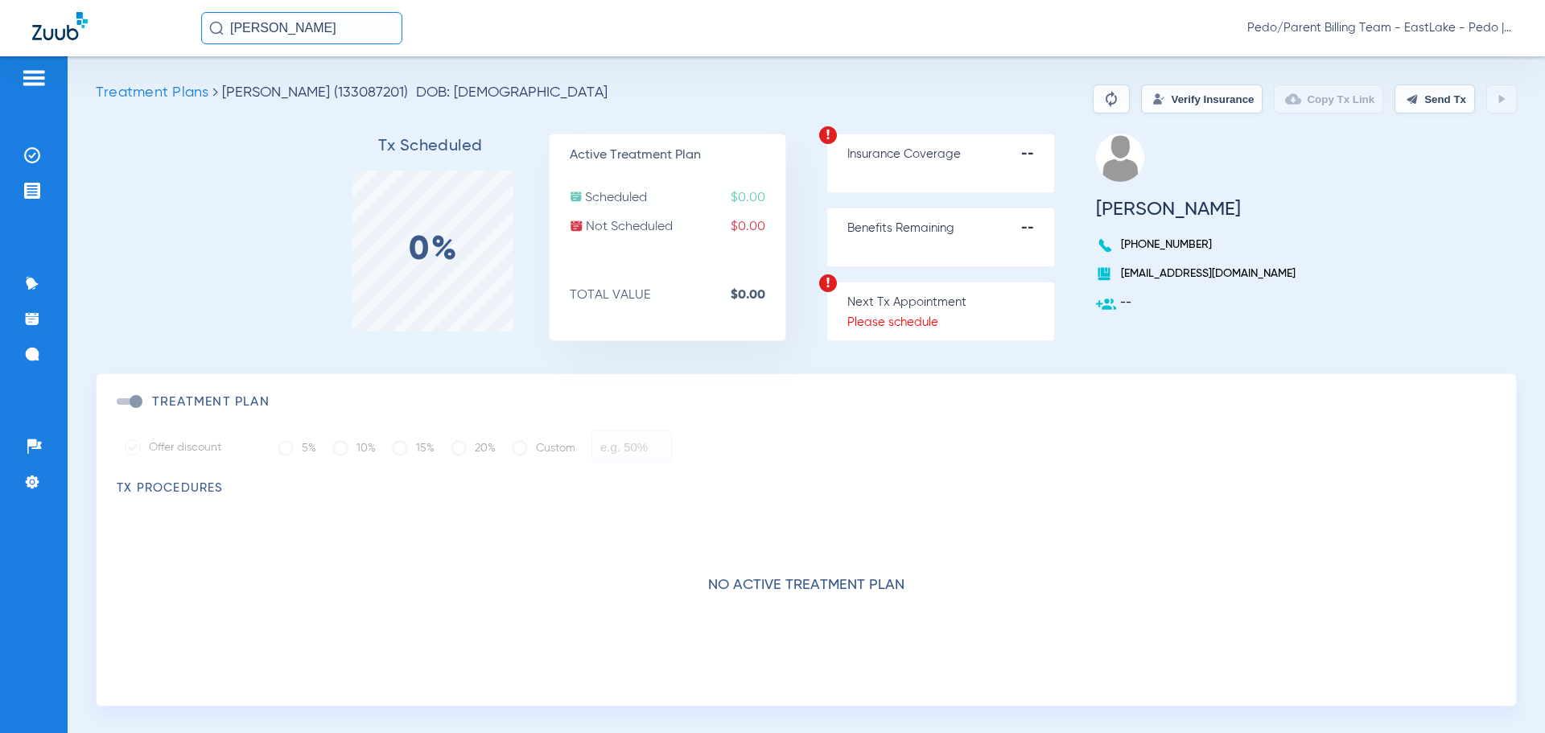
click at [370, 29] on input "ARIANA MILLER" at bounding box center [301, 28] width 201 height 32
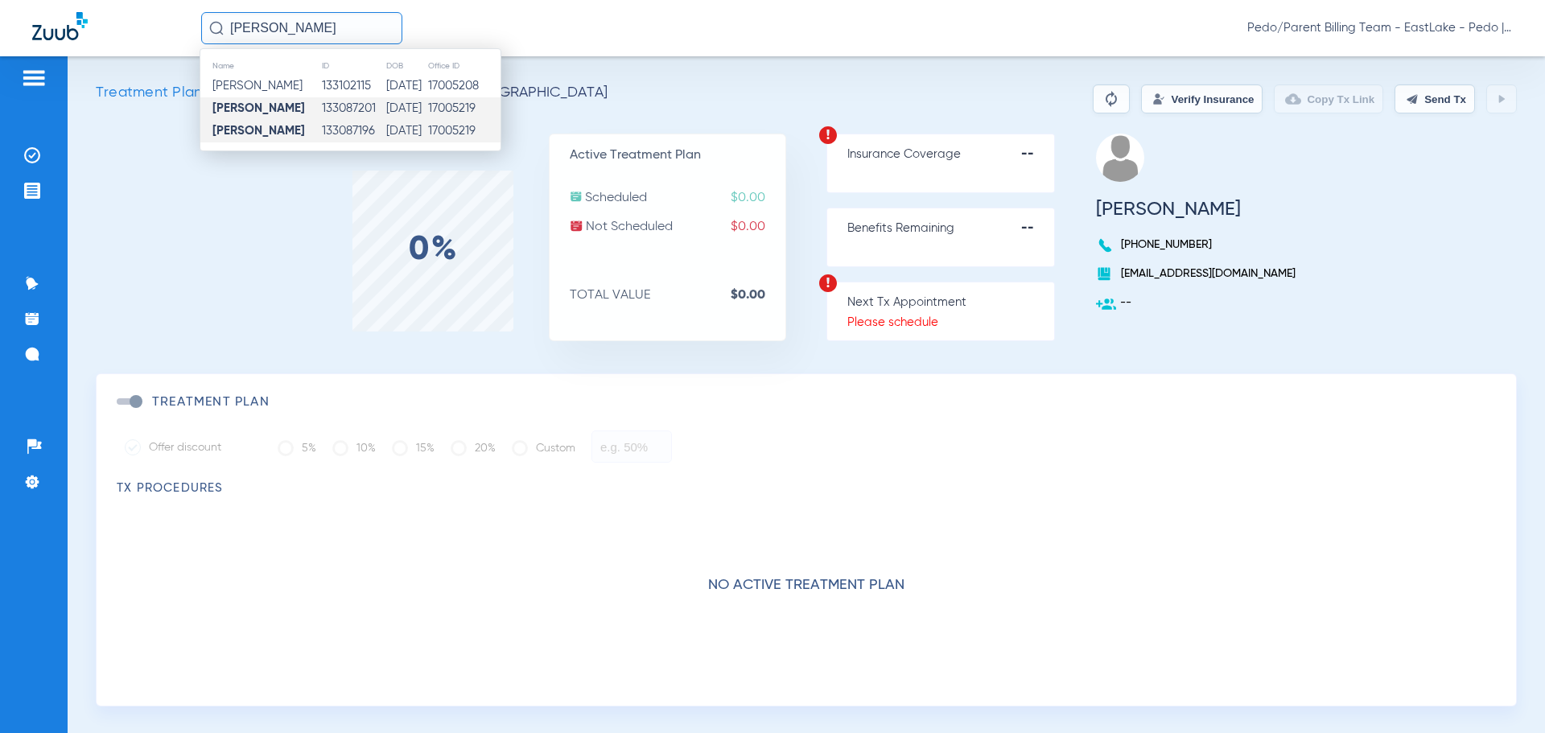
click at [391, 126] on td "12/15/2011" at bounding box center [406, 131] width 43 height 23
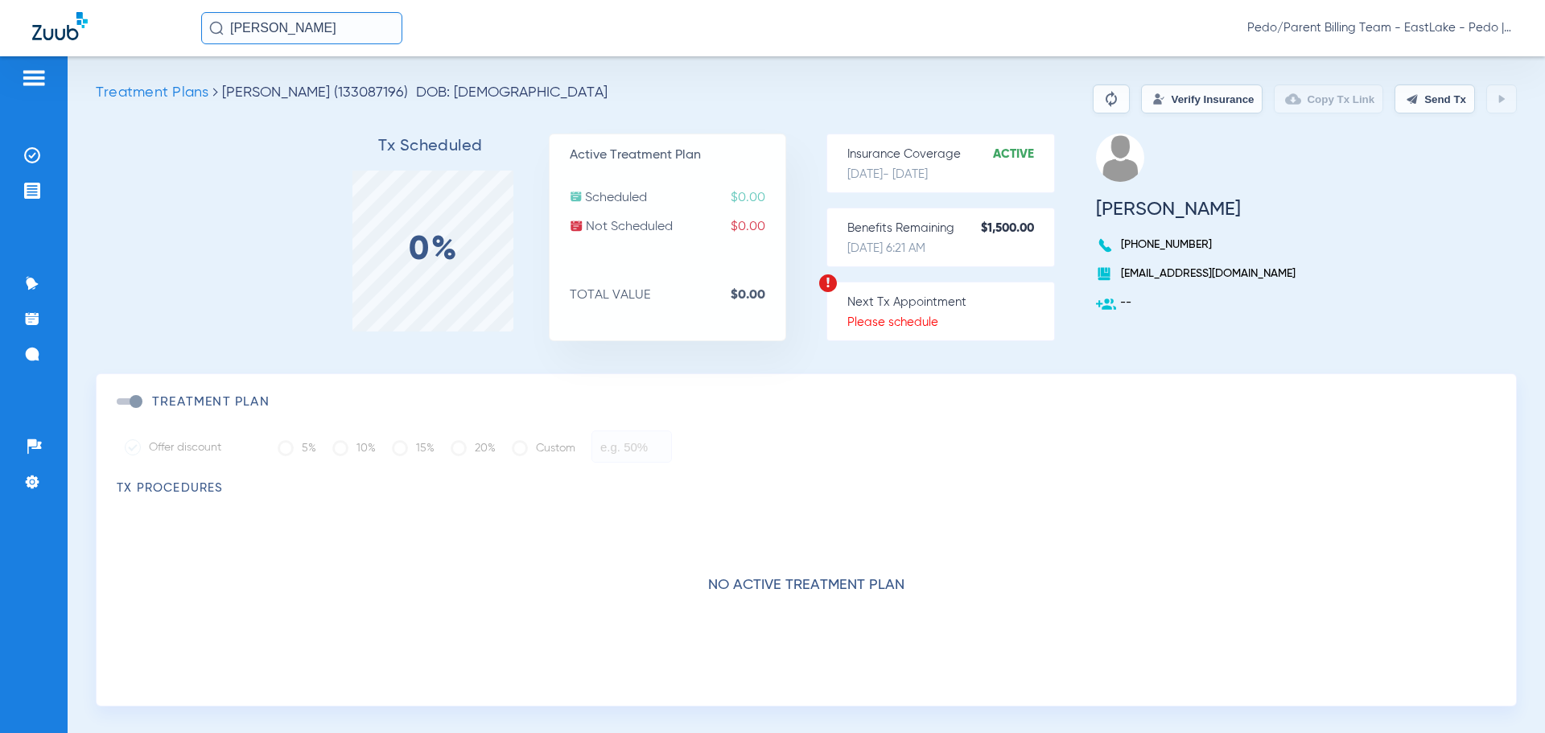
click at [1169, 93] on button "Verify Insurance" at bounding box center [1202, 99] width 122 height 29
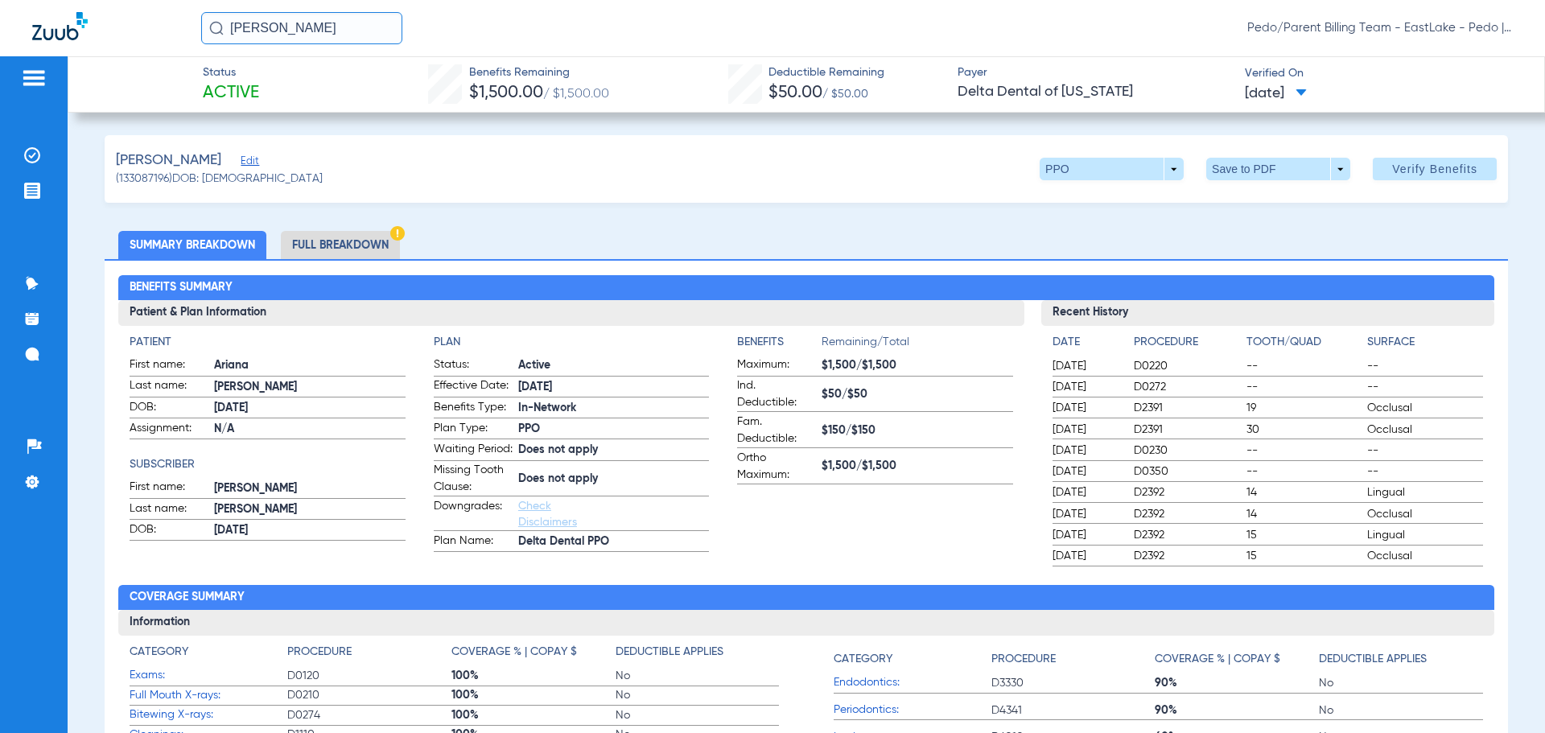
click at [342, 241] on li "Full Breakdown" at bounding box center [340, 245] width 119 height 28
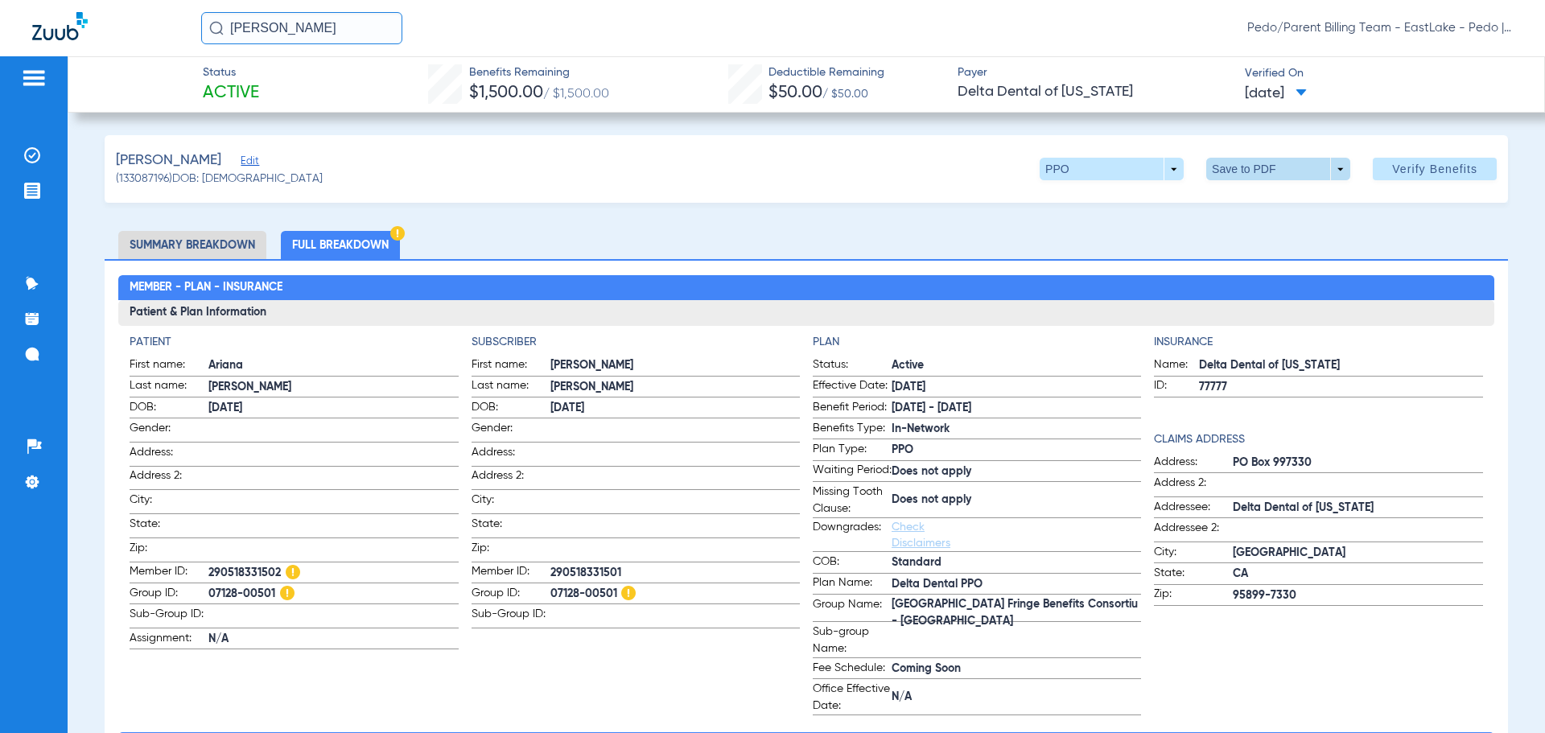
click at [1240, 173] on span at bounding box center [1278, 169] width 144 height 23
click at [1276, 201] on span "Save to PDF" at bounding box center [1272, 201] width 64 height 11
click at [978, 170] on div "Miller, Ariana Edit (133087196) DOB: 12/15/2011 PPO arrow_drop_down Save to PDF…" at bounding box center [807, 169] width 1404 height 68
drag, startPoint x: 353, startPoint y: 33, endPoint x: 208, endPoint y: 37, distance: 144.9
click at [208, 37] on input "ARIANA MILLER" at bounding box center [301, 28] width 201 height 32
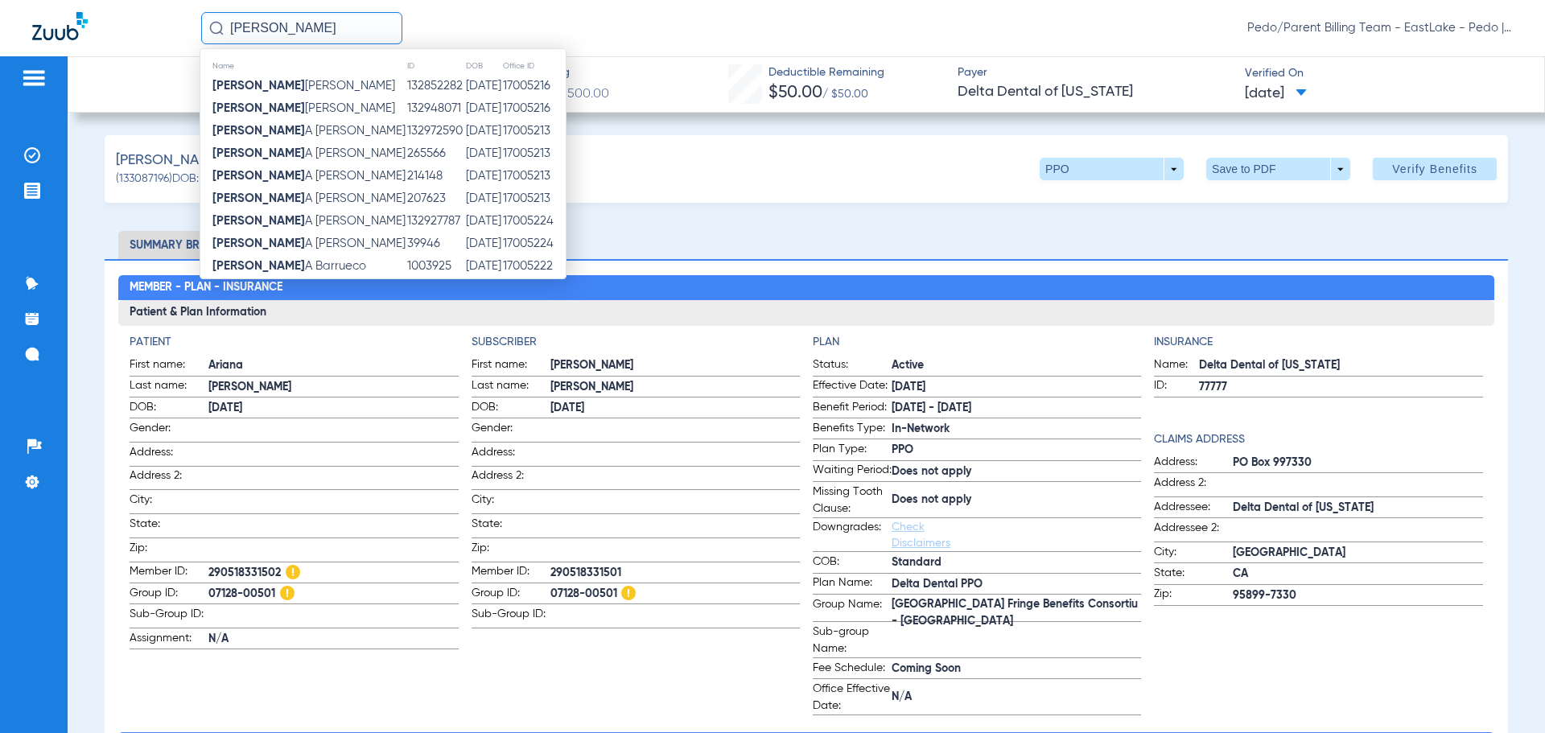
click at [299, 17] on input "AARON" at bounding box center [301, 28] width 201 height 32
click at [299, 26] on input "AARON" at bounding box center [301, 28] width 201 height 32
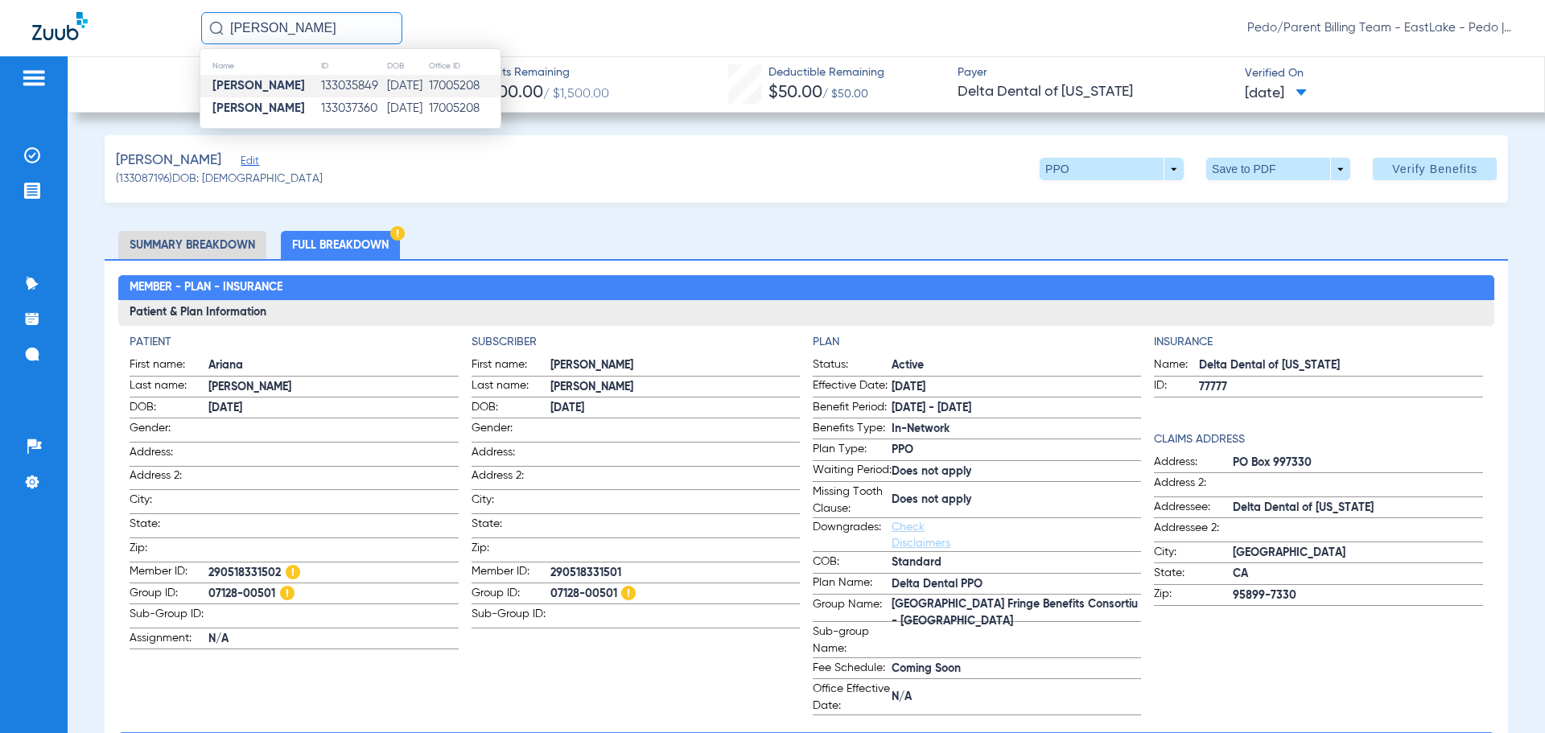
click at [386, 93] on td "12/25/2014" at bounding box center [407, 86] width 42 height 23
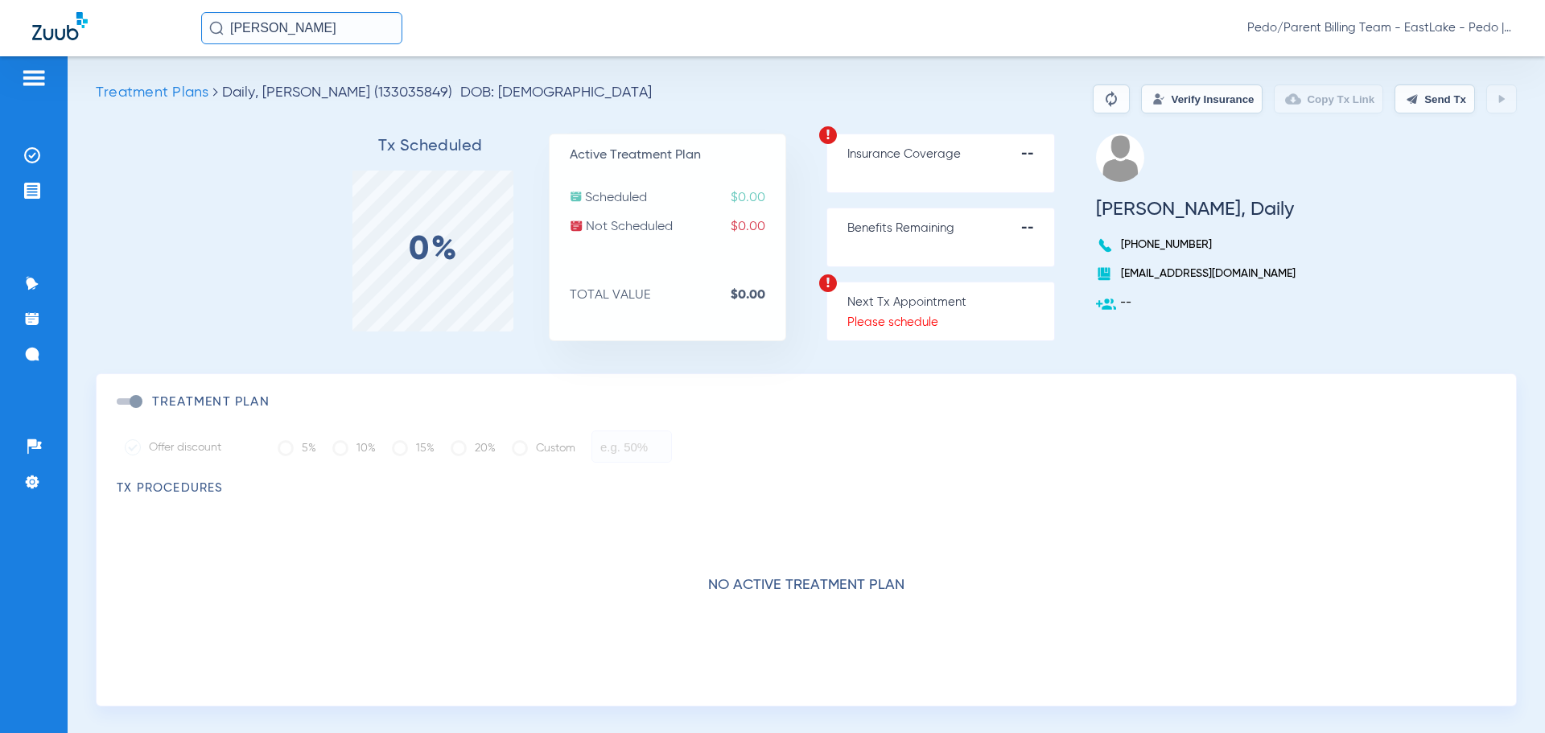
click at [355, 18] on input "AARON DAILY" at bounding box center [301, 28] width 201 height 32
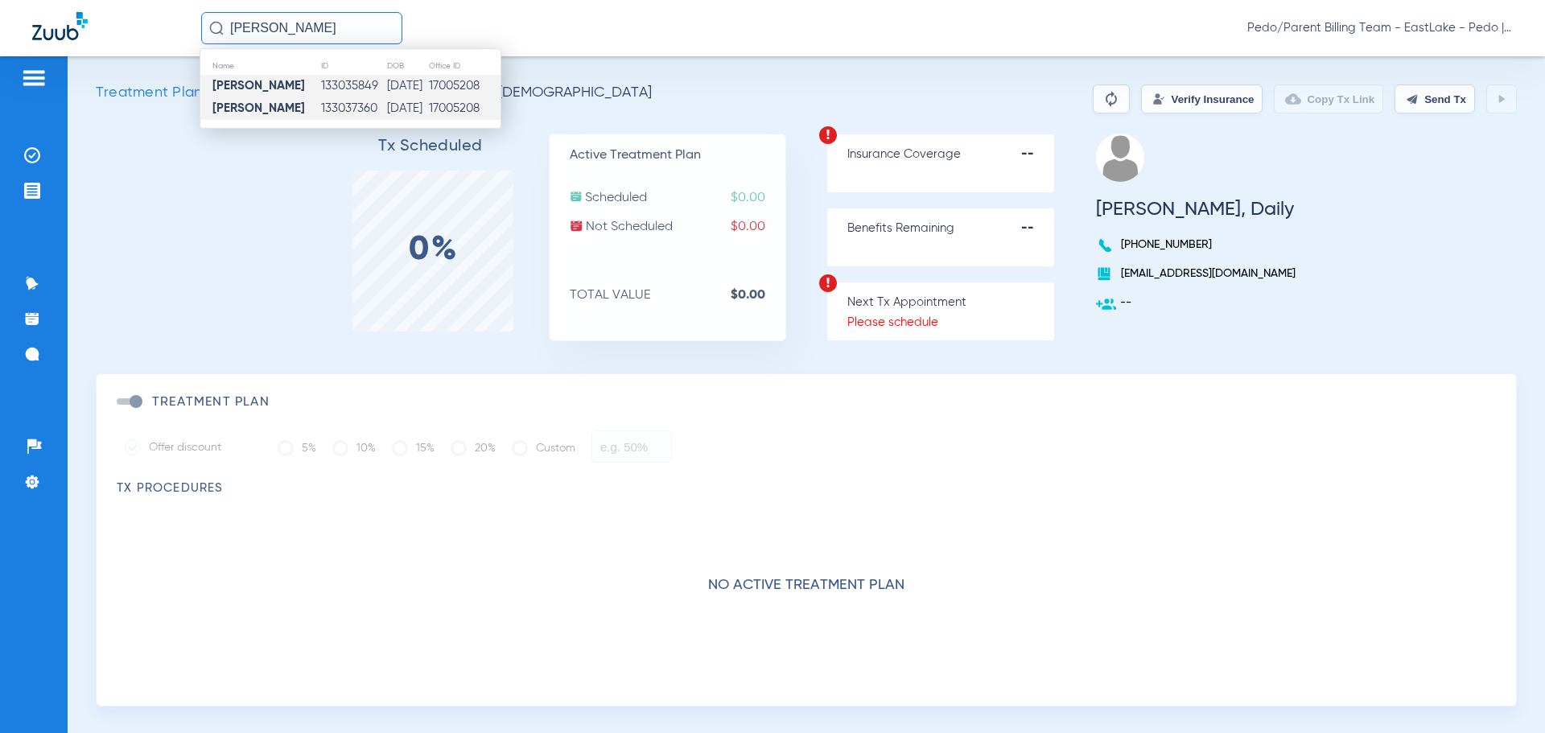
click at [345, 103] on td "133037360" at bounding box center [353, 108] width 67 height 23
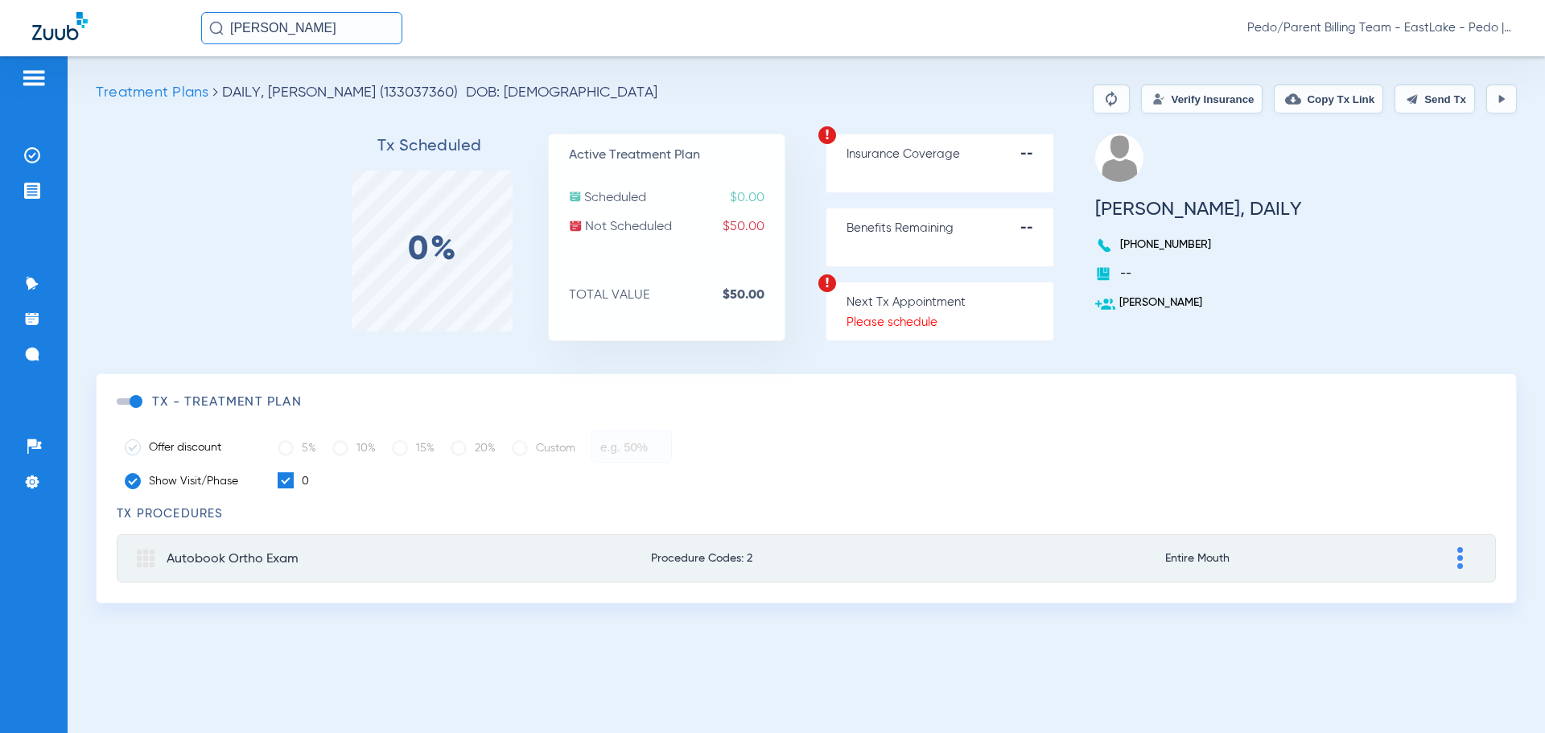
drag, startPoint x: 319, startPoint y: 26, endPoint x: 229, endPoint y: 27, distance: 90.1
click at [229, 26] on input "AARON DAILY" at bounding box center [301, 28] width 201 height 32
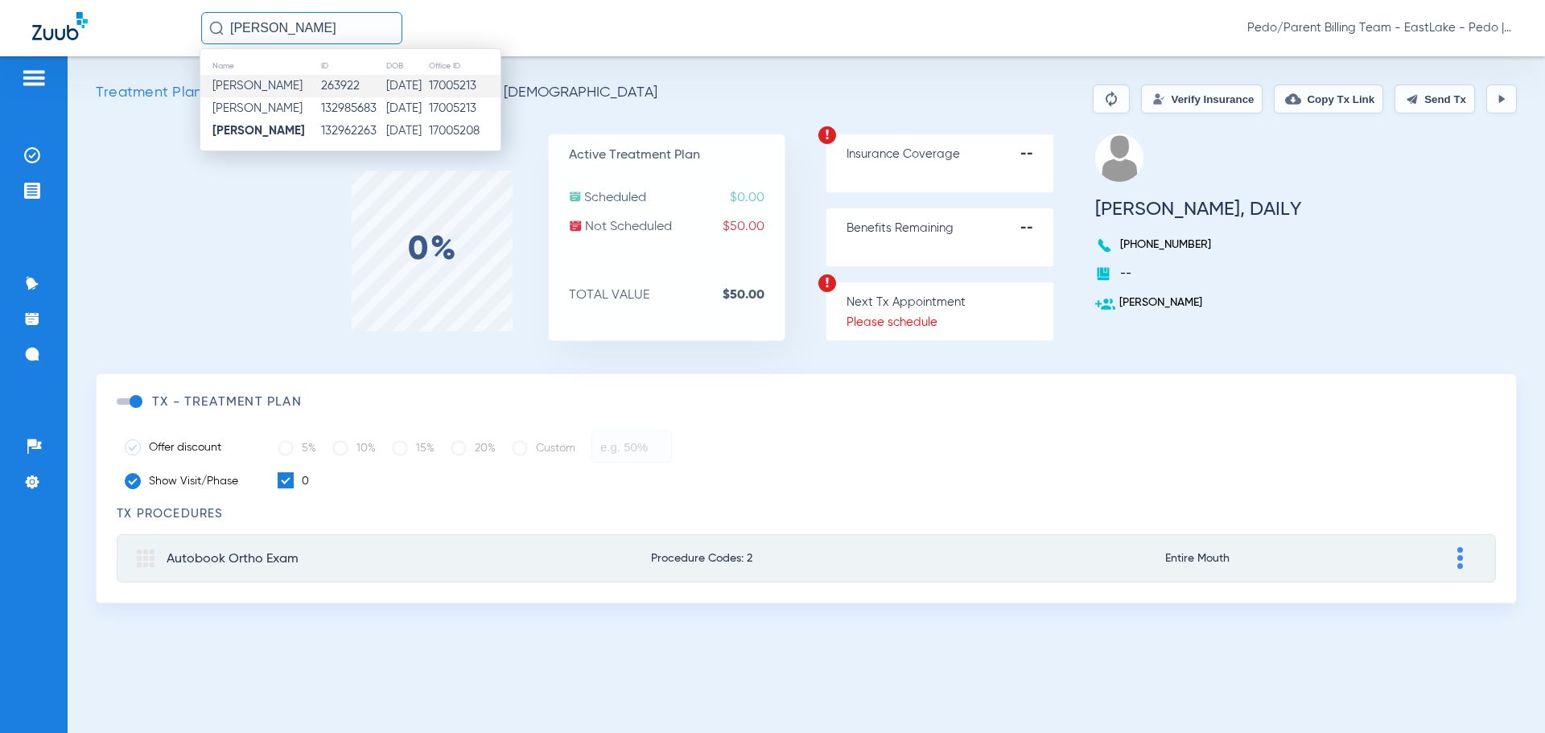
click at [409, 89] on td "11/21/2011" at bounding box center [406, 86] width 42 height 23
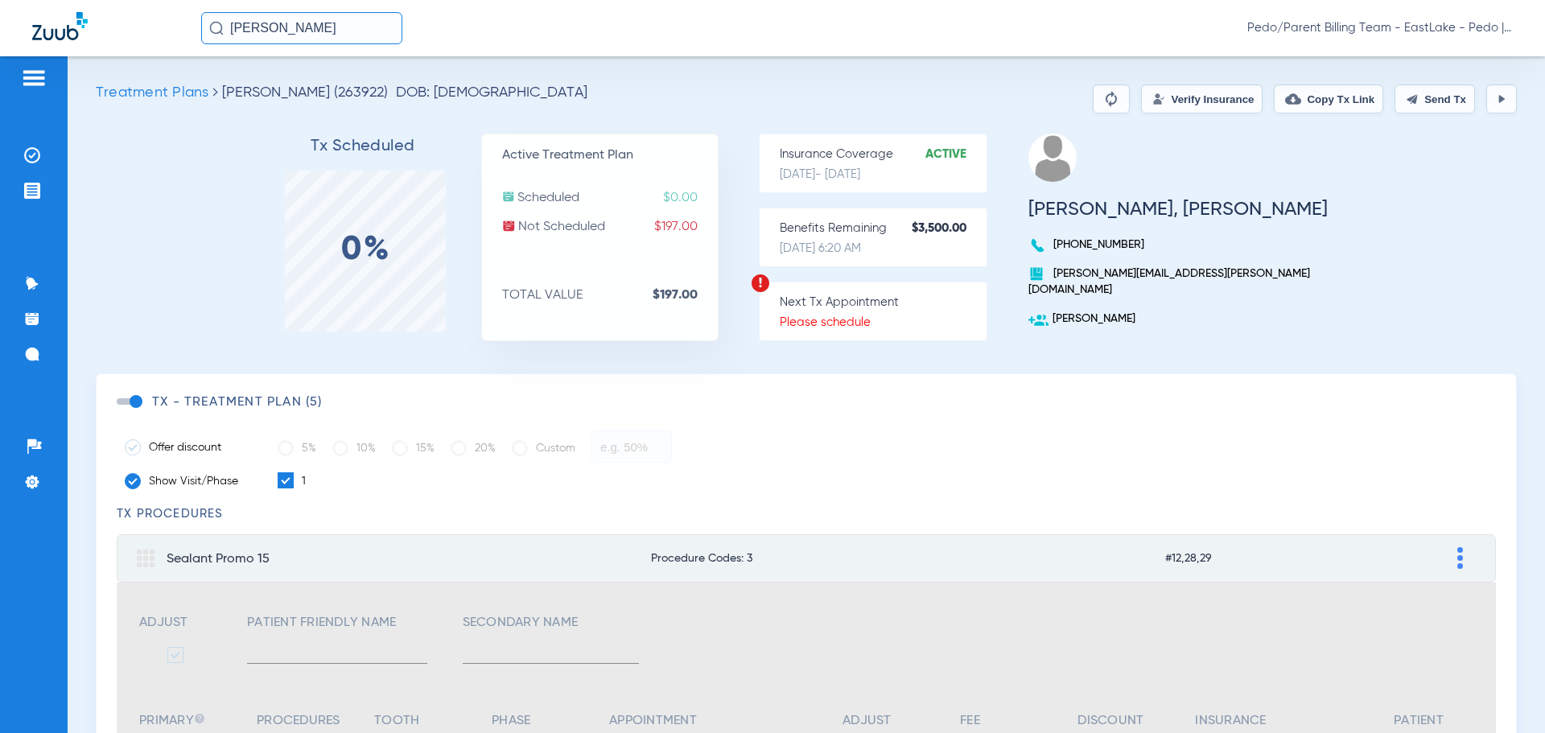
click at [1162, 101] on button "Verify Insurance" at bounding box center [1202, 99] width 122 height 29
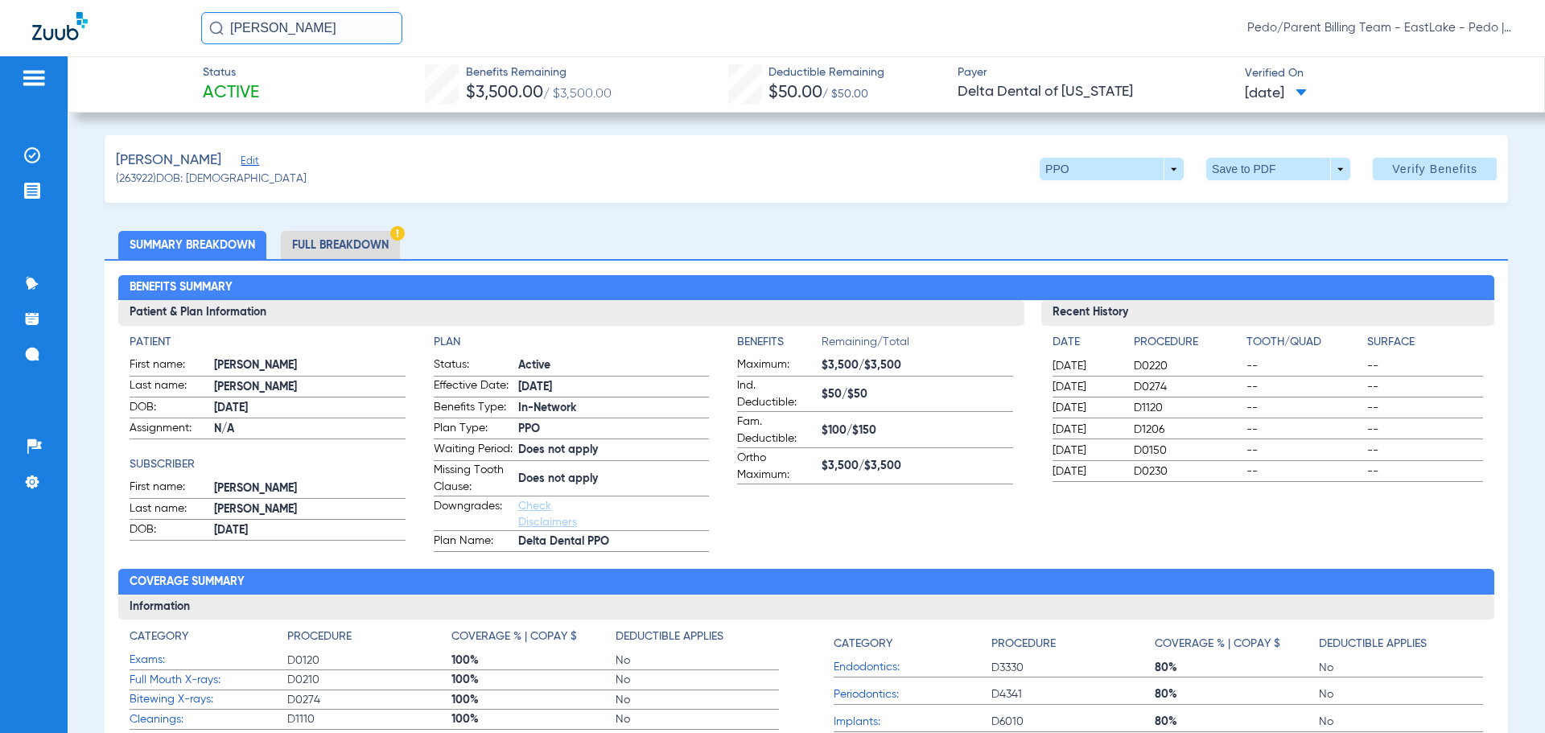
click at [322, 241] on li "Full Breakdown" at bounding box center [340, 245] width 119 height 28
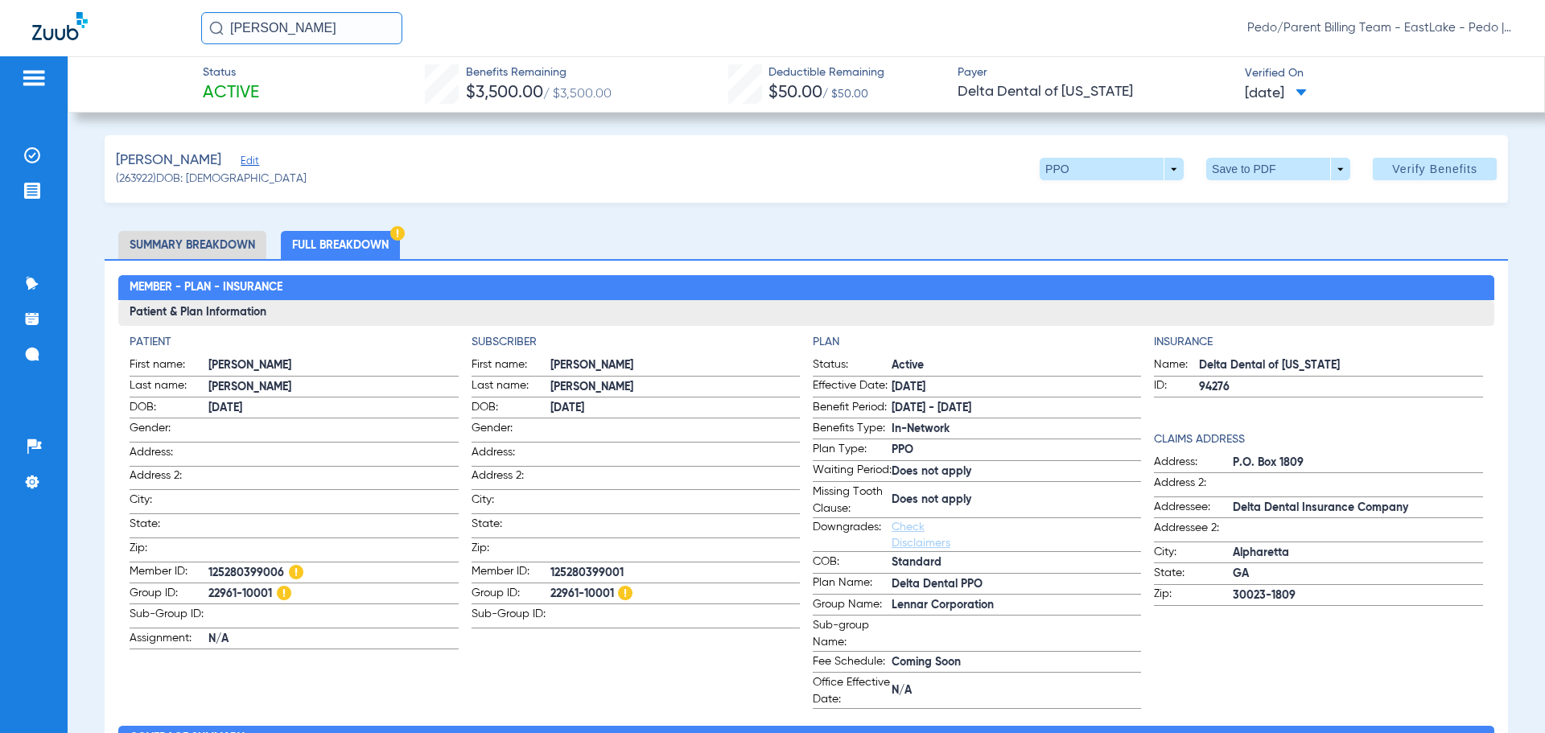
click at [1115, 171] on span at bounding box center [1112, 169] width 39 height 39
click at [1115, 171] on div at bounding box center [772, 366] width 1545 height 733
click at [1239, 174] on span at bounding box center [1278, 169] width 144 height 23
click at [1268, 202] on span "Save to PDF" at bounding box center [1272, 201] width 64 height 11
click at [927, 159] on div "Ortega, Jesse Edit (263922) DOB: 11/21/2011 PPO arrow_drop_down Save to PDF arr…" at bounding box center [807, 169] width 1404 height 68
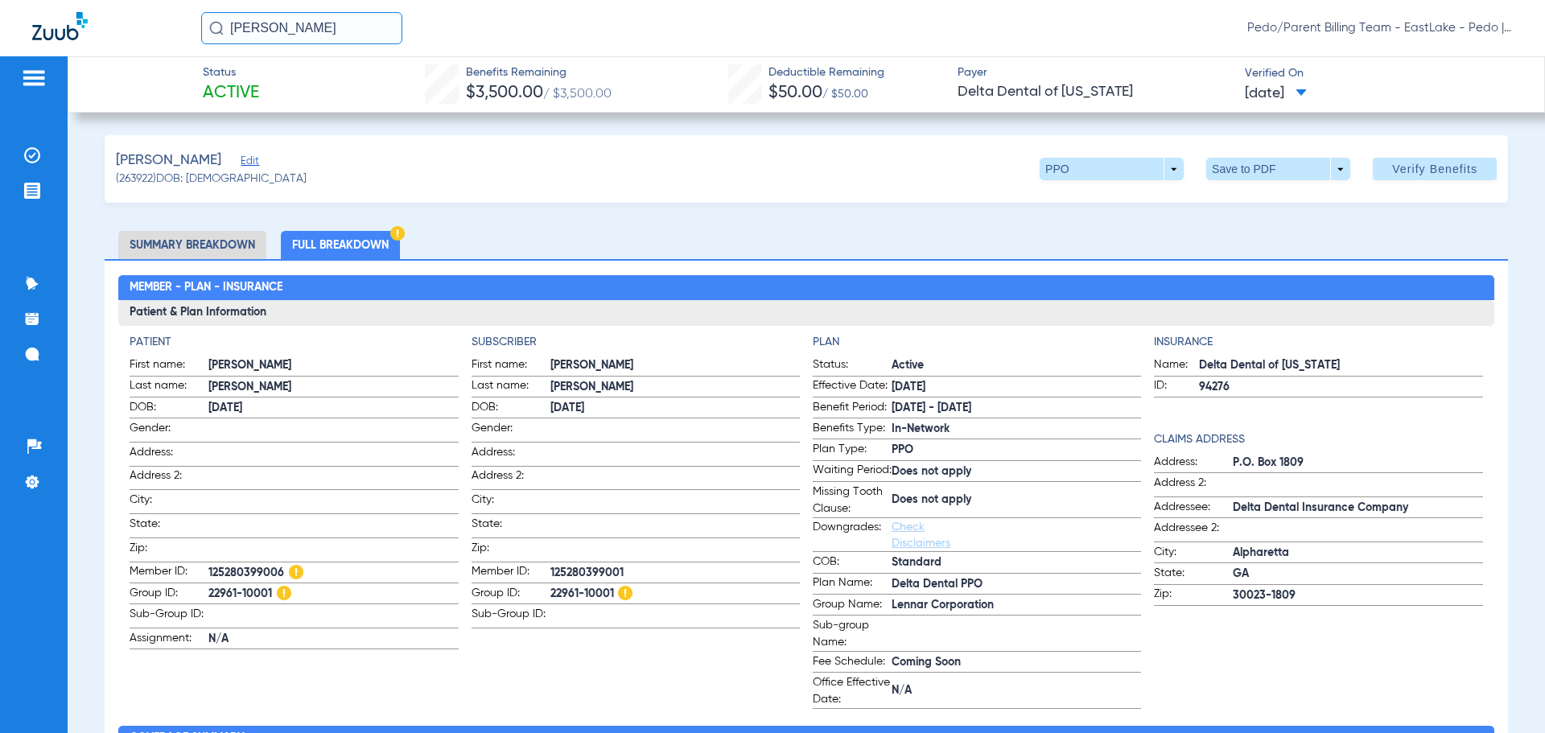
drag, startPoint x: 352, startPoint y: 35, endPoint x: 227, endPoint y: 36, distance: 125.5
click at [227, 36] on input "JESSE ORTEGA" at bounding box center [301, 28] width 201 height 32
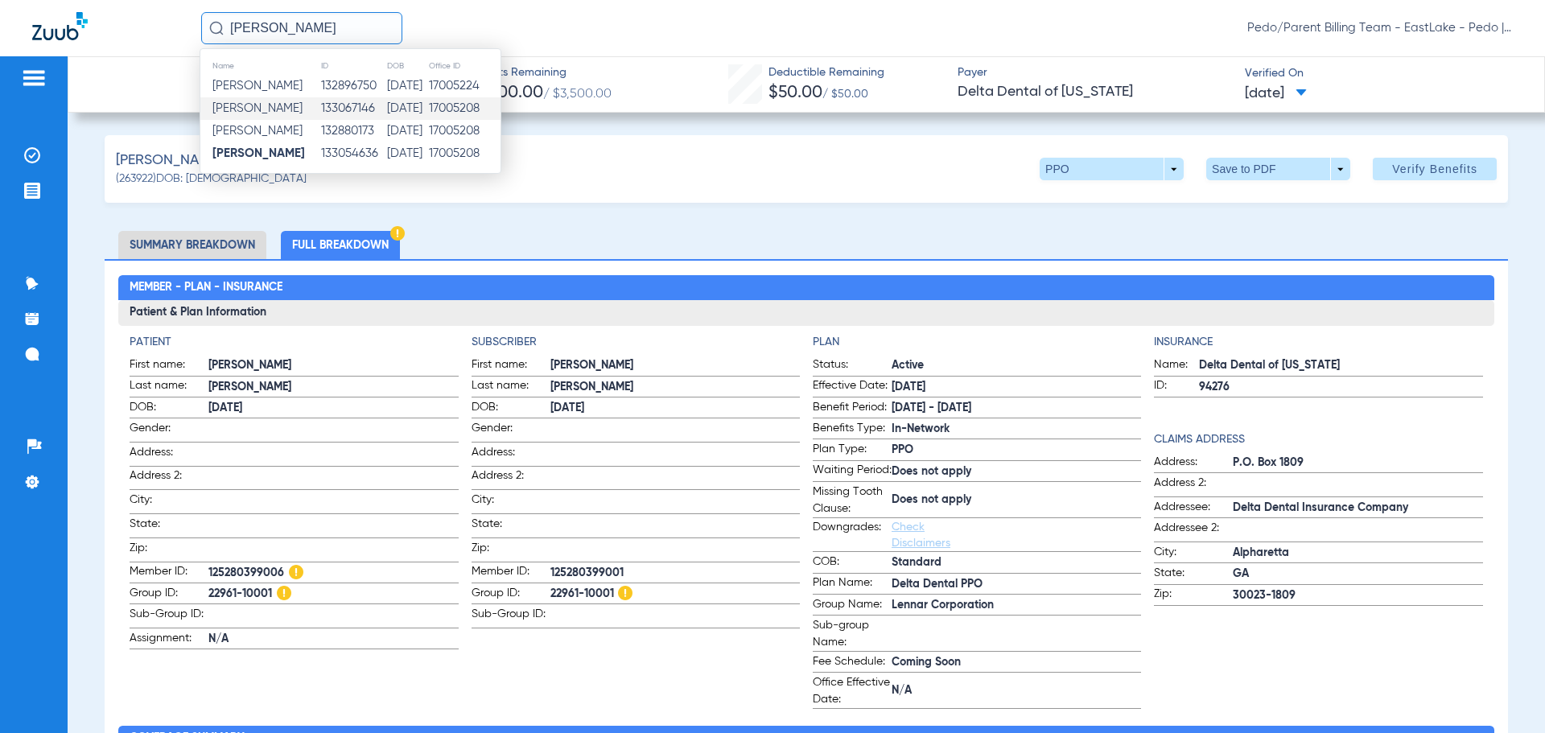
click at [389, 105] on td "11/22/2016" at bounding box center [407, 108] width 42 height 23
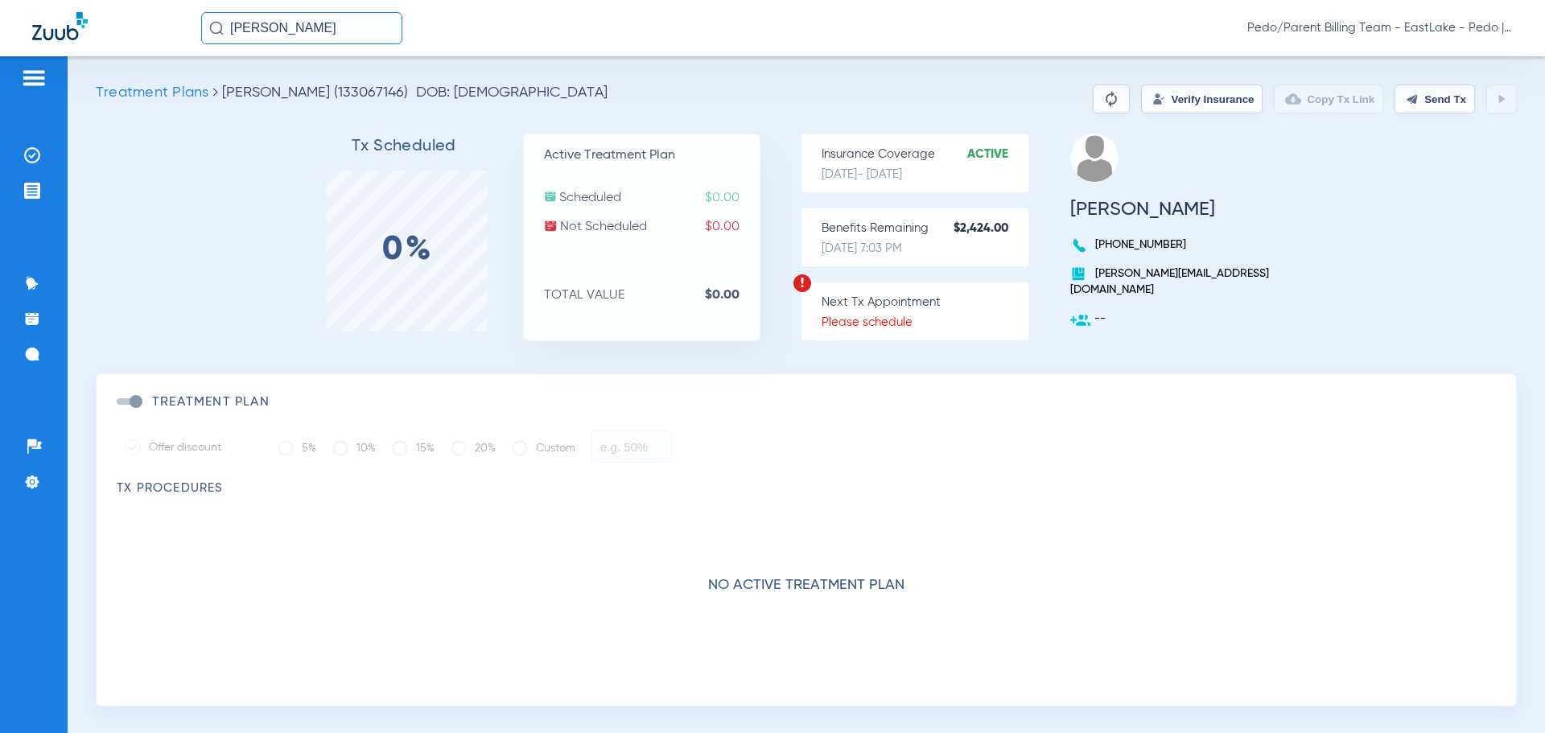
click at [348, 34] on input "OLIVE GARCIA" at bounding box center [301, 28] width 201 height 32
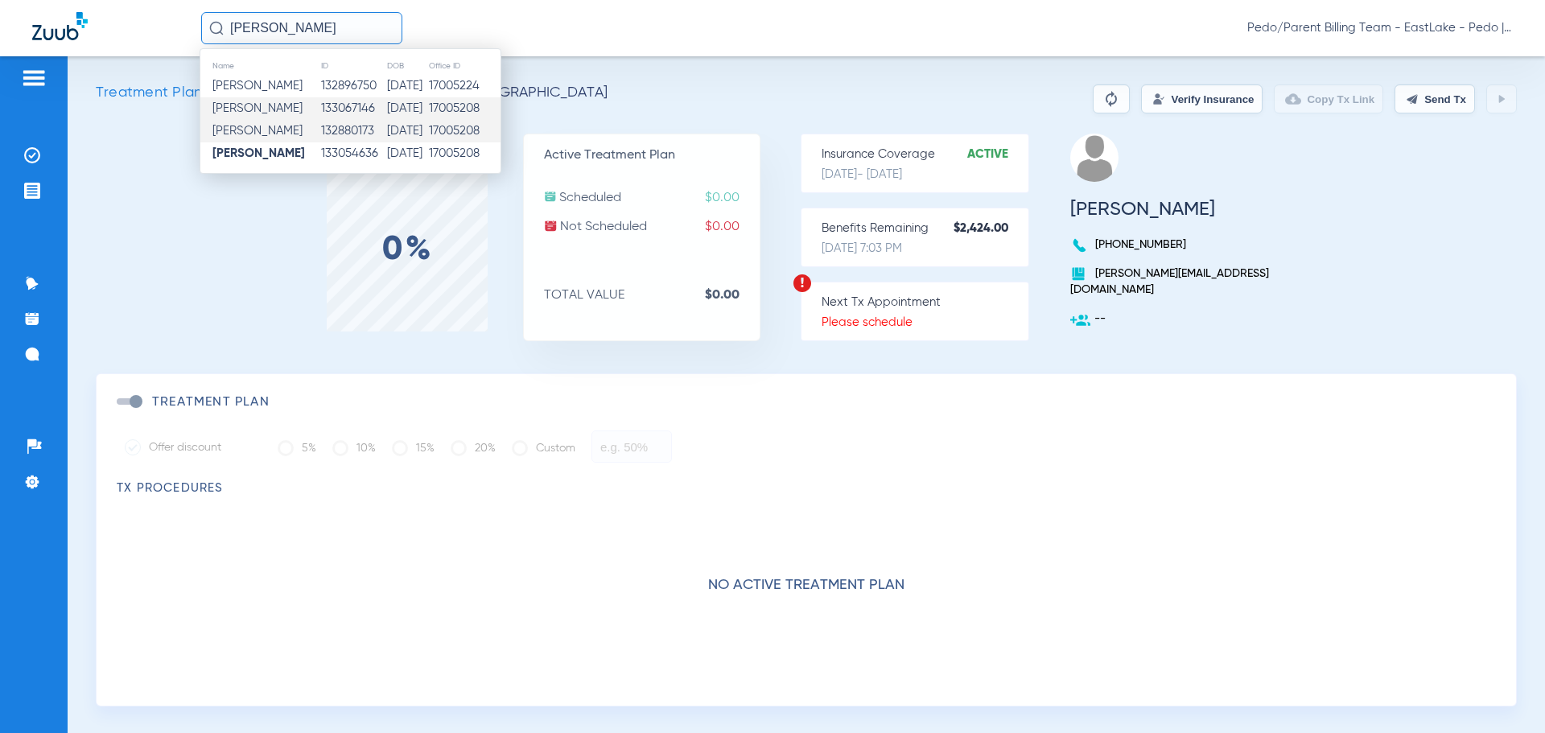
click at [386, 127] on td "11/22/2016" at bounding box center [407, 131] width 42 height 23
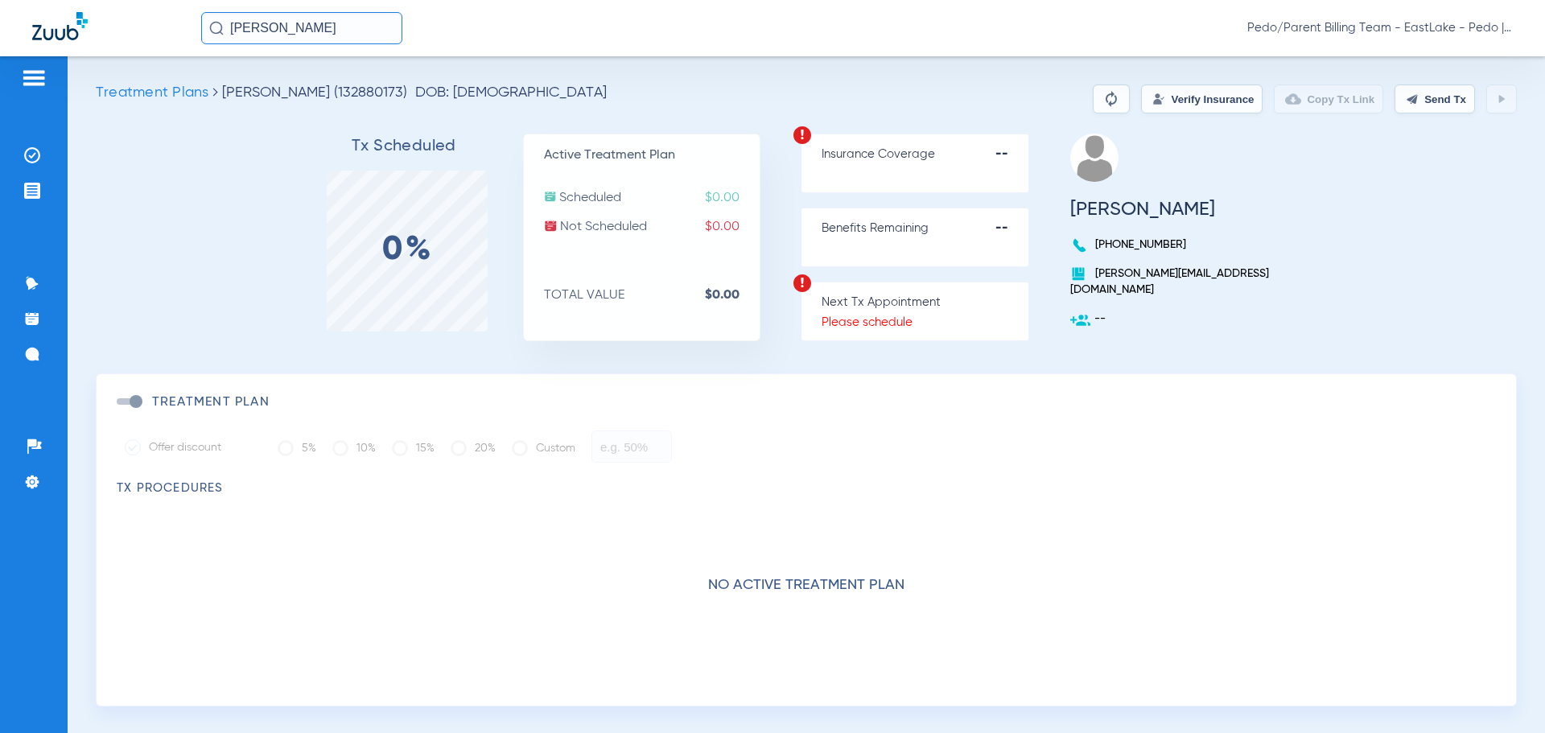
click at [356, 33] on input "OLIVE GARCIA" at bounding box center [301, 28] width 201 height 32
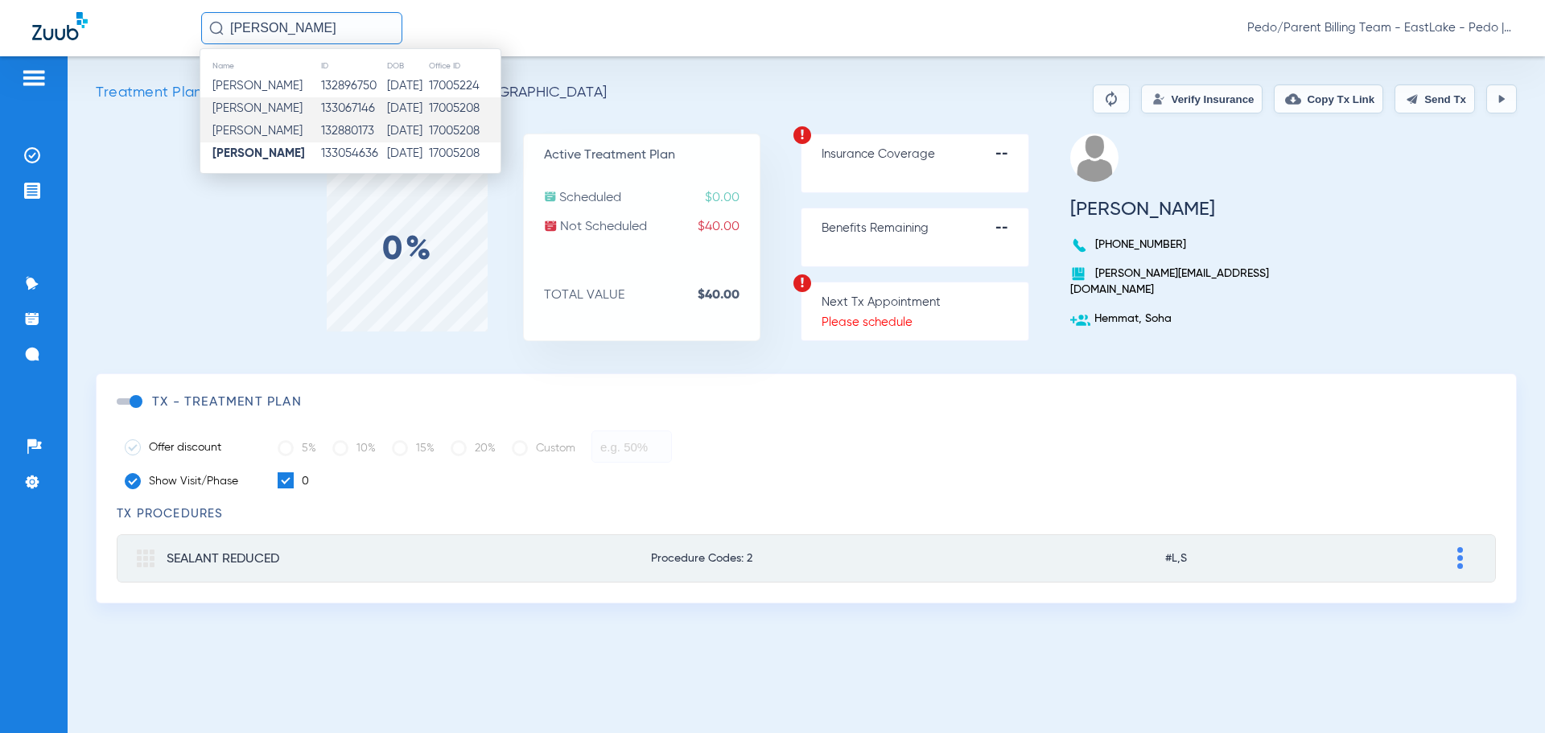
click at [349, 103] on td "133067146" at bounding box center [353, 108] width 67 height 23
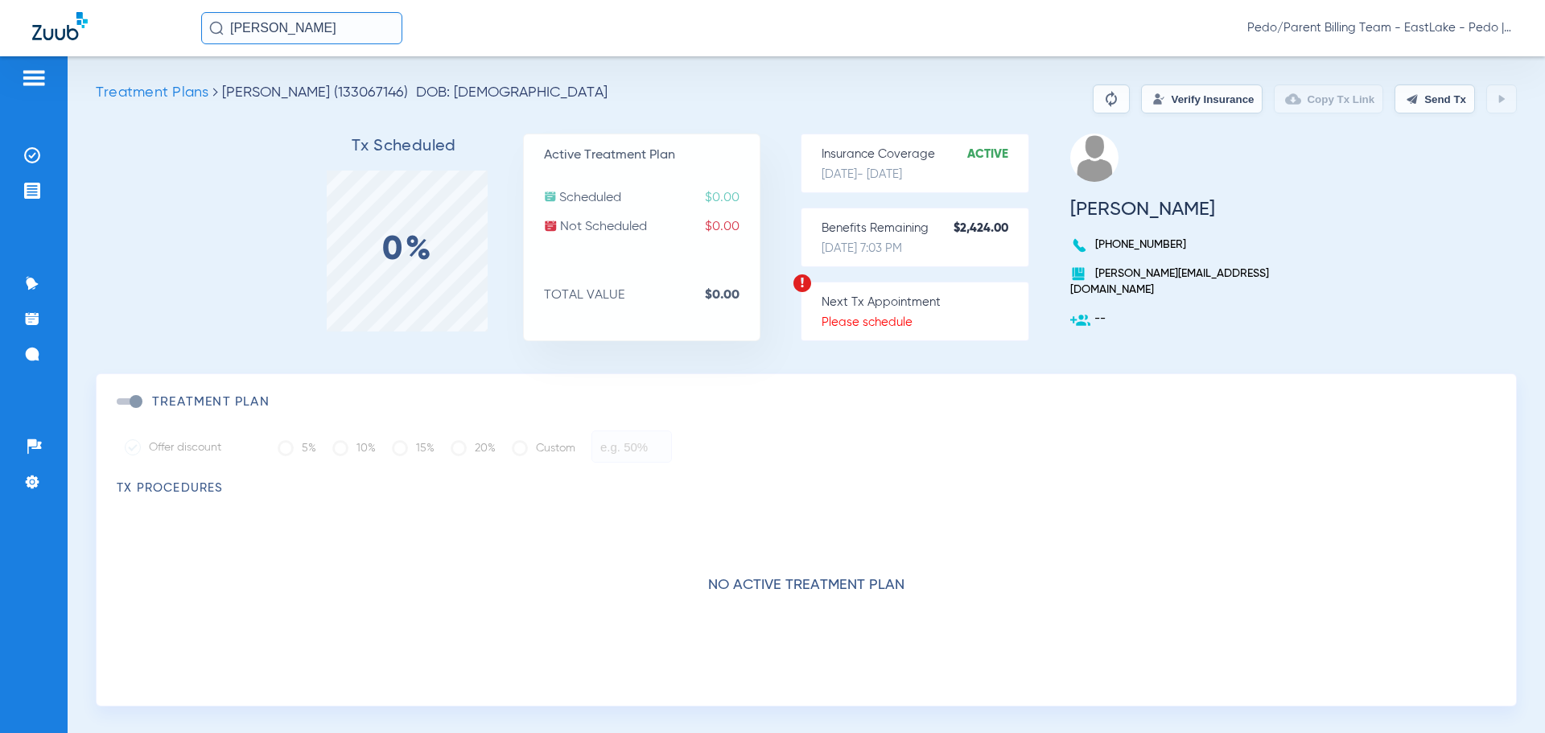
click at [1141, 100] on button "Verify Insurance" at bounding box center [1202, 99] width 122 height 29
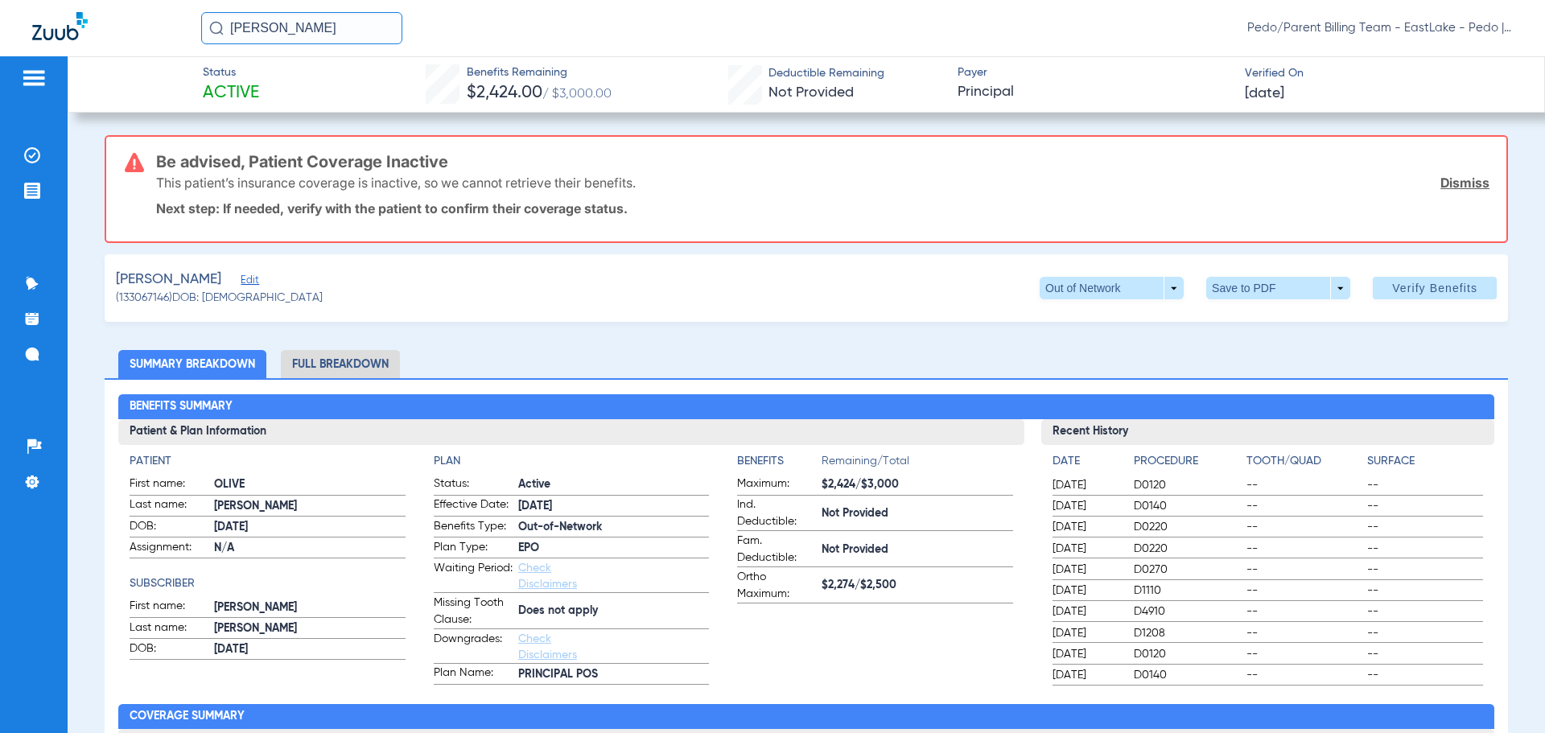
click at [1457, 183] on link "Dismiss" at bounding box center [1465, 183] width 49 height 16
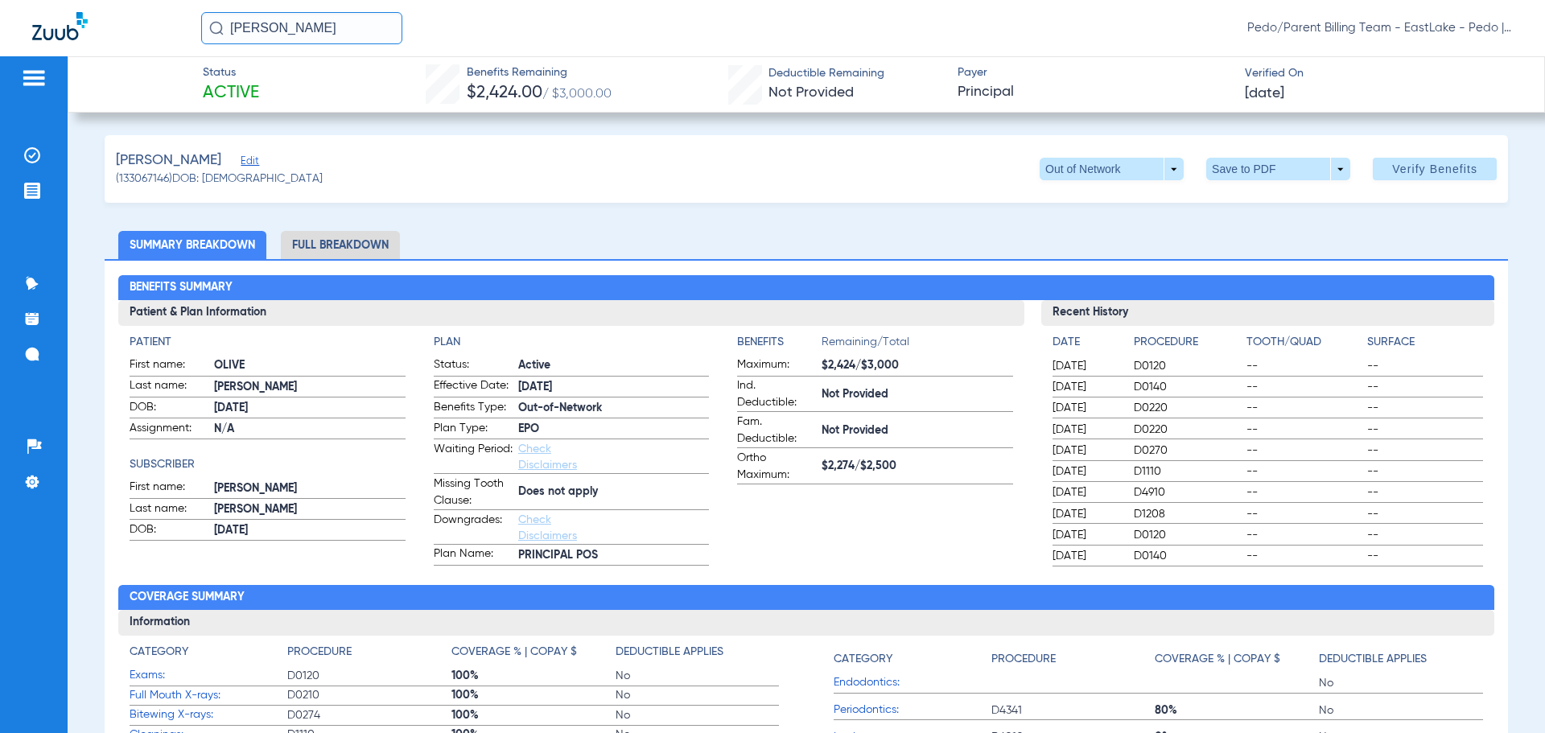
drag, startPoint x: 312, startPoint y: 27, endPoint x: 208, endPoint y: 35, distance: 104.1
click at [208, 35] on input "OLIVE GARCIA" at bounding box center [301, 28] width 201 height 32
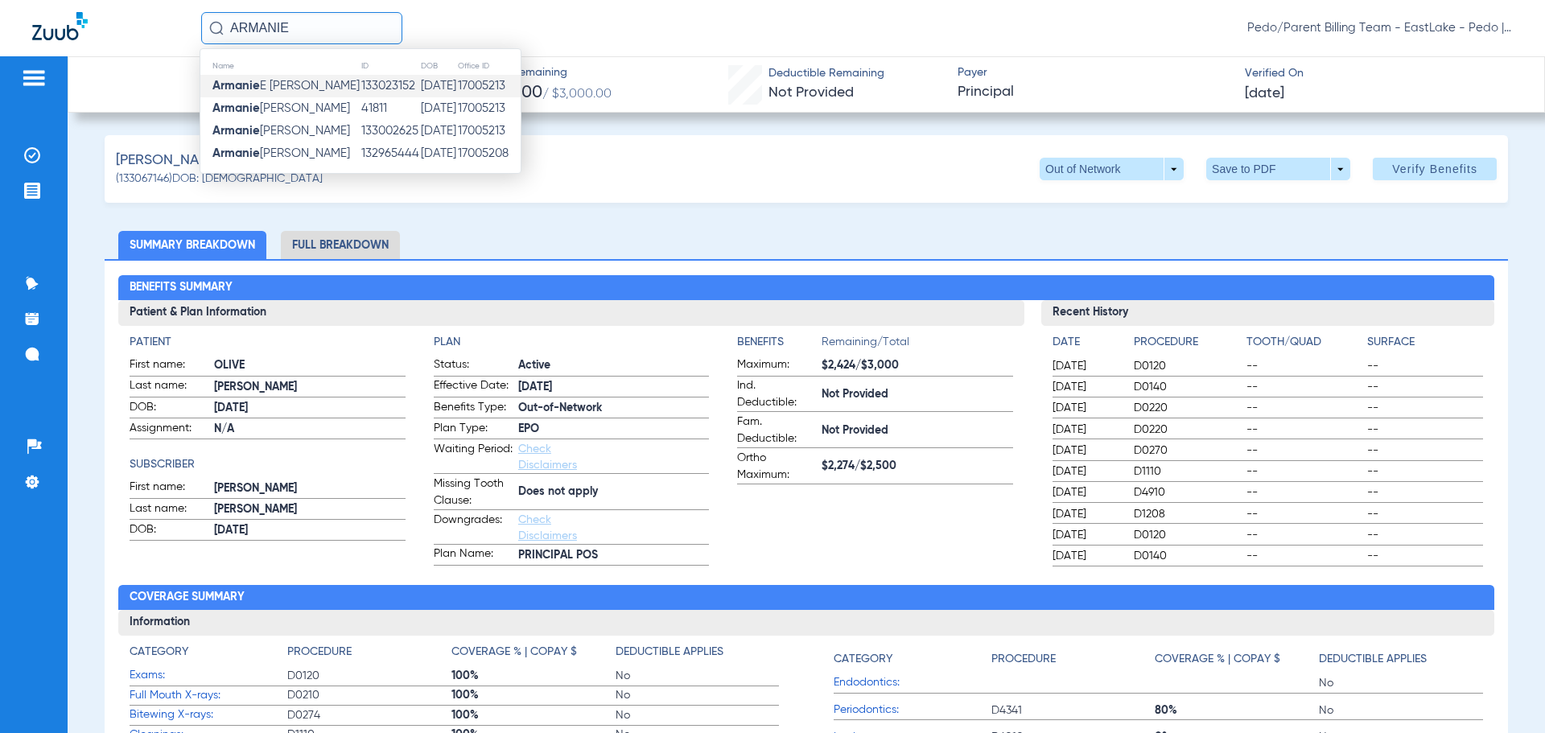
type input "ARMANIE"
click at [420, 89] on td "09/30/2003" at bounding box center [438, 86] width 37 height 23
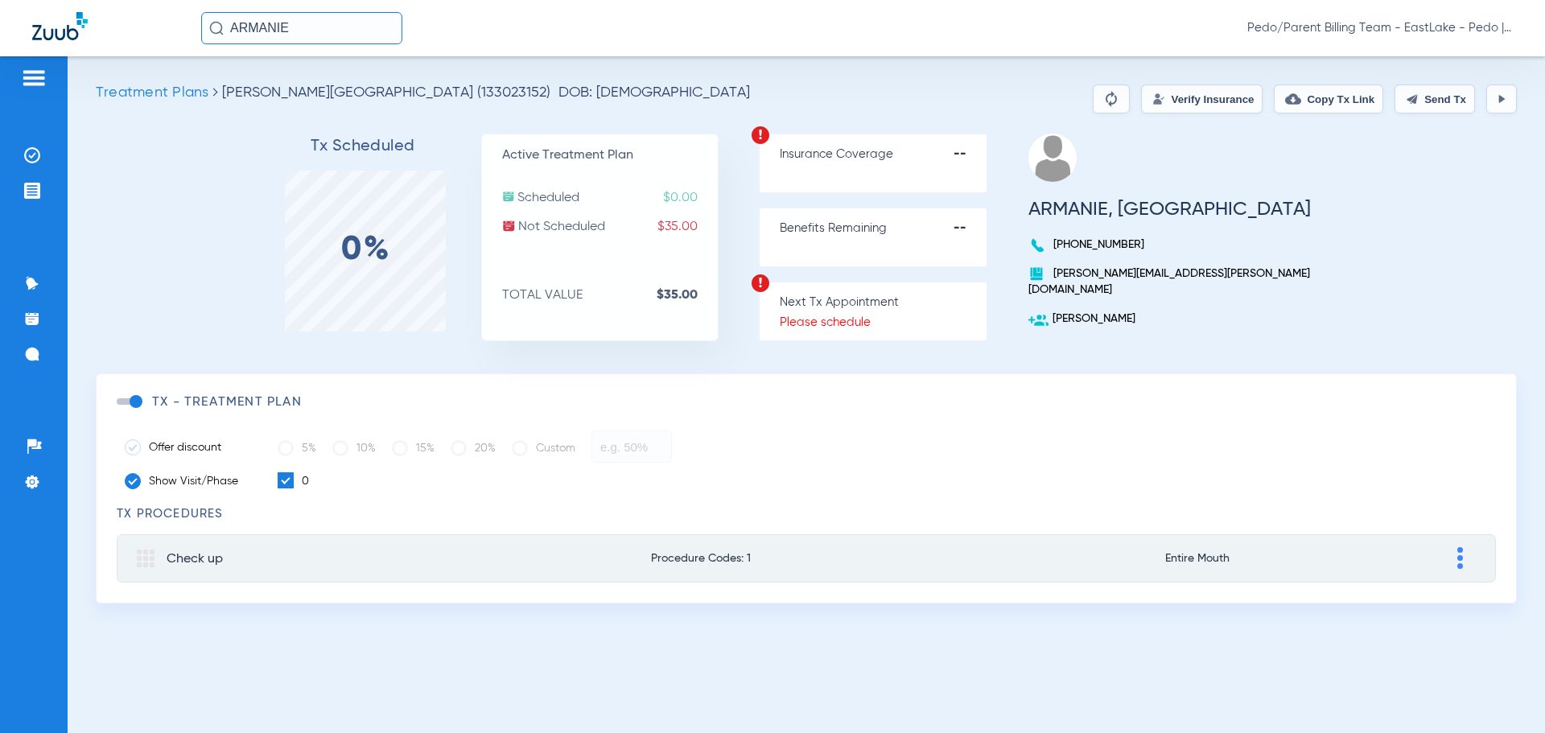
click at [340, 27] on input "ARMANIE" at bounding box center [301, 28] width 201 height 32
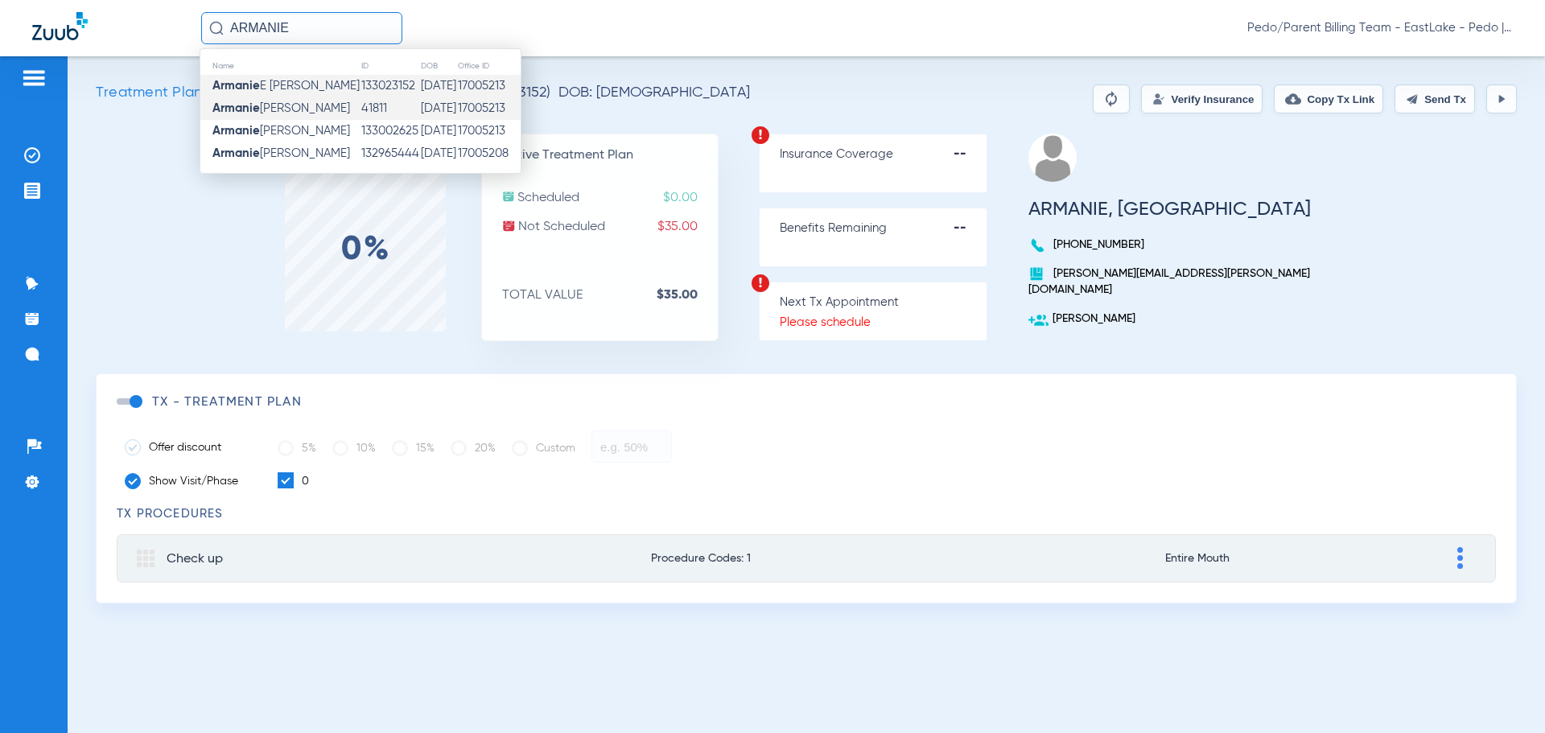
click at [420, 108] on td "09/30/2003" at bounding box center [438, 108] width 37 height 23
